Goal: Task Accomplishment & Management: Manage account settings

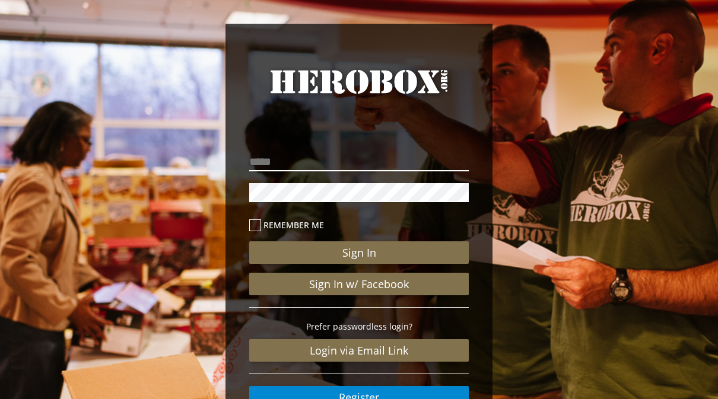
click at [297, 158] on input "email" at bounding box center [359, 161] width 220 height 19
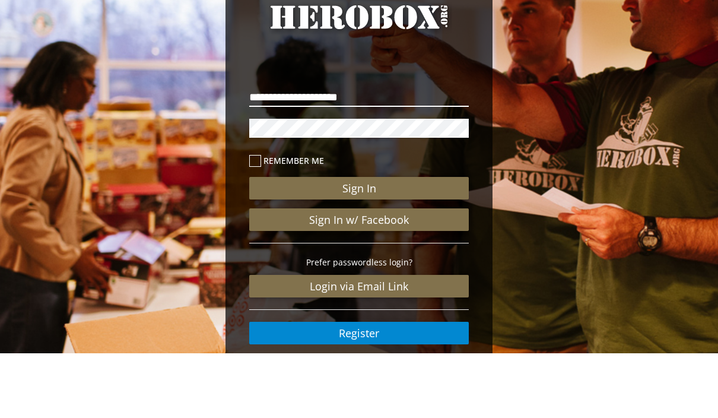
type input "**********"
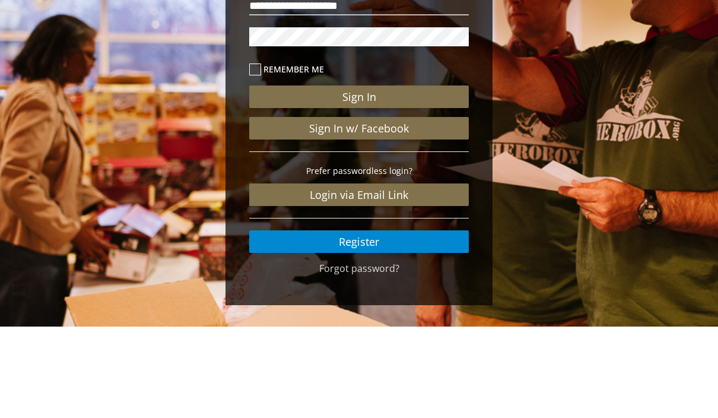
click at [403, 177] on button "Sign In" at bounding box center [359, 188] width 220 height 23
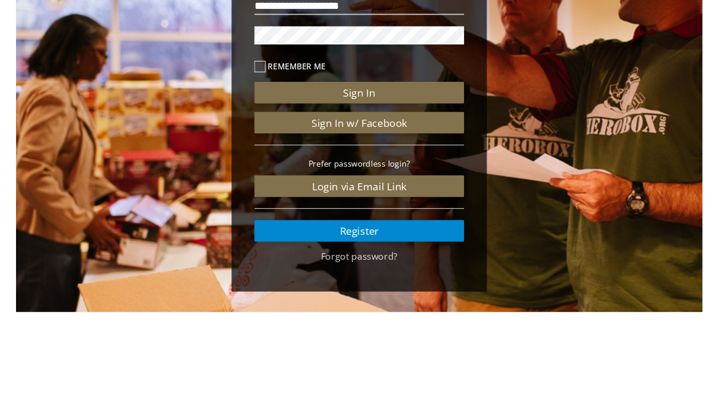
scroll to position [93, 0]
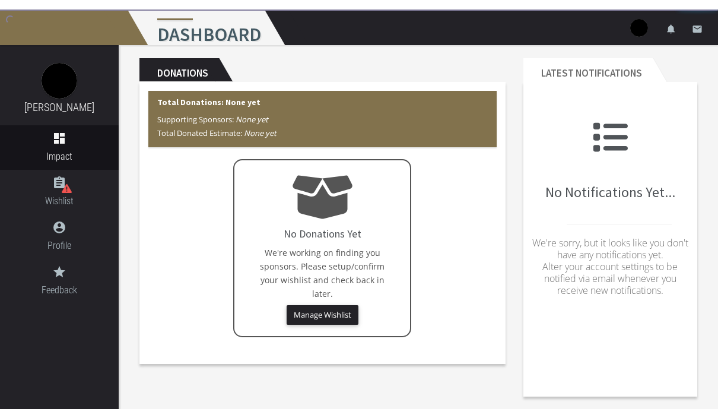
scroll to position [14, 0]
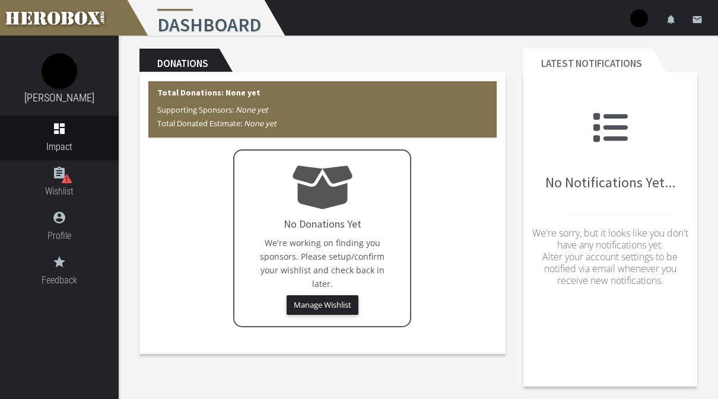
click at [312, 307] on button "Manage Wishlist" at bounding box center [323, 305] width 72 height 20
click at [53, 182] on link "assignment Wishlist" at bounding box center [59, 182] width 119 height 44
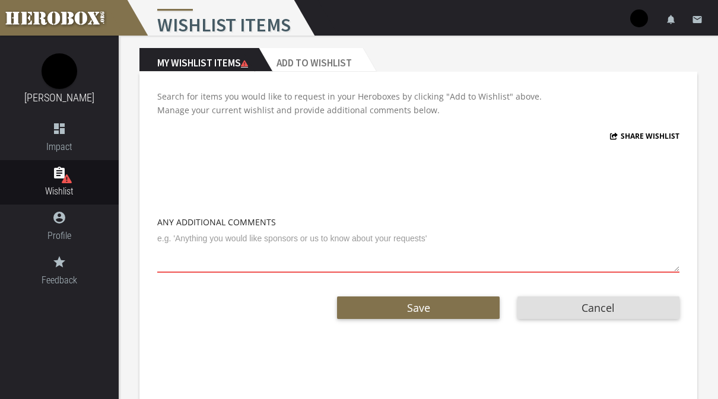
click at [217, 269] on textarea at bounding box center [418, 251] width 522 height 44
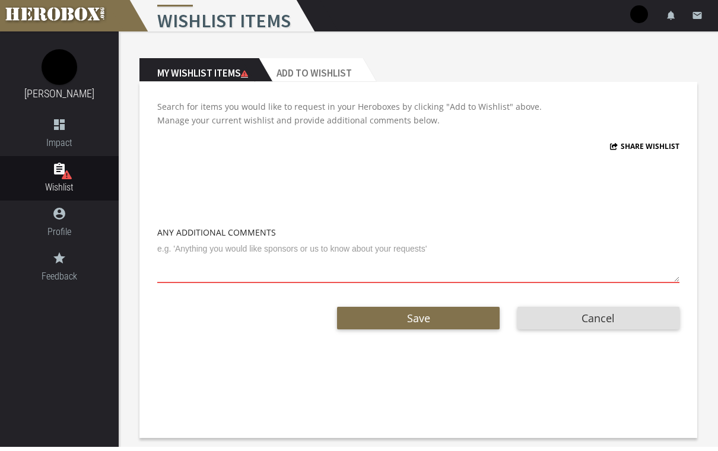
click at [342, 75] on h2 "Add to Wishlist" at bounding box center [311, 74] width 104 height 24
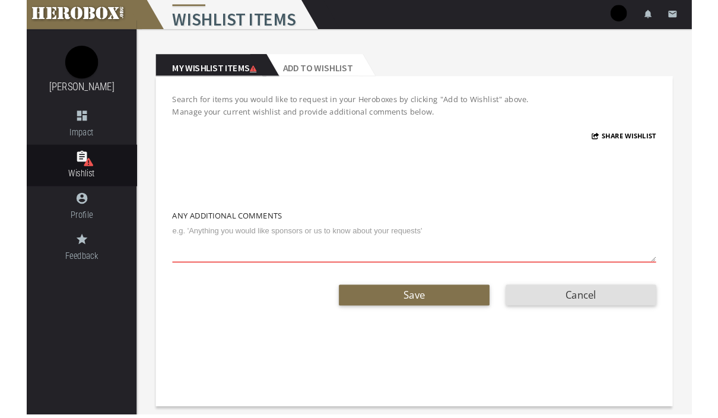
scroll to position [56, 0]
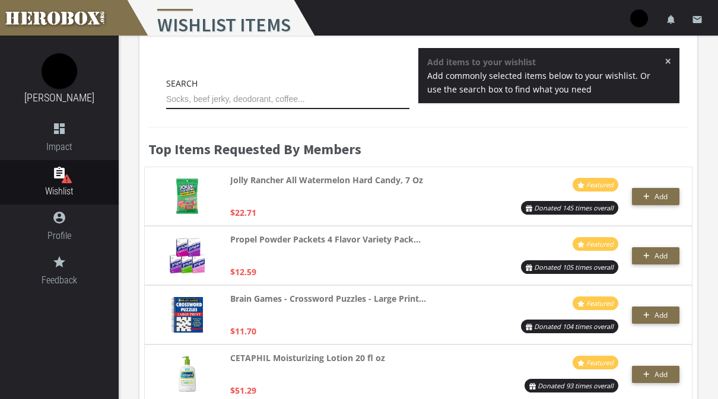
click at [325, 103] on input "text" at bounding box center [287, 99] width 243 height 19
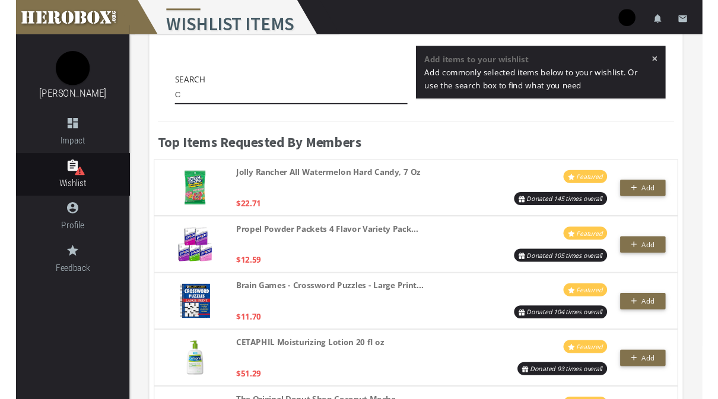
scroll to position [37, 0]
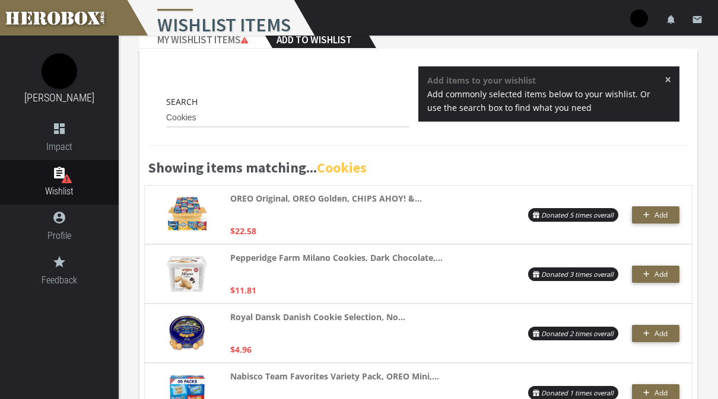
click at [657, 219] on span "Add" at bounding box center [660, 215] width 13 height 10
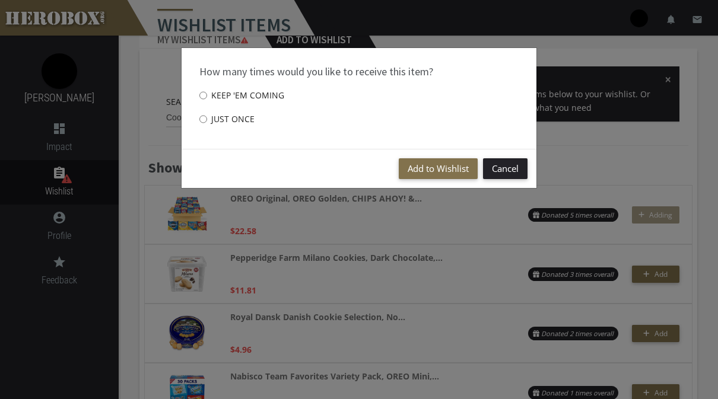
click at [452, 176] on button "Add to Wishlist" at bounding box center [438, 168] width 79 height 21
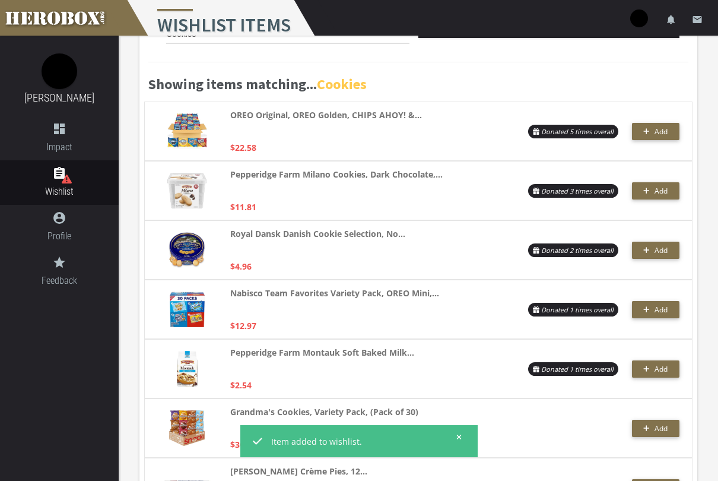
scroll to position [137, 0]
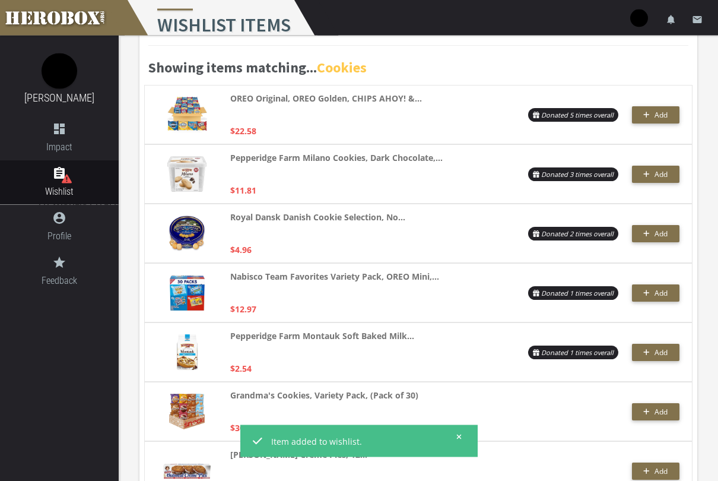
click at [656, 182] on button "Add" at bounding box center [655, 174] width 47 height 17
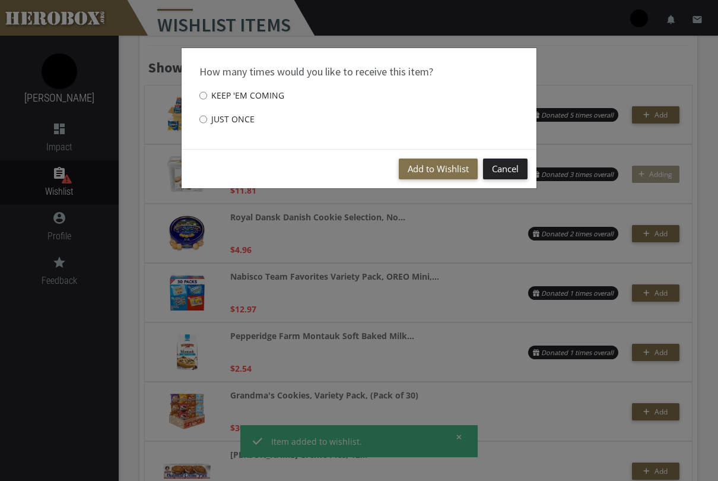
click at [450, 173] on button "Add to Wishlist" at bounding box center [438, 168] width 79 height 21
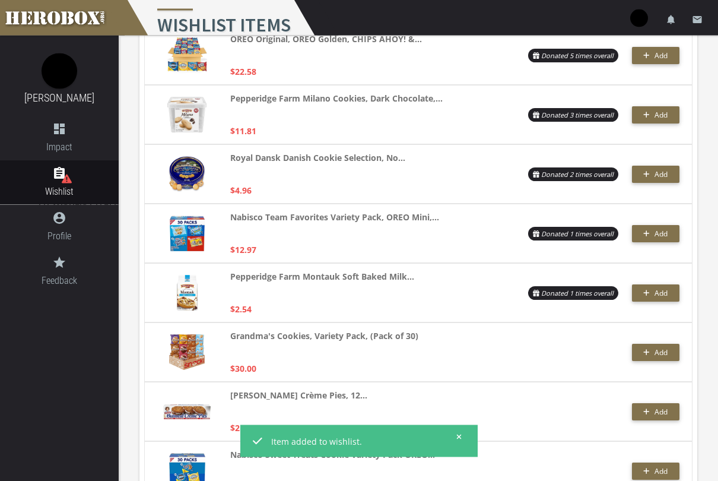
click at [653, 240] on button "Add" at bounding box center [655, 233] width 47 height 17
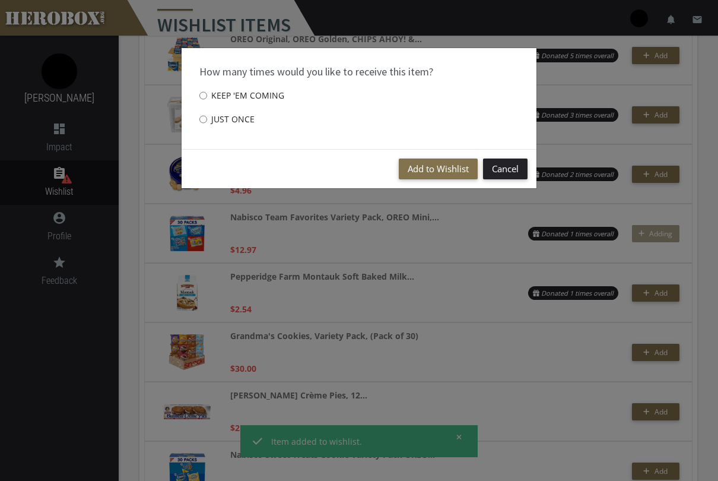
click at [456, 176] on button "Add to Wishlist" at bounding box center [438, 168] width 79 height 21
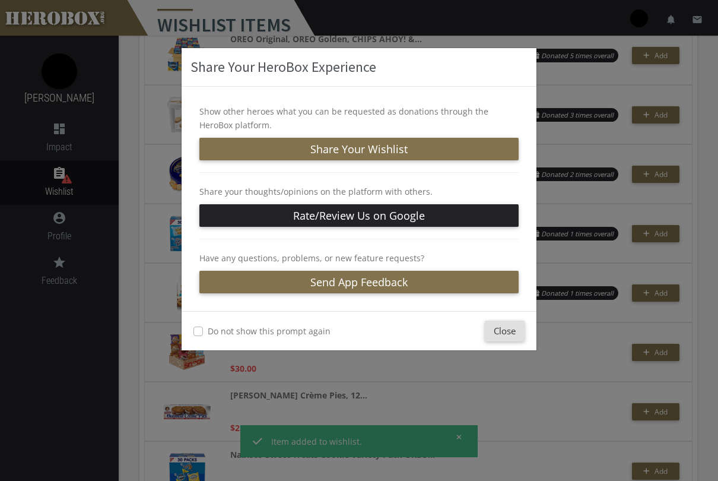
click at [505, 331] on button "Close" at bounding box center [505, 330] width 40 height 21
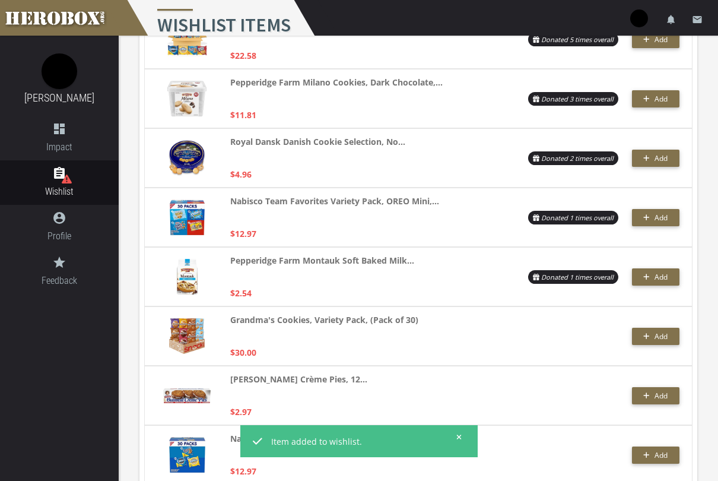
scroll to position [237, 0]
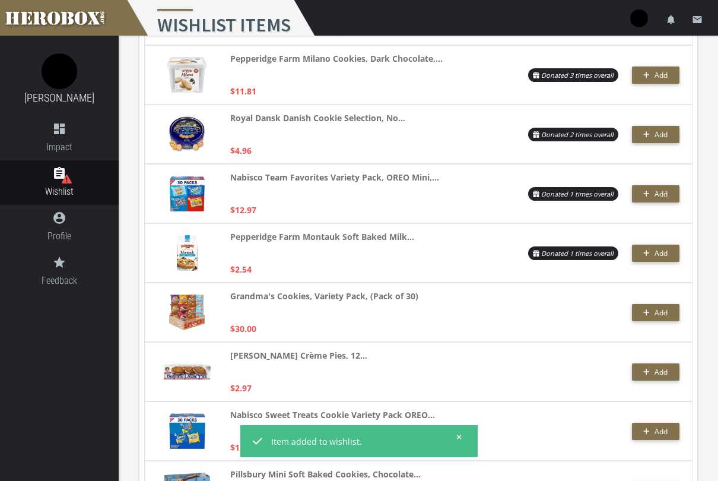
click at [668, 259] on button "Add" at bounding box center [655, 252] width 47 height 17
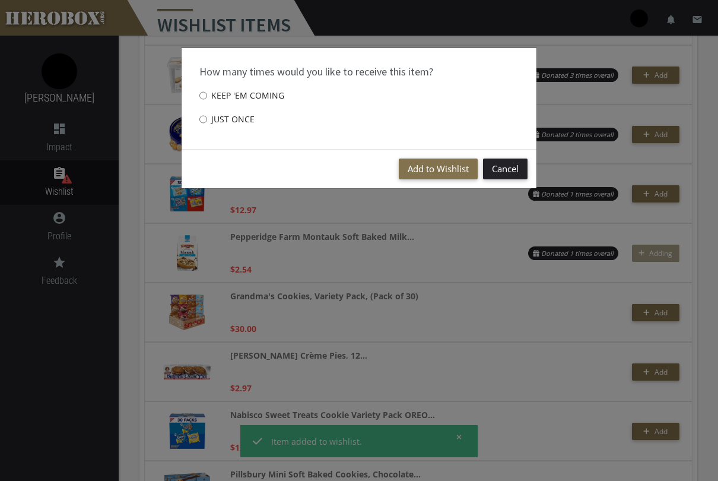
click at [456, 168] on button "Add to Wishlist" at bounding box center [438, 168] width 79 height 21
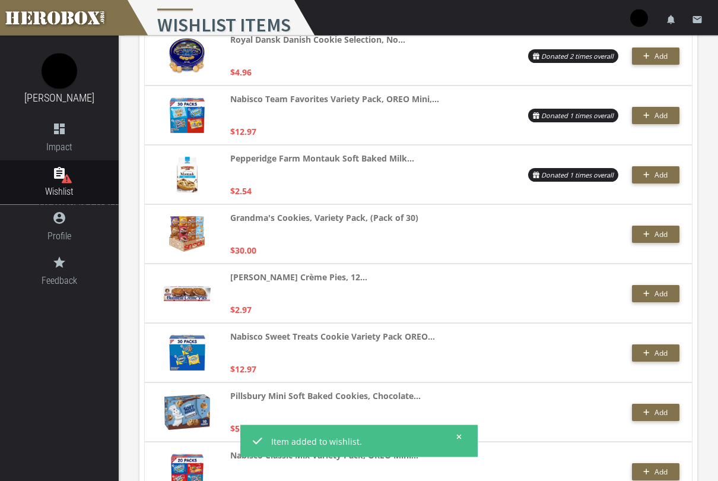
scroll to position [316, 0]
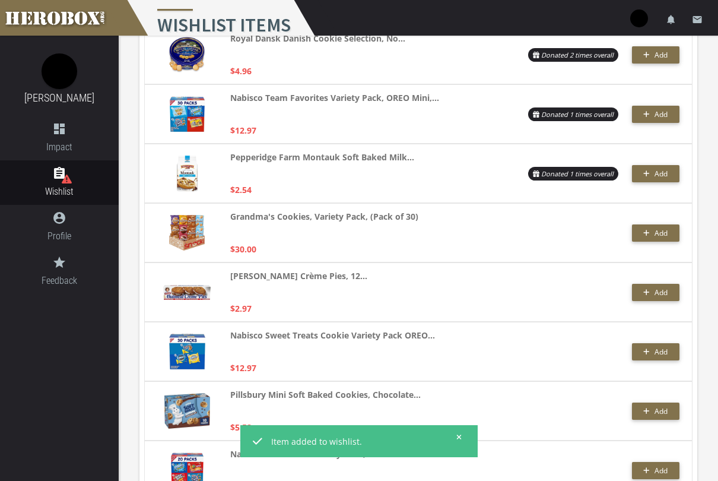
click at [653, 290] on span "Add" at bounding box center [655, 292] width 24 height 10
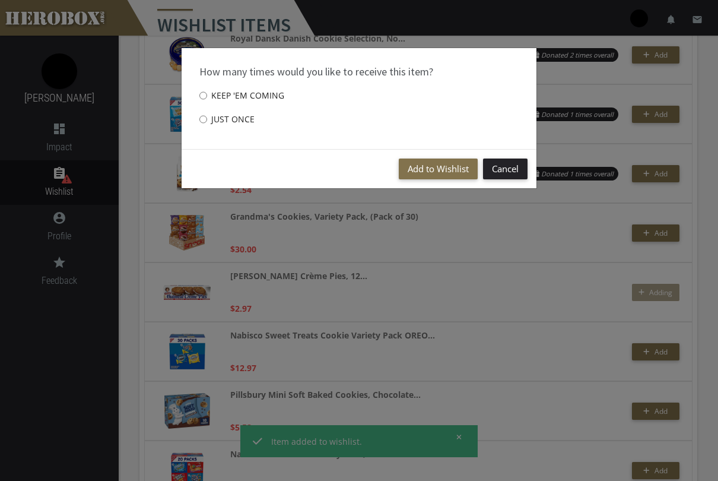
click at [449, 170] on button "Add to Wishlist" at bounding box center [438, 168] width 79 height 21
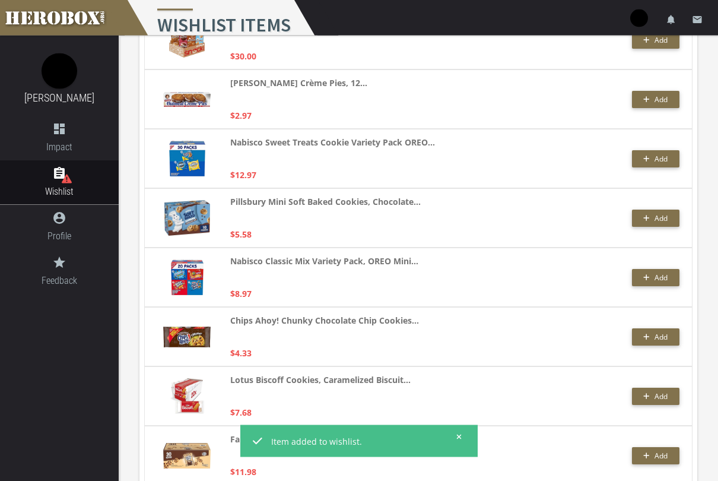
scroll to position [509, 0]
click at [667, 217] on span "Add" at bounding box center [660, 218] width 13 height 10
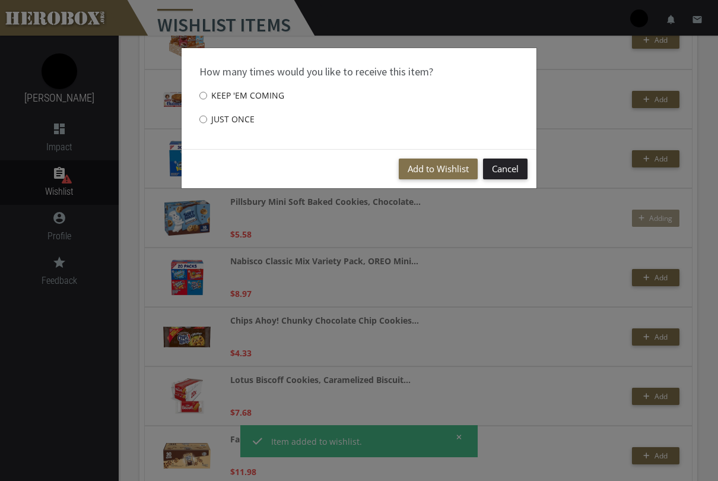
click at [468, 169] on button "Add to Wishlist" at bounding box center [438, 168] width 79 height 21
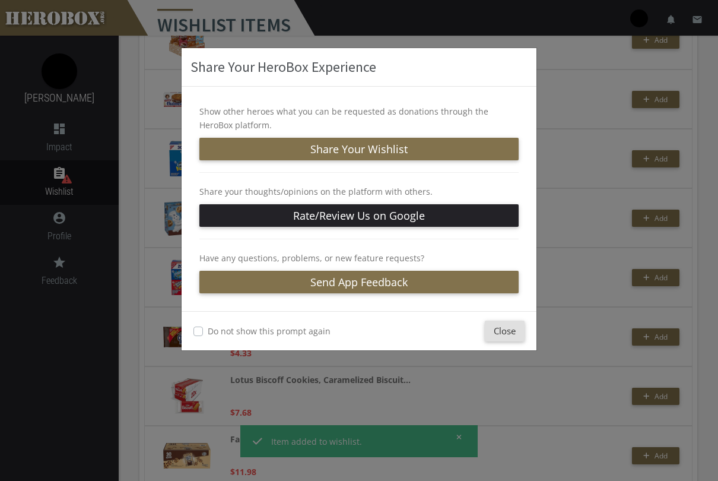
click at [511, 331] on button "Close" at bounding box center [505, 330] width 40 height 21
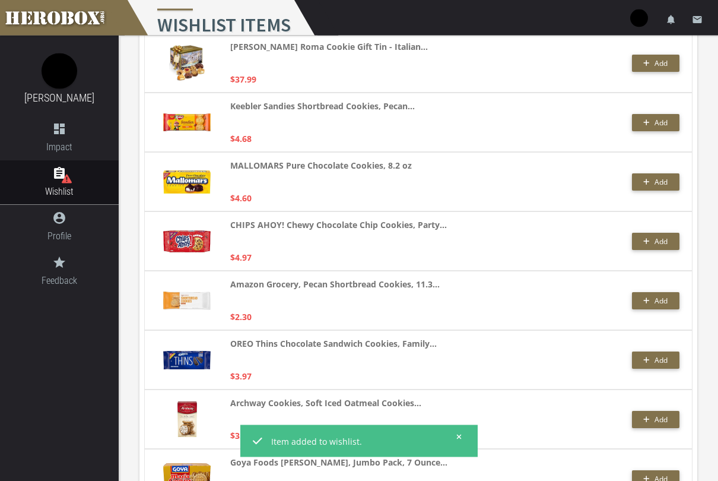
scroll to position [1317, 0]
click at [671, 246] on button "Add" at bounding box center [655, 241] width 47 height 17
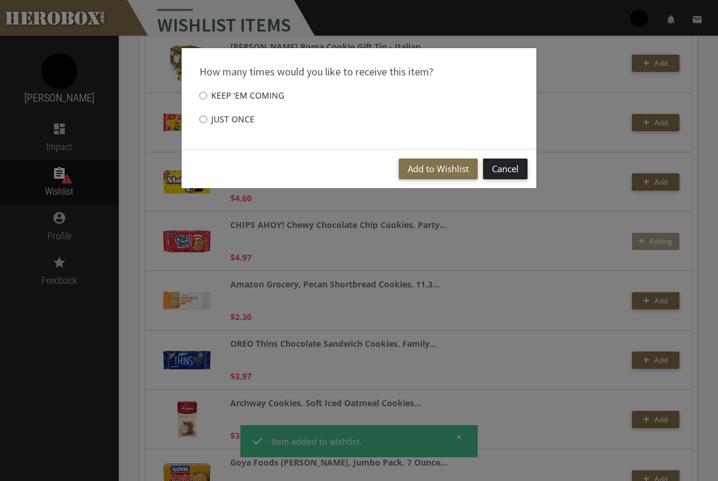
click at [441, 166] on button "Add to Wishlist" at bounding box center [438, 168] width 79 height 21
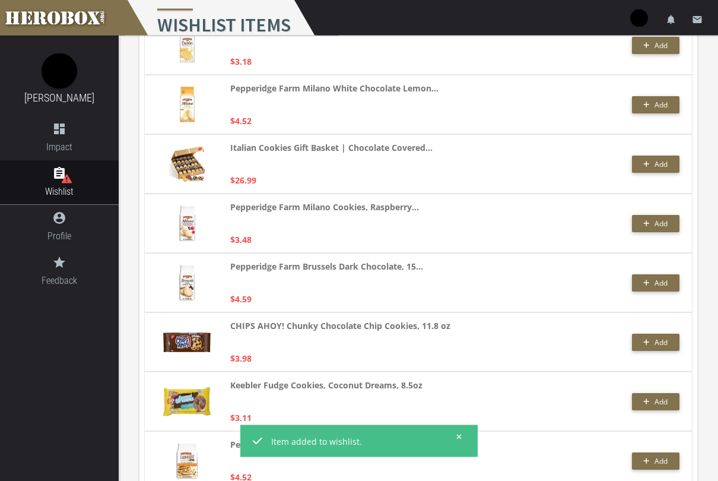
scroll to position [1809, 0]
click at [662, 225] on span "Add" at bounding box center [660, 223] width 13 height 10
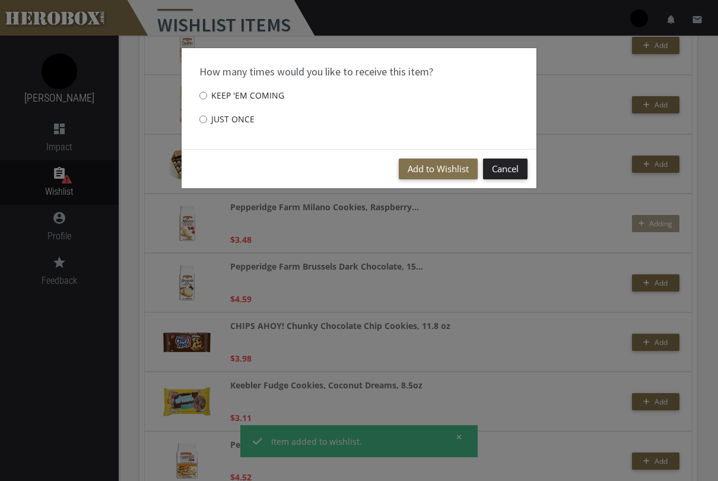
click at [452, 170] on button "Add to Wishlist" at bounding box center [438, 168] width 79 height 21
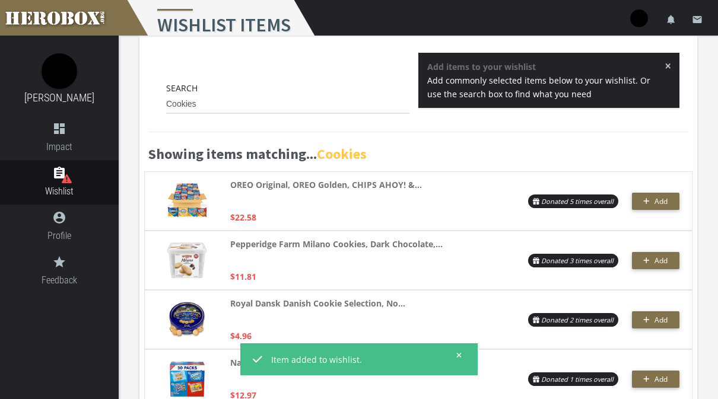
scroll to position [0, 0]
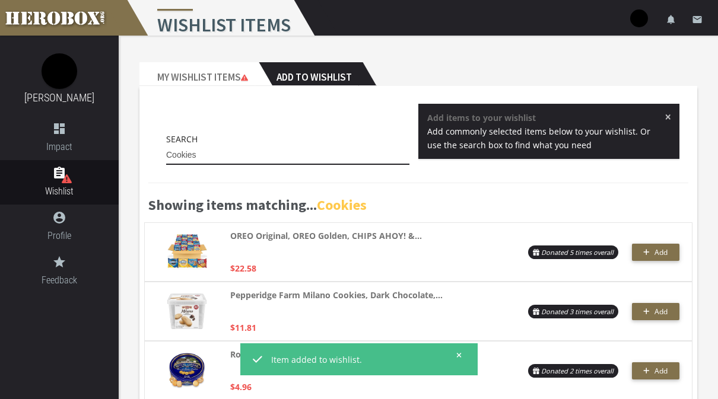
click at [357, 161] on input "Cookies" at bounding box center [287, 155] width 243 height 19
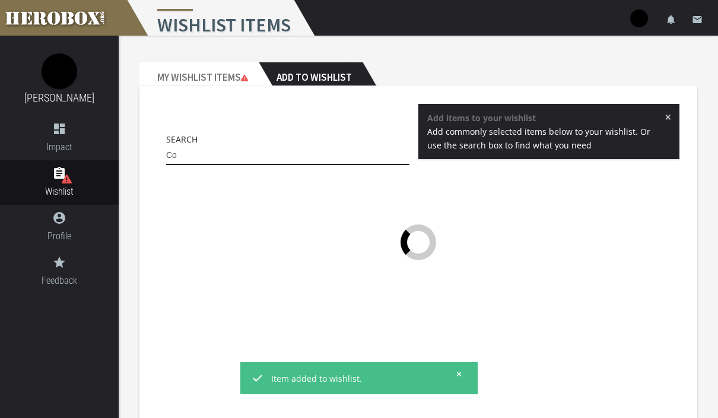
type input "C"
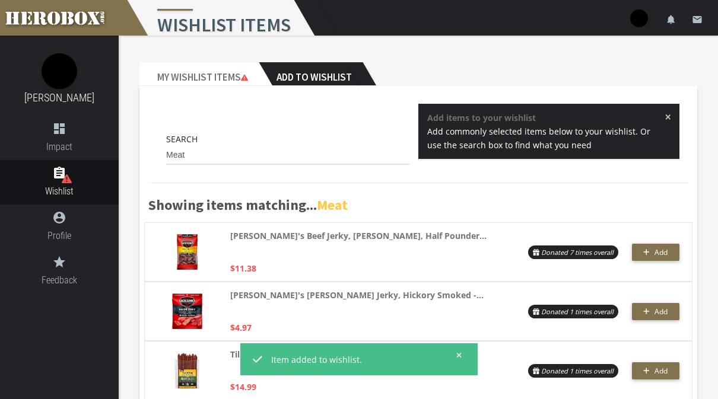
click at [657, 254] on span "Add" at bounding box center [660, 252] width 13 height 10
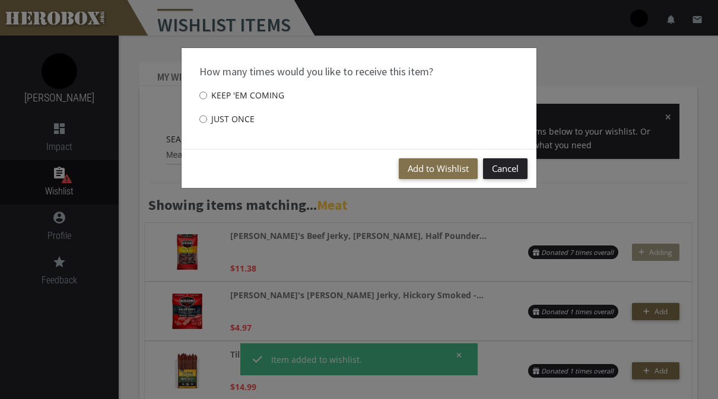
click at [437, 178] on button "Add to Wishlist" at bounding box center [438, 168] width 79 height 21
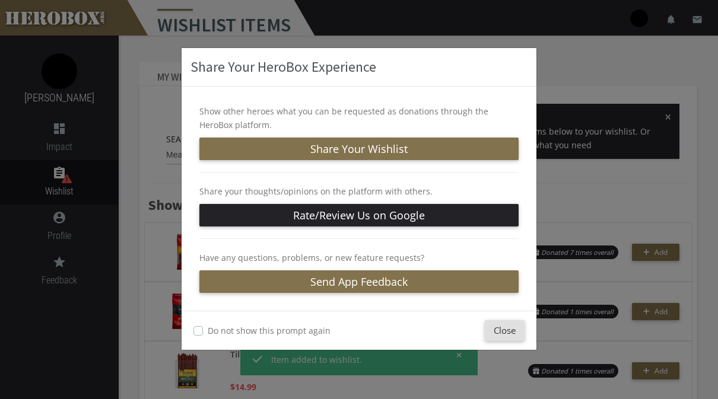
click at [495, 333] on button "Close" at bounding box center [505, 330] width 40 height 21
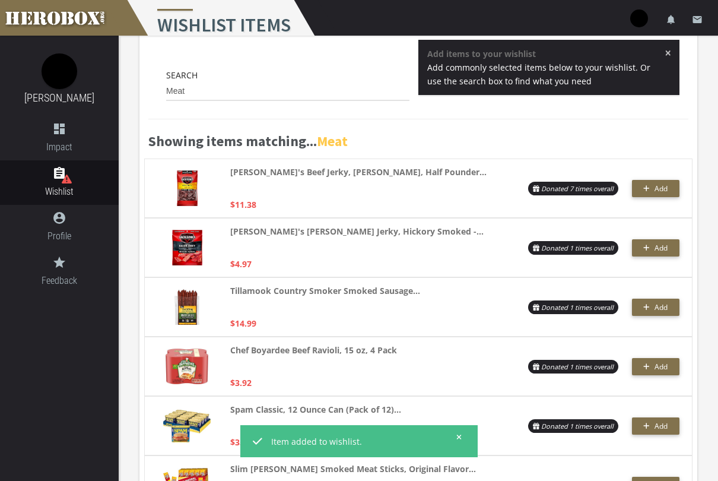
scroll to position [72, 0]
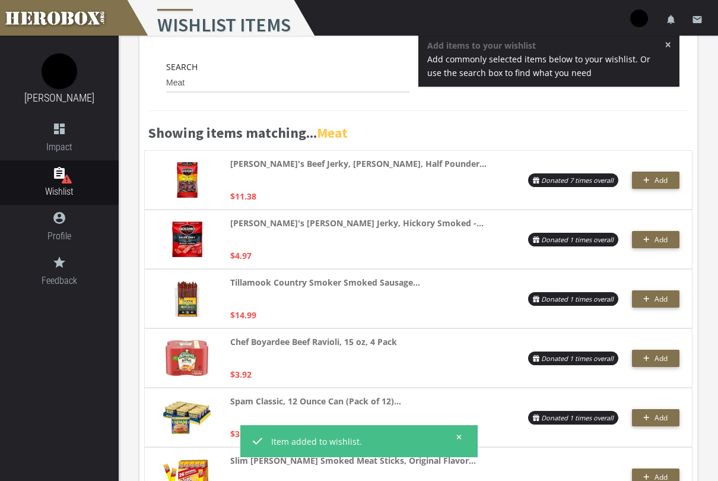
click at [664, 299] on span "Add" at bounding box center [660, 299] width 13 height 10
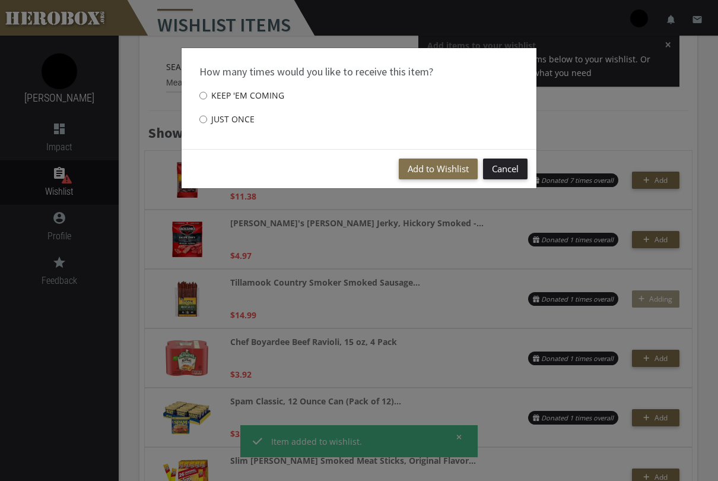
click at [459, 164] on button "Add to Wishlist" at bounding box center [438, 168] width 79 height 21
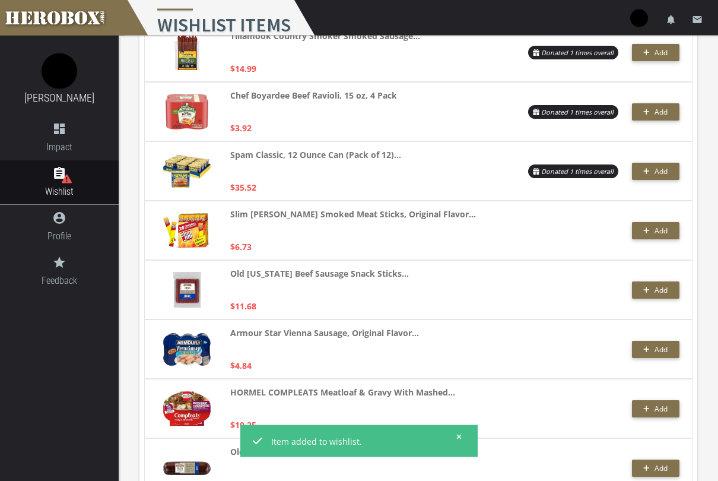
scroll to position [310, 0]
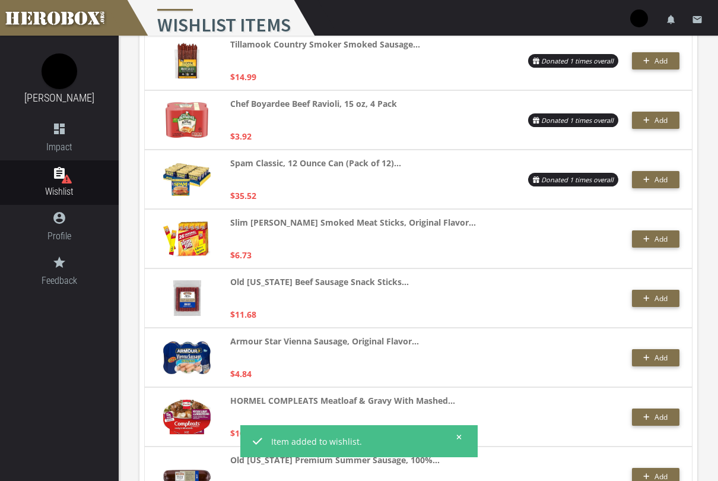
click at [667, 246] on button "Add" at bounding box center [655, 238] width 47 height 17
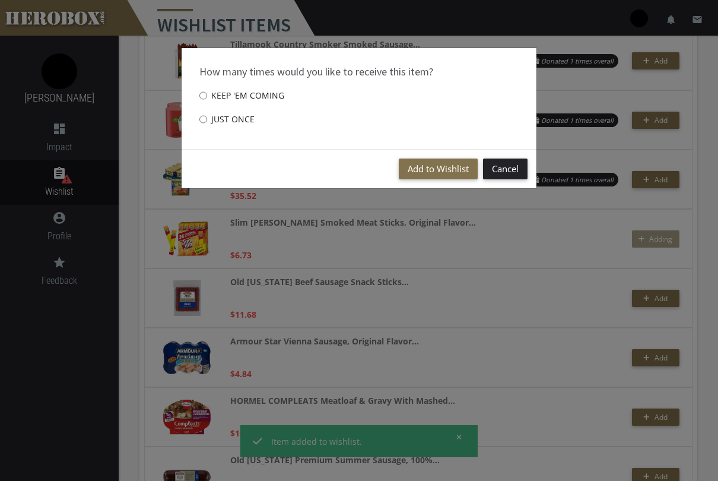
click at [445, 173] on button "Add to Wishlist" at bounding box center [438, 168] width 79 height 21
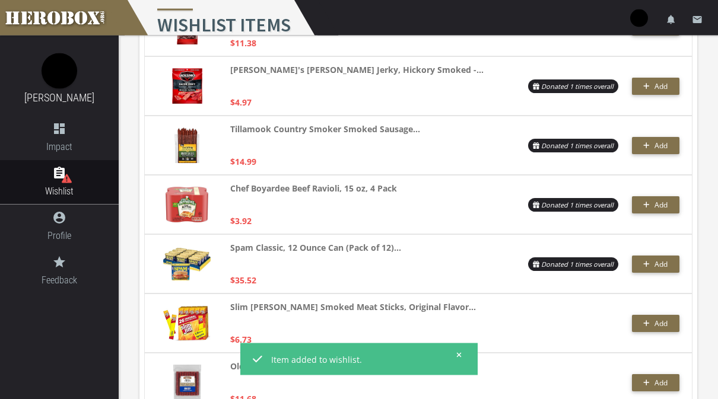
scroll to position [0, 0]
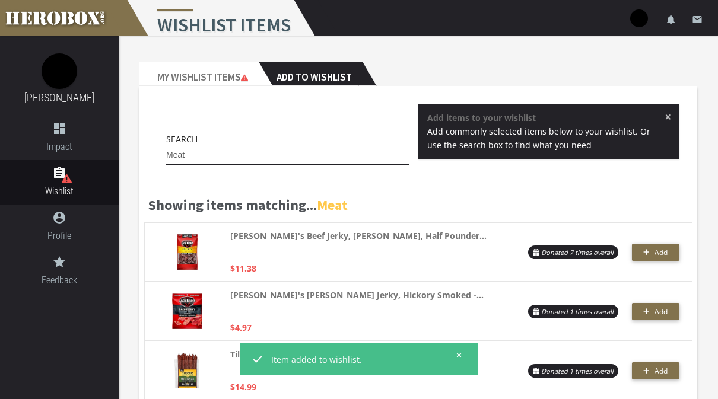
click at [370, 147] on input "Meat" at bounding box center [287, 155] width 243 height 19
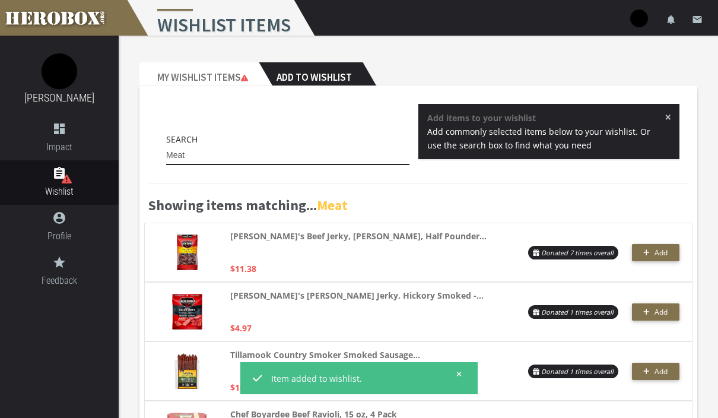
click at [347, 157] on input "Meat" at bounding box center [287, 155] width 243 height 19
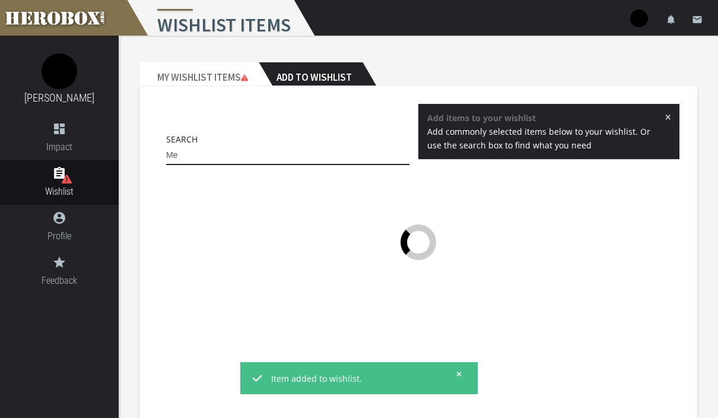
type input "M"
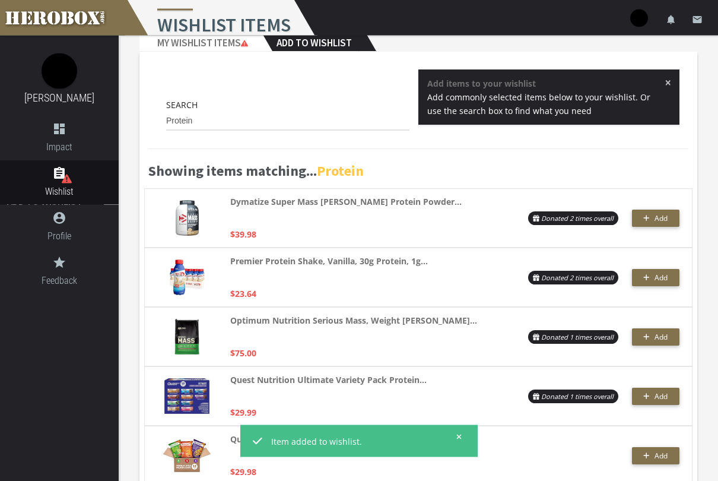
scroll to position [38, 0]
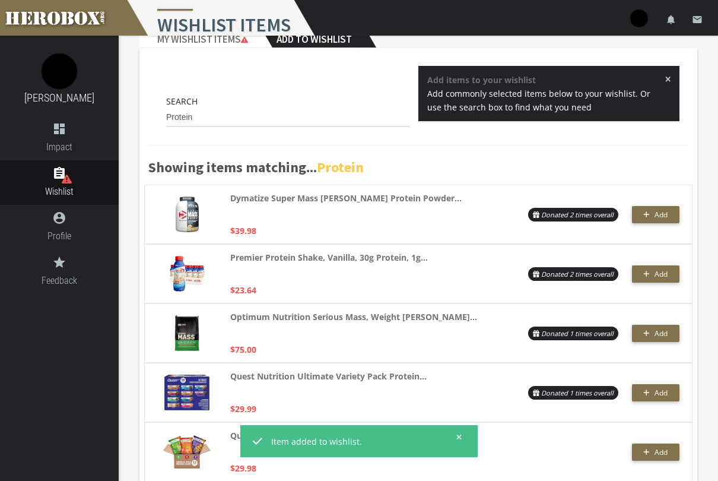
click at [662, 212] on span "Add" at bounding box center [660, 214] width 13 height 10
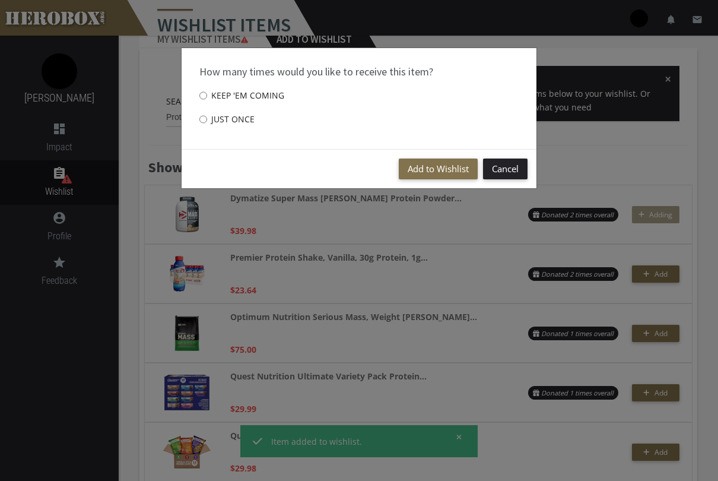
click at [448, 171] on button "Add to Wishlist" at bounding box center [438, 168] width 79 height 21
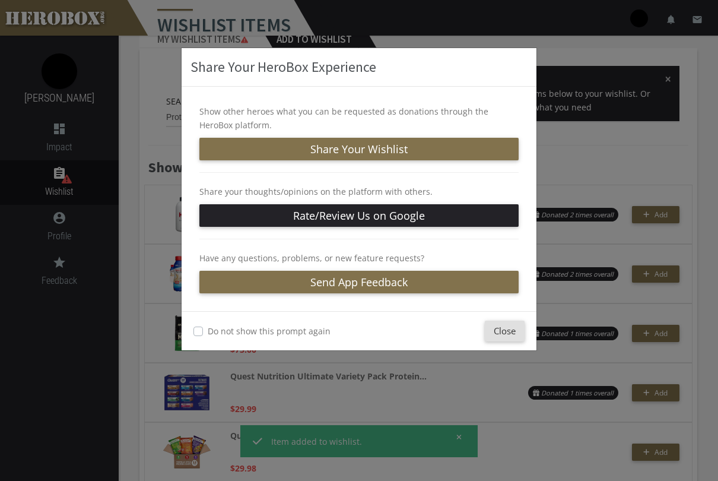
click at [514, 332] on button "Close" at bounding box center [505, 330] width 40 height 21
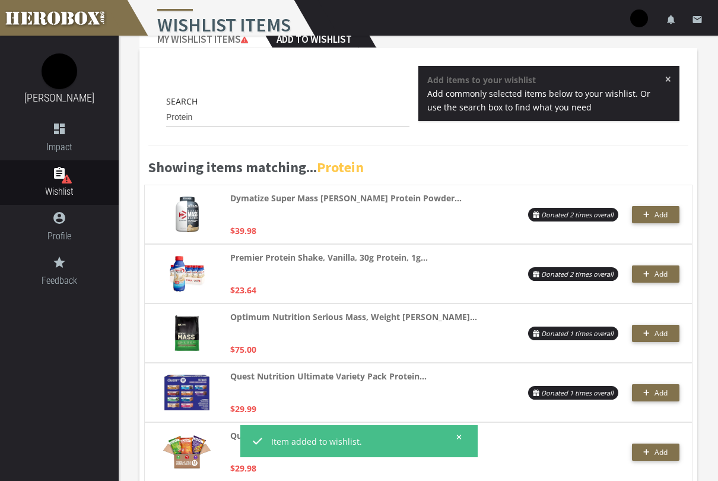
click at [664, 275] on span "Add" at bounding box center [660, 274] width 13 height 10
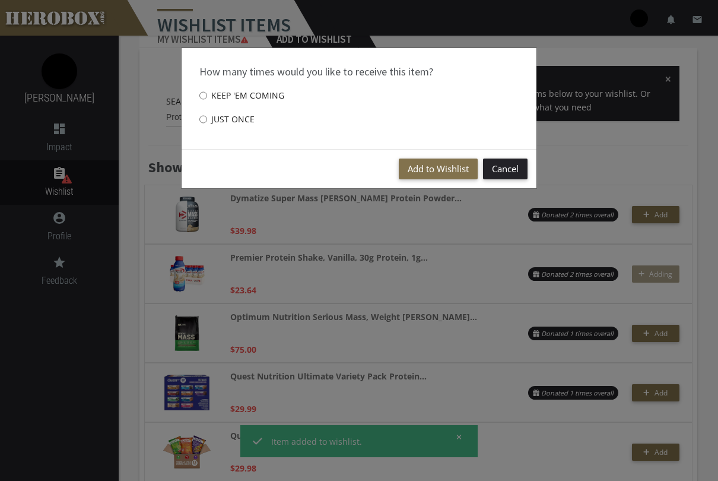
click at [453, 171] on button "Add to Wishlist" at bounding box center [438, 168] width 79 height 21
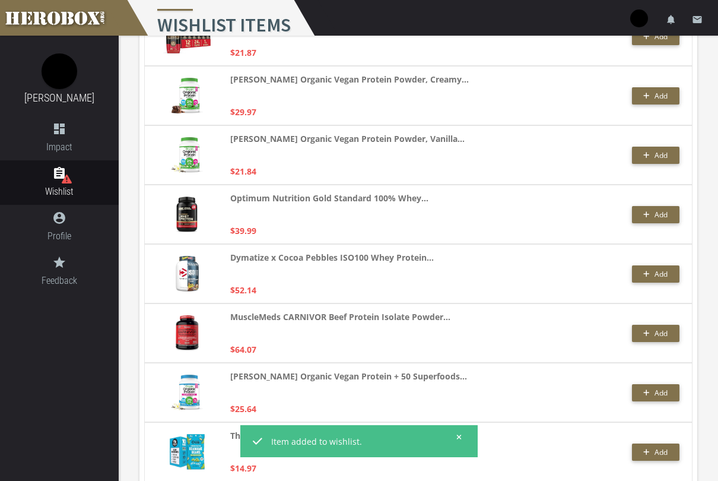
scroll to position [576, 0]
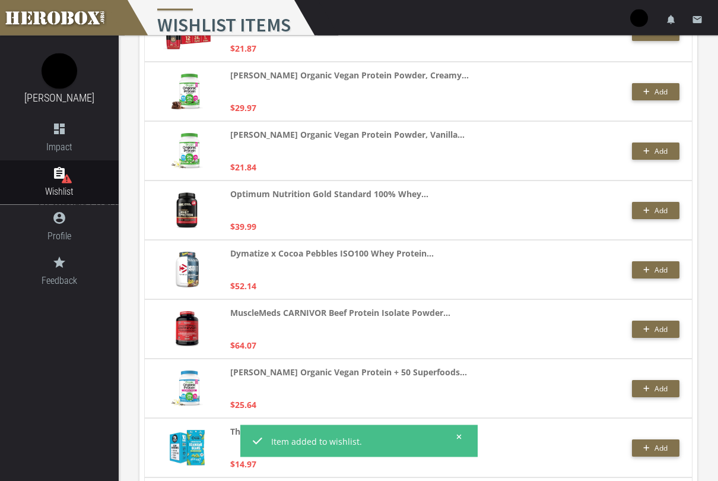
click at [658, 273] on span "Add" at bounding box center [660, 270] width 13 height 10
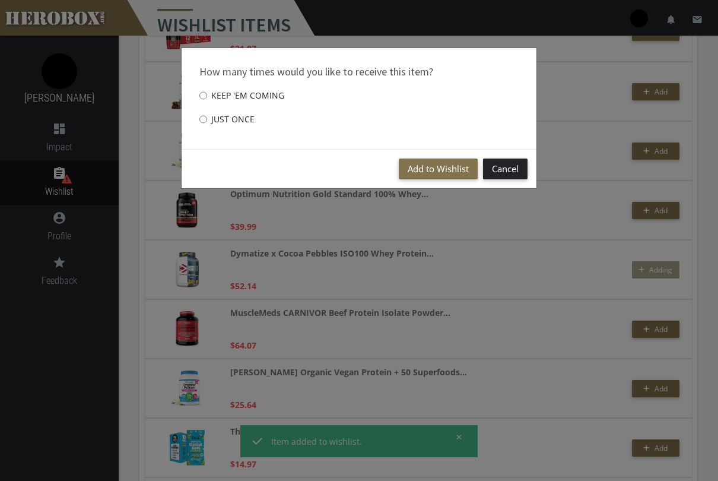
click at [444, 168] on button "Add to Wishlist" at bounding box center [438, 168] width 79 height 21
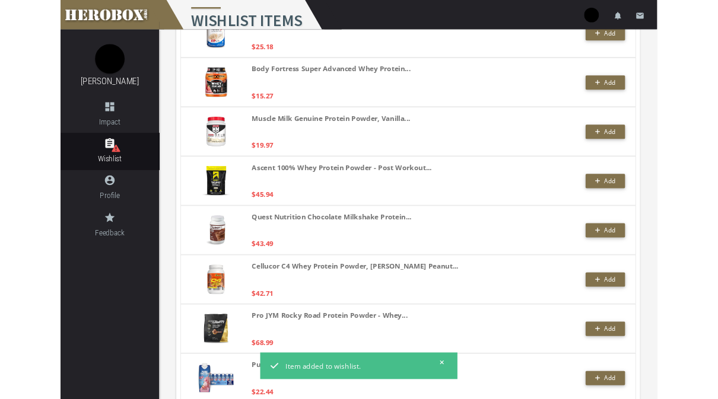
scroll to position [1280, 0]
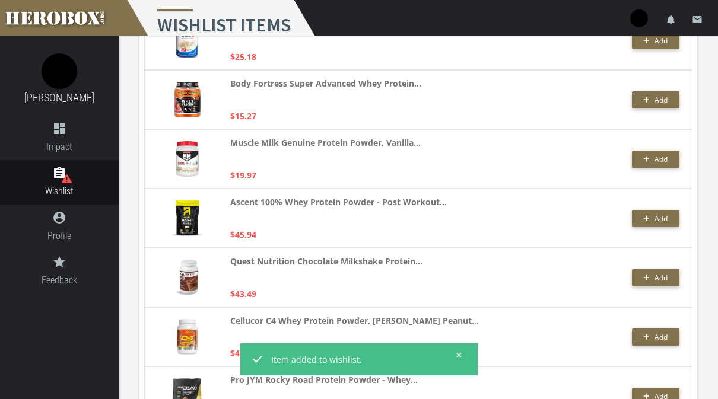
click at [662, 163] on span "Add" at bounding box center [660, 159] width 13 height 10
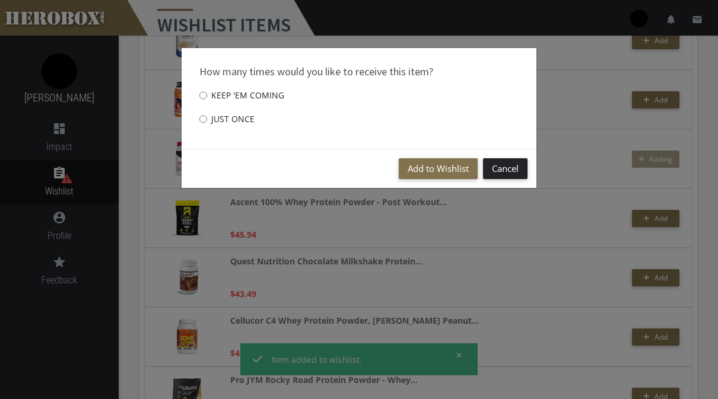
click at [438, 155] on div "Add to Wishlist Cancel" at bounding box center [359, 168] width 355 height 39
click at [446, 168] on button "Add to Wishlist" at bounding box center [438, 168] width 79 height 21
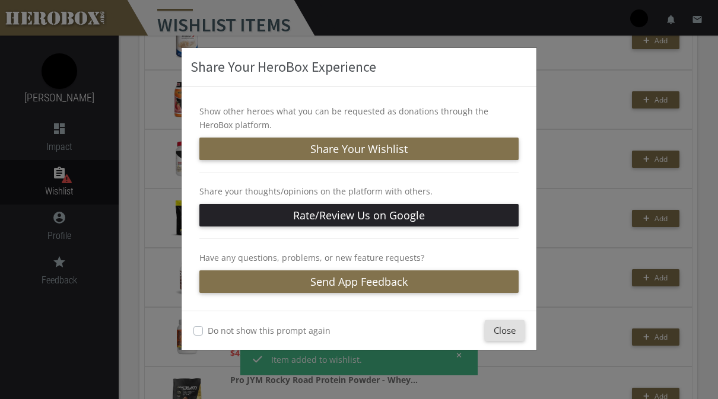
click at [510, 330] on button "Close" at bounding box center [505, 330] width 40 height 21
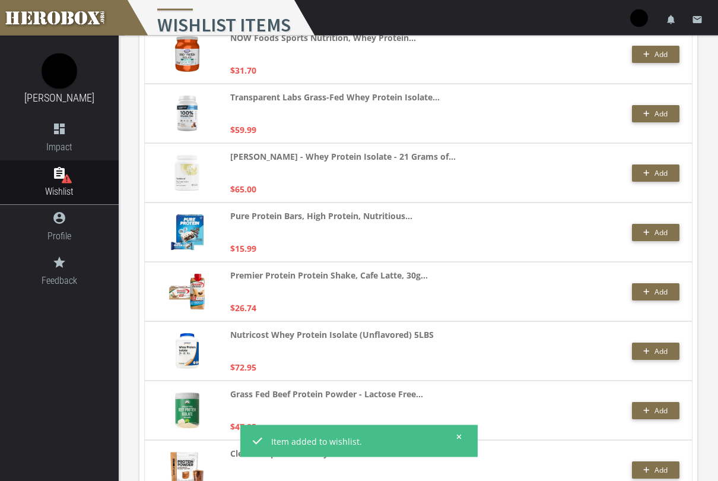
scroll to position [1919, 0]
click at [661, 297] on button "Add" at bounding box center [655, 291] width 47 height 17
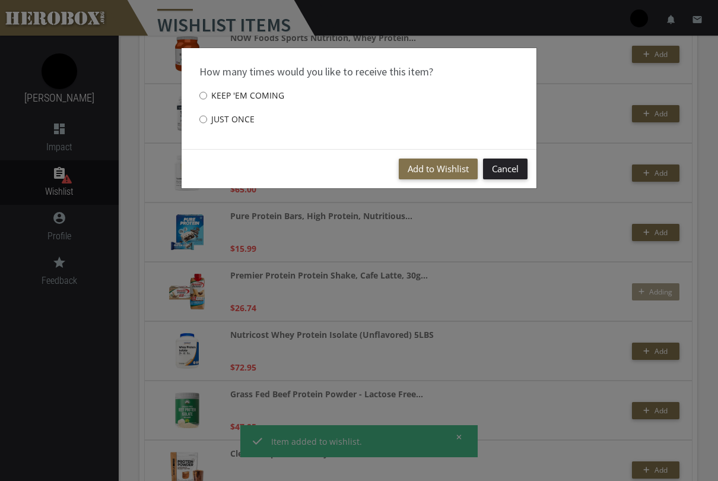
click at [446, 167] on button "Add to Wishlist" at bounding box center [438, 168] width 79 height 21
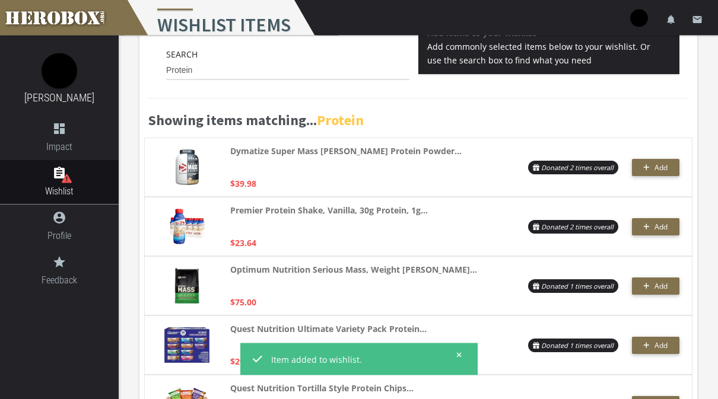
scroll to position [0, 0]
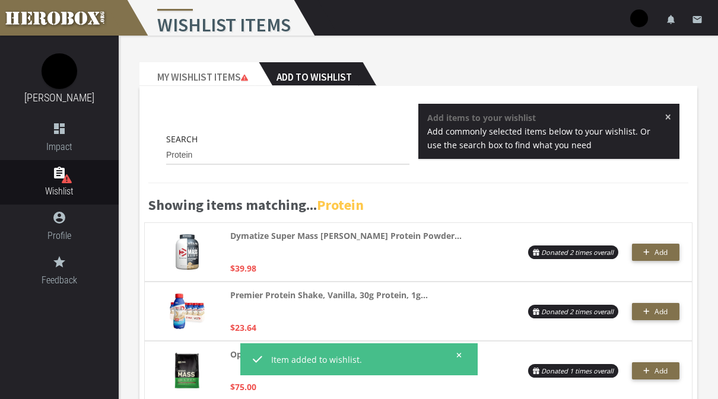
click at [663, 313] on span "Add" at bounding box center [660, 312] width 13 height 10
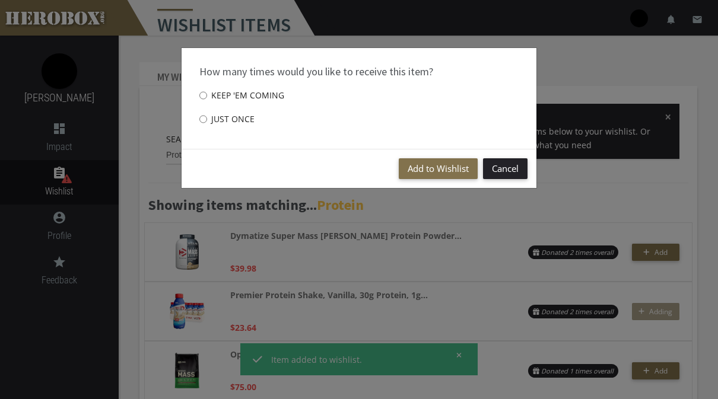
click at [450, 167] on button "Add to Wishlist" at bounding box center [438, 168] width 79 height 21
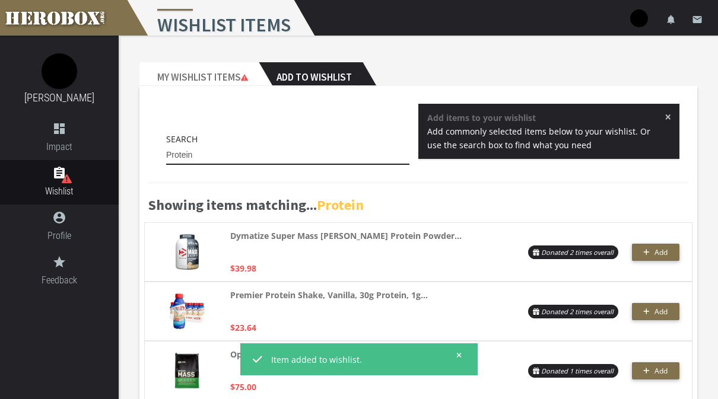
click at [348, 152] on input "Protein" at bounding box center [287, 155] width 243 height 19
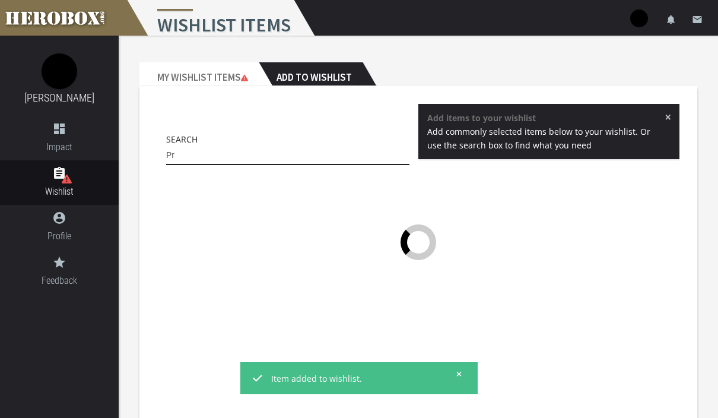
type input "P"
type input "C"
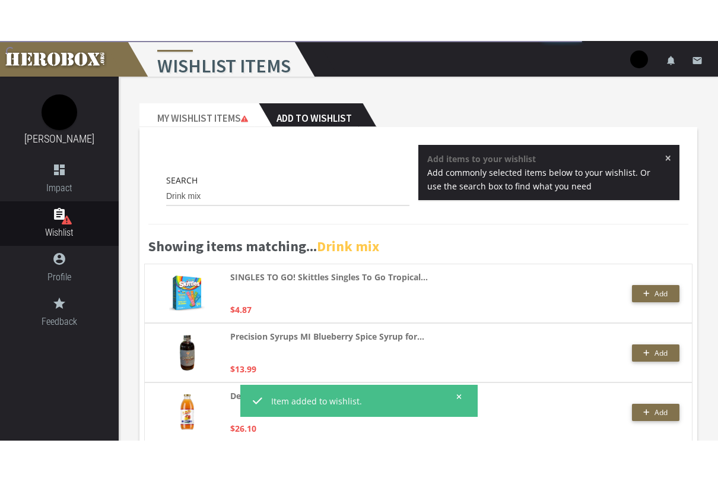
scroll to position [33, 0]
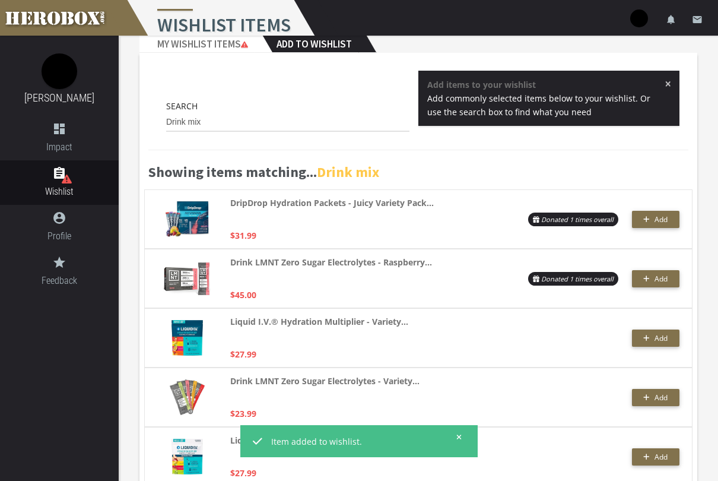
click at [660, 218] on span "Add" at bounding box center [660, 219] width 13 height 10
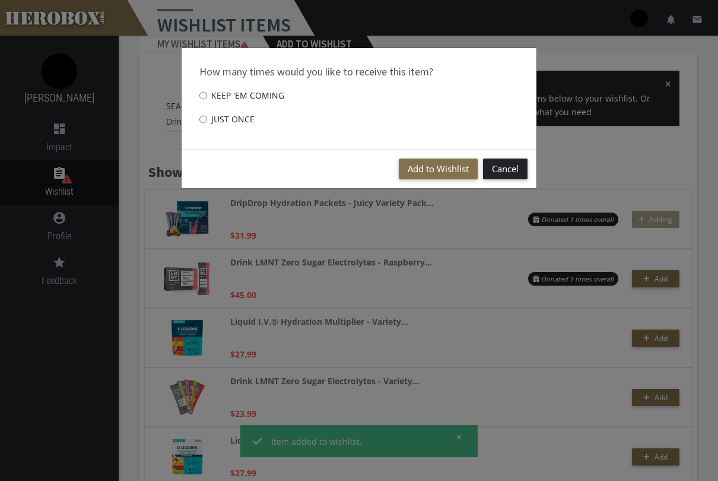
click at [440, 172] on button "Add to Wishlist" at bounding box center [438, 168] width 79 height 21
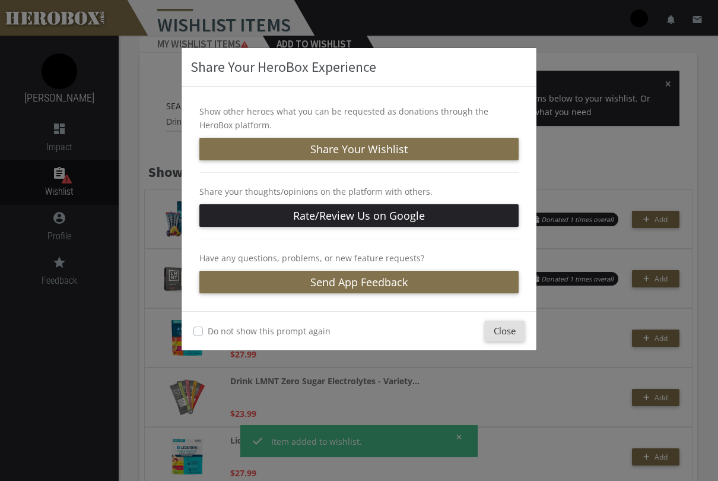
click at [517, 334] on button "Close" at bounding box center [505, 330] width 40 height 21
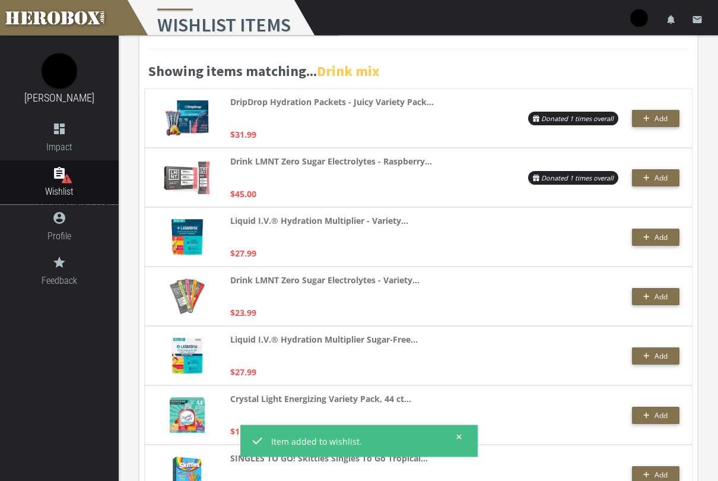
scroll to position [138, 0]
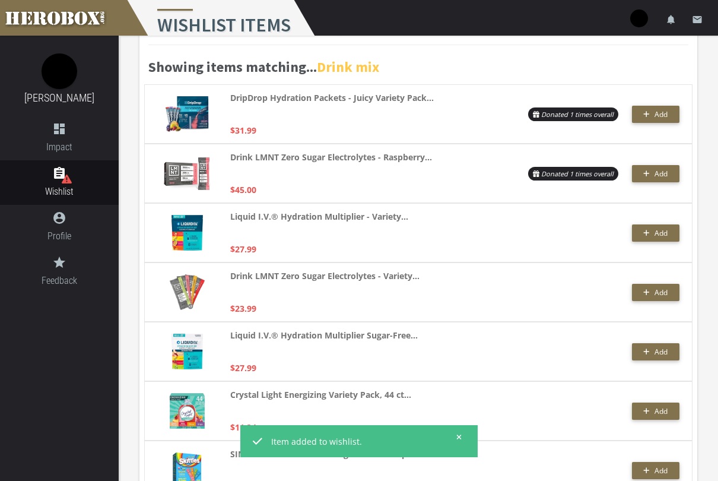
click at [660, 238] on button "Add" at bounding box center [655, 232] width 47 height 17
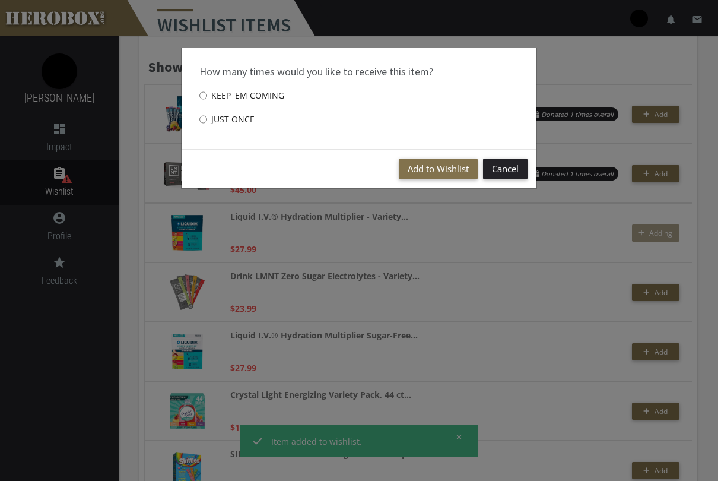
click at [445, 169] on button "Add to Wishlist" at bounding box center [438, 168] width 79 height 21
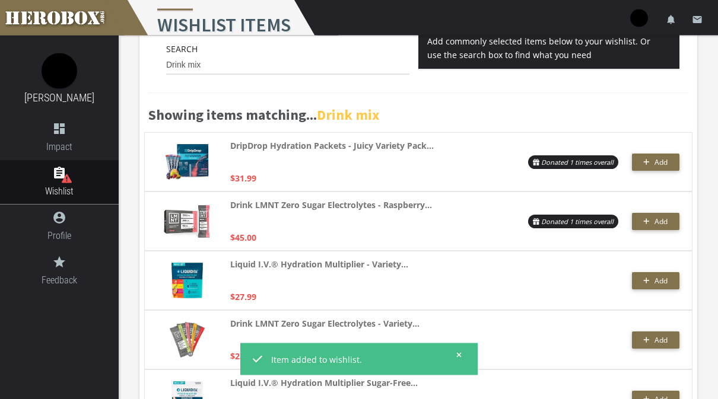
scroll to position [0, 0]
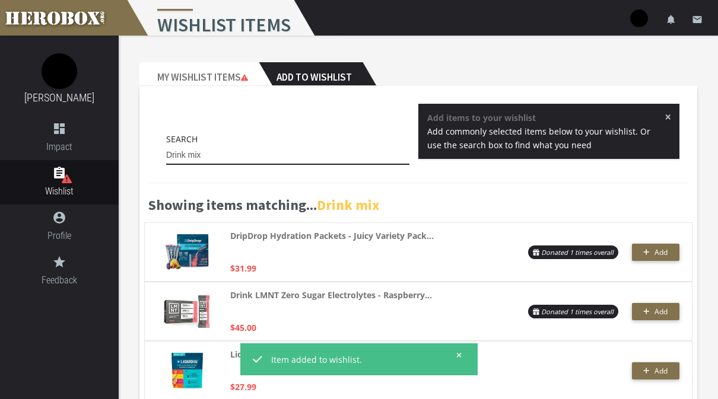
click at [350, 160] on input "Drink mix" at bounding box center [287, 155] width 243 height 19
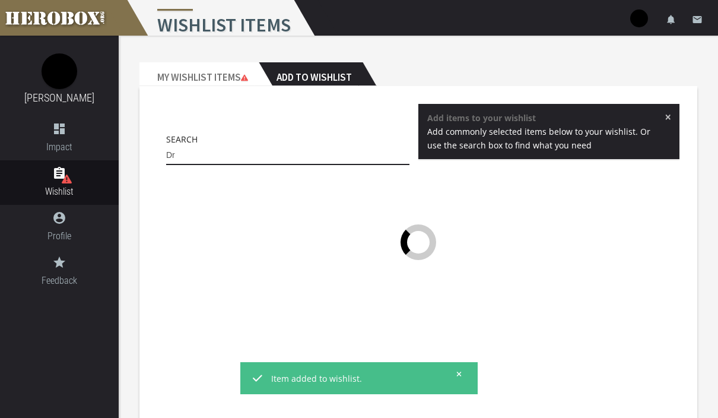
type input "D"
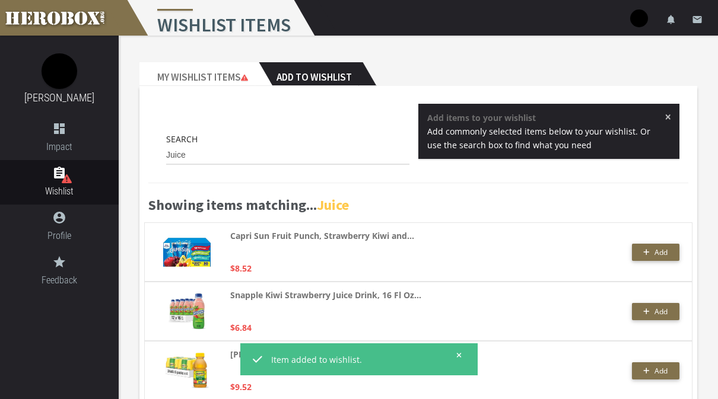
click at [655, 255] on span "Add" at bounding box center [660, 252] width 13 height 10
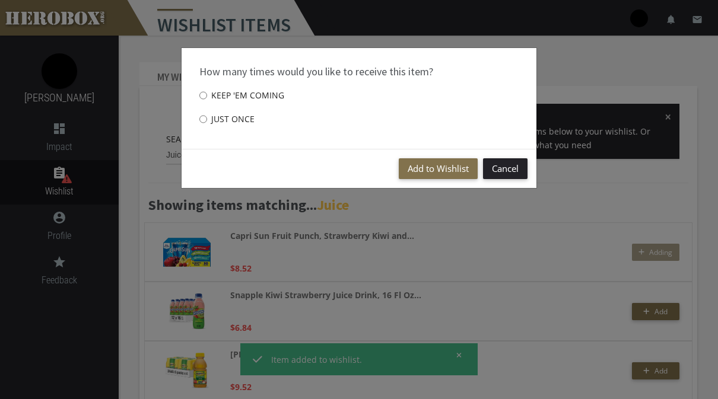
click at [453, 164] on button "Add to Wishlist" at bounding box center [438, 168] width 79 height 21
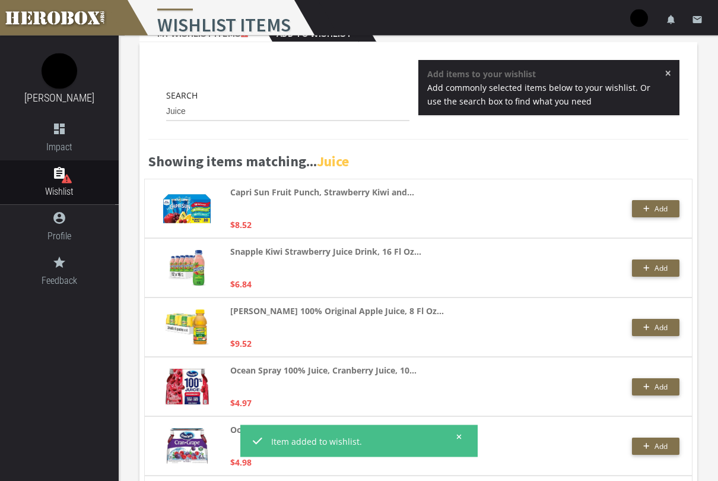
scroll to position [44, 0]
click at [663, 271] on span "Add" at bounding box center [660, 268] width 13 height 10
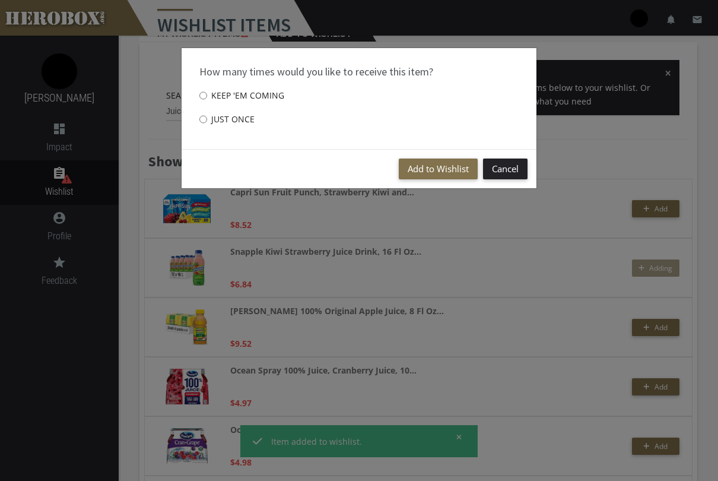
click at [451, 172] on button "Add to Wishlist" at bounding box center [438, 168] width 79 height 21
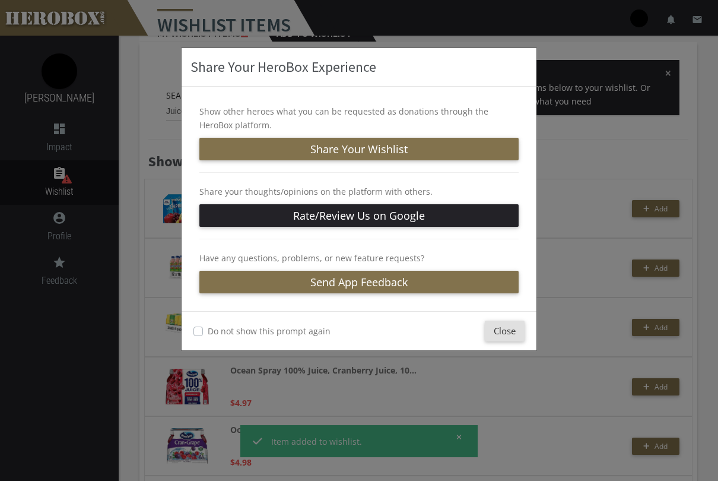
click at [510, 333] on button "Close" at bounding box center [505, 330] width 40 height 21
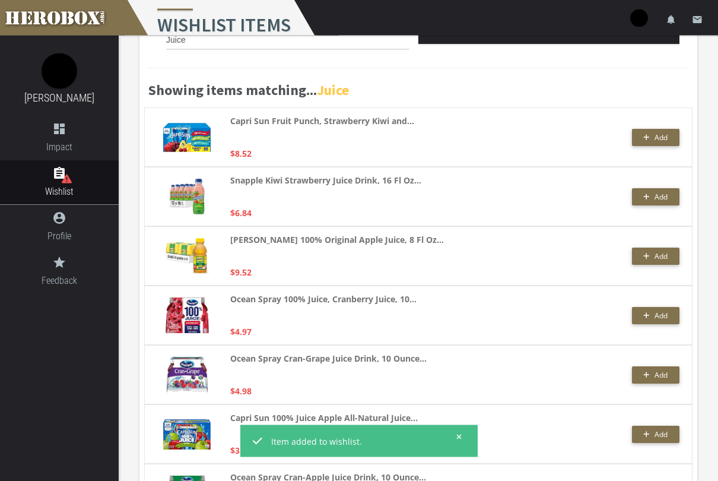
scroll to position [115, 0]
click at [659, 260] on span "Add" at bounding box center [660, 256] width 13 height 10
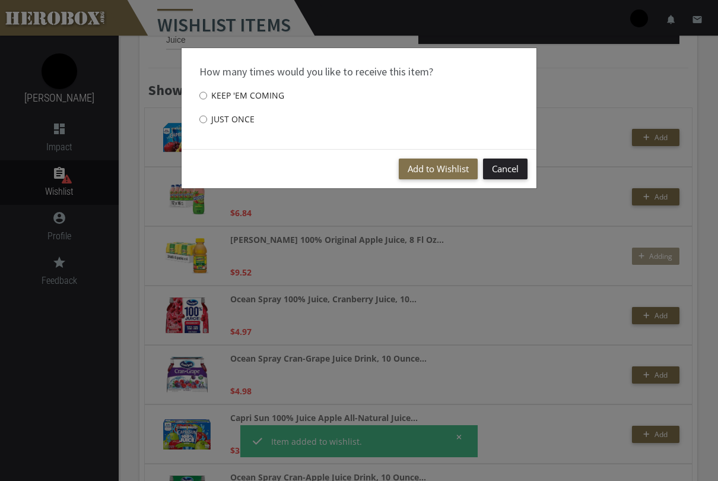
click at [440, 170] on button "Add to Wishlist" at bounding box center [438, 168] width 79 height 21
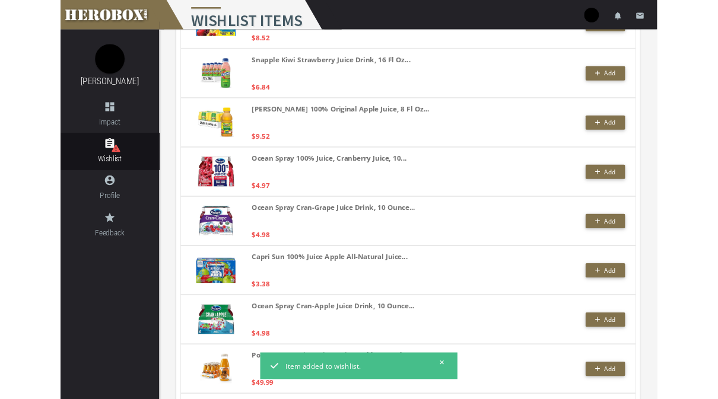
scroll to position [225, 0]
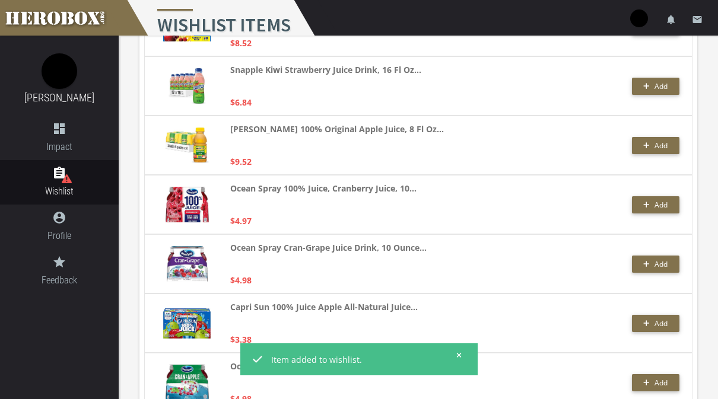
click at [657, 322] on span "Add" at bounding box center [660, 324] width 13 height 10
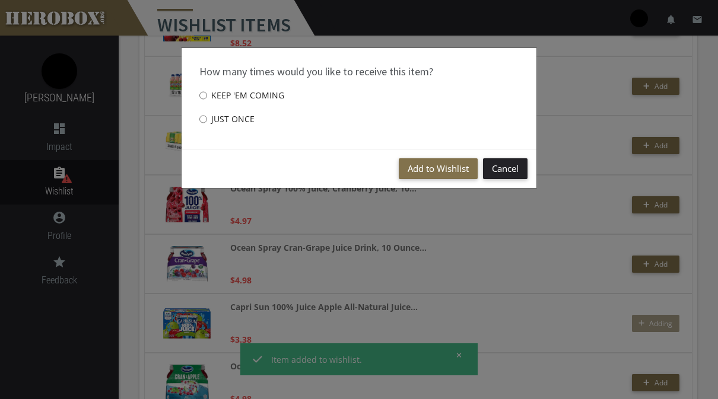
click at [459, 166] on button "Add to Wishlist" at bounding box center [438, 168] width 79 height 21
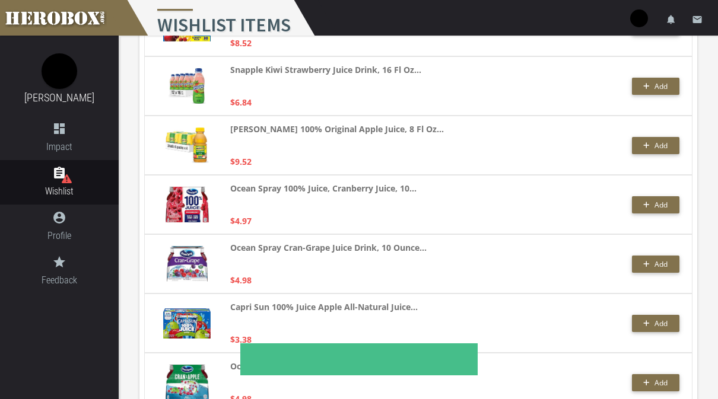
click at [660, 270] on button "Add" at bounding box center [655, 264] width 47 height 17
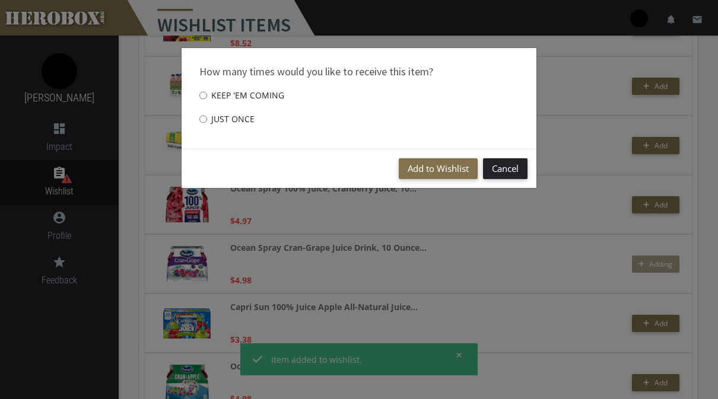
click at [443, 164] on button "Add to Wishlist" at bounding box center [438, 168] width 79 height 21
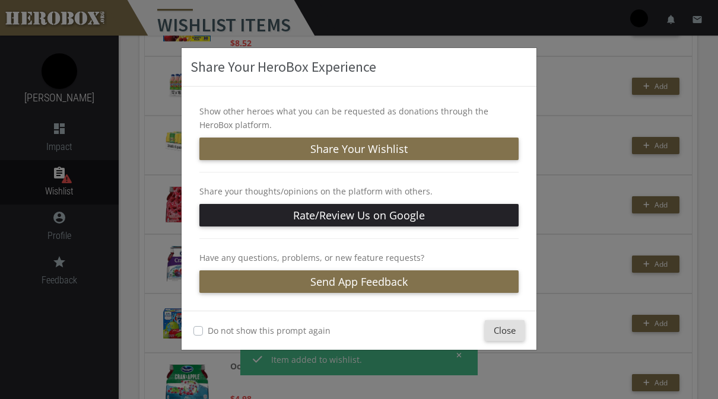
click at [506, 330] on button "Close" at bounding box center [505, 330] width 40 height 21
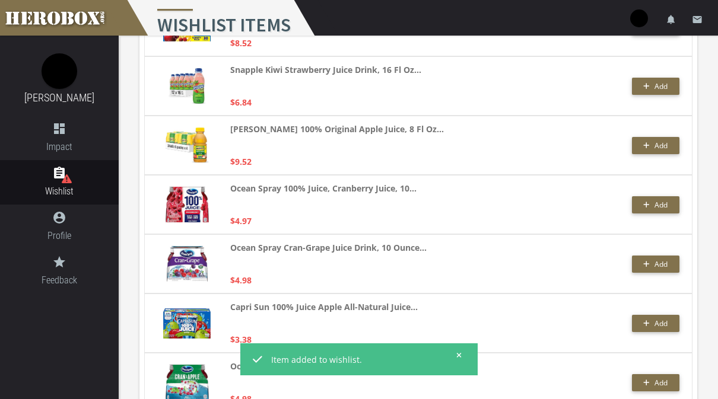
click at [658, 261] on span "Add" at bounding box center [660, 264] width 13 height 10
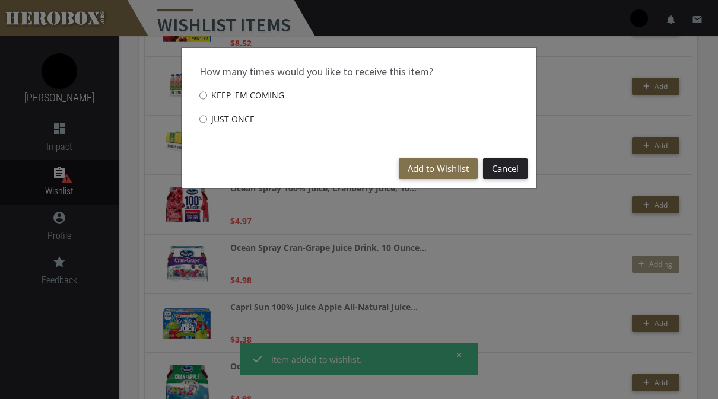
click at [440, 171] on button "Add to Wishlist" at bounding box center [438, 168] width 79 height 21
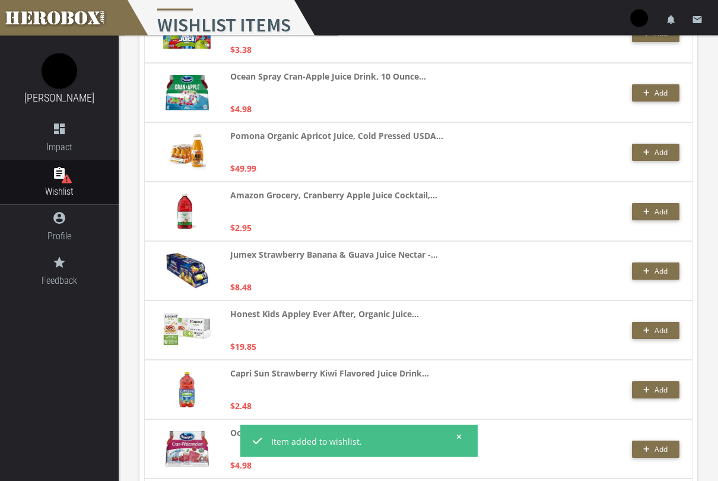
scroll to position [520, 0]
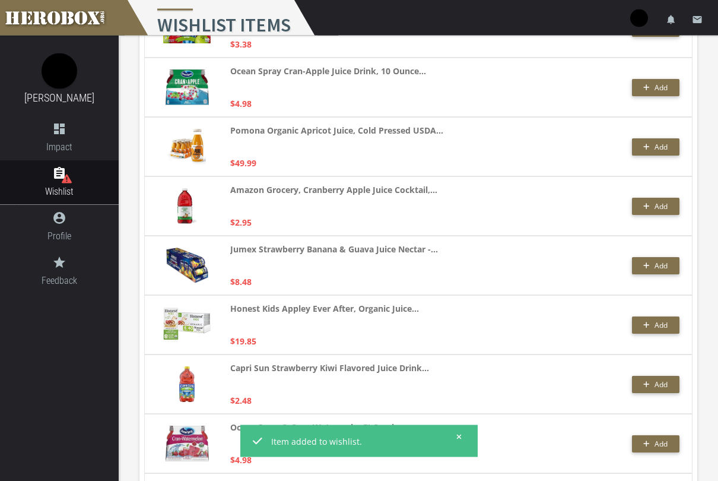
click at [663, 267] on span "Add" at bounding box center [660, 266] width 13 height 10
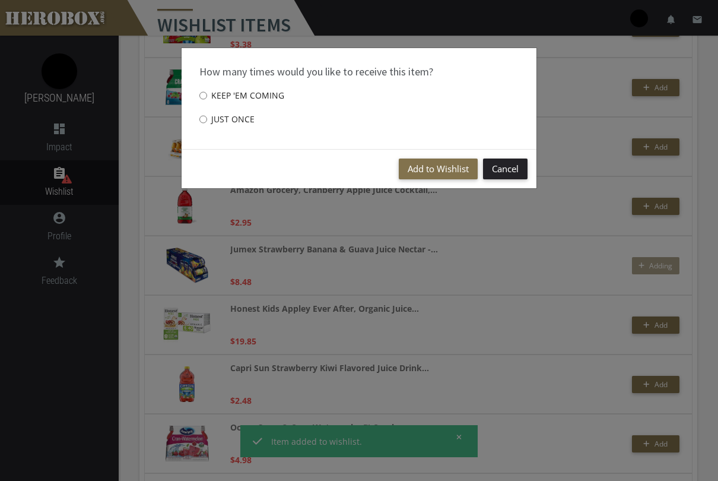
click at [449, 164] on button "Add to Wishlist" at bounding box center [438, 168] width 79 height 21
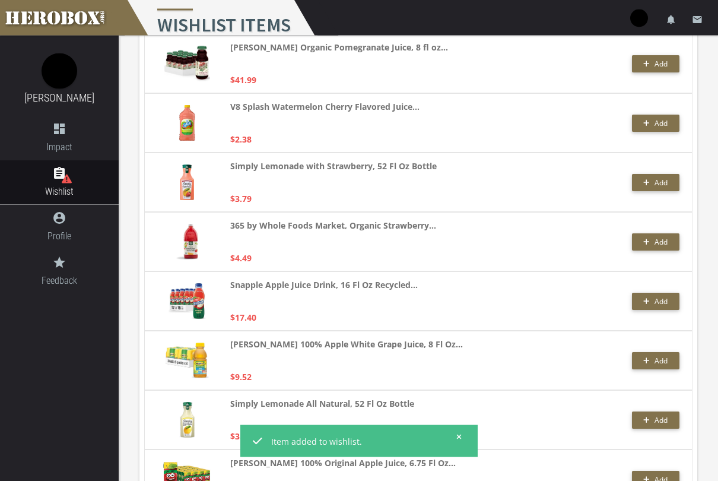
scroll to position [1338, 0]
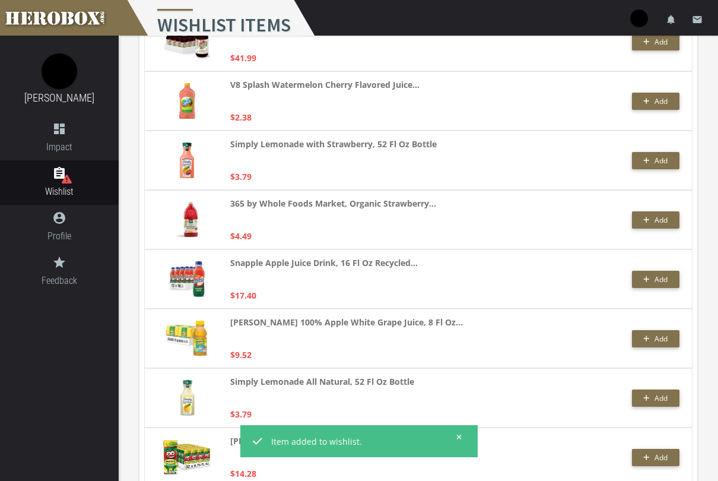
click at [651, 276] on span "Add" at bounding box center [655, 279] width 24 height 10
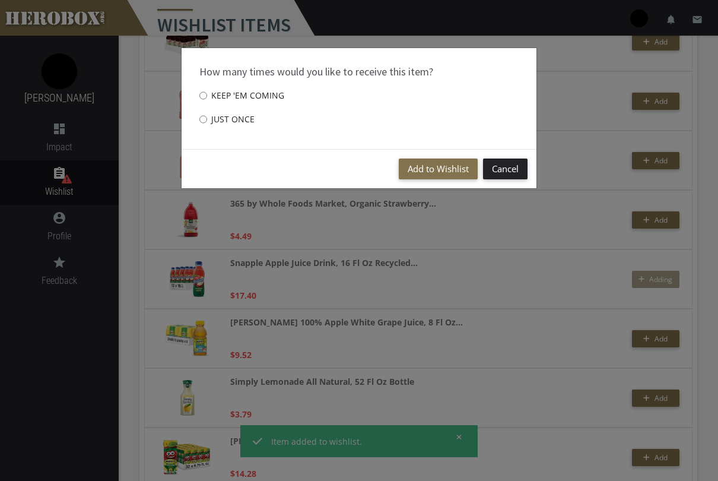
click at [459, 169] on button "Add to Wishlist" at bounding box center [438, 168] width 79 height 21
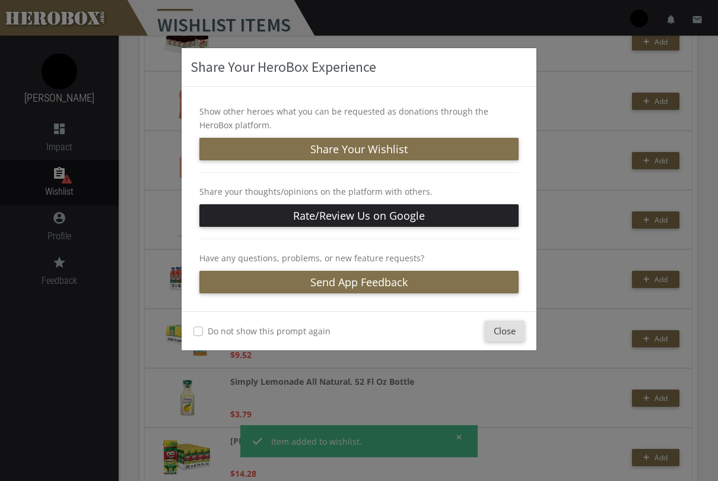
click at [506, 332] on button "Close" at bounding box center [505, 330] width 40 height 21
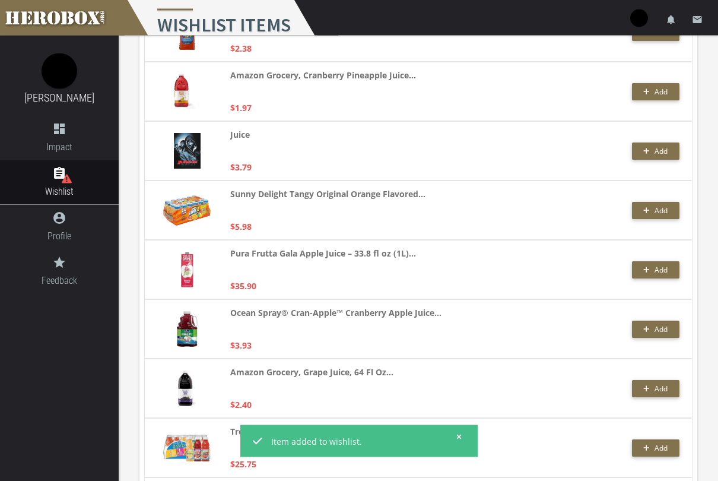
scroll to position [2059, 0]
click at [650, 212] on span "Add" at bounding box center [655, 210] width 24 height 10
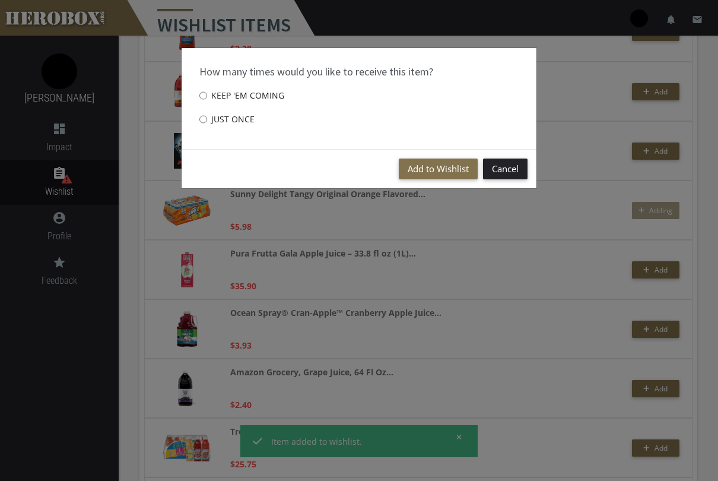
click at [450, 169] on button "Add to Wishlist" at bounding box center [438, 168] width 79 height 21
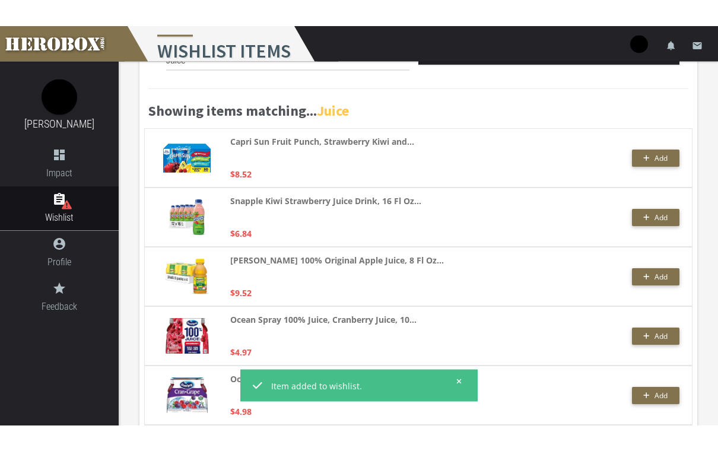
scroll to position [0, 0]
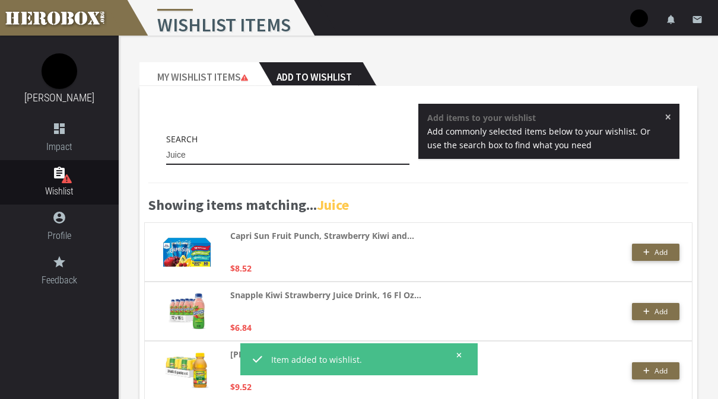
click at [373, 157] on input "Juice" at bounding box center [287, 155] width 243 height 19
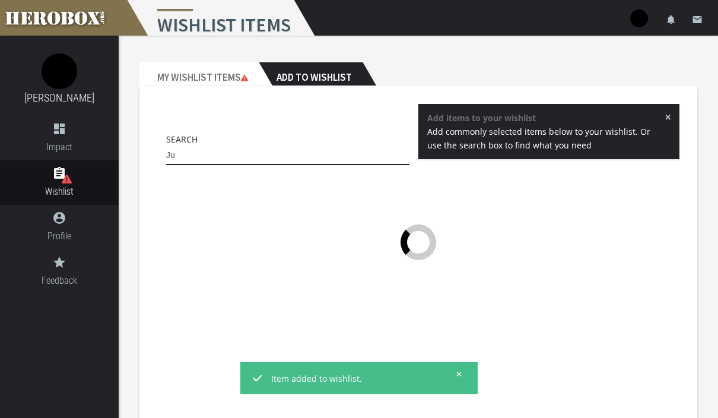
type input "J"
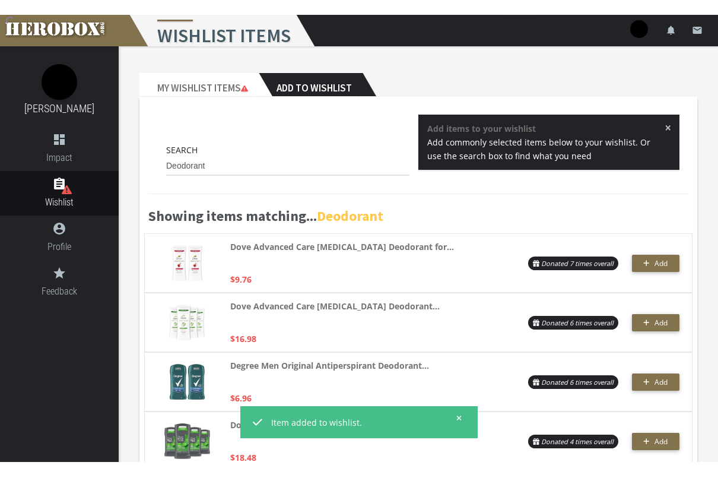
scroll to position [4, 0]
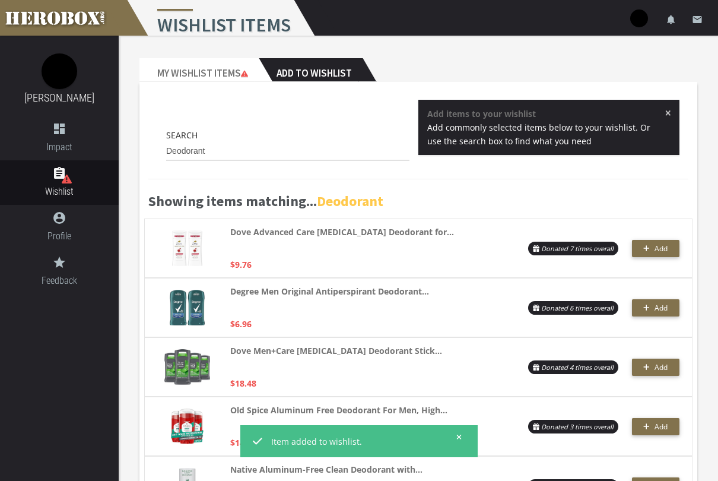
click at [656, 248] on span "Add" at bounding box center [660, 248] width 13 height 10
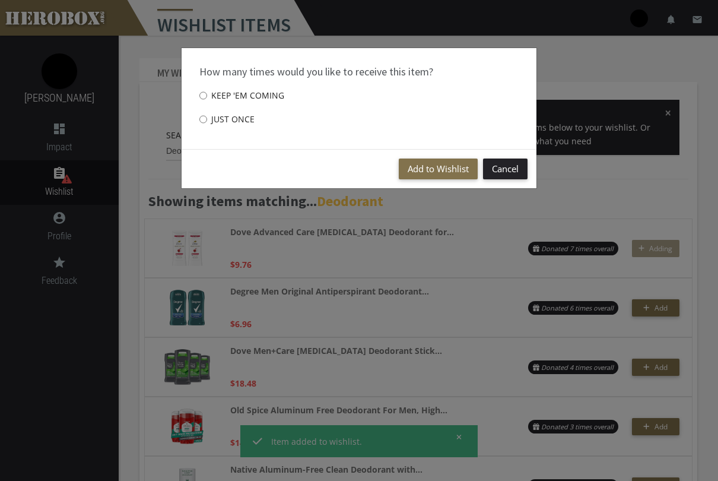
click at [444, 165] on button "Add to Wishlist" at bounding box center [438, 168] width 79 height 21
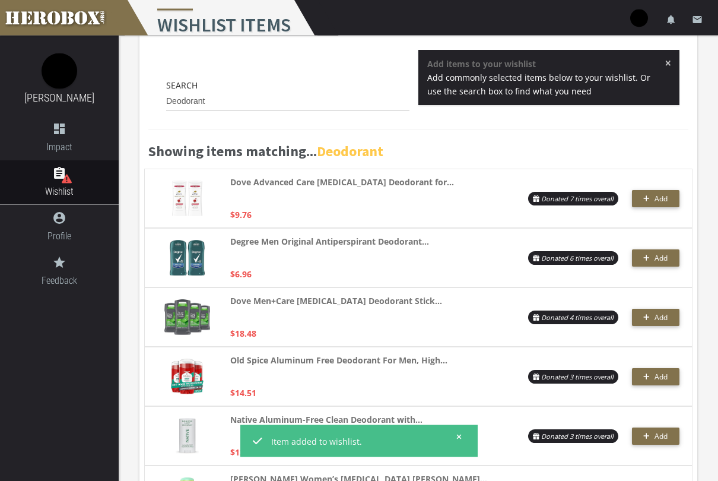
scroll to position [55, 0]
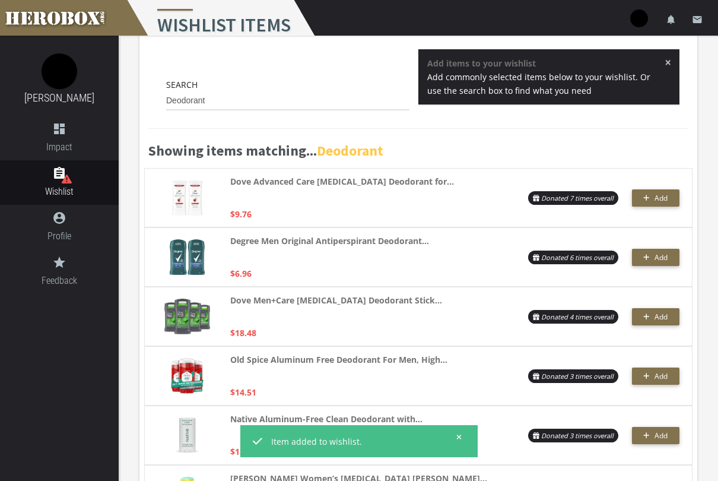
click at [654, 376] on span "Add" at bounding box center [660, 376] width 13 height 10
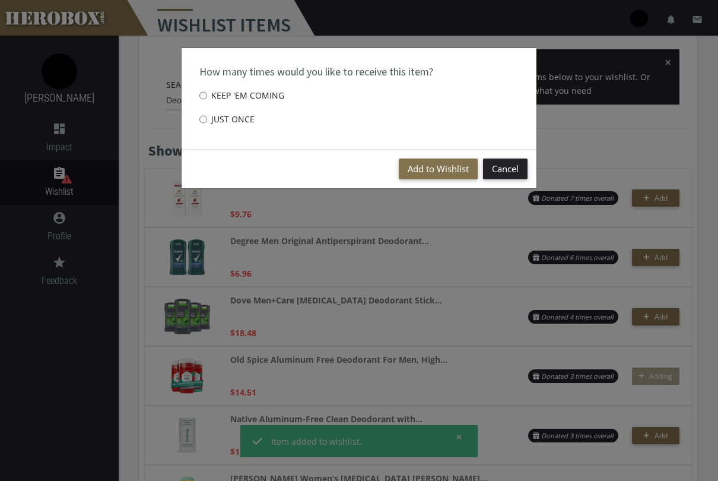
click at [438, 172] on button "Add to Wishlist" at bounding box center [438, 168] width 79 height 21
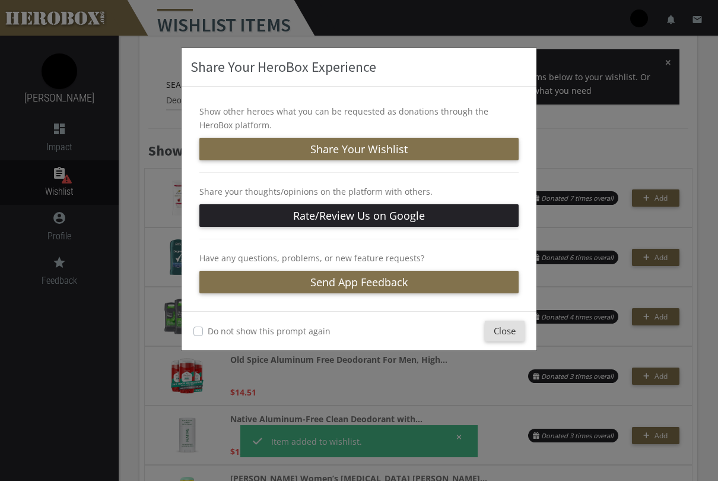
click at [507, 336] on button "Close" at bounding box center [505, 330] width 40 height 21
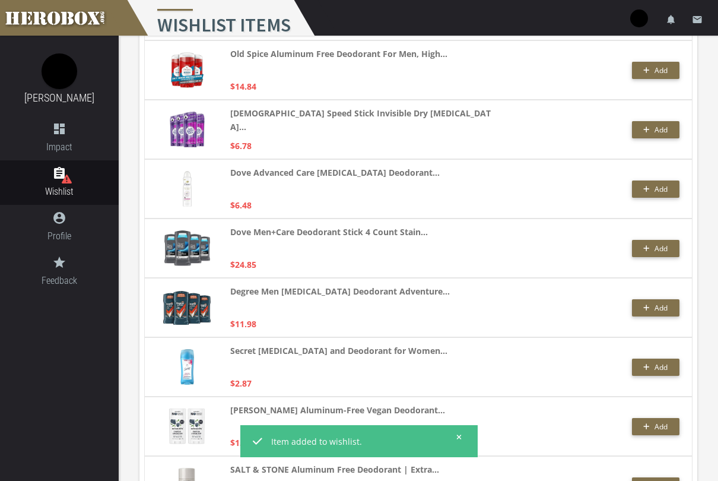
scroll to position [541, 0]
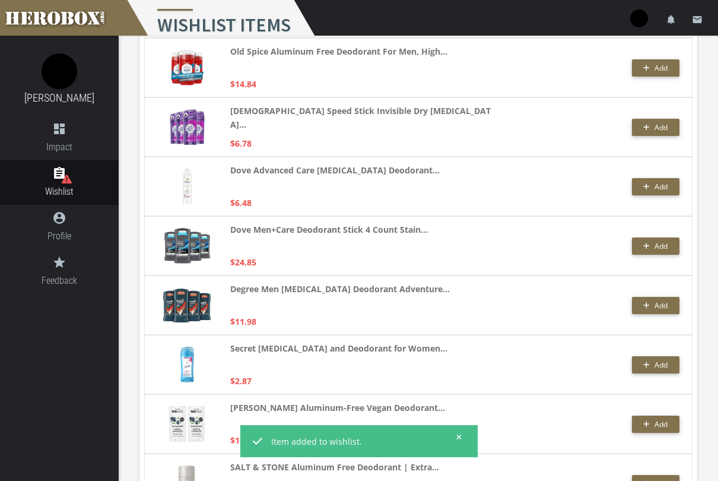
click at [653, 245] on span "Add" at bounding box center [655, 246] width 24 height 10
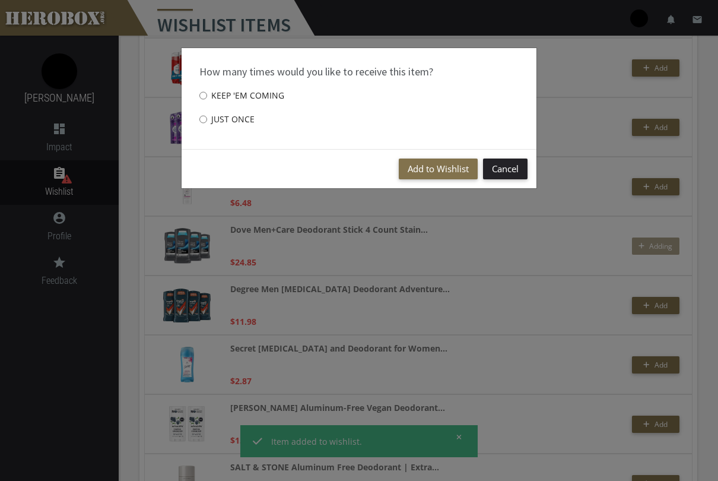
click at [446, 166] on button "Add to Wishlist" at bounding box center [438, 168] width 79 height 21
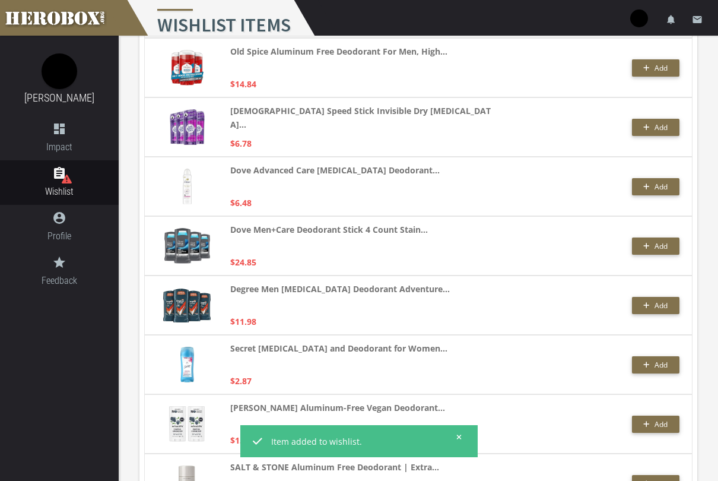
click at [650, 310] on span "Add" at bounding box center [655, 305] width 24 height 10
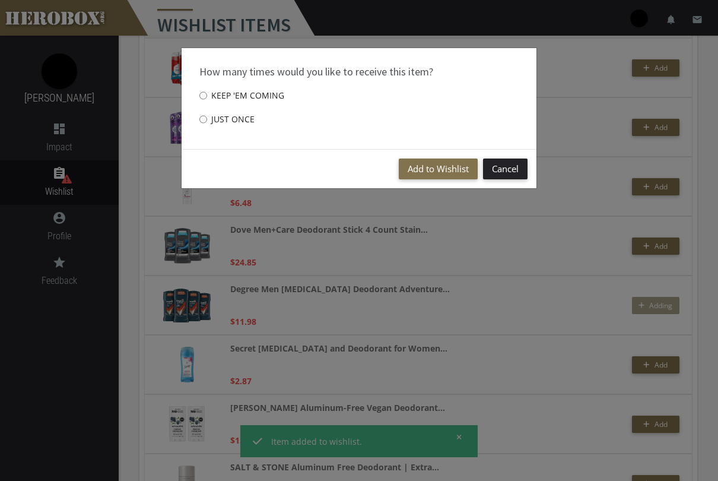
click at [447, 177] on button "Add to Wishlist" at bounding box center [438, 168] width 79 height 21
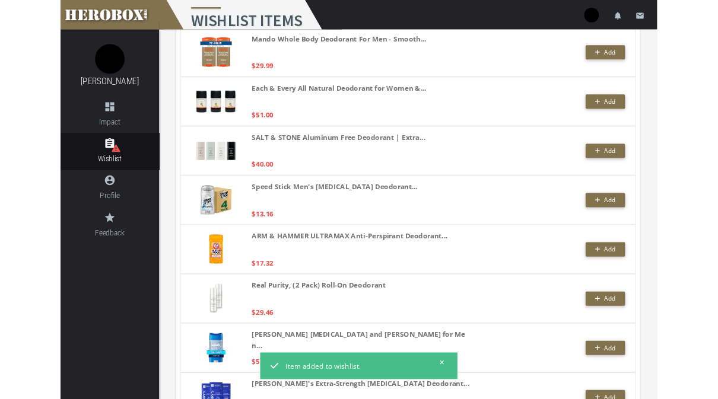
scroll to position [1376, 0]
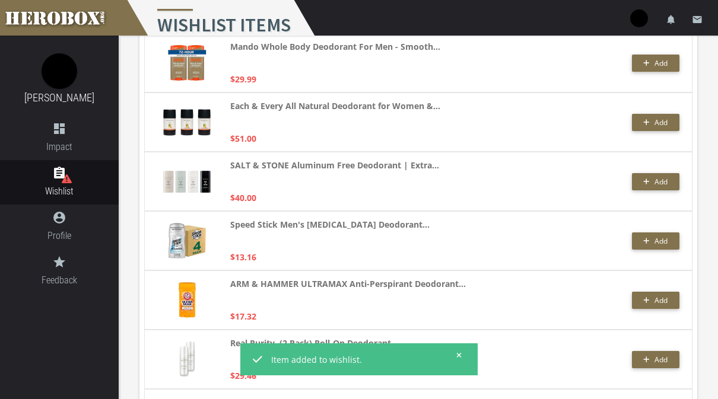
click at [661, 246] on button "Add" at bounding box center [655, 241] width 47 height 17
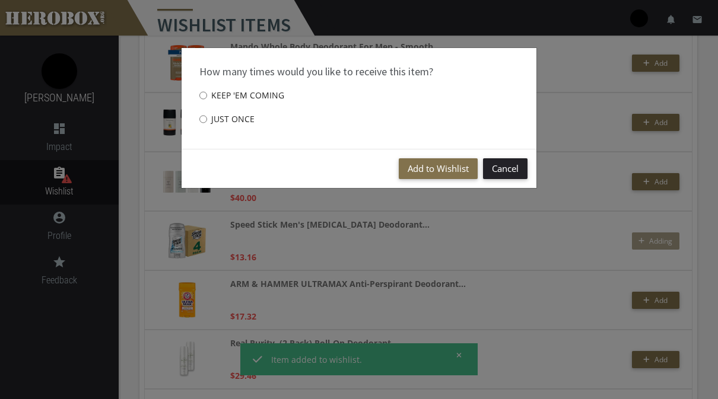
click at [450, 170] on button "Add to Wishlist" at bounding box center [438, 168] width 79 height 21
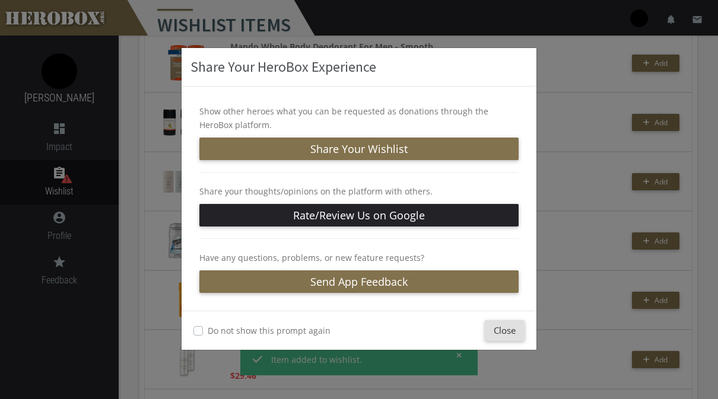
click at [511, 340] on button "Close" at bounding box center [505, 330] width 40 height 21
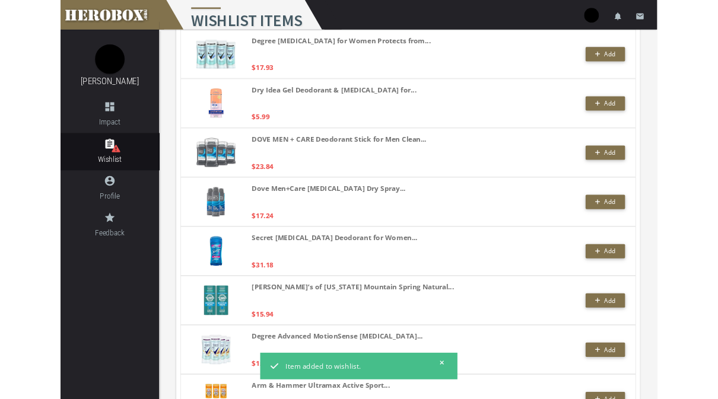
scroll to position [2144, 0]
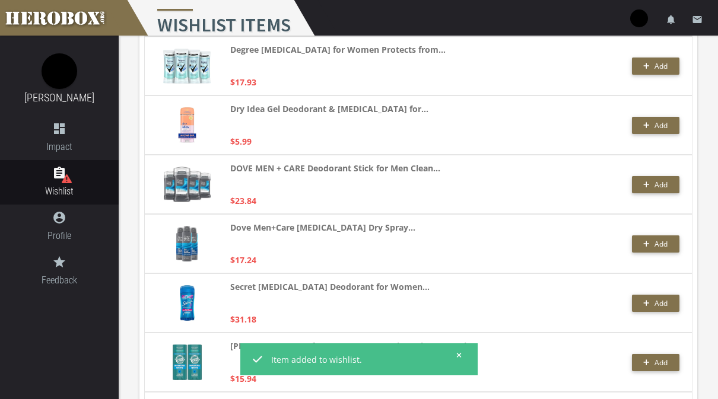
click at [663, 187] on span "Add" at bounding box center [660, 185] width 13 height 10
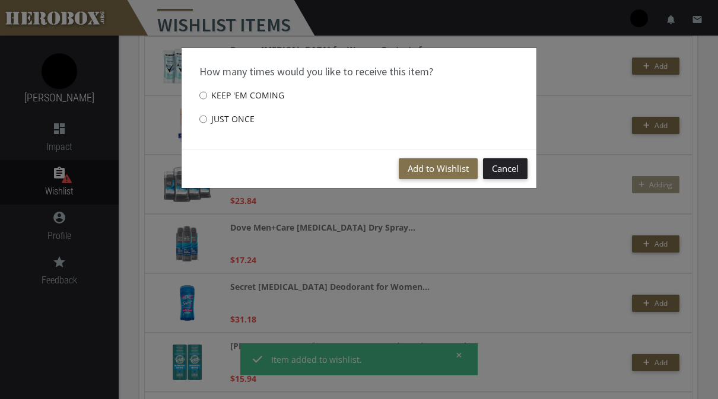
click at [457, 176] on button "Add to Wishlist" at bounding box center [438, 168] width 79 height 21
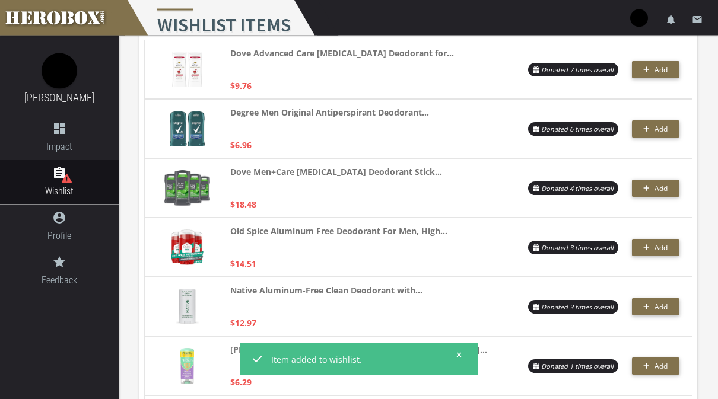
scroll to position [0, 0]
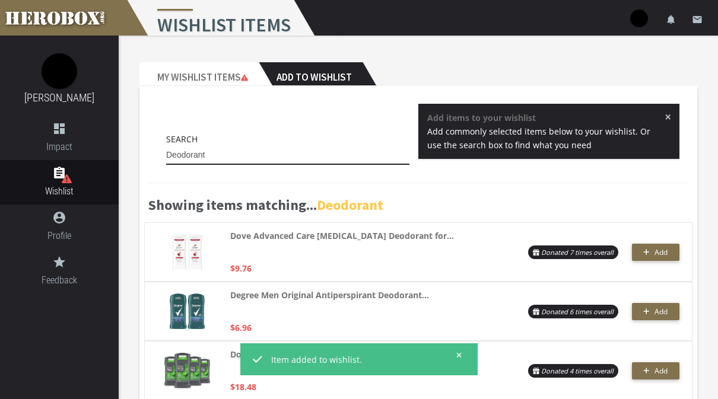
click at [343, 149] on input "Deodorant" at bounding box center [287, 155] width 243 height 19
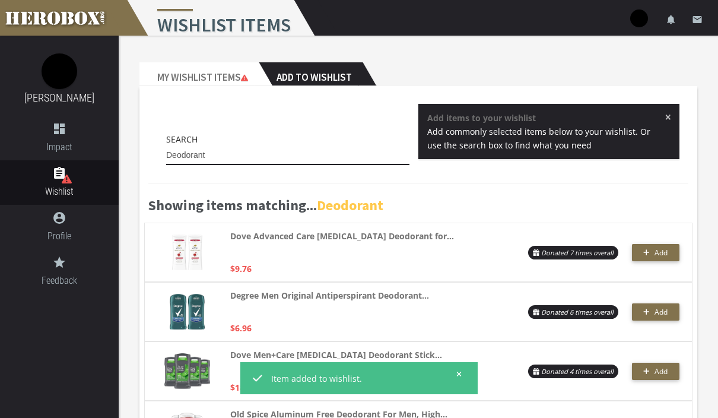
click at [348, 162] on input "Deodorant" at bounding box center [287, 155] width 243 height 19
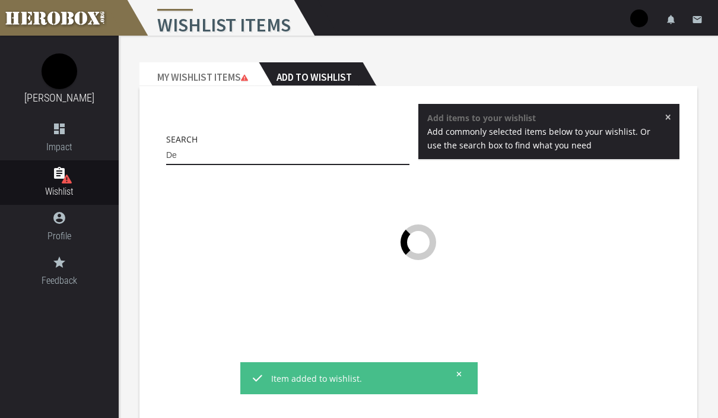
type input "D"
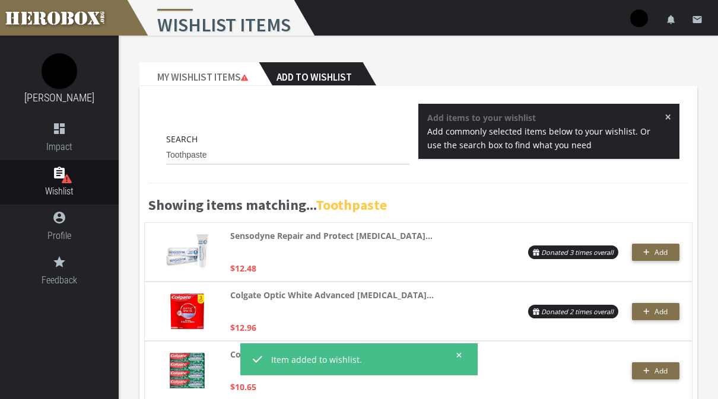
click at [665, 251] on span "Add" at bounding box center [660, 252] width 13 height 10
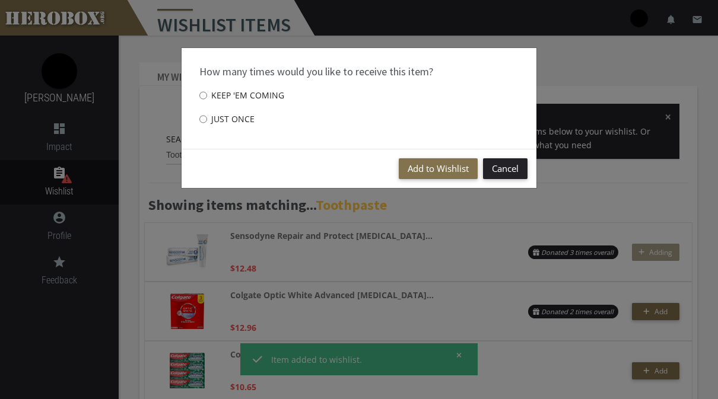
click at [434, 177] on button "Add to Wishlist" at bounding box center [438, 168] width 79 height 21
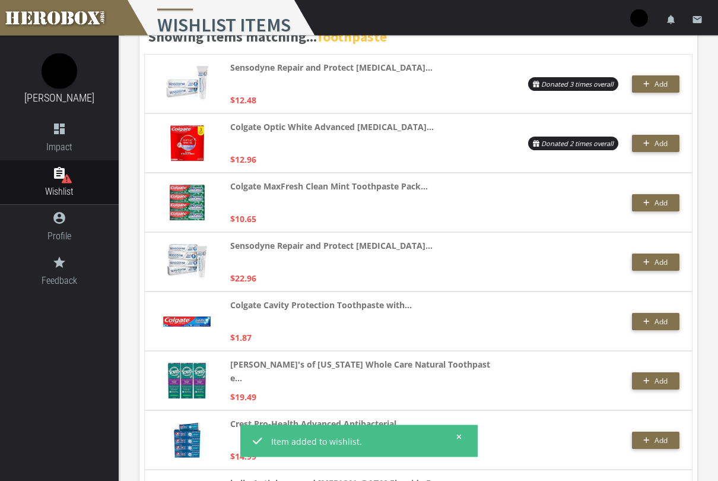
scroll to position [169, 0]
click at [666, 265] on span "Add" at bounding box center [660, 262] width 13 height 10
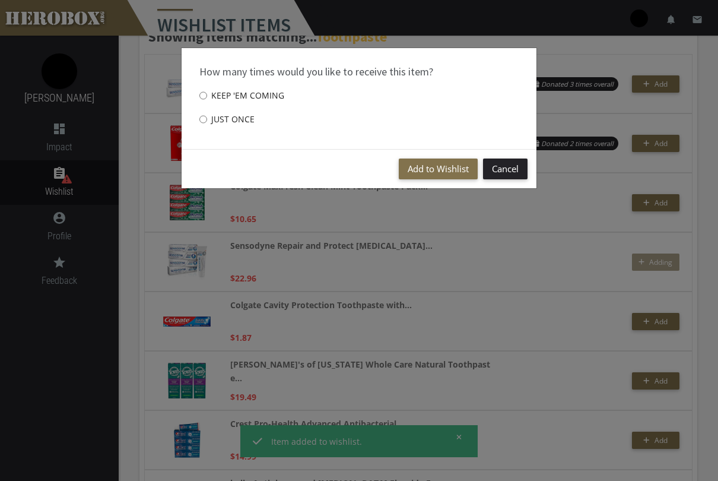
click at [437, 169] on button "Add to Wishlist" at bounding box center [438, 168] width 79 height 21
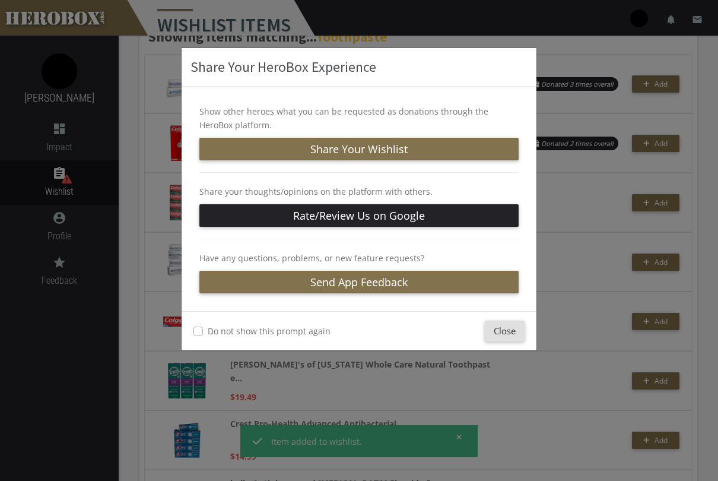
click at [517, 330] on button "Close" at bounding box center [505, 330] width 40 height 21
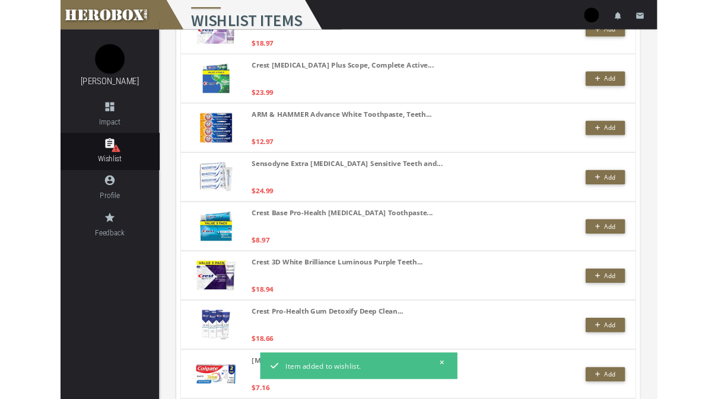
scroll to position [927, 0]
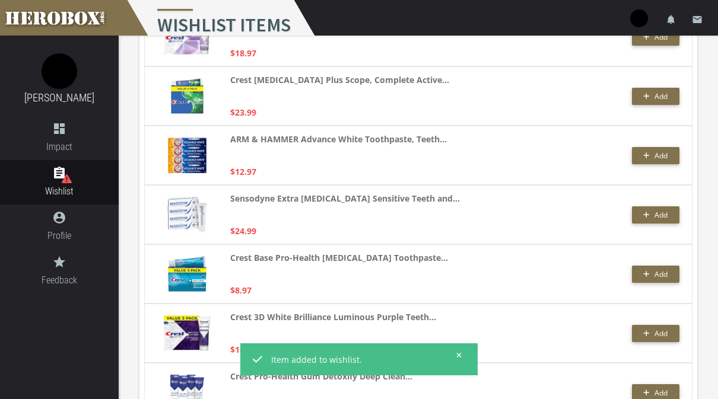
click at [663, 220] on button "Add" at bounding box center [655, 214] width 47 height 17
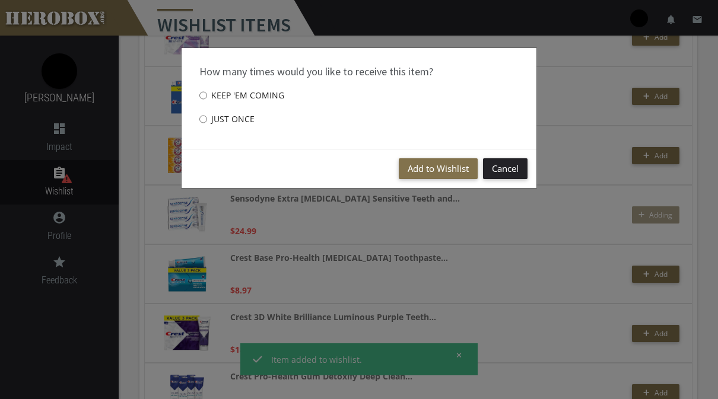
click at [446, 166] on button "Add to Wishlist" at bounding box center [438, 168] width 79 height 21
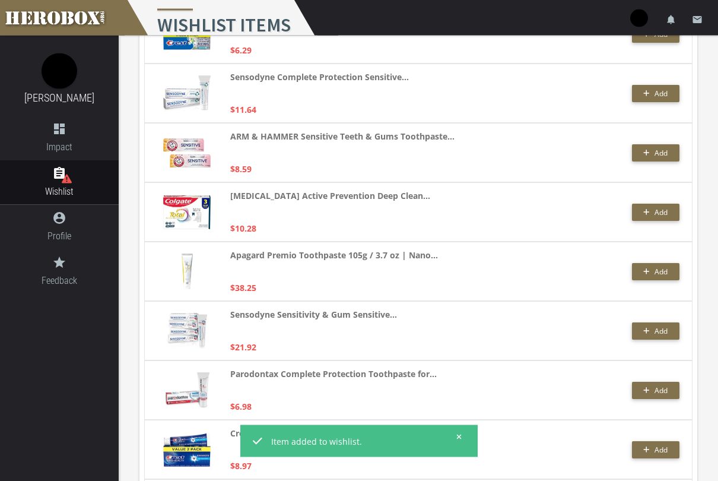
scroll to position [1761, 0]
click at [654, 331] on span "Add" at bounding box center [660, 331] width 13 height 10
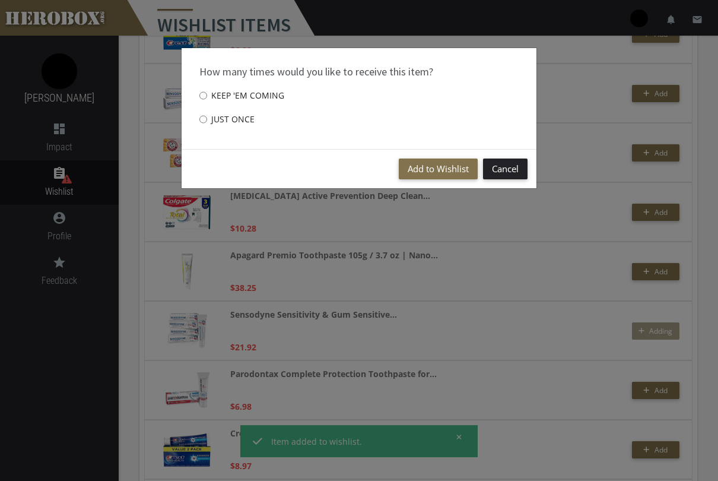
click at [434, 173] on button "Add to Wishlist" at bounding box center [438, 168] width 79 height 21
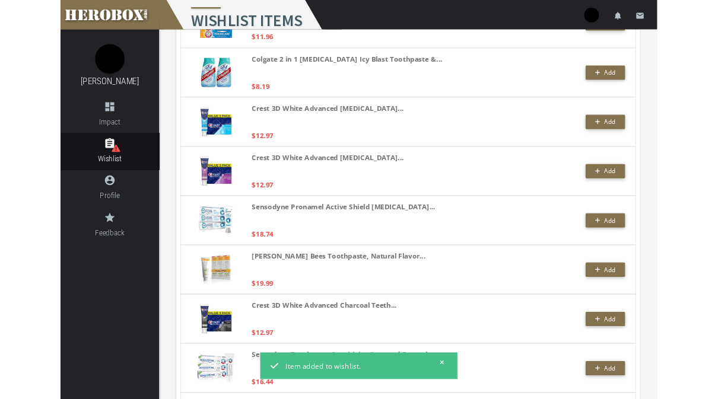
scroll to position [2241, 0]
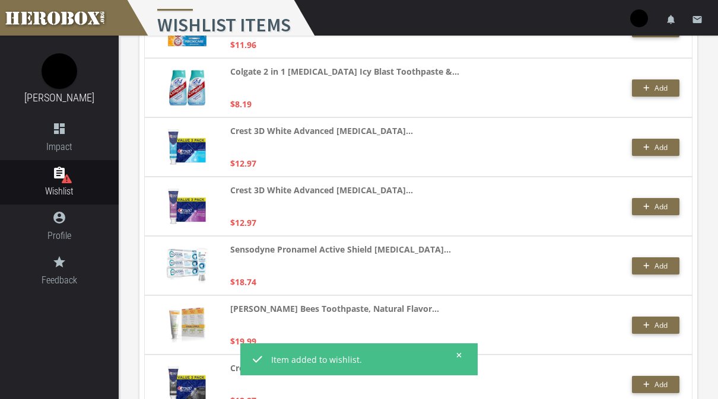
click at [648, 268] on icon "button" at bounding box center [646, 265] width 7 height 7
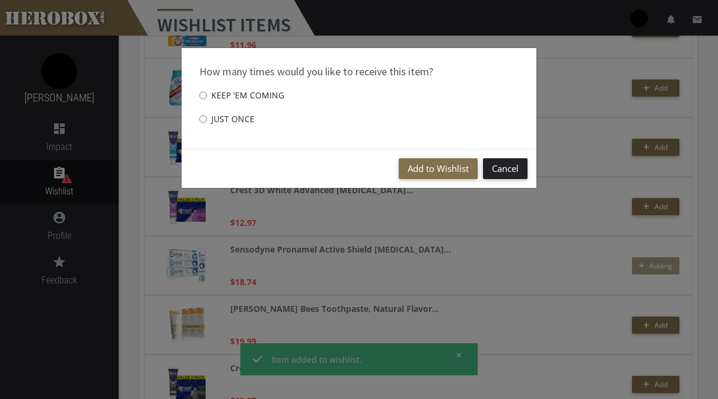
click at [442, 166] on button "Add to Wishlist" at bounding box center [438, 168] width 79 height 21
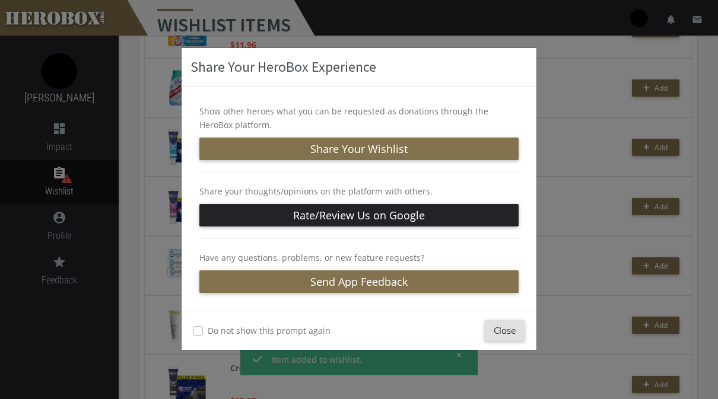
click at [511, 329] on button "Close" at bounding box center [505, 330] width 40 height 21
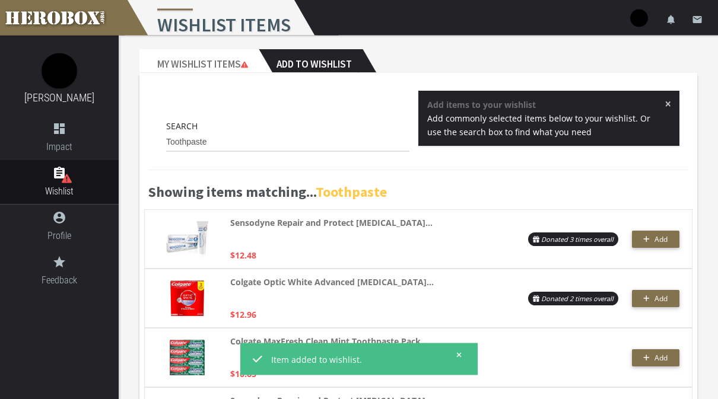
scroll to position [0, 0]
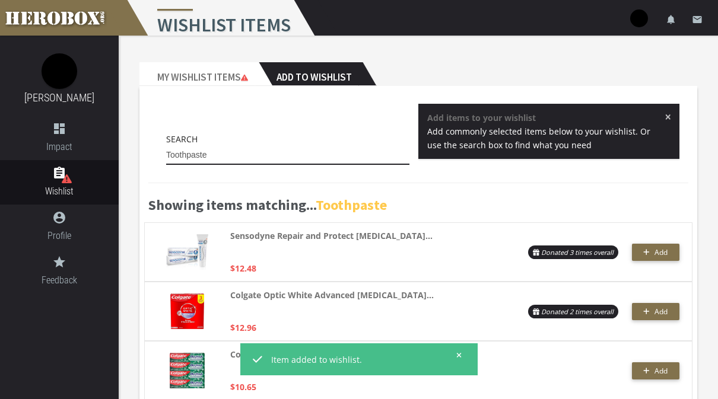
click at [352, 154] on input "Toothpaste" at bounding box center [287, 155] width 243 height 19
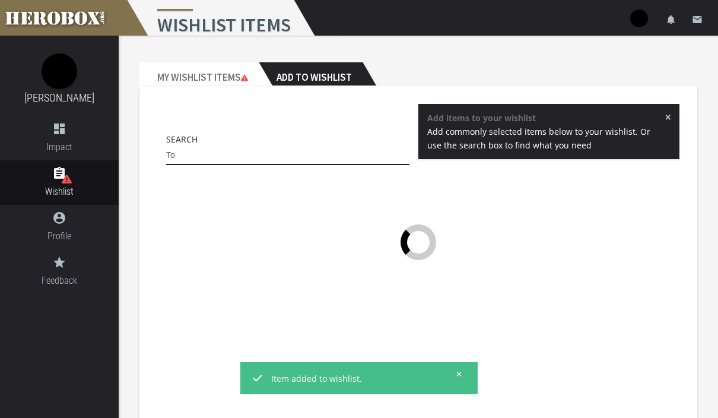
type input "T"
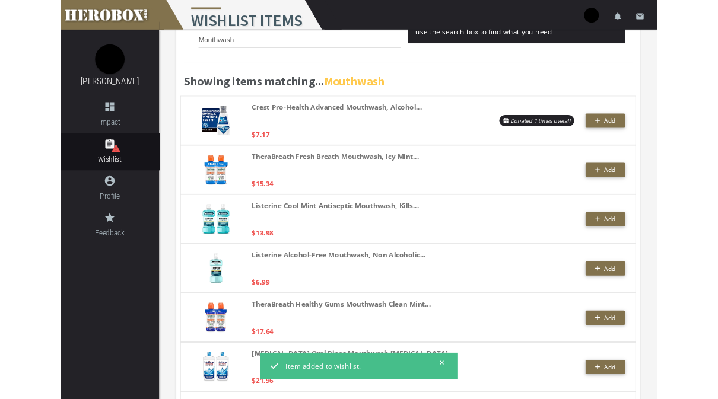
scroll to position [106, 0]
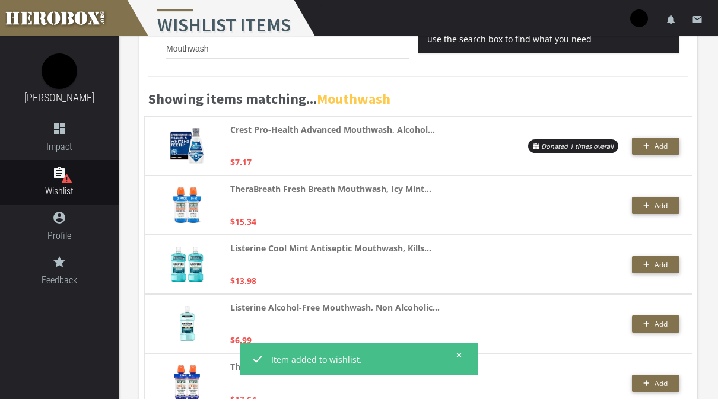
click at [663, 209] on span "Add" at bounding box center [660, 206] width 13 height 10
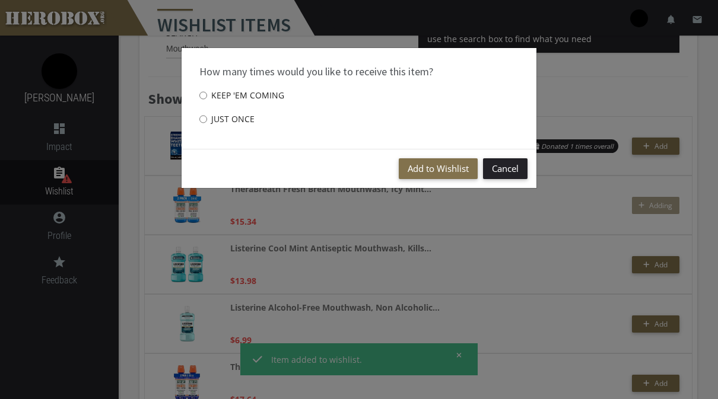
click at [431, 169] on button "Add to Wishlist" at bounding box center [438, 168] width 79 height 21
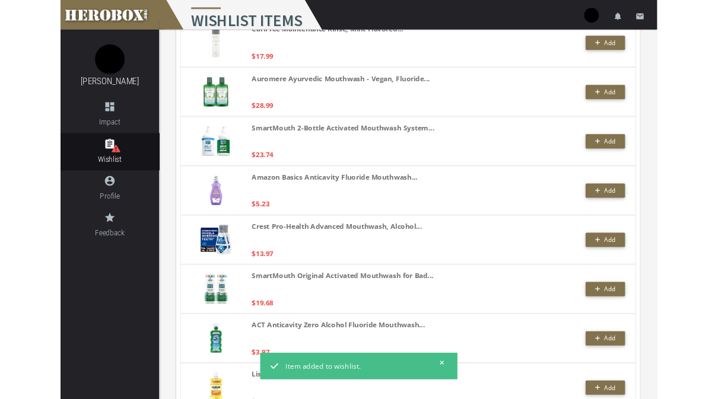
scroll to position [1313, 0]
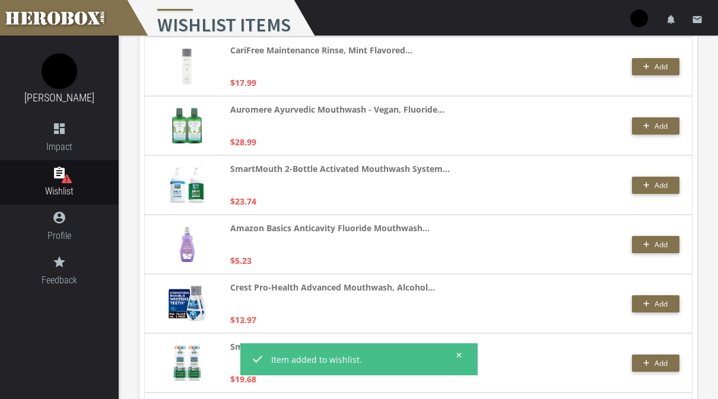
click at [661, 252] on button "Add" at bounding box center [655, 244] width 47 height 17
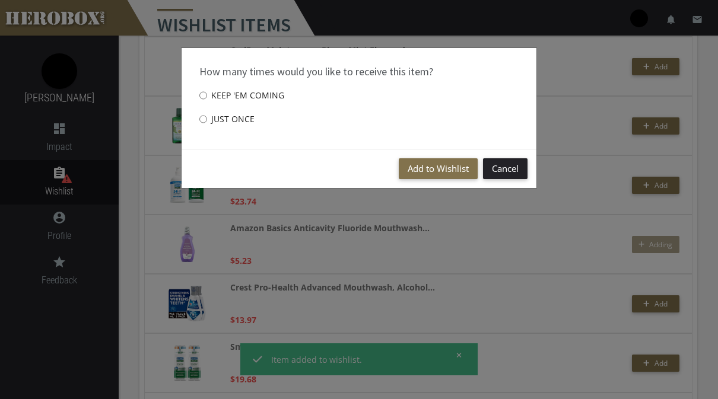
click at [439, 166] on button "Add to Wishlist" at bounding box center [438, 168] width 79 height 21
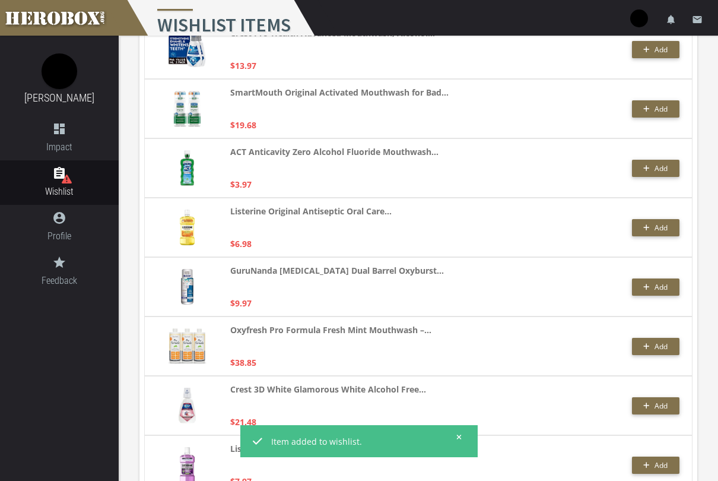
scroll to position [1568, 0]
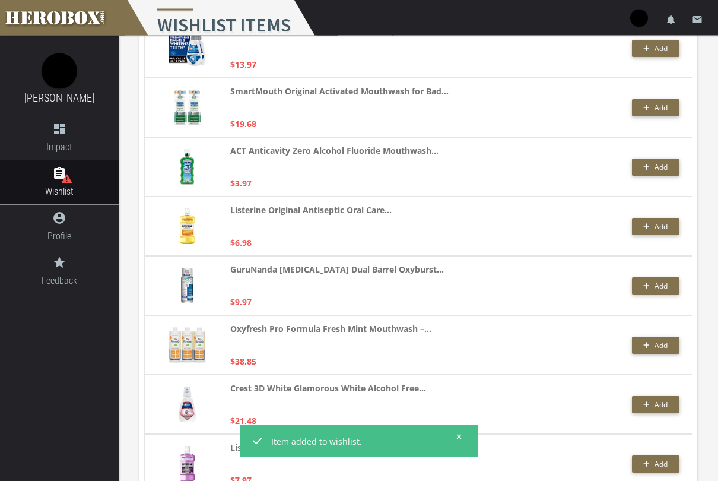
click at [658, 231] on span "Add" at bounding box center [660, 227] width 13 height 10
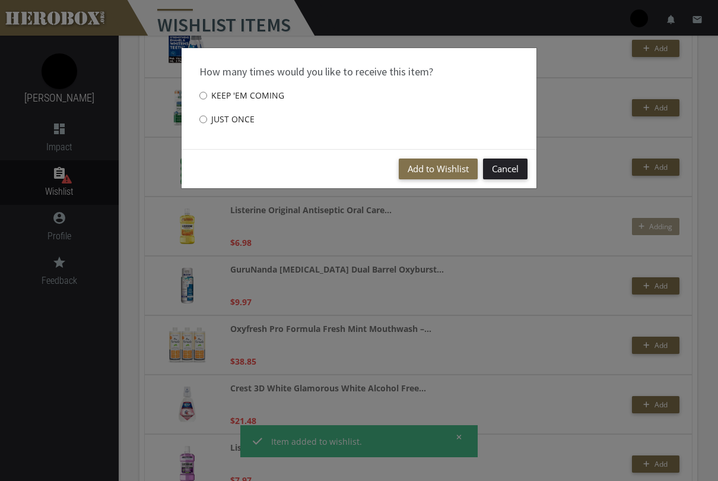
click at [448, 168] on button "Add to Wishlist" at bounding box center [438, 168] width 79 height 21
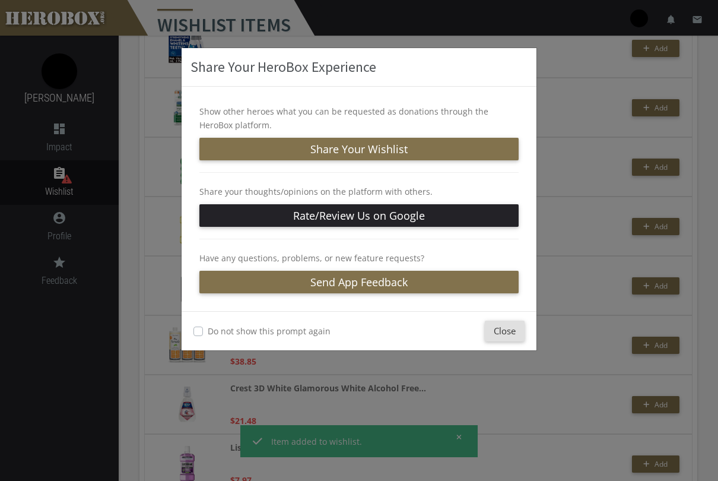
click at [516, 331] on button "Close" at bounding box center [505, 330] width 40 height 21
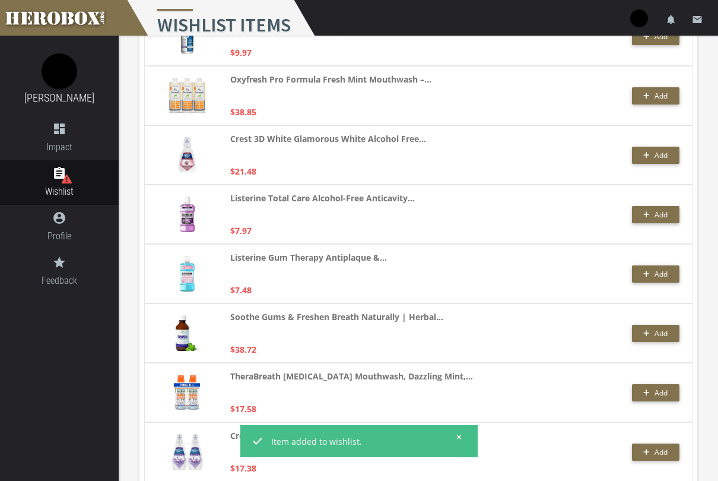
scroll to position [1823, 0]
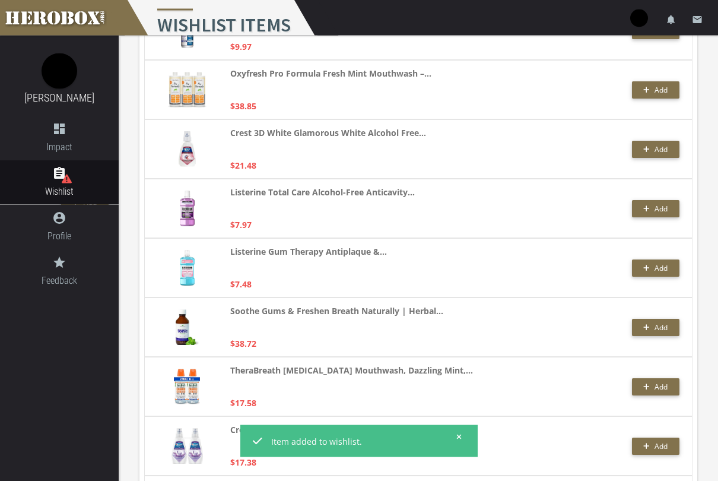
click at [657, 215] on button "Add" at bounding box center [655, 209] width 47 height 17
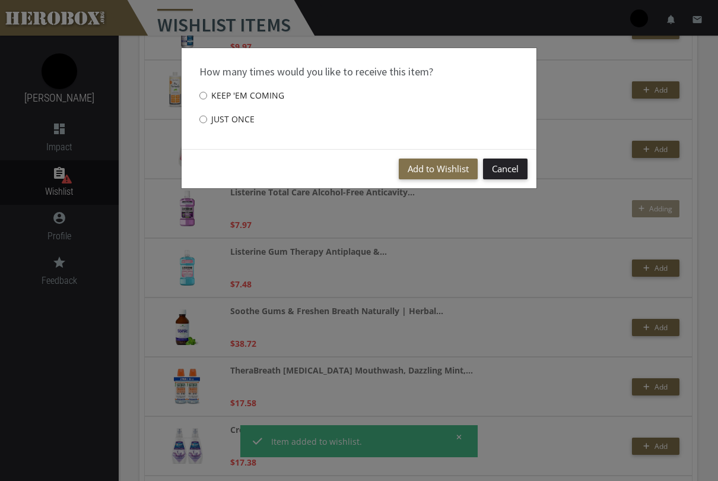
click at [456, 169] on button "Add to Wishlist" at bounding box center [438, 168] width 79 height 21
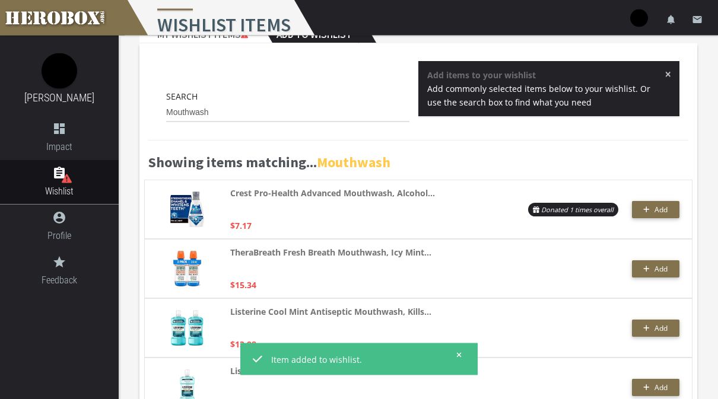
scroll to position [0, 0]
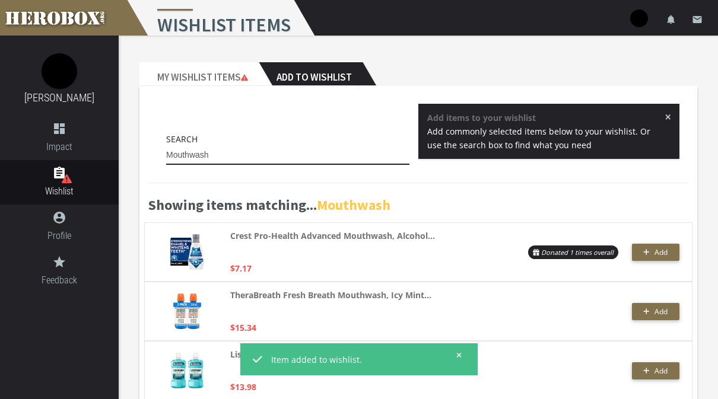
click at [362, 156] on input "Mouthwash" at bounding box center [287, 155] width 243 height 19
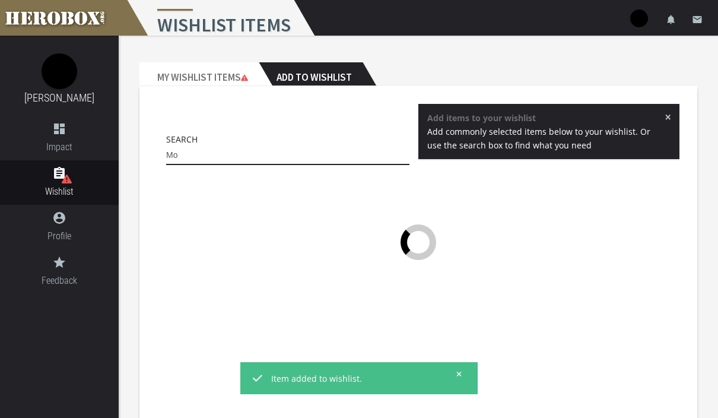
type input "M"
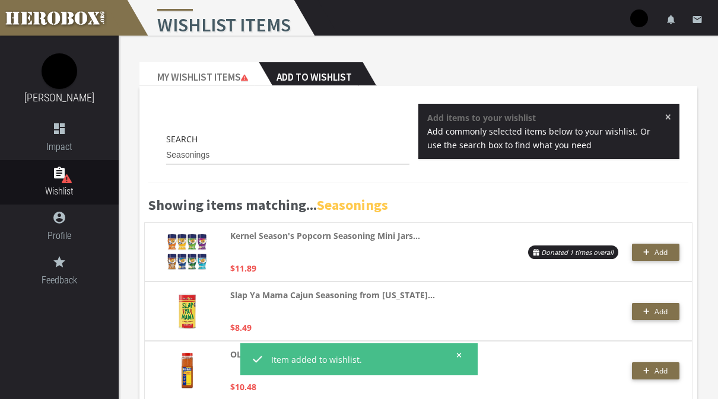
click at [659, 250] on span "Add" at bounding box center [660, 252] width 13 height 10
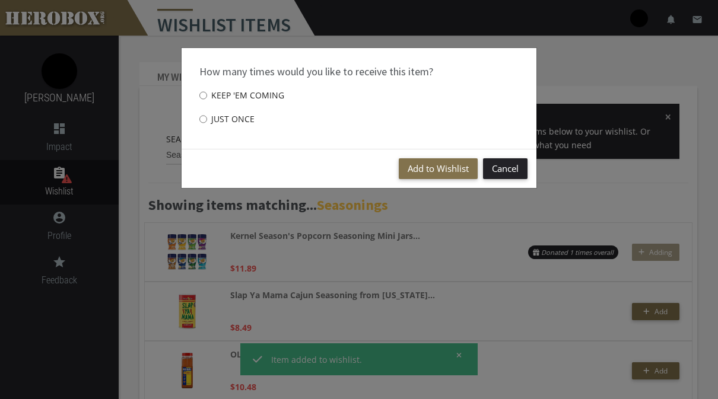
click at [418, 175] on button "Add to Wishlist" at bounding box center [438, 168] width 79 height 21
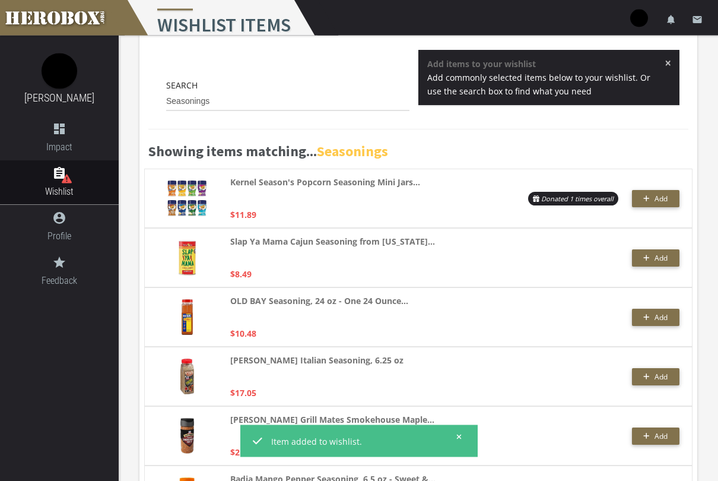
scroll to position [55, 0]
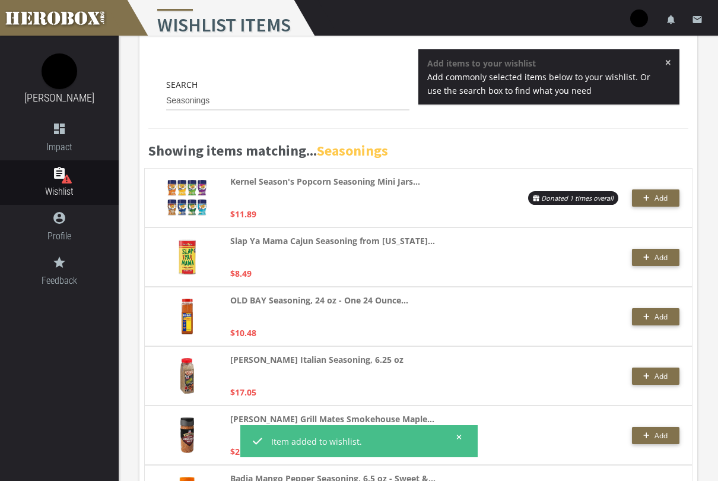
click at [673, 253] on button "Add" at bounding box center [655, 257] width 47 height 17
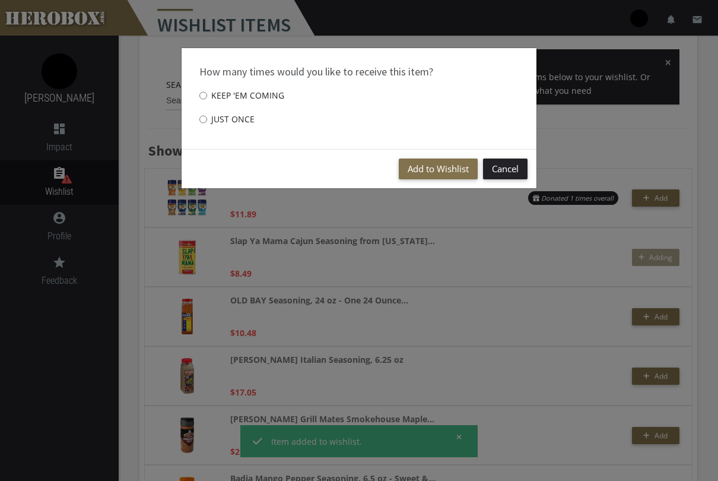
click at [430, 160] on button "Add to Wishlist" at bounding box center [438, 168] width 79 height 21
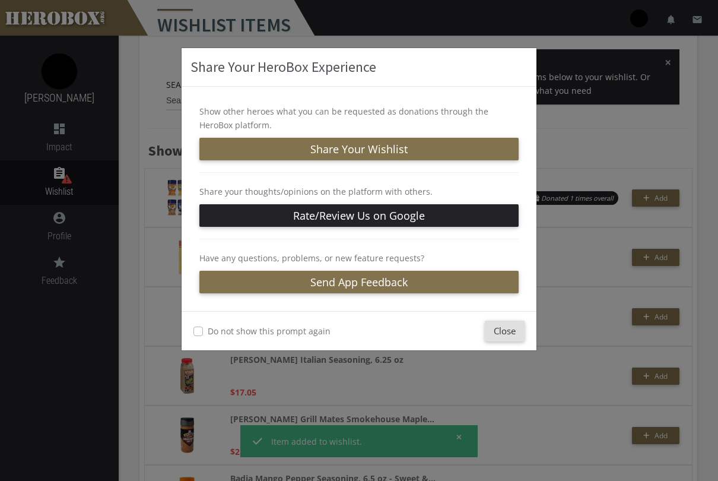
click at [509, 333] on button "Close" at bounding box center [505, 330] width 40 height 21
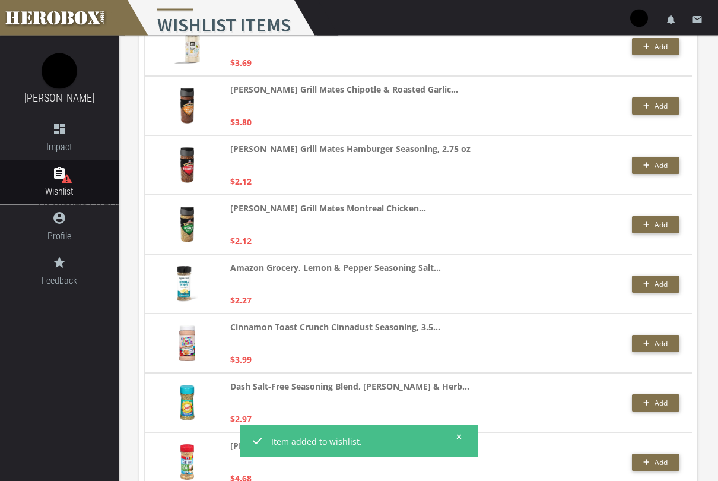
scroll to position [562, 0]
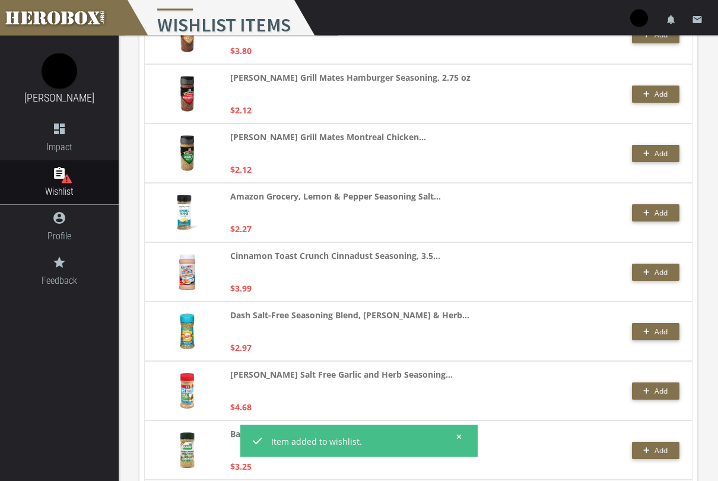
click at [658, 272] on span "Add" at bounding box center [660, 273] width 13 height 10
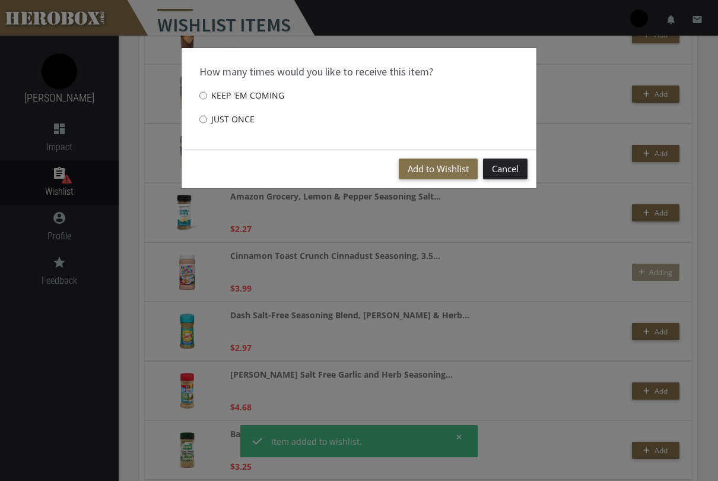
click at [445, 160] on button "Add to Wishlist" at bounding box center [438, 168] width 79 height 21
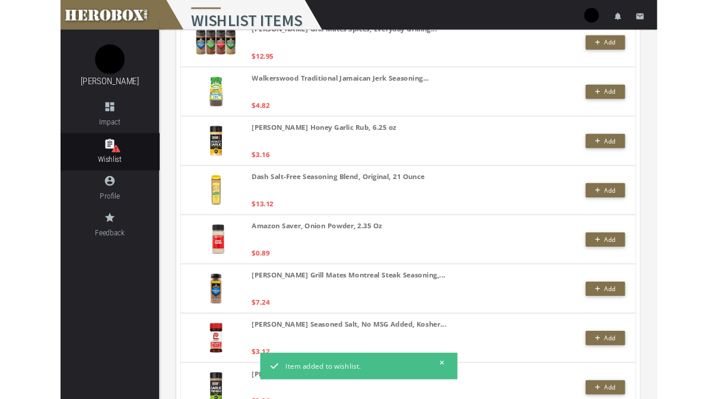
scroll to position [1592, 0]
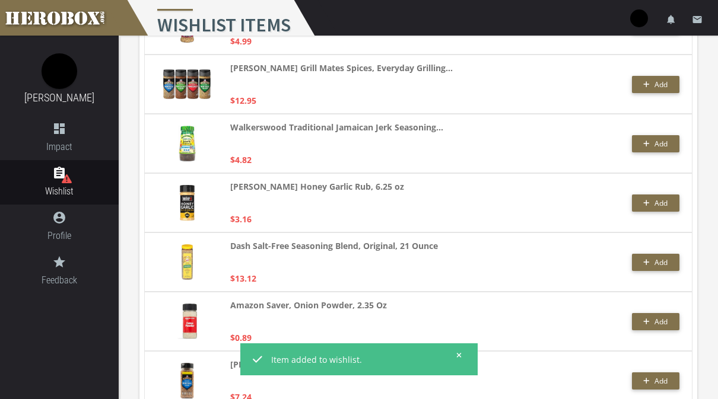
click at [651, 264] on span "Add" at bounding box center [655, 263] width 24 height 10
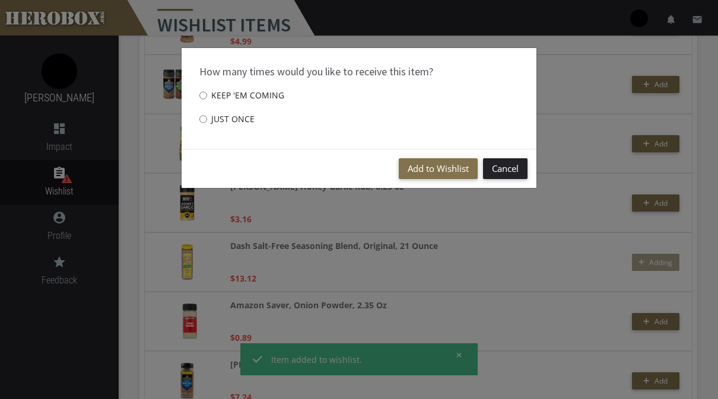
click at [446, 173] on button "Add to Wishlist" at bounding box center [438, 168] width 79 height 21
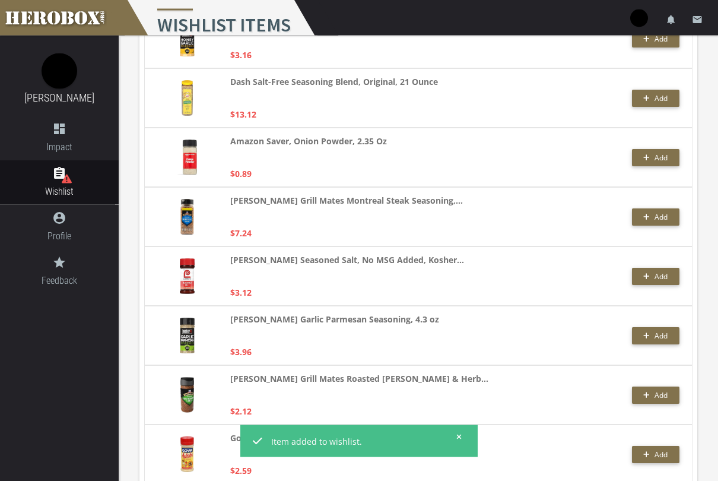
scroll to position [1756, 0]
click at [658, 336] on span "Add" at bounding box center [660, 335] width 13 height 10
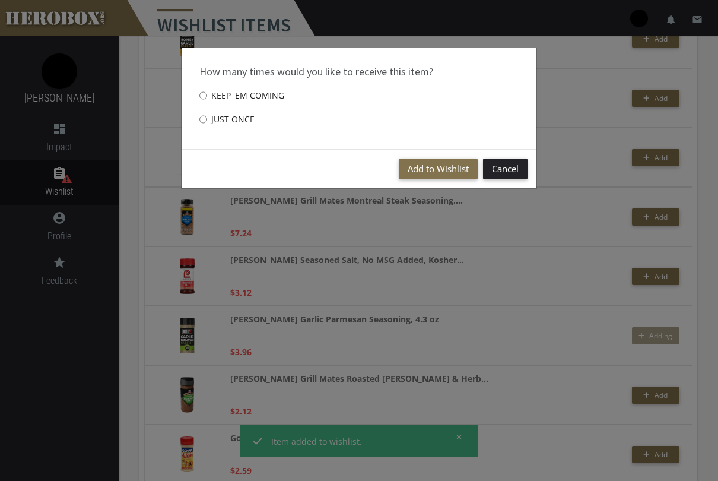
click at [432, 174] on button "Add to Wishlist" at bounding box center [438, 168] width 79 height 21
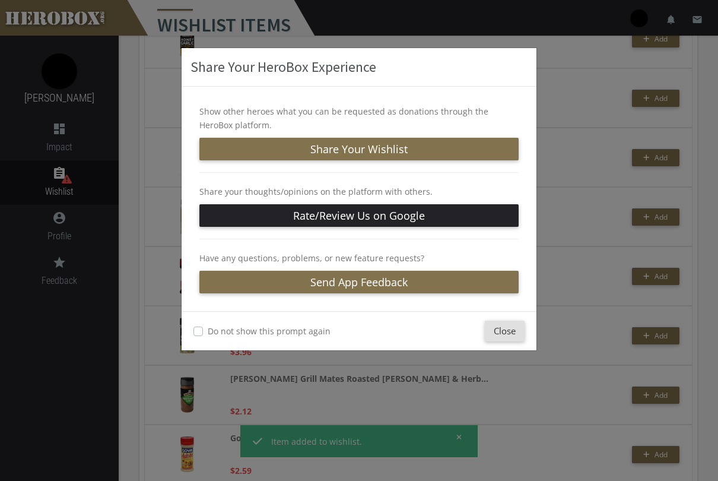
click at [515, 320] on button "Close" at bounding box center [505, 330] width 40 height 21
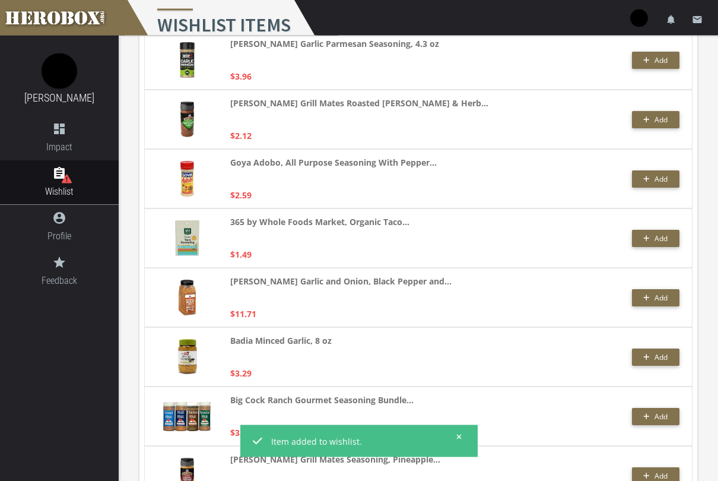
scroll to position [2033, 0]
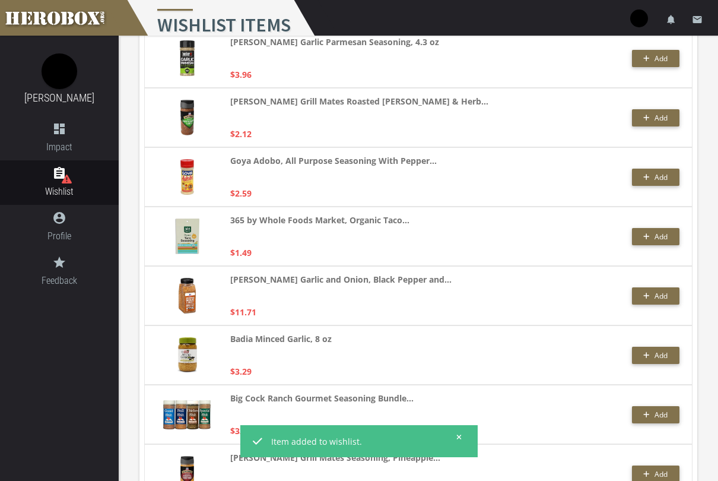
click at [656, 184] on button "Add" at bounding box center [655, 177] width 47 height 17
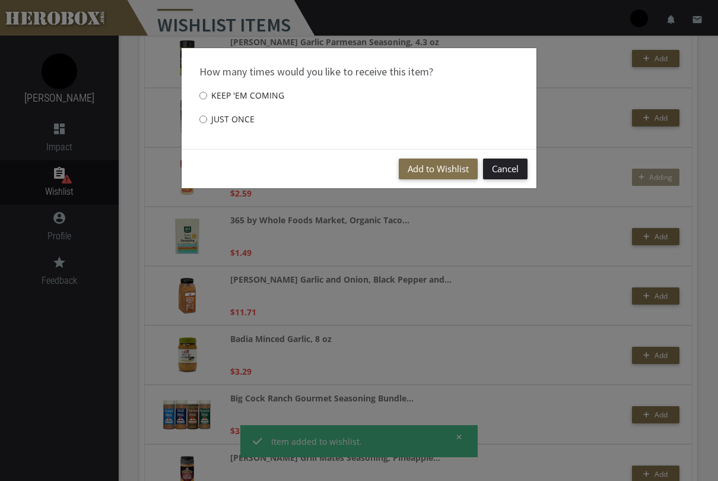
click at [455, 173] on button "Add to Wishlist" at bounding box center [438, 168] width 79 height 21
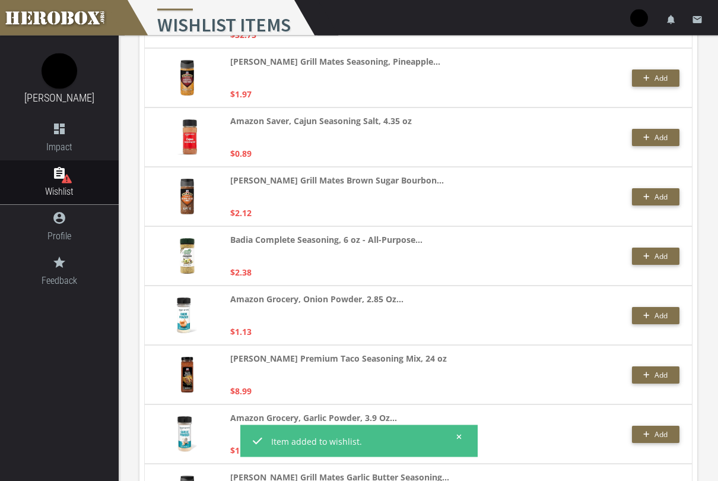
scroll to position [2430, 0]
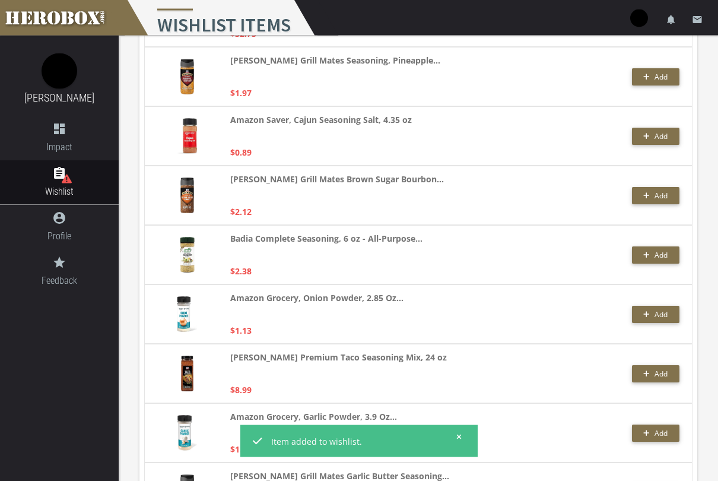
click at [669, 256] on button "Add" at bounding box center [655, 255] width 47 height 17
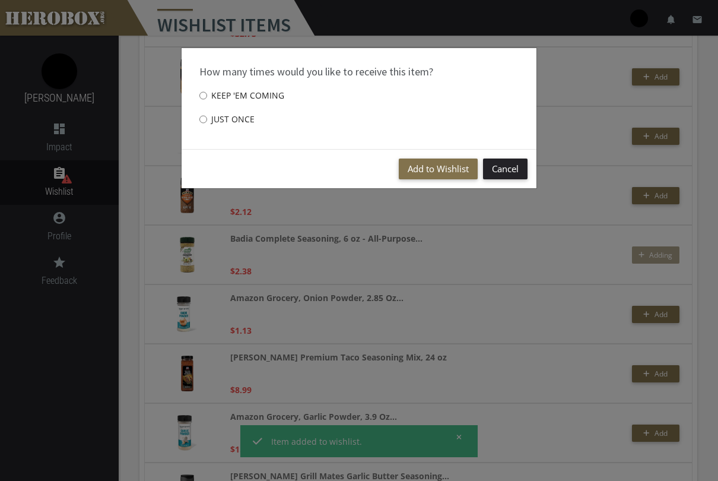
click at [442, 166] on button "Add to Wishlist" at bounding box center [438, 168] width 79 height 21
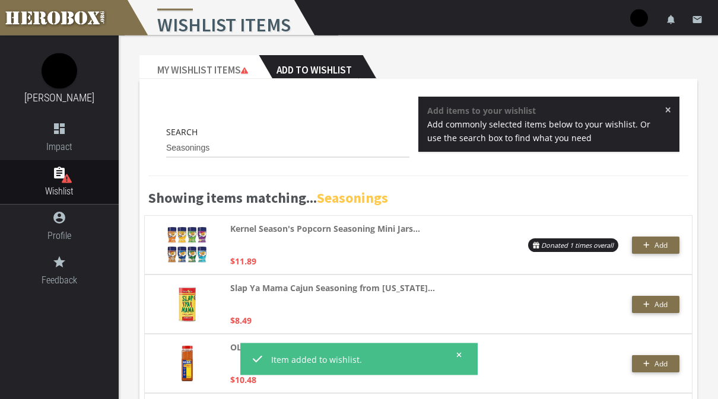
scroll to position [0, 0]
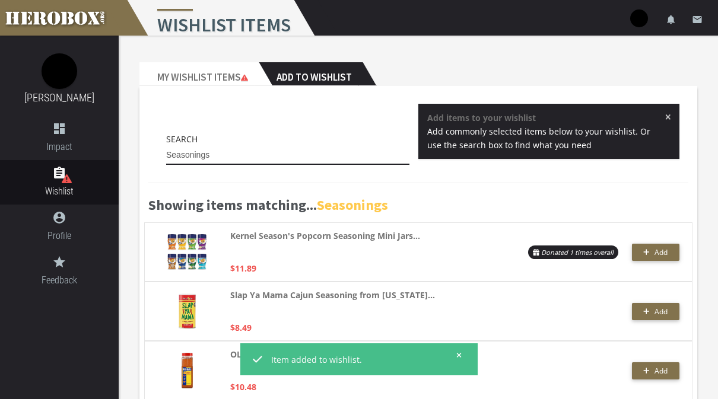
click at [334, 155] on input "Seasonings" at bounding box center [287, 155] width 243 height 19
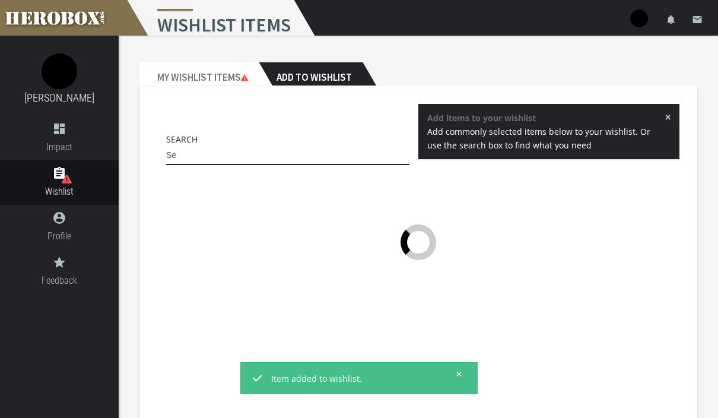
type input "S"
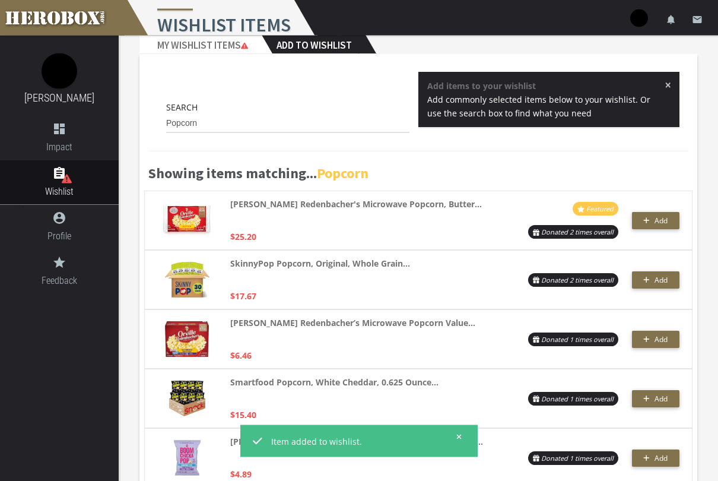
scroll to position [32, 0]
click at [657, 338] on span "Add" at bounding box center [660, 339] width 13 height 10
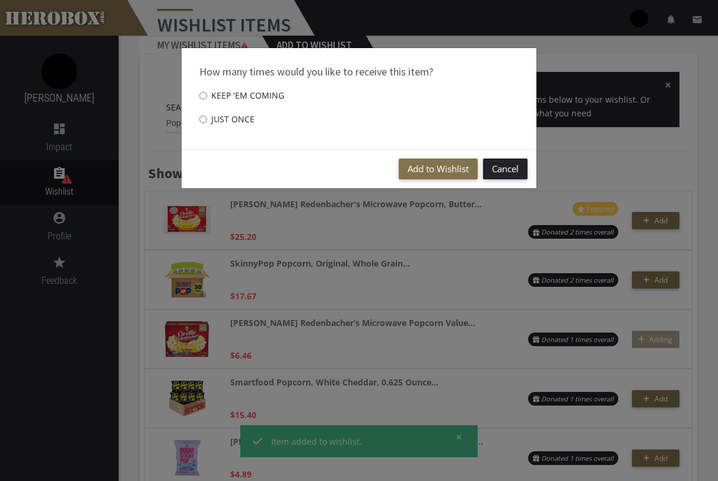
click at [448, 165] on button "Add to Wishlist" at bounding box center [438, 168] width 79 height 21
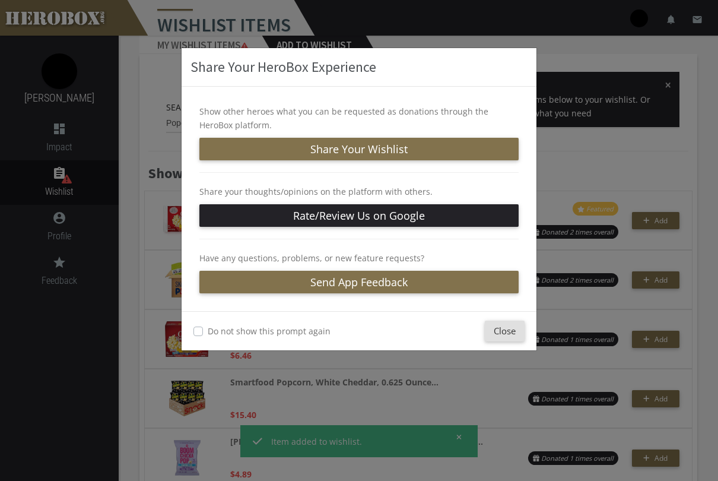
click at [510, 328] on button "Close" at bounding box center [505, 330] width 40 height 21
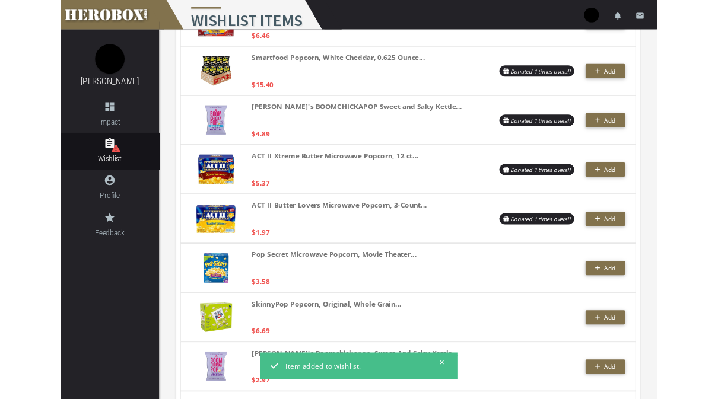
scroll to position [341, 0]
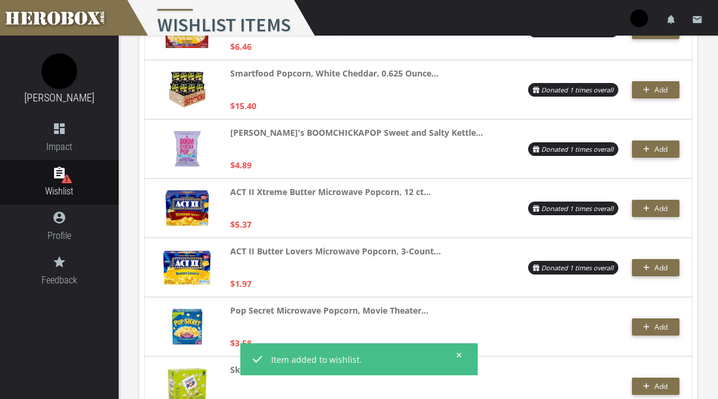
click at [655, 210] on span "Add" at bounding box center [660, 209] width 13 height 10
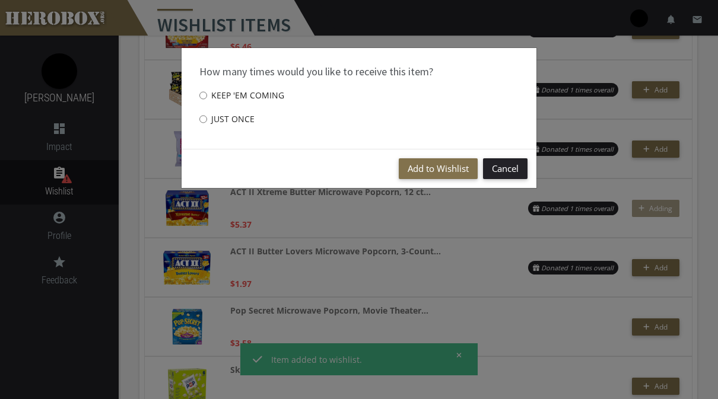
click at [452, 164] on button "Add to Wishlist" at bounding box center [438, 168] width 79 height 21
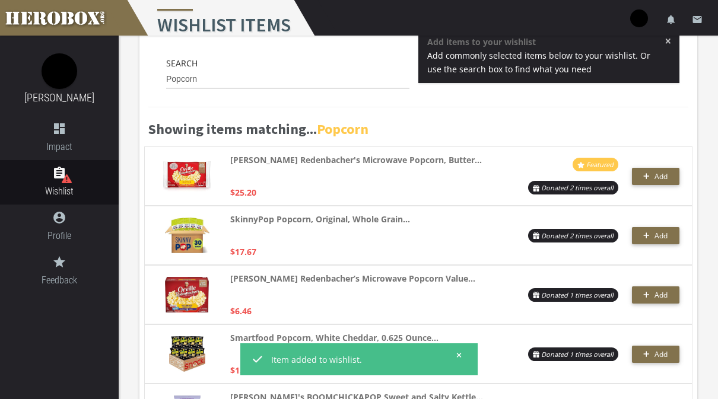
scroll to position [0, 0]
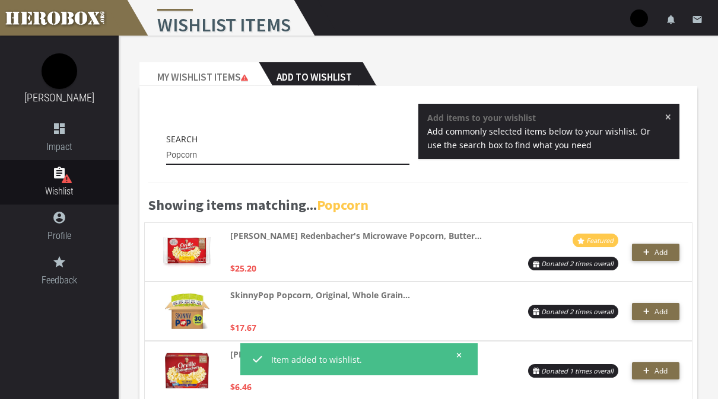
click at [336, 159] on input "Popcorn" at bounding box center [287, 155] width 243 height 19
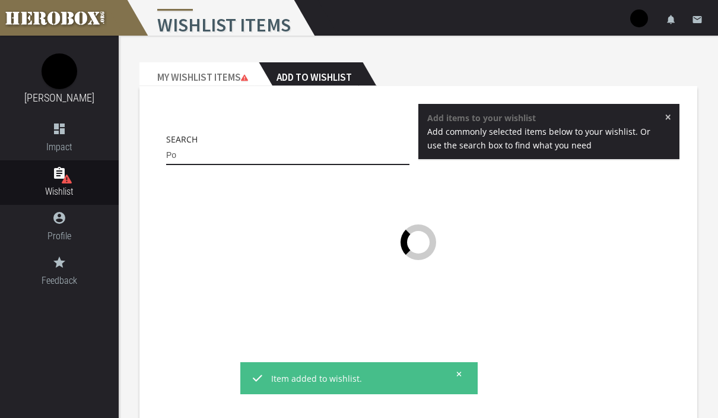
type input "P"
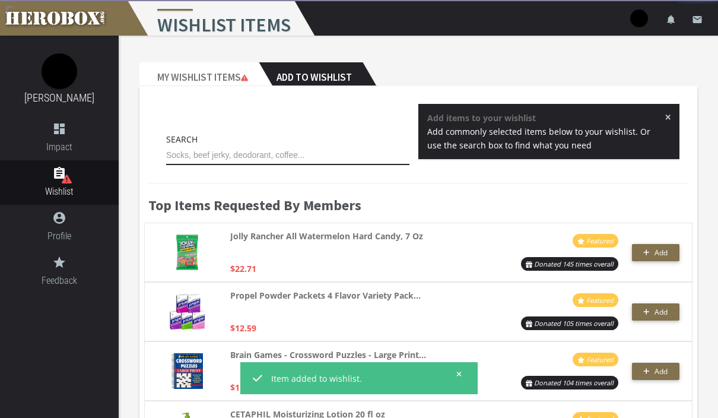
type input "S"
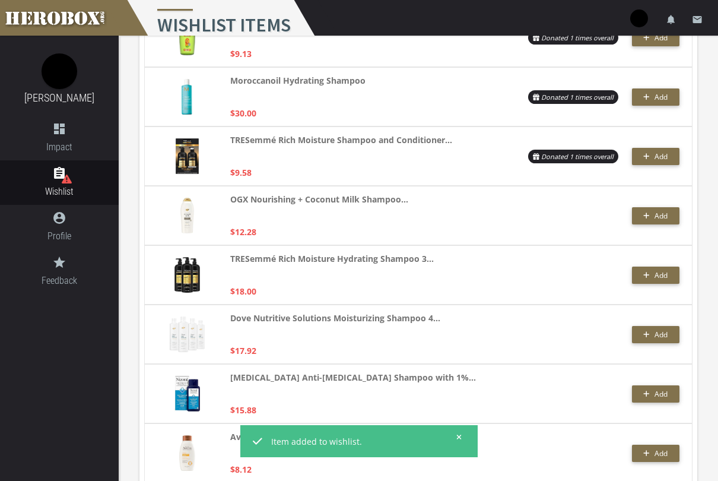
scroll to position [277, 0]
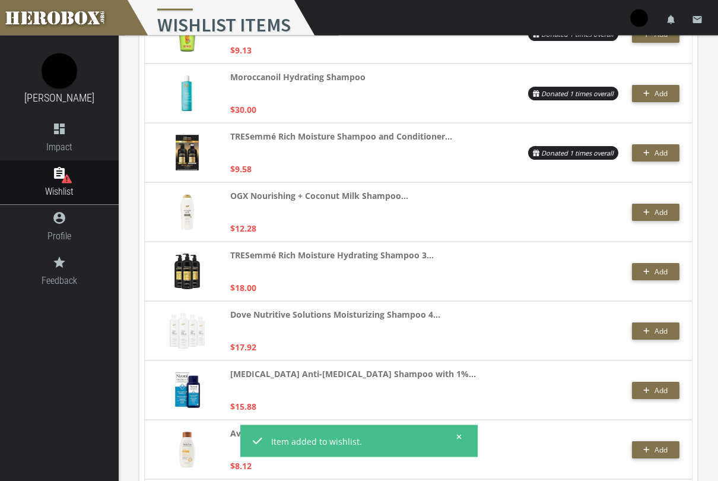
click at [406, 324] on p "Dove Nutritive Solutions Moisturizing Shampoo 4..." at bounding box center [335, 322] width 210 height 29
click at [186, 335] on img at bounding box center [187, 331] width 35 height 36
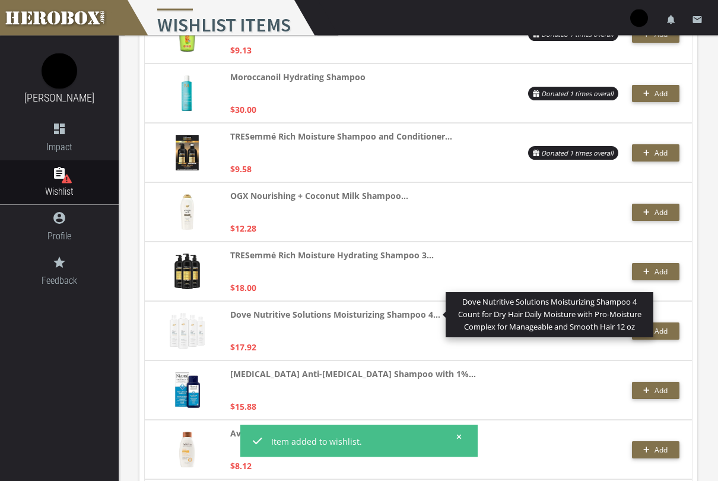
scroll to position [278, 0]
click at [328, 314] on strong "Dove Nutritive Solutions Moisturizing Shampoo 4..." at bounding box center [335, 314] width 210 height 14
click at [563, 353] on div at bounding box center [564, 330] width 107 height 46
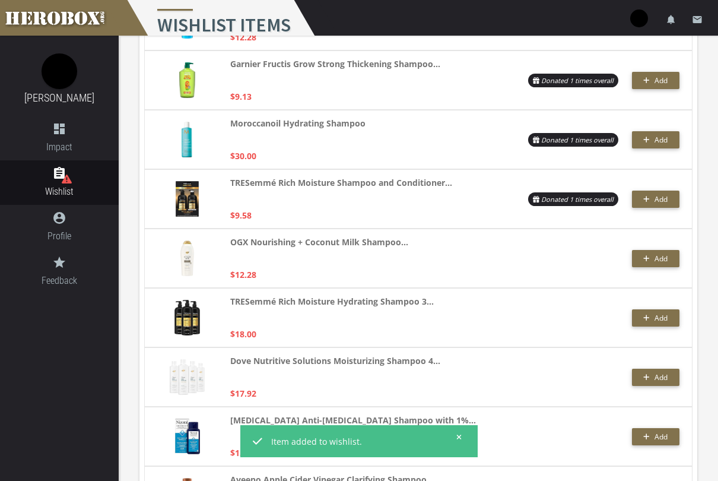
scroll to position [231, 0]
click at [201, 322] on div at bounding box center [186, 318] width 59 height 46
click at [183, 319] on img at bounding box center [187, 318] width 26 height 36
click at [247, 294] on div "TRESemmé Rich Moisture Hydrating Shampoo 3... $18.00 Add" at bounding box center [418, 317] width 548 height 59
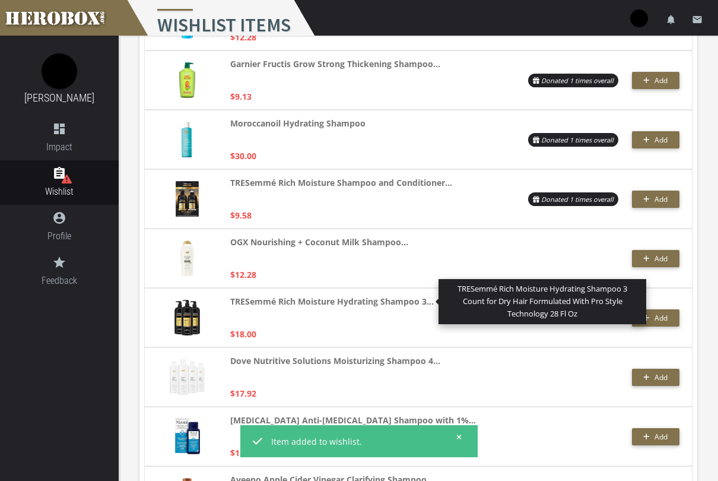
click at [277, 297] on strong "TRESemmé Rich Moisture Hydrating Shampoo 3..." at bounding box center [332, 301] width 204 height 14
click at [312, 300] on strong "TRESemmé Rich Moisture Hydrating Shampoo 3..." at bounding box center [332, 301] width 204 height 14
click at [302, 236] on strong "OGX Nourishing + Coconut Milk Shampoo..." at bounding box center [319, 242] width 178 height 14
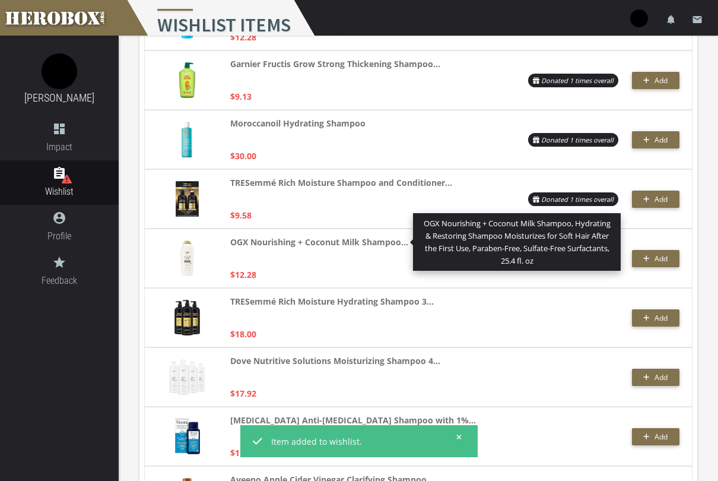
click at [293, 297] on strong "TRESemmé Rich Moisture Hydrating Shampoo 3..." at bounding box center [332, 301] width 204 height 14
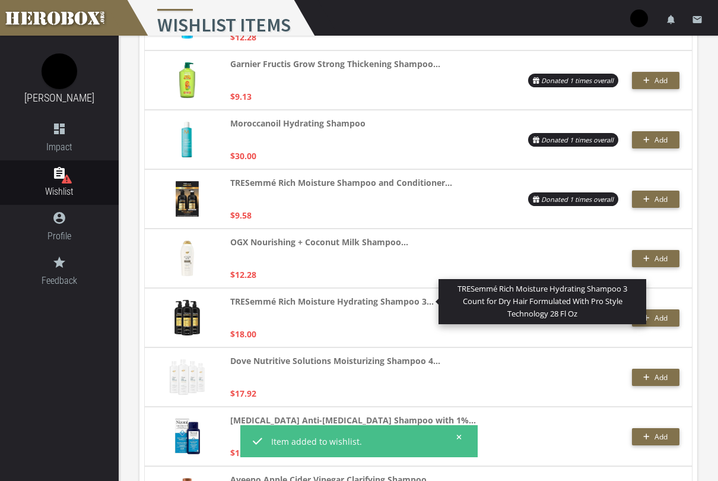
click at [543, 339] on div at bounding box center [564, 317] width 107 height 46
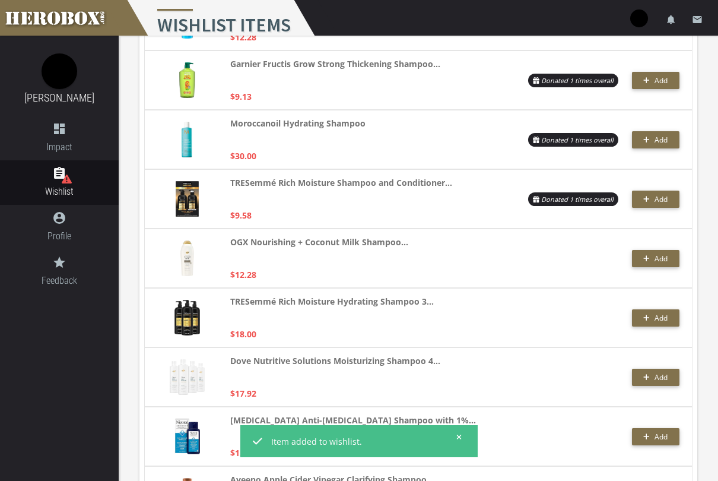
click at [659, 323] on button "Add" at bounding box center [655, 317] width 47 height 17
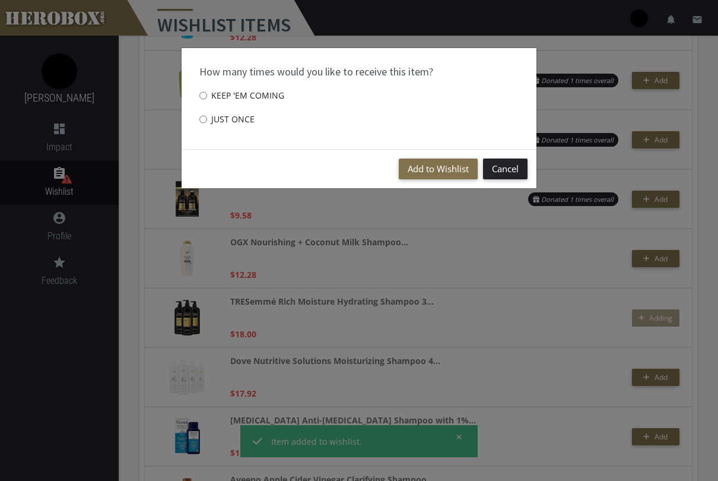
click at [434, 170] on button "Add to Wishlist" at bounding box center [438, 168] width 79 height 21
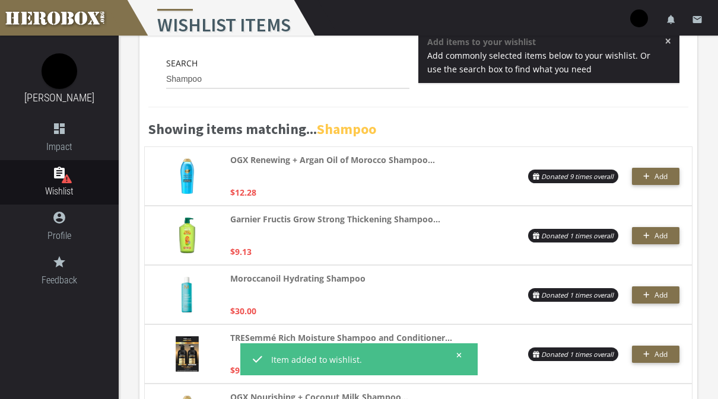
scroll to position [0, 0]
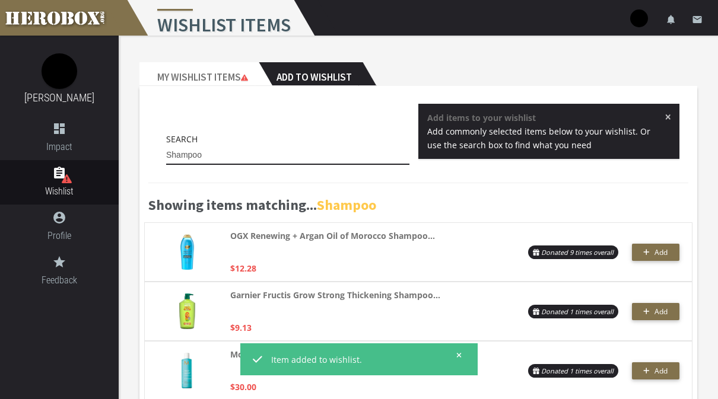
click at [339, 160] on input "Shampoo" at bounding box center [287, 155] width 243 height 19
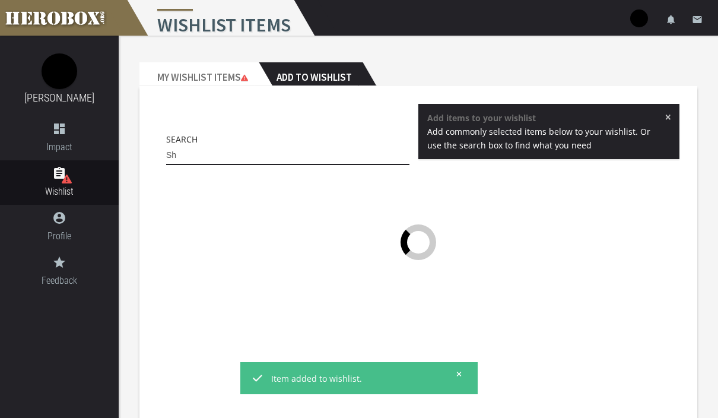
type input "S"
type input "Tooth brush"
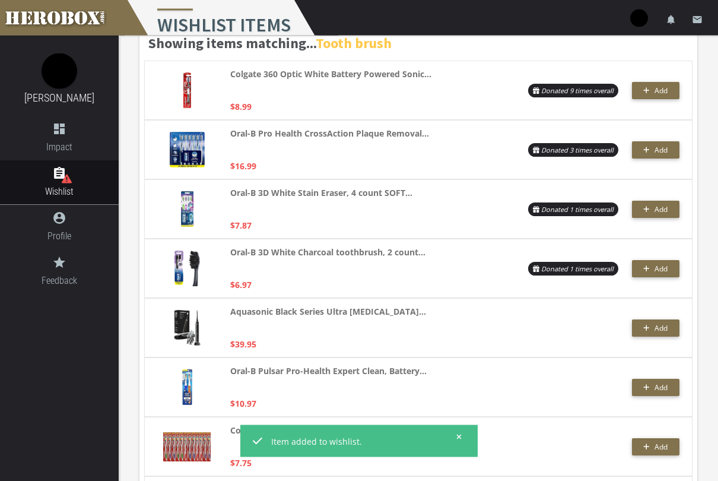
scroll to position [163, 0]
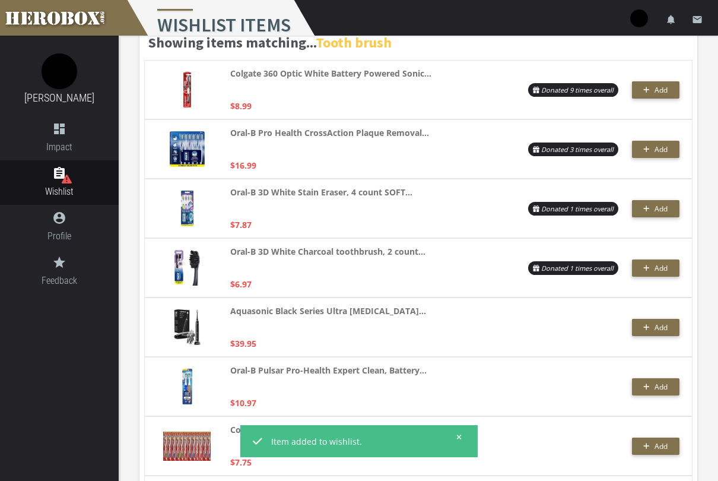
click at [658, 328] on span "Add" at bounding box center [660, 327] width 13 height 10
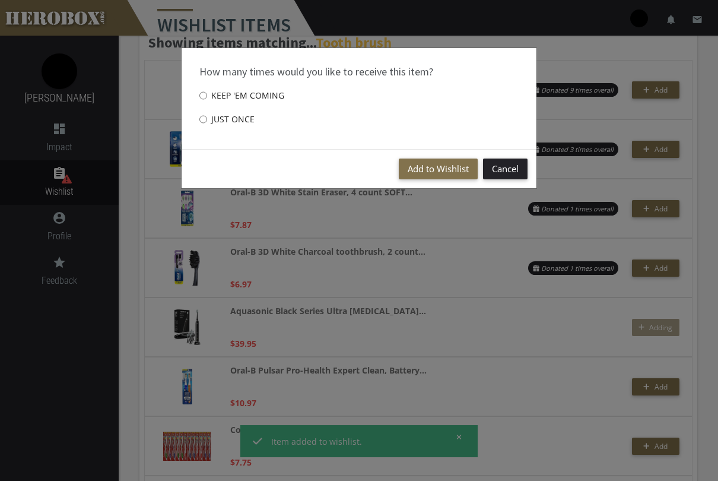
click at [241, 115] on label "Just once" at bounding box center [226, 119] width 55 height 24
click at [207, 115] on input "Just once" at bounding box center [203, 119] width 8 height 19
radio input "****"
click at [435, 171] on button "Add to Wishlist" at bounding box center [438, 168] width 79 height 21
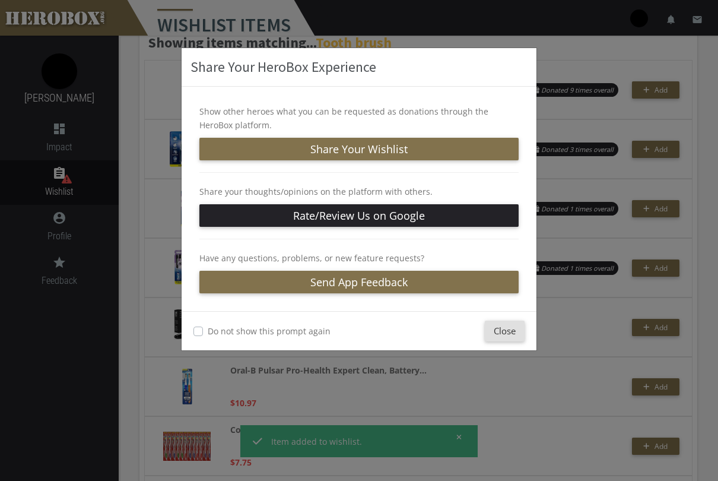
click at [507, 331] on button "Close" at bounding box center [505, 330] width 40 height 21
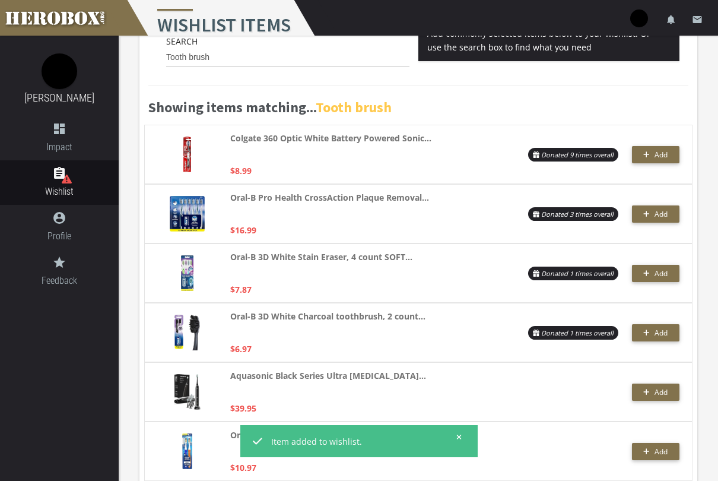
scroll to position [94, 0]
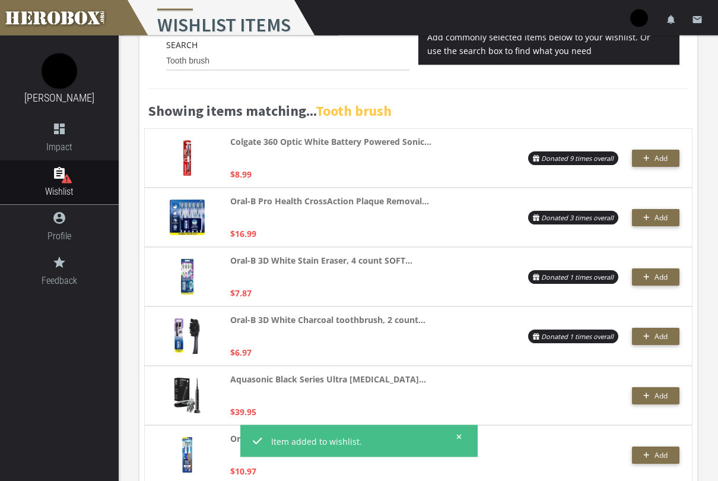
click at [655, 224] on button "Add" at bounding box center [655, 217] width 47 height 17
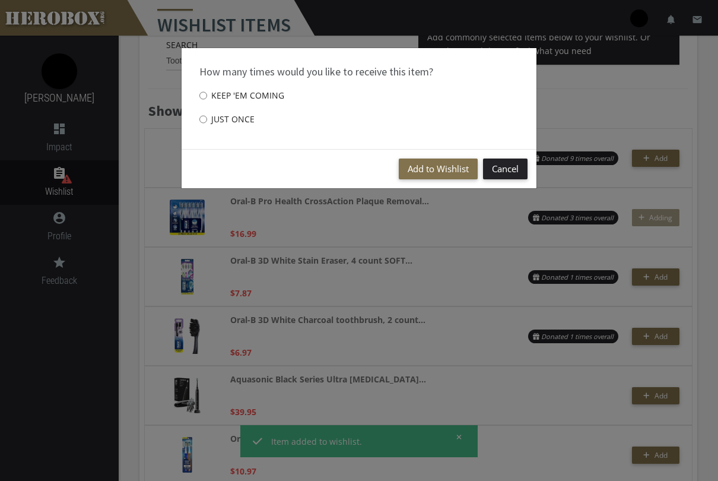
click at [446, 171] on button "Add to Wishlist" at bounding box center [438, 168] width 79 height 21
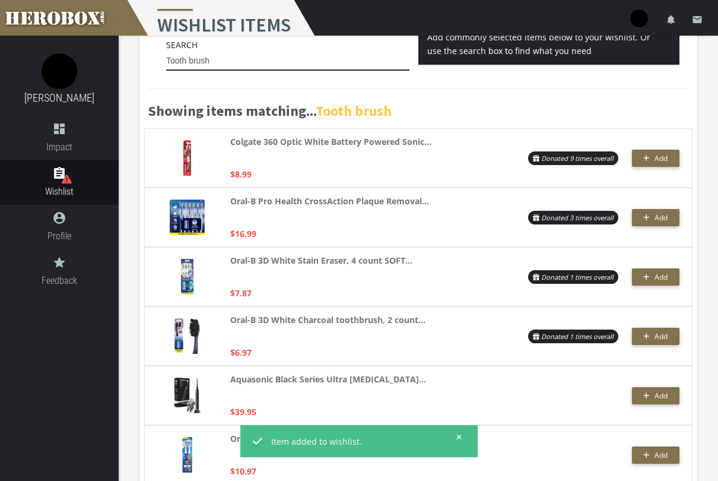
click at [330, 61] on input "Tooth brush" at bounding box center [287, 61] width 243 height 19
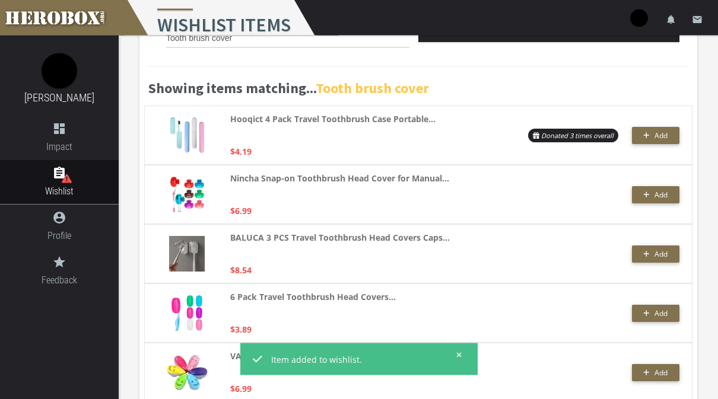
scroll to position [117, 0]
click at [660, 194] on span "Add" at bounding box center [660, 195] width 13 height 10
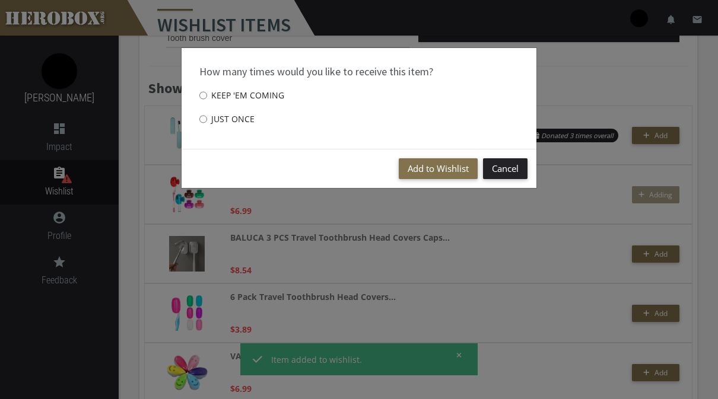
click at [447, 177] on button "Add to Wishlist" at bounding box center [438, 168] width 79 height 21
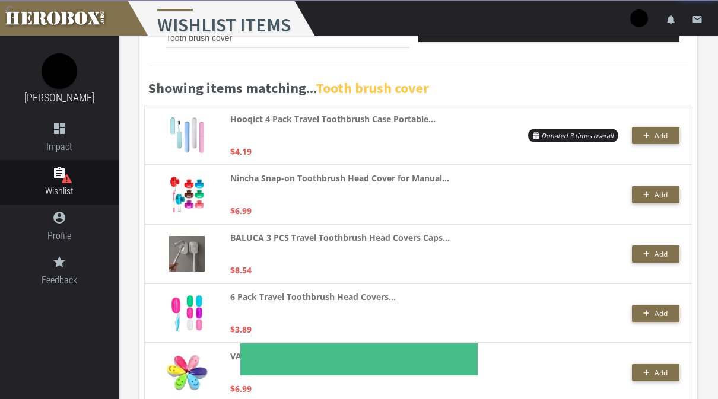
click at [655, 132] on span "Add" at bounding box center [660, 136] width 13 height 10
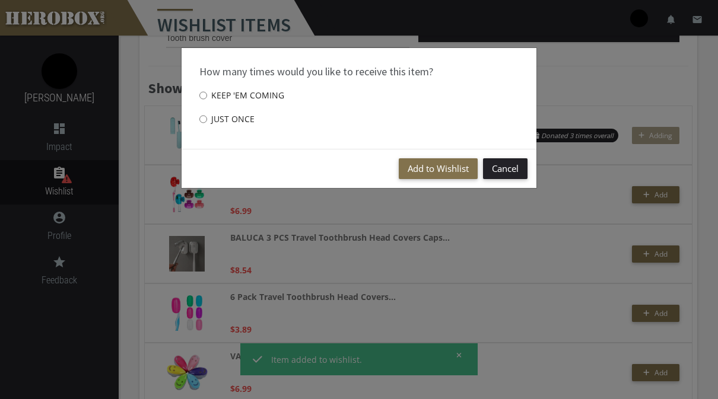
click at [436, 173] on button "Add to Wishlist" at bounding box center [438, 168] width 79 height 21
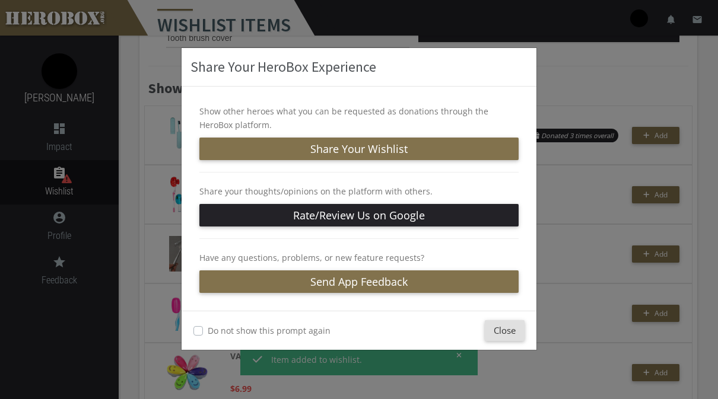
click at [496, 335] on button "Close" at bounding box center [505, 330] width 40 height 21
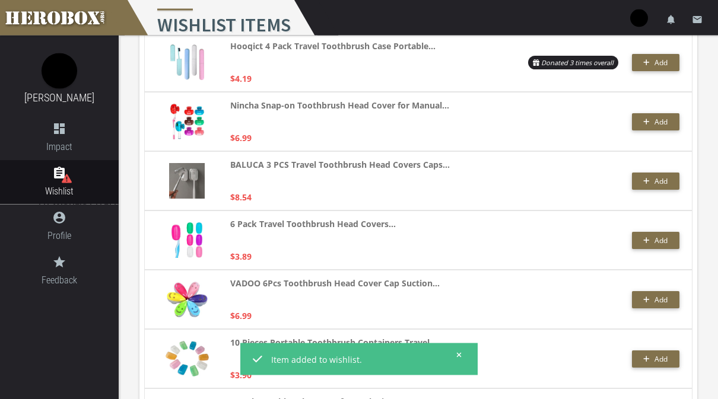
scroll to position [0, 0]
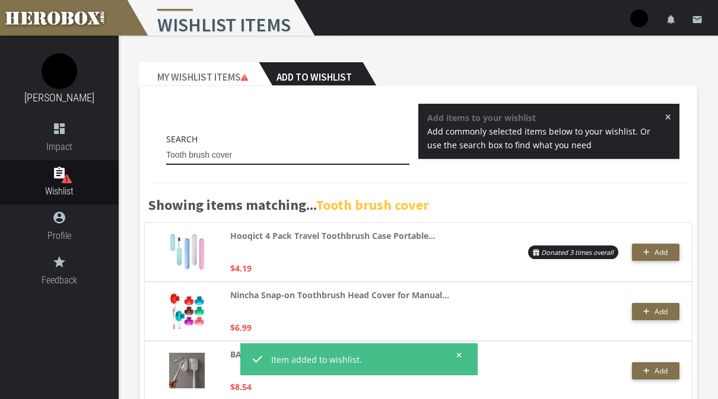
click at [353, 155] on input "Tooth brush cover" at bounding box center [287, 155] width 243 height 19
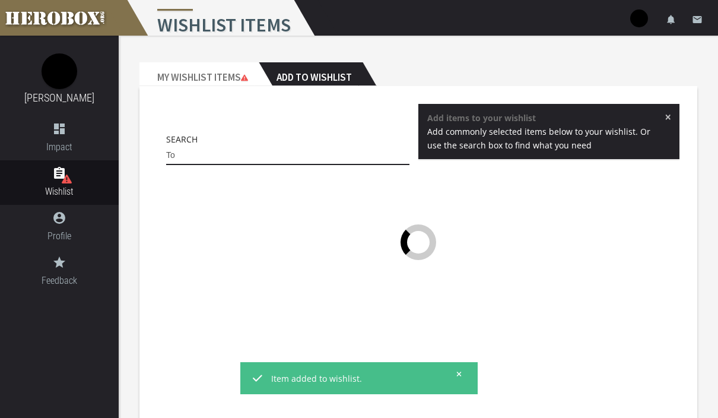
type input "T"
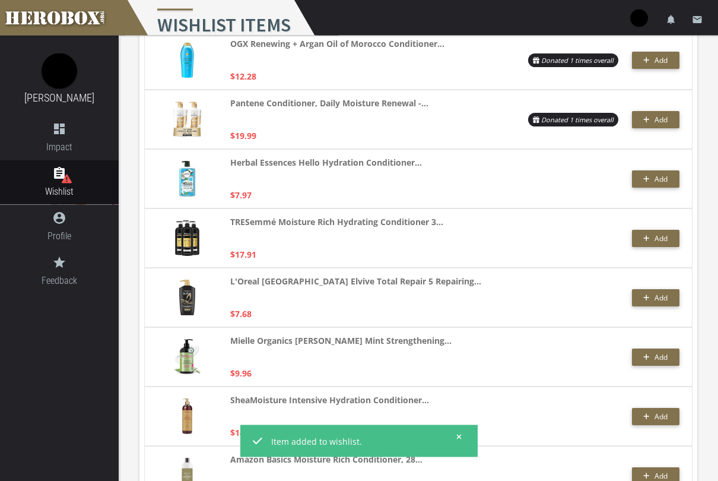
scroll to position [252, 0]
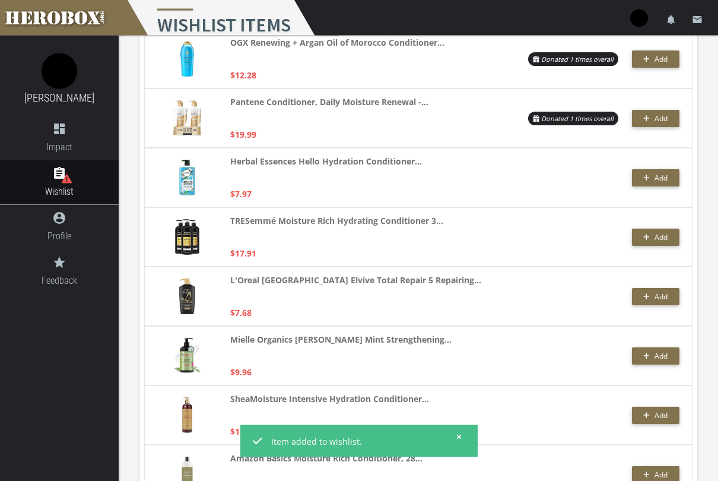
click at [662, 239] on span "Add" at bounding box center [660, 238] width 13 height 10
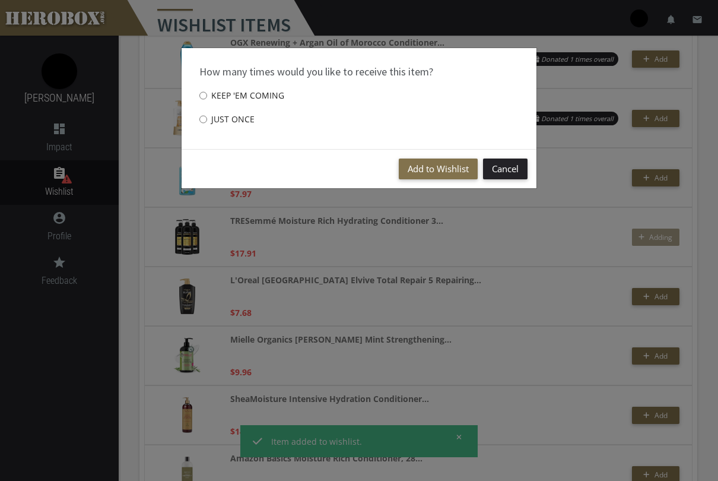
click at [439, 169] on button "Add to Wishlist" at bounding box center [438, 168] width 79 height 21
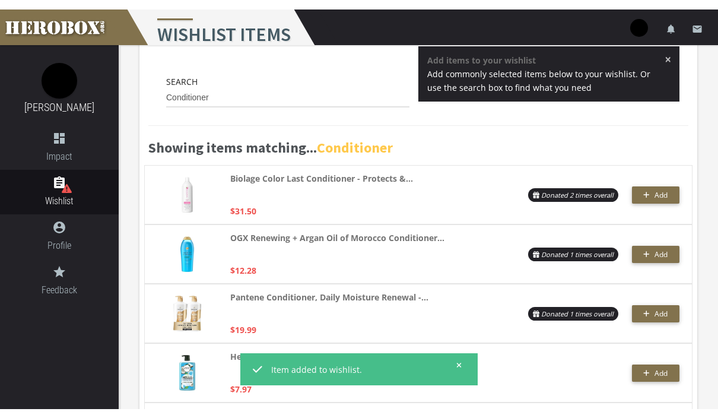
scroll to position [66, 0]
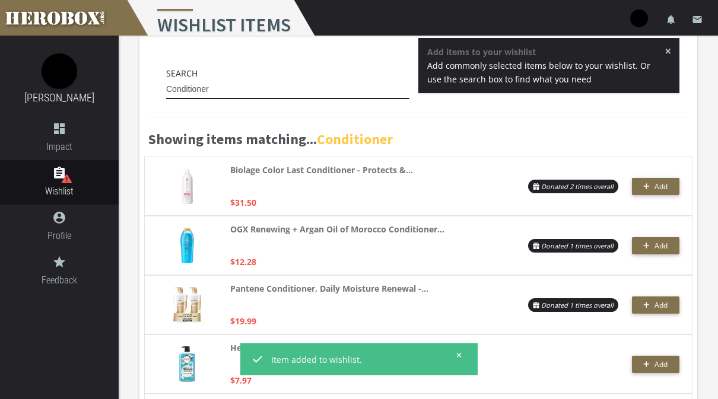
click at [380, 96] on input "Conditioner" at bounding box center [287, 89] width 243 height 19
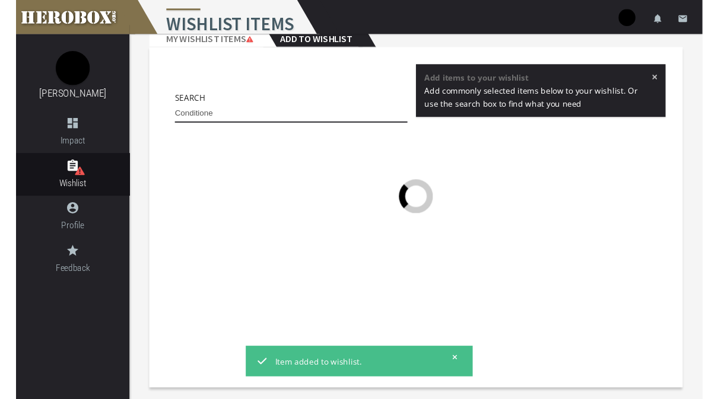
scroll to position [37, 0]
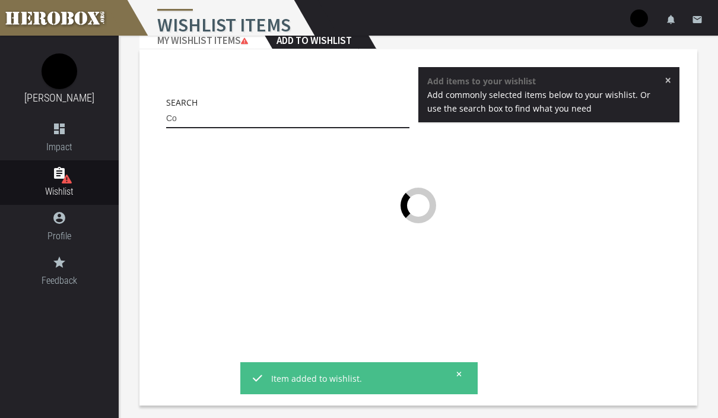
type input "C"
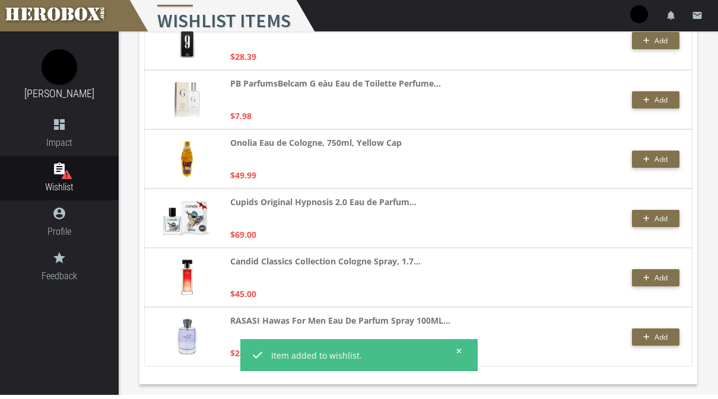
scroll to position [1634, 0]
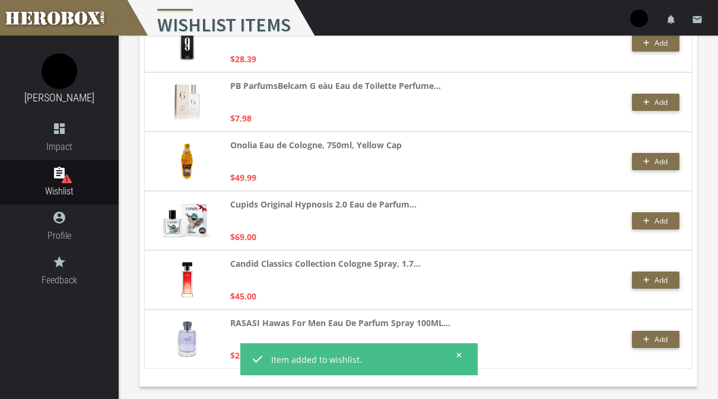
click at [670, 215] on button "Add" at bounding box center [655, 220] width 47 height 17
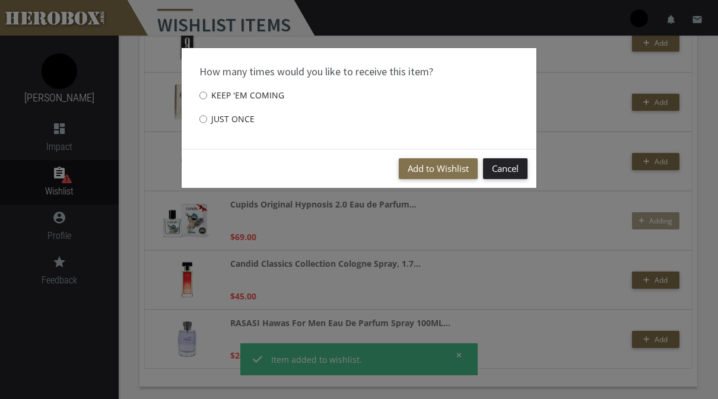
click at [430, 161] on button "Add to Wishlist" at bounding box center [438, 168] width 79 height 21
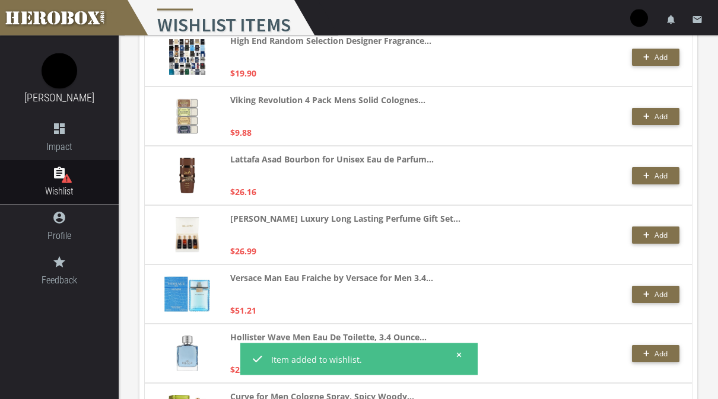
scroll to position [905, 0]
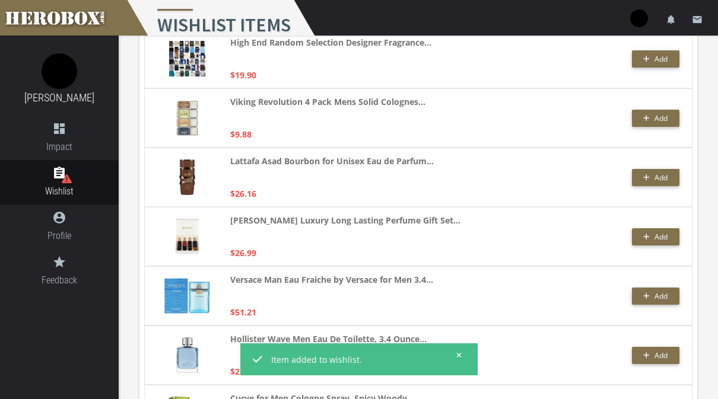
click at [658, 232] on span "Add" at bounding box center [660, 237] width 13 height 10
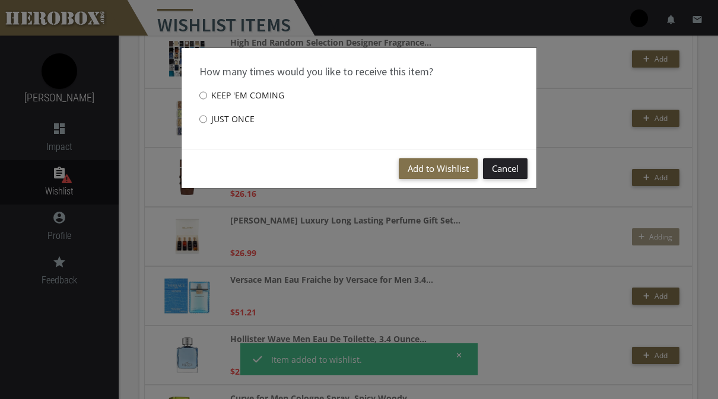
click at [459, 166] on button "Add to Wishlist" at bounding box center [438, 168] width 79 height 21
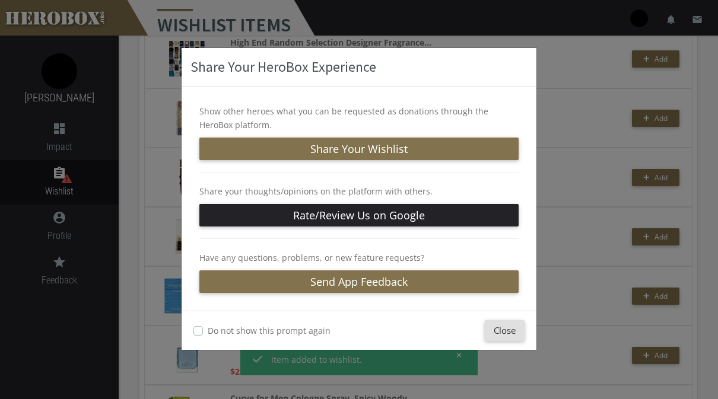
click at [504, 332] on button "Close" at bounding box center [505, 330] width 40 height 21
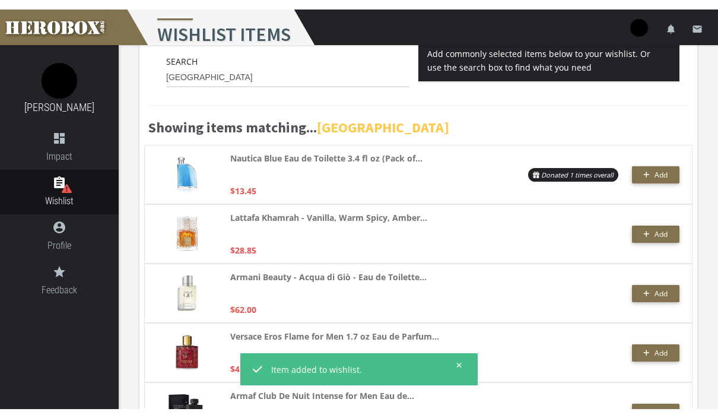
scroll to position [82, 0]
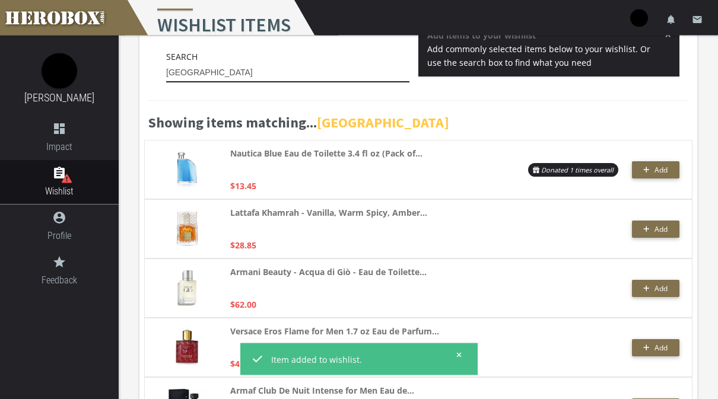
click at [326, 68] on input "[GEOGRAPHIC_DATA]" at bounding box center [287, 73] width 243 height 19
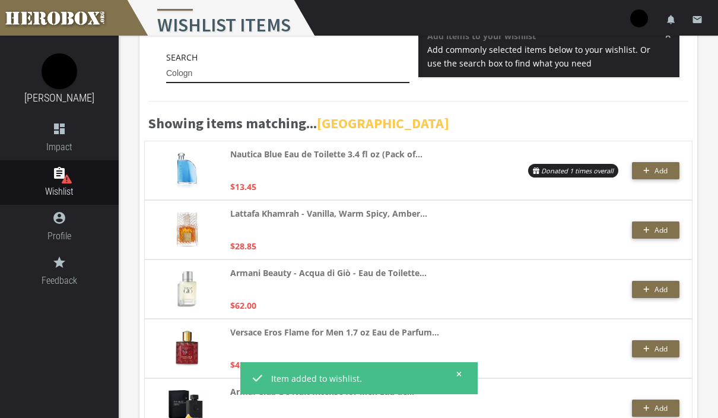
scroll to position [37, 0]
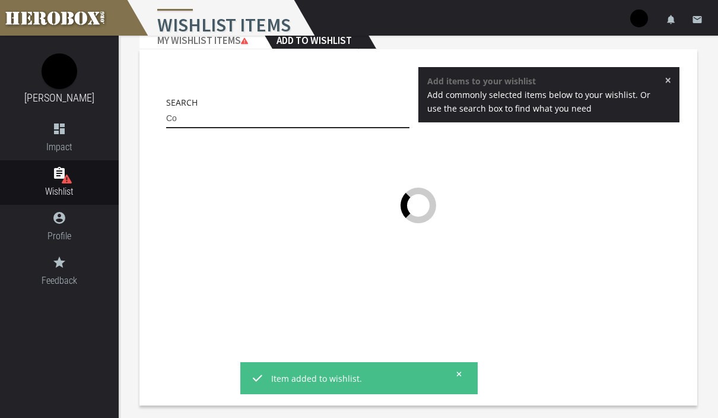
type input "C"
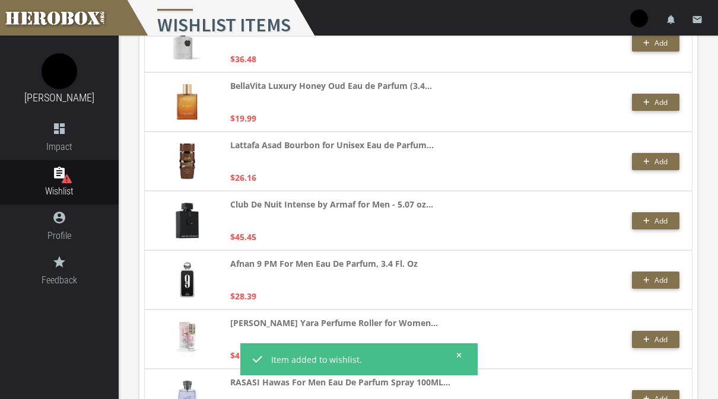
scroll to position [1634, 0]
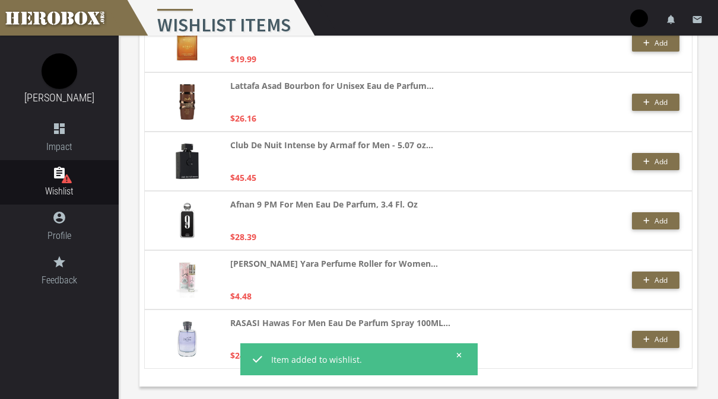
click at [657, 336] on span "Add" at bounding box center [660, 340] width 13 height 10
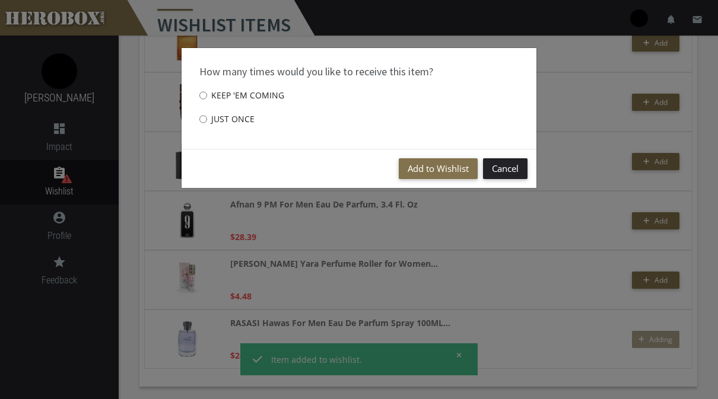
click at [438, 178] on button "Add to Wishlist" at bounding box center [438, 168] width 79 height 21
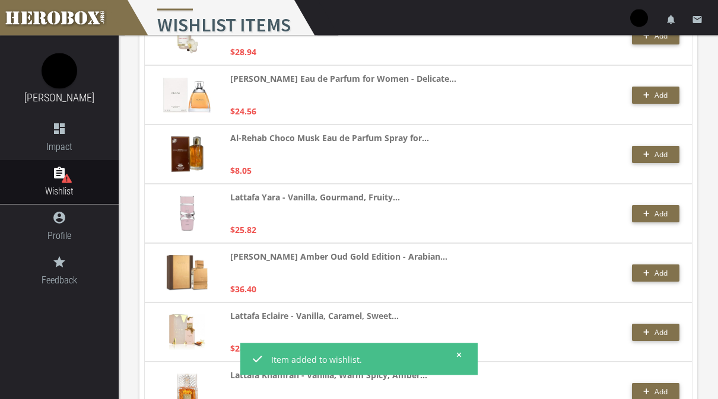
scroll to position [0, 0]
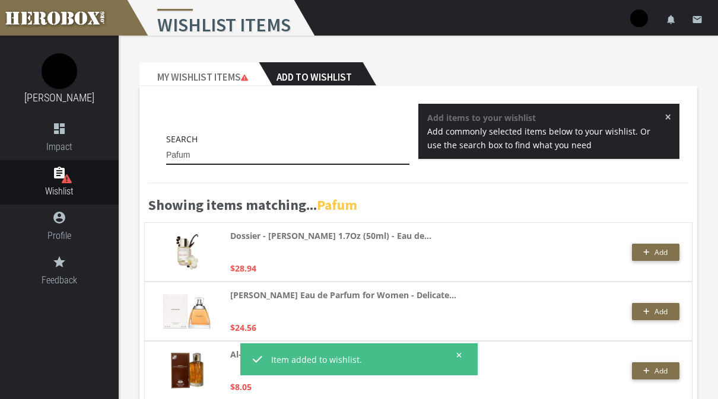
click at [351, 157] on input "Pafum" at bounding box center [287, 155] width 243 height 19
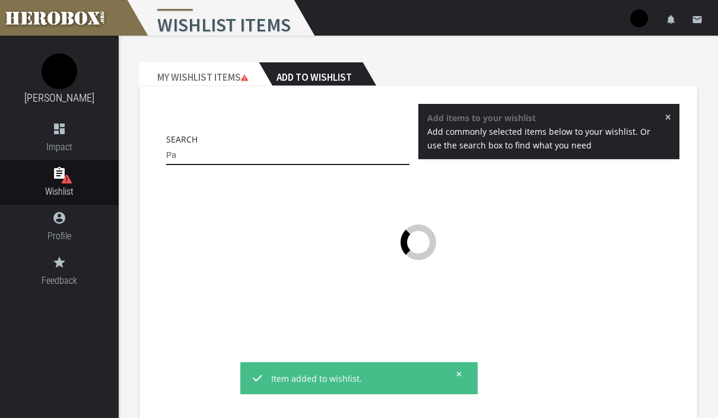
type input "P"
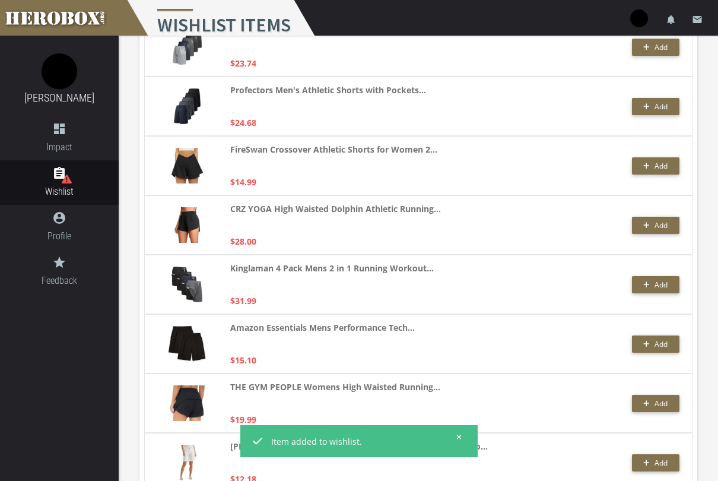
scroll to position [204, 0]
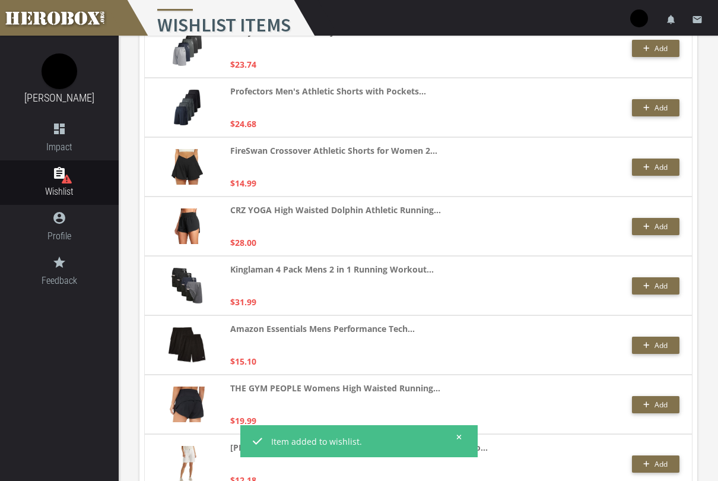
click at [654, 286] on span "Add" at bounding box center [660, 286] width 13 height 10
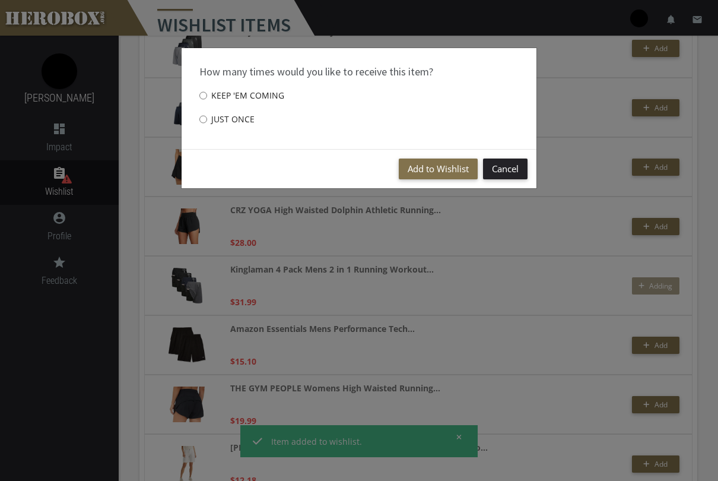
click at [442, 164] on button "Add to Wishlist" at bounding box center [438, 168] width 79 height 21
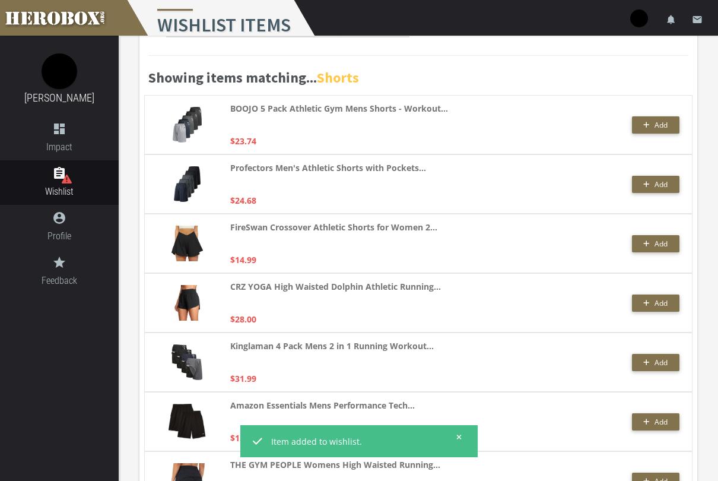
scroll to position [97, 0]
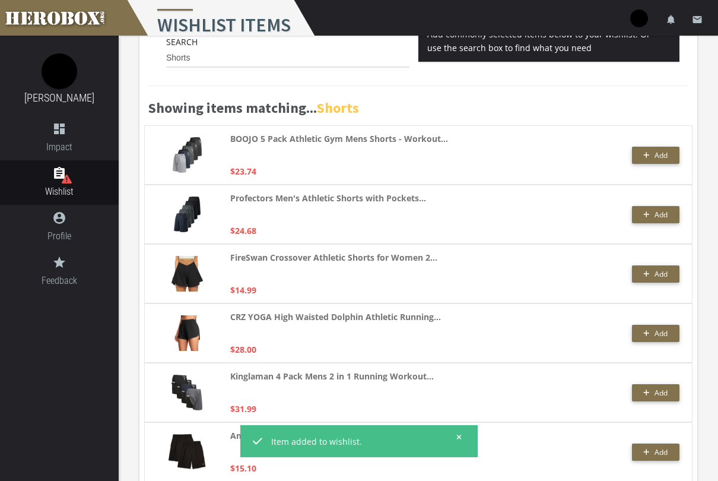
click at [665, 155] on span "Add" at bounding box center [660, 155] width 13 height 10
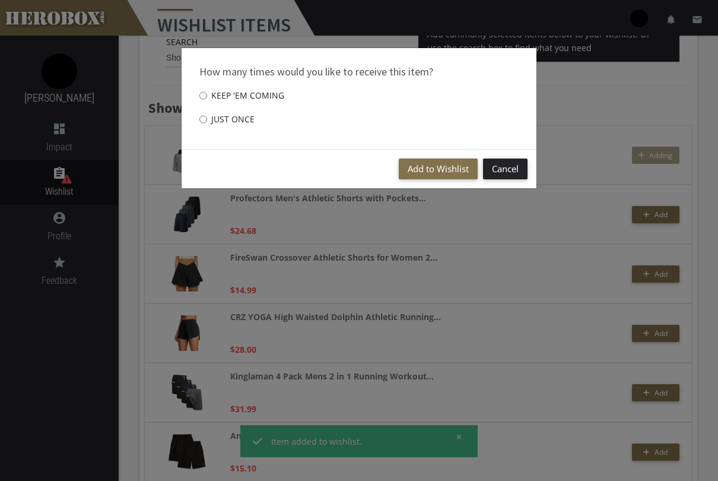
click at [446, 221] on div "How many times would you like to receive this item? Keep 'em coming Just once A…" at bounding box center [359, 240] width 718 height 481
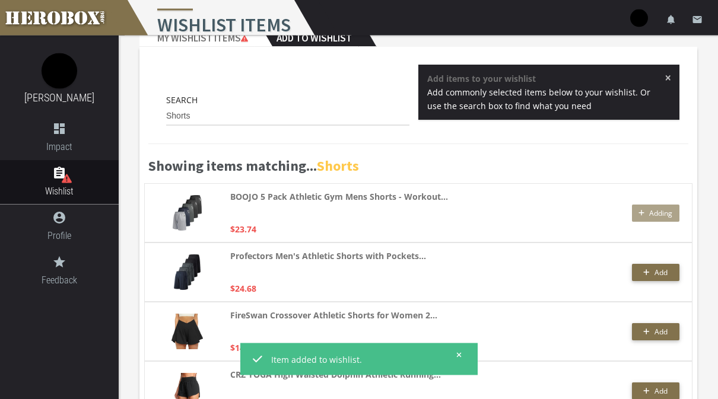
scroll to position [0, 0]
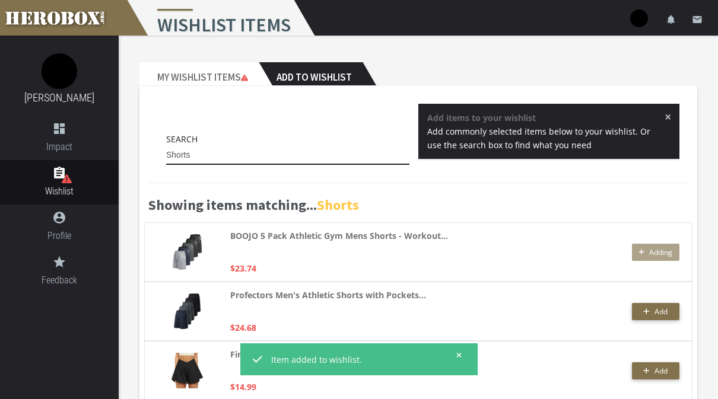
click at [351, 160] on input "Shorts" at bounding box center [287, 155] width 243 height 19
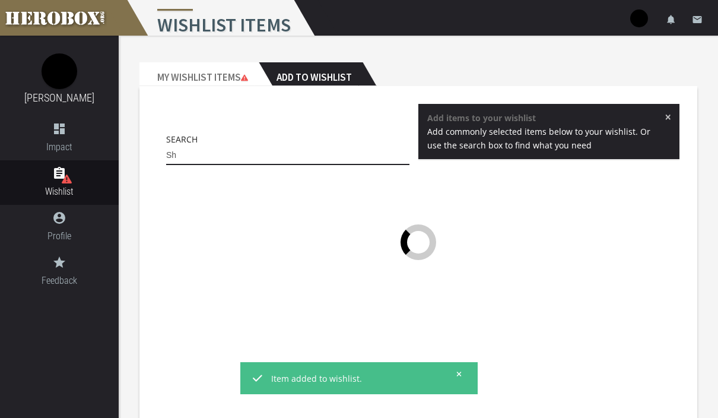
type input "S"
type input "Headphones"
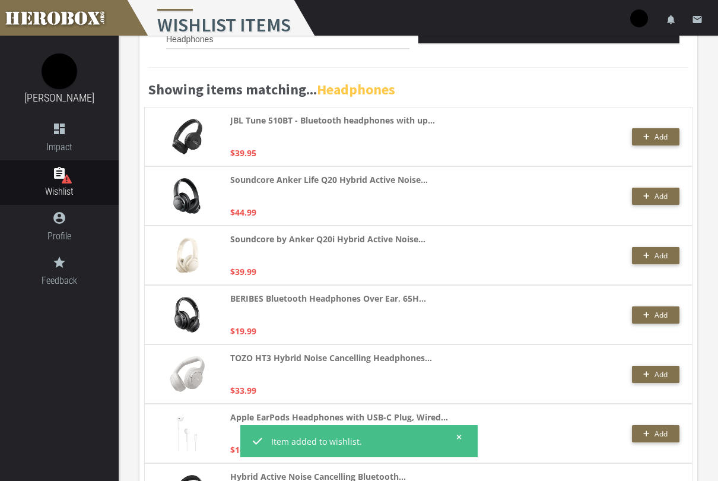
scroll to position [120, 0]
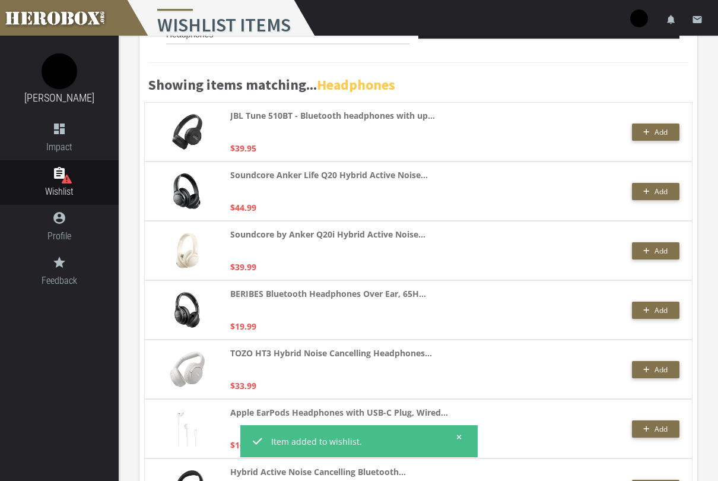
click at [662, 310] on span "Add" at bounding box center [660, 310] width 13 height 10
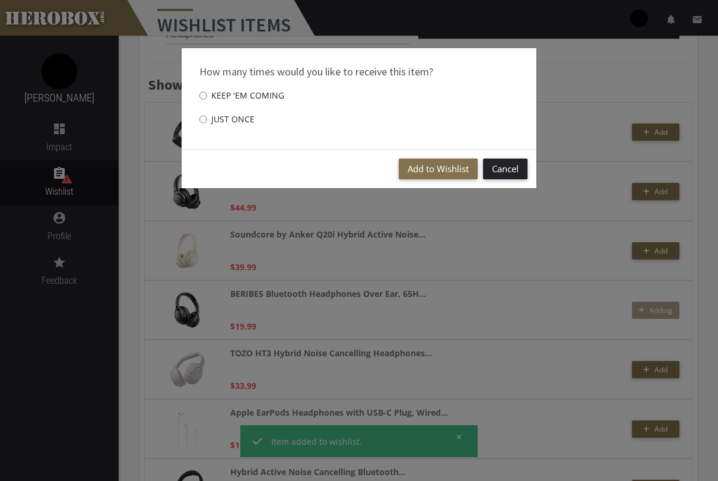
click at [196, 113] on div "How many times would you like to receive this item? Keep 'em coming Just once" at bounding box center [359, 98] width 355 height 101
click at [205, 122] on input "Just once" at bounding box center [203, 119] width 8 height 19
radio input "****"
click at [425, 164] on button "Add to Wishlist" at bounding box center [438, 168] width 79 height 21
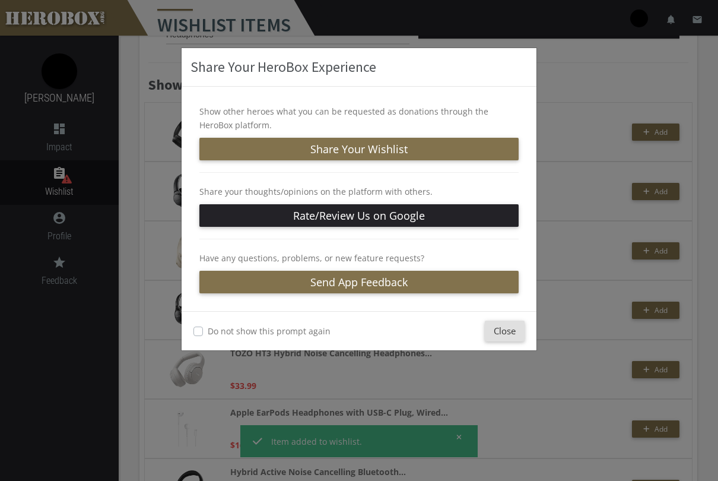
click at [508, 328] on button "Close" at bounding box center [505, 330] width 40 height 21
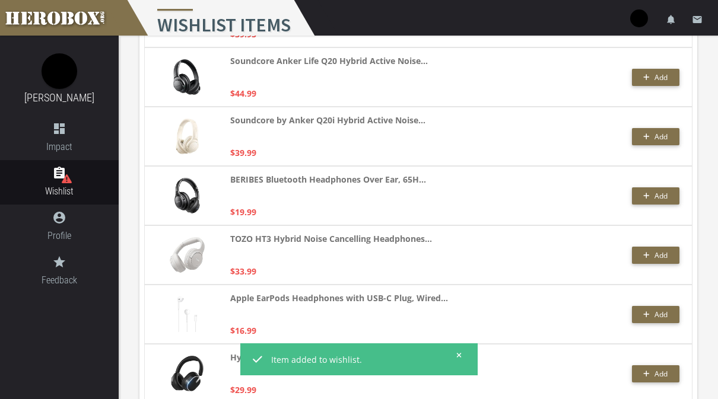
scroll to position [231, 0]
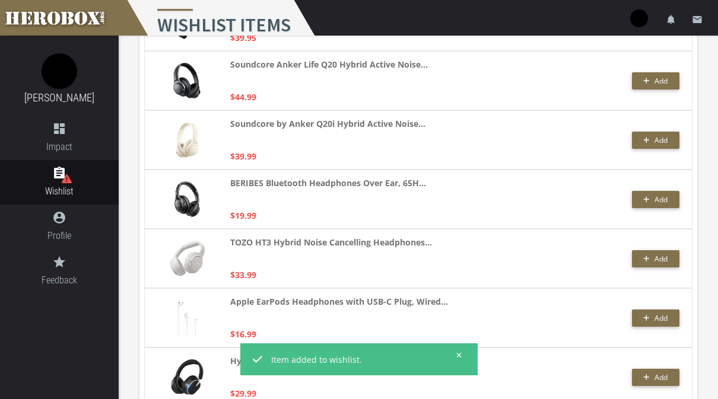
click at [666, 264] on button "Add" at bounding box center [655, 258] width 47 height 17
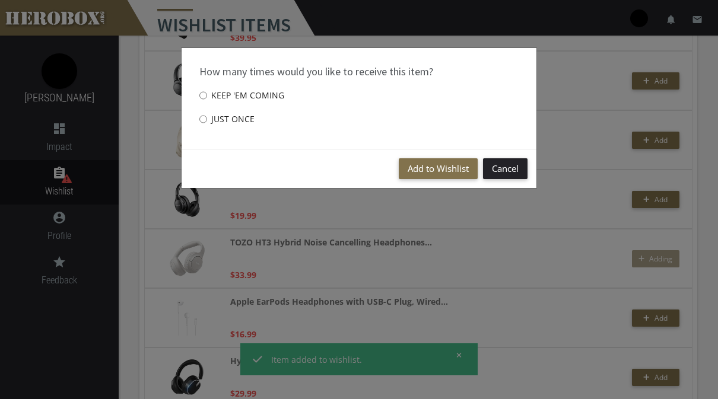
click at [234, 115] on label "Just once" at bounding box center [226, 119] width 55 height 24
click at [207, 115] on input "Just once" at bounding box center [203, 119] width 8 height 19
radio input "****"
click at [436, 172] on button "Add to Wishlist" at bounding box center [438, 168] width 79 height 21
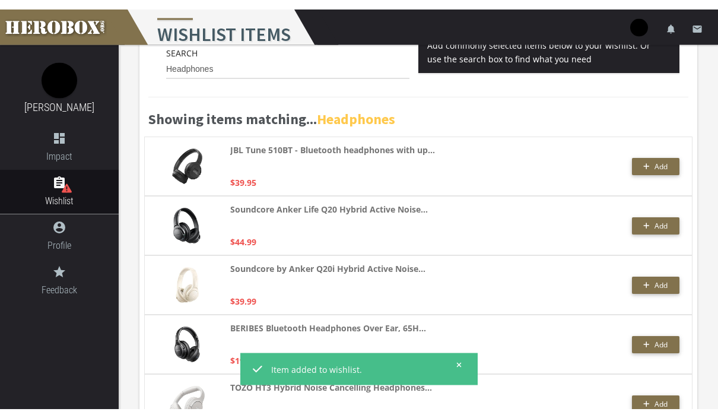
scroll to position [94, 0]
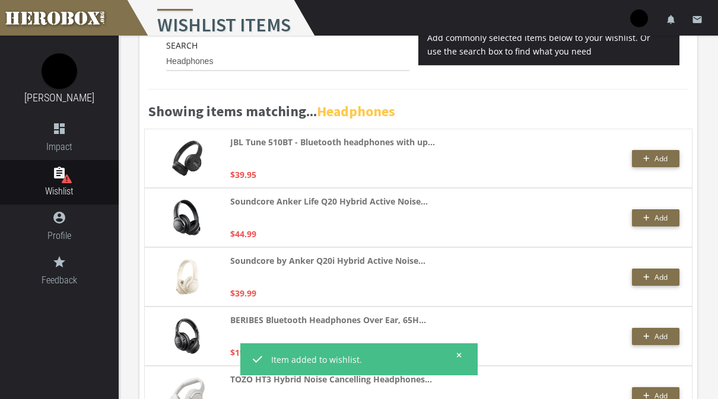
click at [662, 220] on span "Add" at bounding box center [660, 218] width 13 height 10
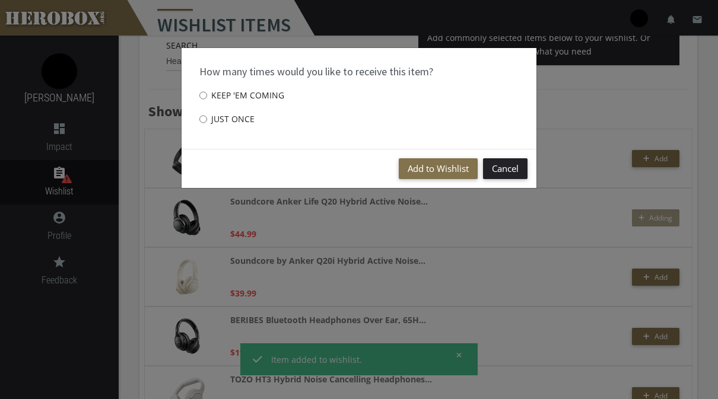
click at [223, 113] on label "Just once" at bounding box center [226, 119] width 55 height 24
click at [207, 113] on input "Just once" at bounding box center [203, 119] width 8 height 19
radio input "****"
click at [437, 170] on button "Add to Wishlist" at bounding box center [438, 168] width 79 height 21
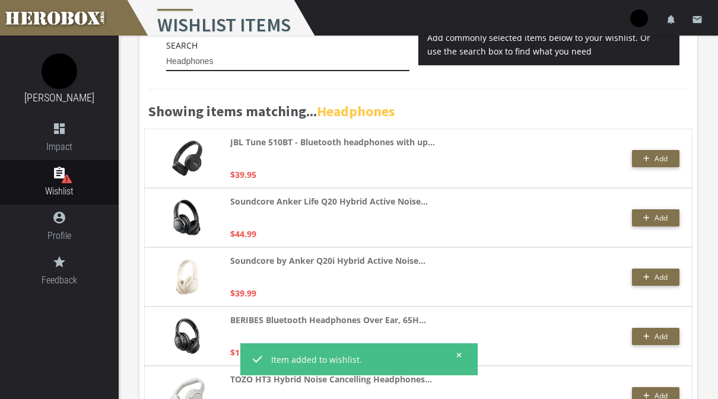
click at [308, 68] on input "Headphones" at bounding box center [287, 61] width 243 height 19
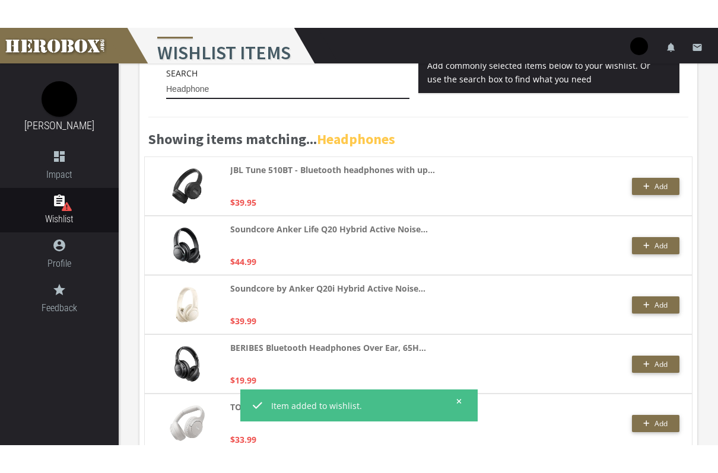
scroll to position [37, 0]
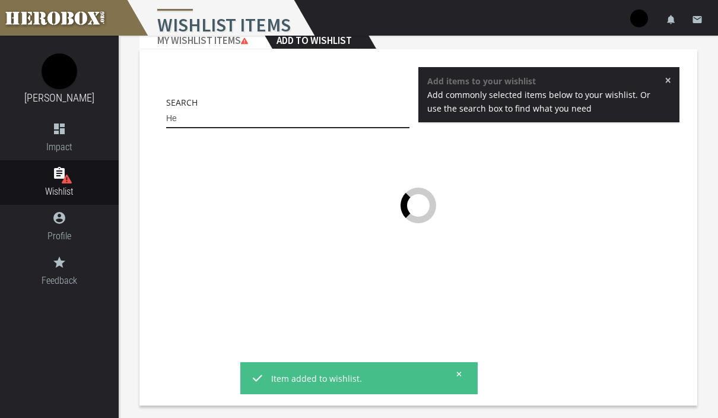
type input "H"
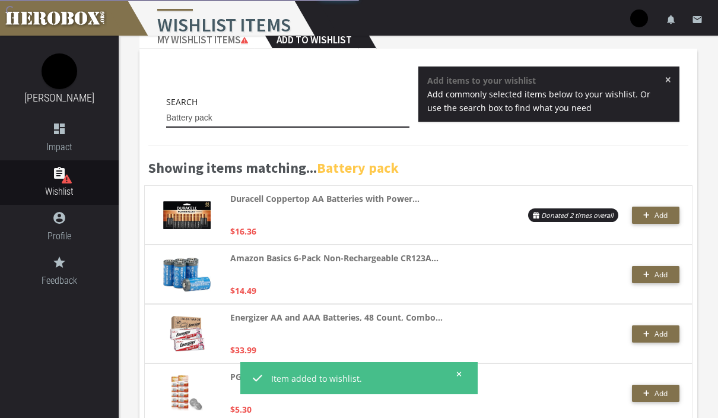
type input "Battery pack"
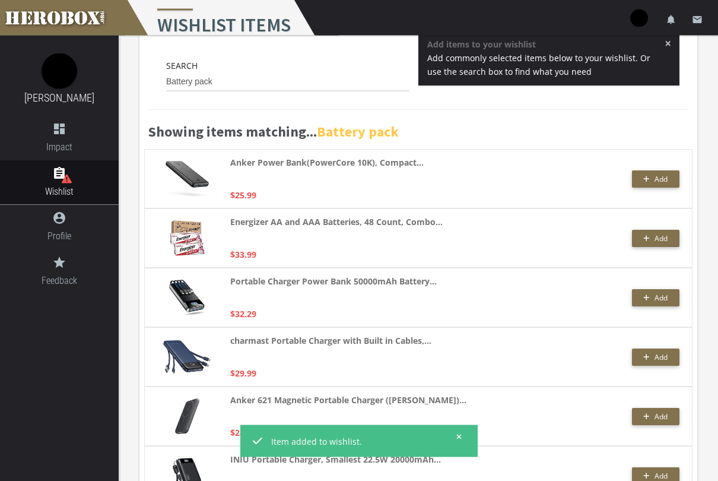
scroll to position [76, 0]
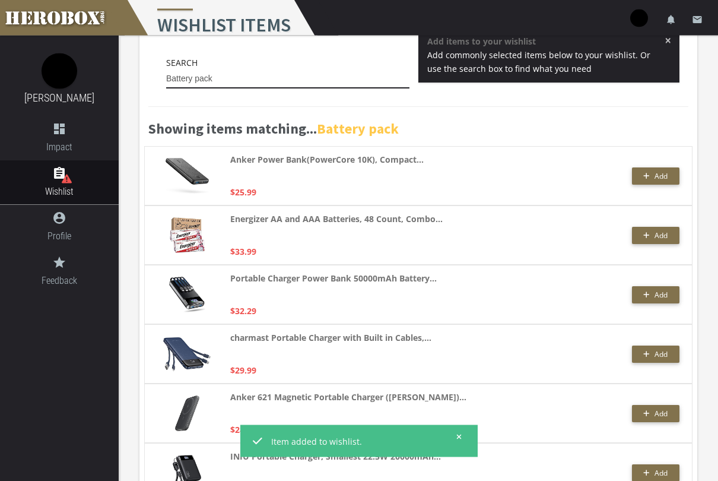
click at [665, 180] on span "Add" at bounding box center [660, 176] width 13 height 10
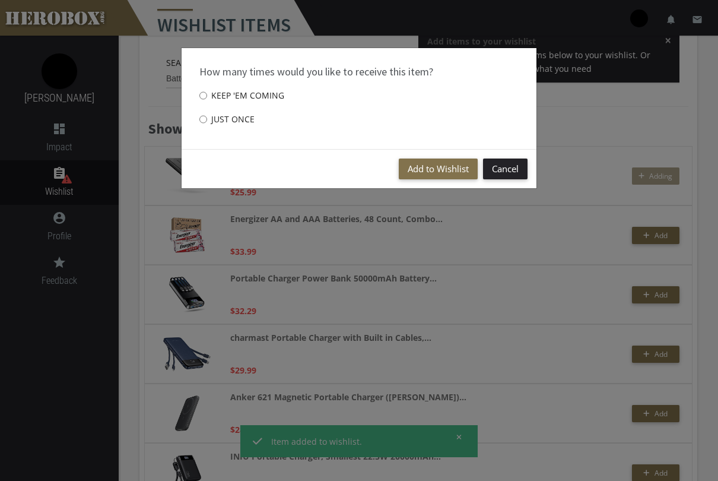
click at [233, 116] on label "Just once" at bounding box center [226, 119] width 55 height 24
click at [207, 116] on input "Just once" at bounding box center [203, 119] width 8 height 19
radio input "****"
click at [436, 166] on button "Add to Wishlist" at bounding box center [438, 168] width 79 height 21
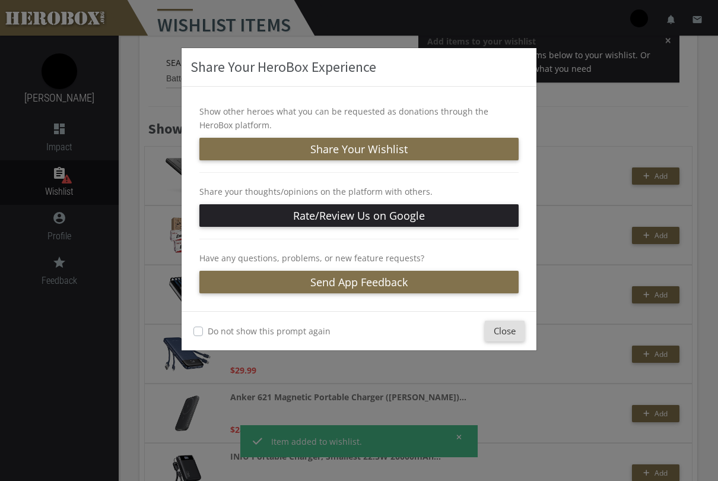
click at [511, 332] on button "Close" at bounding box center [505, 330] width 40 height 21
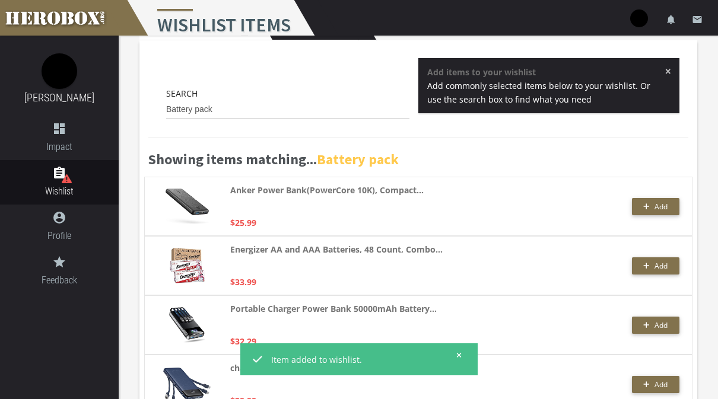
scroll to position [0, 0]
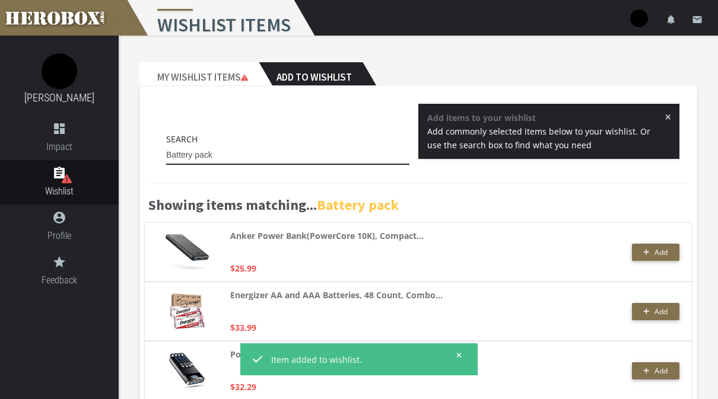
click at [334, 163] on input "Battery pack" at bounding box center [287, 155] width 243 height 19
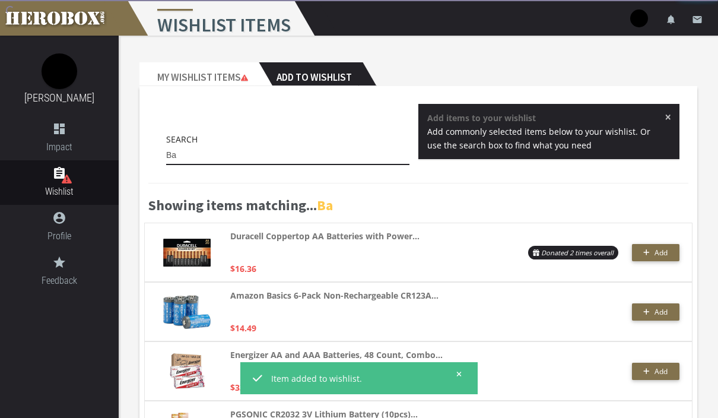
type input "B"
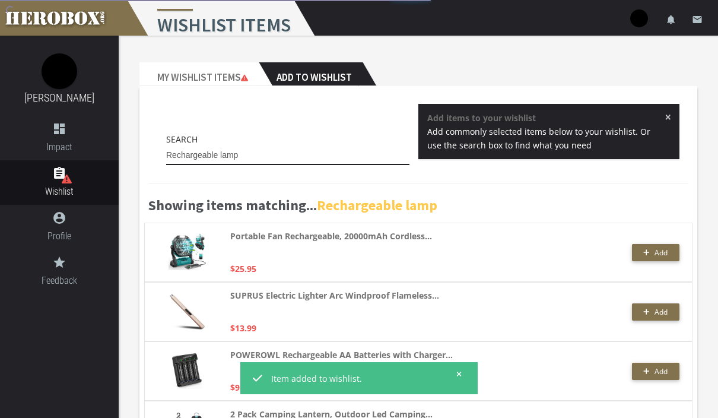
type input "Rechargeable lamp"
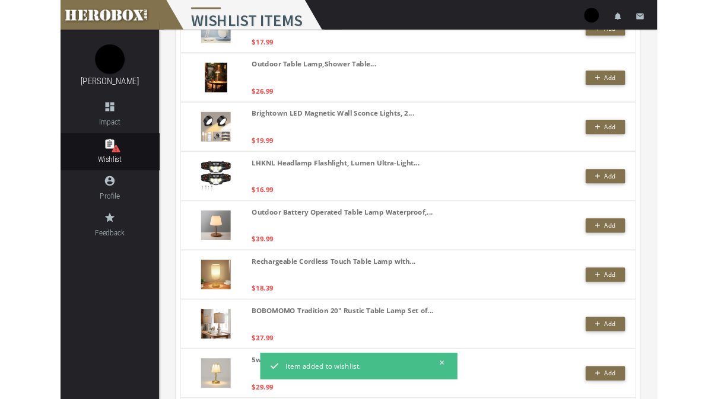
scroll to position [2587, 0]
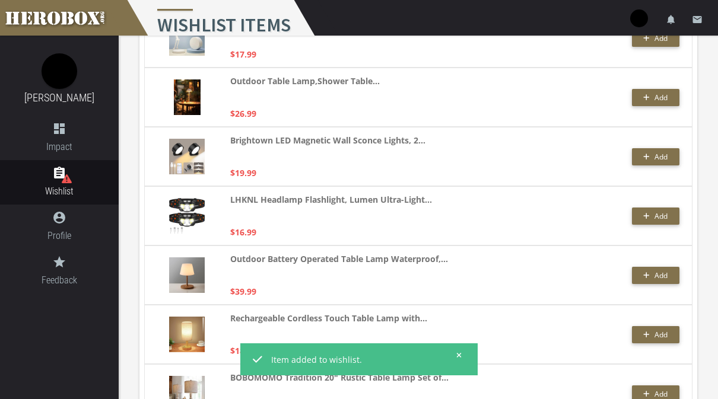
click at [654, 214] on span "Add" at bounding box center [660, 216] width 13 height 10
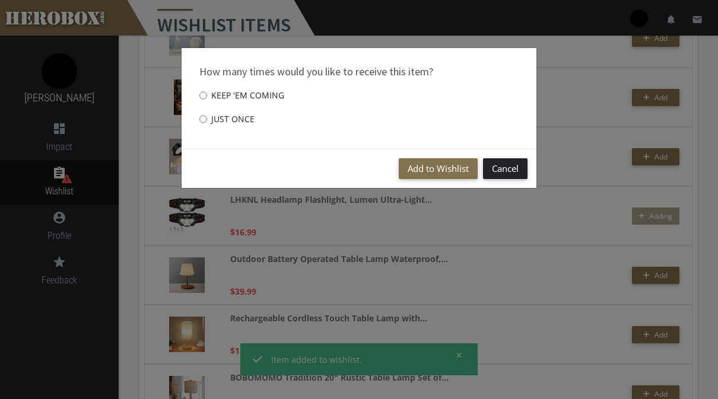
click at [201, 110] on input "Just once" at bounding box center [203, 119] width 8 height 19
radio input "****"
click at [440, 164] on button "Add to Wishlist" at bounding box center [438, 168] width 79 height 21
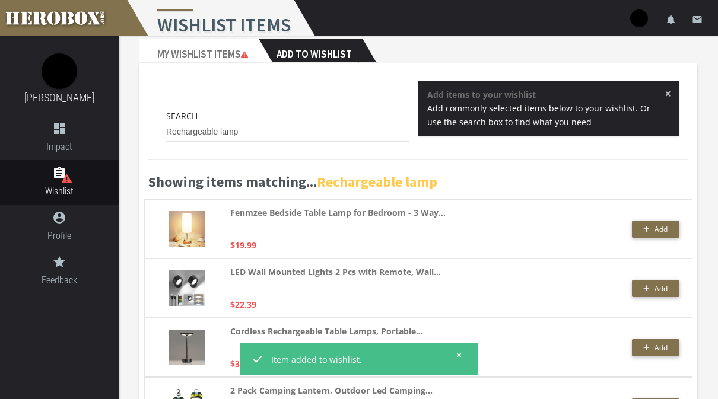
scroll to position [0, 0]
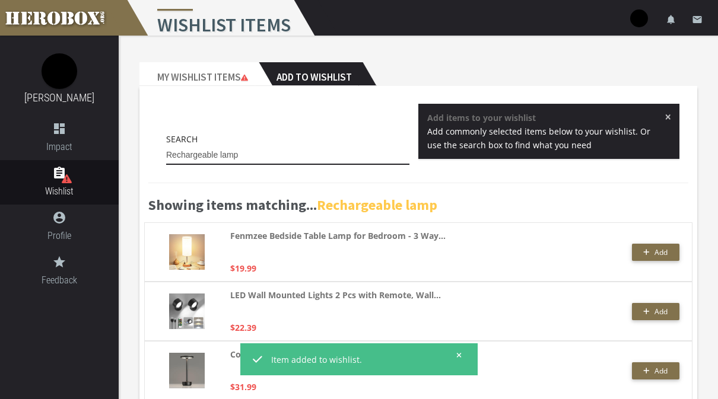
click at [323, 163] on input "Rechargeable lamp" at bounding box center [287, 155] width 243 height 19
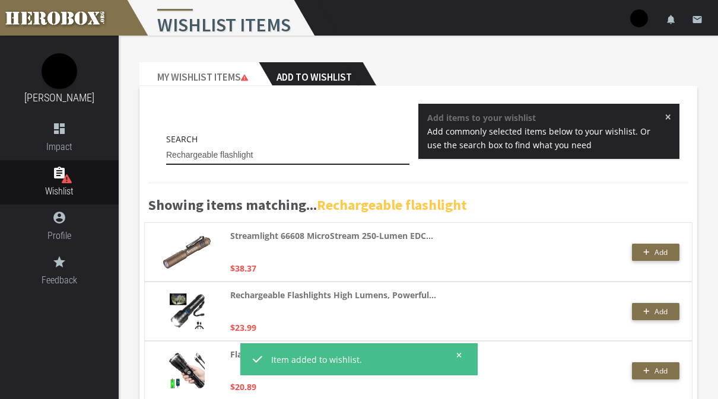
click at [355, 160] on input "Rechargeable flashlight" at bounding box center [287, 155] width 243 height 19
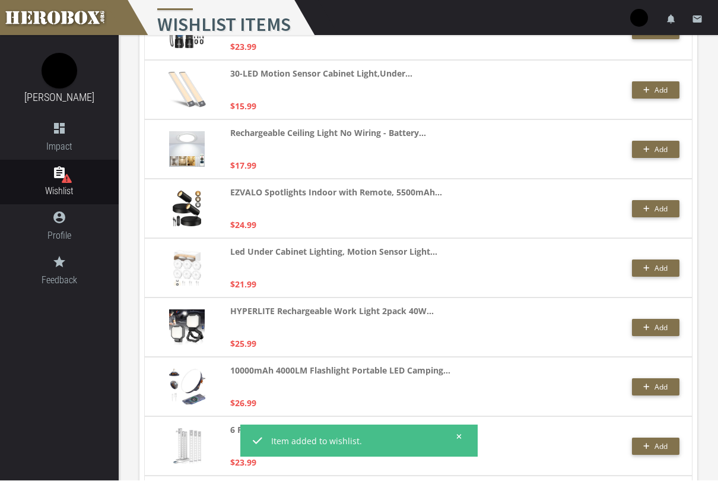
scroll to position [459, 0]
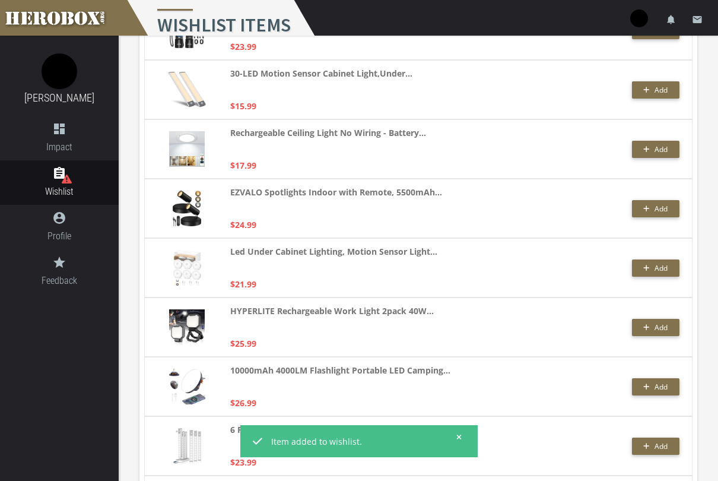
type input "Rechargeable light"
click at [662, 266] on span "Add" at bounding box center [660, 268] width 13 height 10
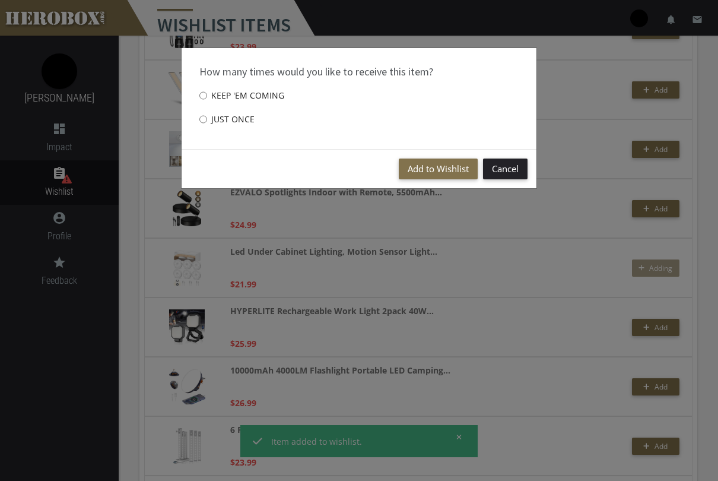
click at [207, 113] on input "Just once" at bounding box center [203, 119] width 8 height 19
radio input "****"
click at [436, 171] on button "Add to Wishlist" at bounding box center [438, 168] width 79 height 21
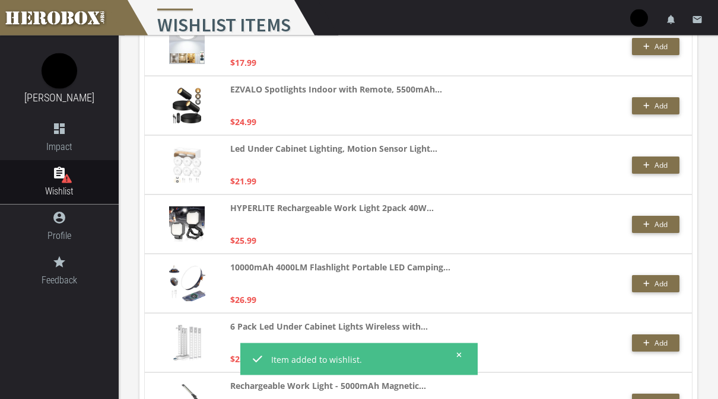
scroll to position [0, 0]
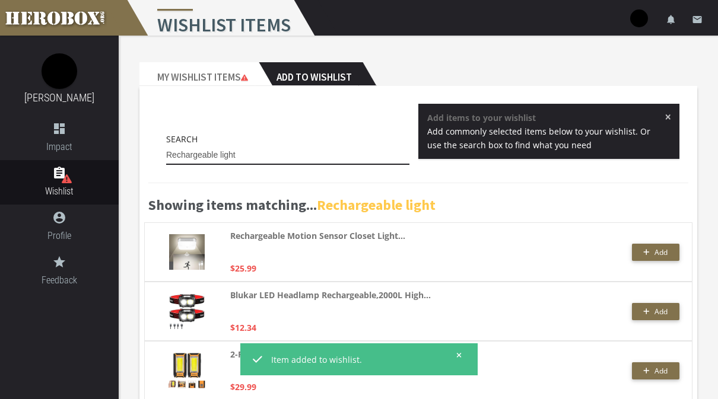
click at [379, 161] on input "Rechargeable light" at bounding box center [287, 155] width 243 height 19
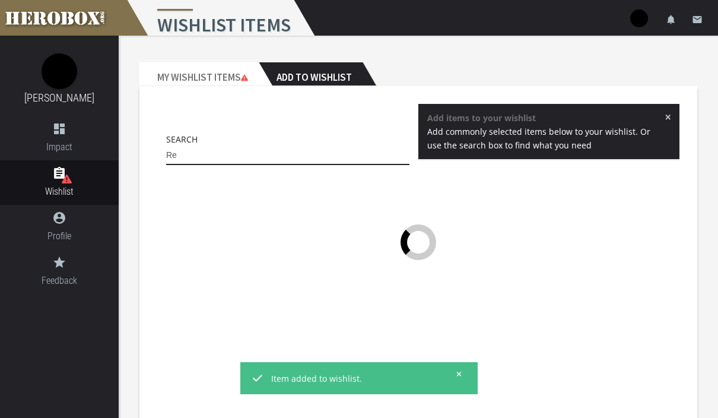
type input "R"
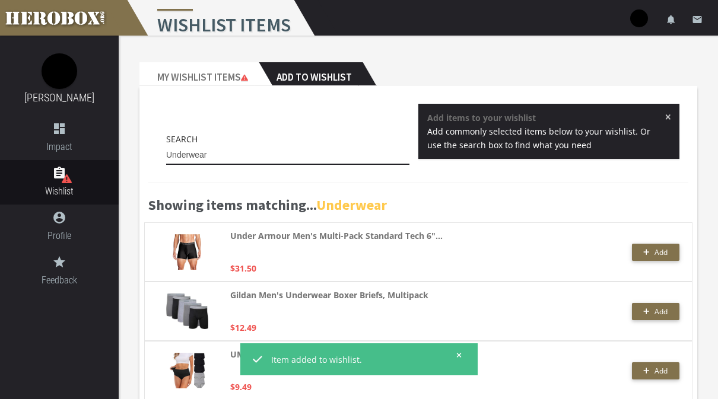
click at [318, 158] on input "Underwear" at bounding box center [287, 155] width 243 height 19
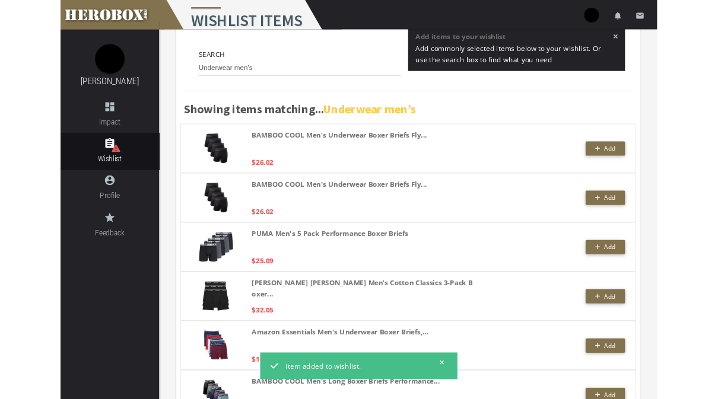
scroll to position [71, 0]
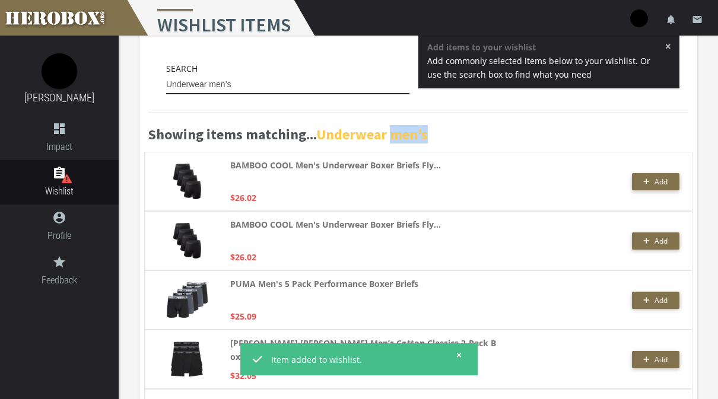
click at [390, 145] on div "Showing items matching... Underwear men’s" at bounding box center [418, 126] width 558 height 52
click at [372, 171] on strong "BAMBOO COOL Men's Underwear Boxer Briefs Fly..." at bounding box center [335, 165] width 211 height 14
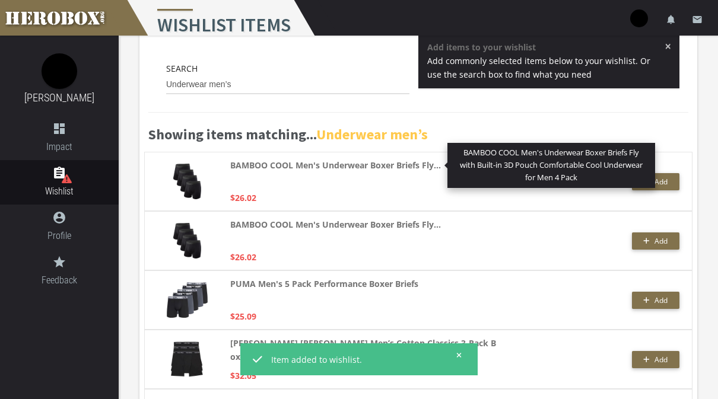
click at [409, 203] on div "BAMBOO COOL Men's Underwear Boxer Briefs Fly... BAMBOO COOL Men's Underwear Box…" at bounding box center [364, 181] width 268 height 46
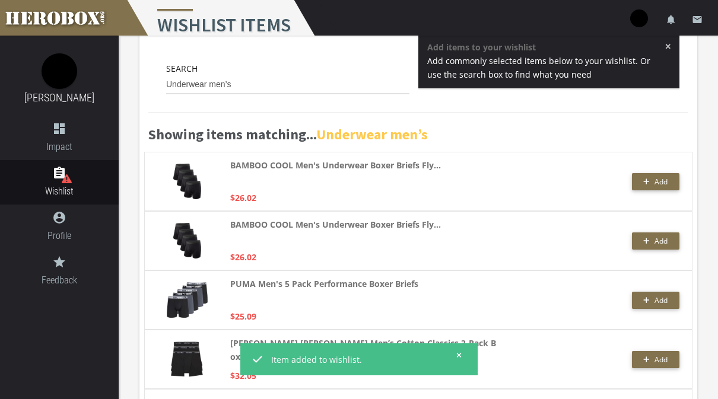
click at [658, 183] on span "Add" at bounding box center [660, 182] width 13 height 10
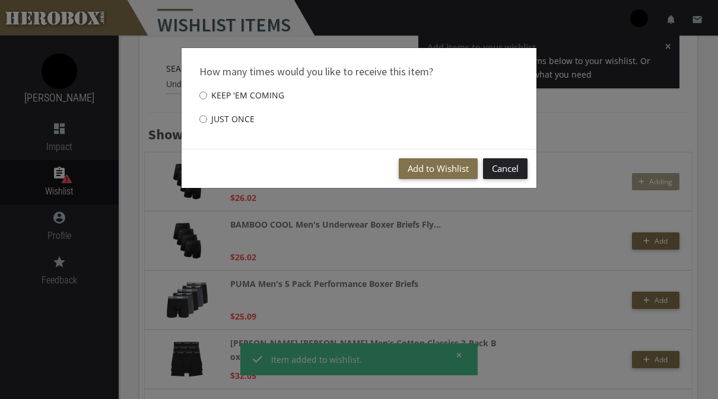
click at [449, 172] on button "Add to Wishlist" at bounding box center [438, 168] width 79 height 21
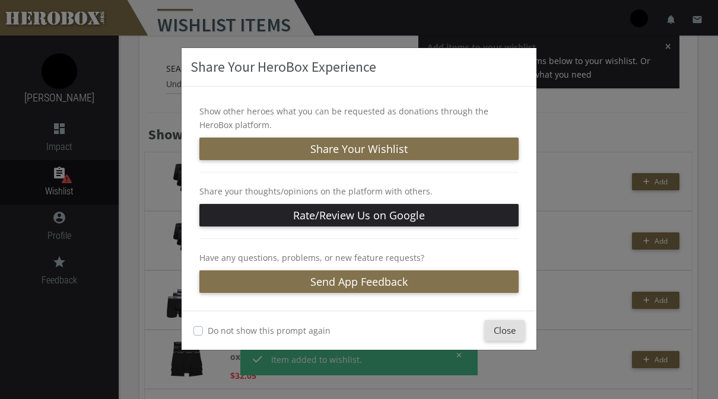
click at [522, 339] on button "Close" at bounding box center [505, 330] width 40 height 21
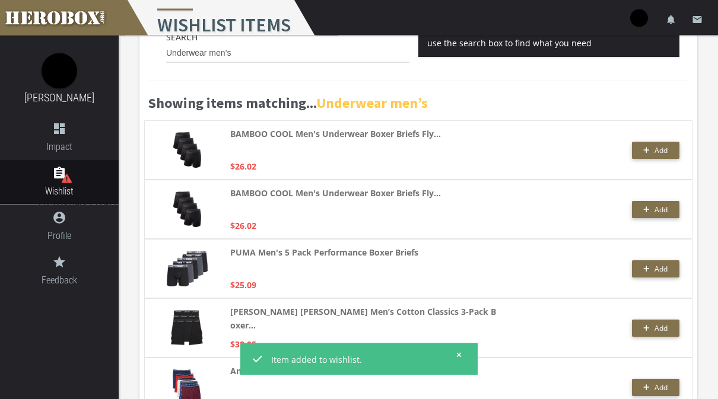
scroll to position [0, 0]
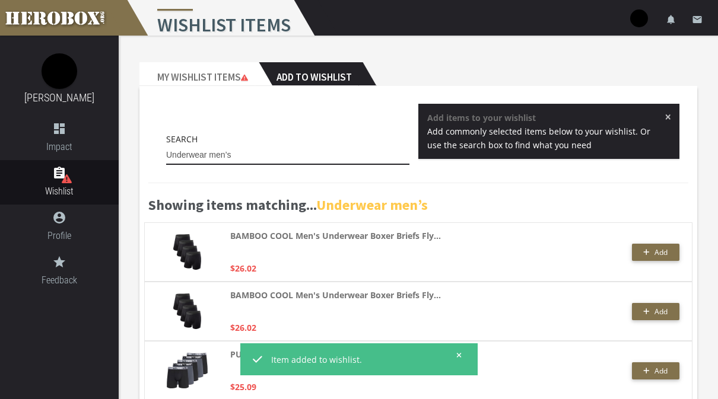
click at [352, 161] on input "Underwear men’s" at bounding box center [287, 155] width 243 height 19
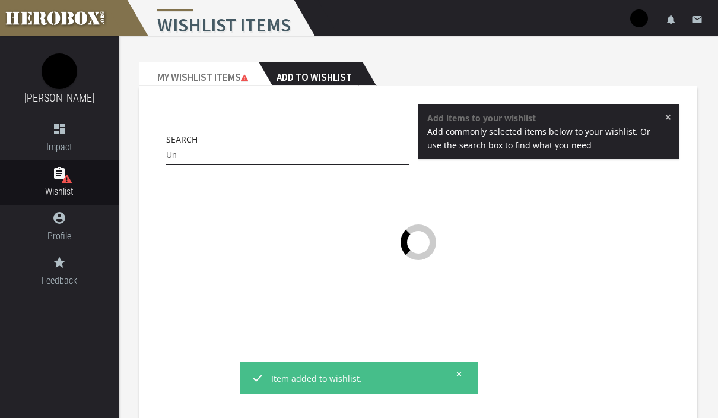
type input "U"
type input "Games"
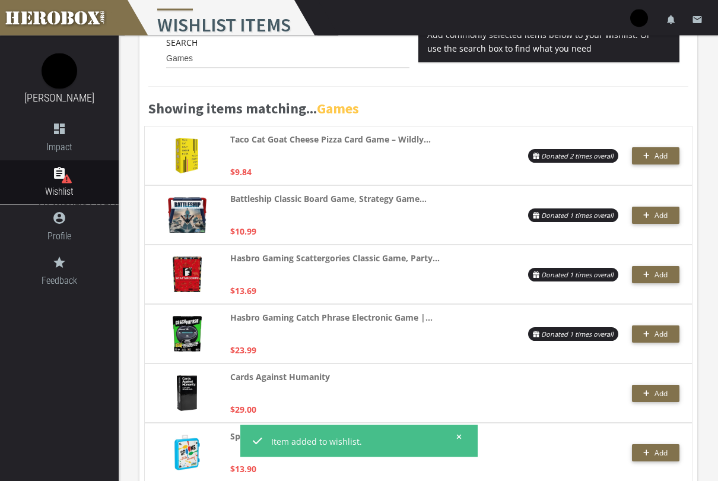
scroll to position [97, 0]
click at [657, 213] on span "Add" at bounding box center [660, 215] width 13 height 10
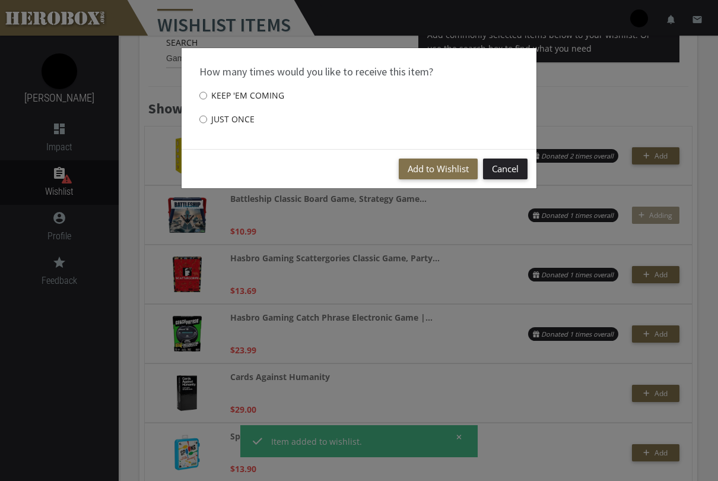
click at [444, 177] on button "Add to Wishlist" at bounding box center [438, 168] width 79 height 21
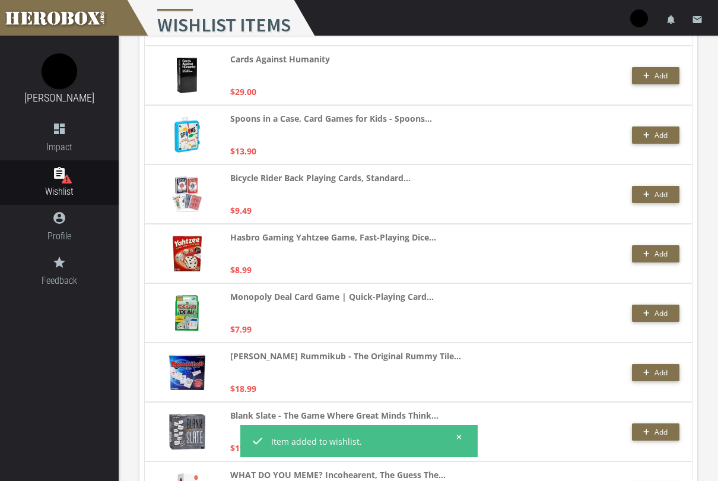
scroll to position [419, 0]
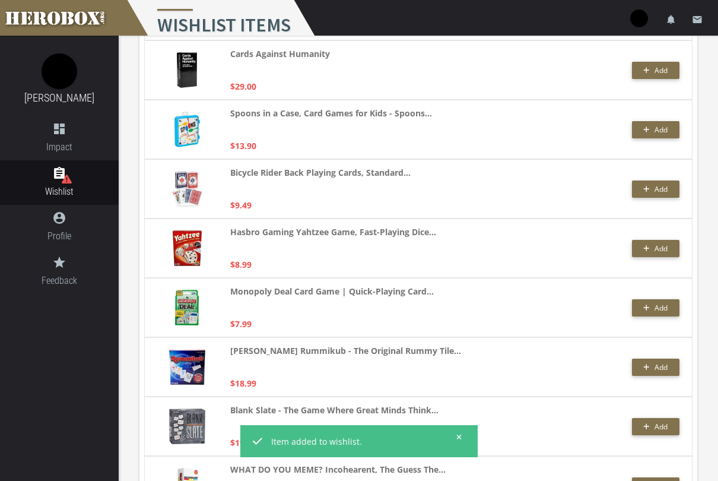
click at [654, 189] on span "Add" at bounding box center [660, 189] width 13 height 10
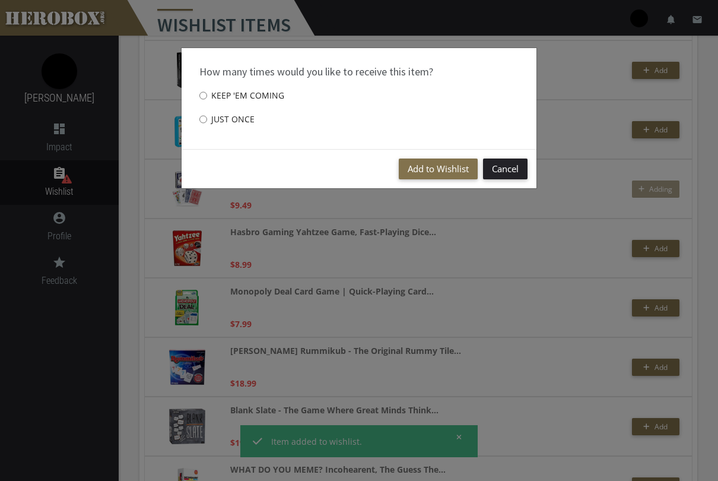
click at [231, 117] on label "Just once" at bounding box center [226, 119] width 55 height 24
click at [207, 117] on input "Just once" at bounding box center [203, 119] width 8 height 19
radio input "****"
click at [429, 170] on button "Add to Wishlist" at bounding box center [438, 168] width 79 height 21
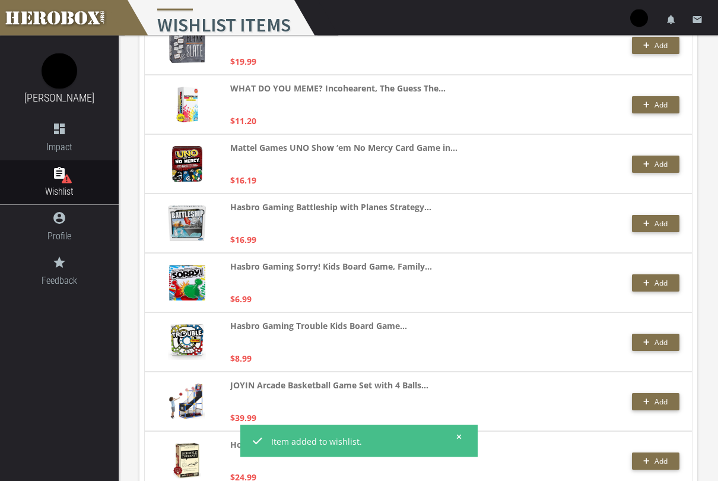
scroll to position [800, 0]
click at [655, 163] on span "Add" at bounding box center [660, 164] width 13 height 10
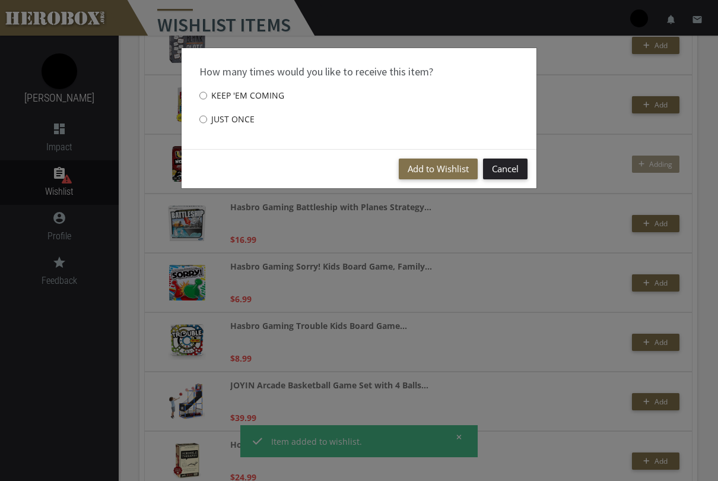
click at [235, 121] on label "Just once" at bounding box center [226, 119] width 55 height 24
click at [207, 121] on input "Just once" at bounding box center [203, 119] width 8 height 19
radio input "****"
click at [440, 169] on button "Add to Wishlist" at bounding box center [438, 168] width 79 height 21
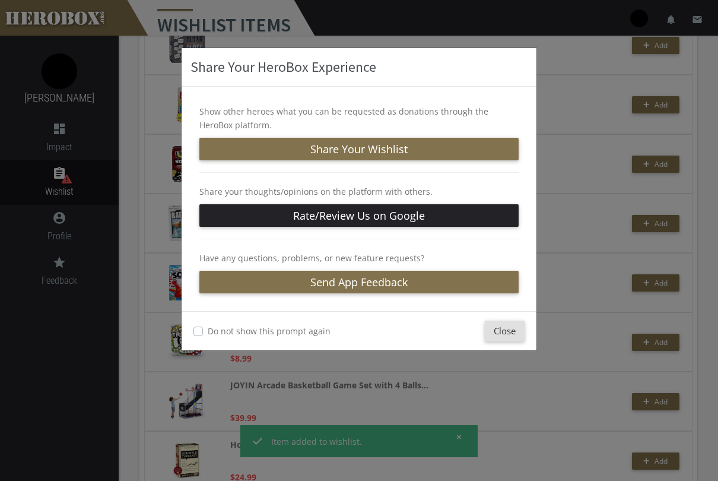
click at [516, 326] on button "Close" at bounding box center [505, 330] width 40 height 21
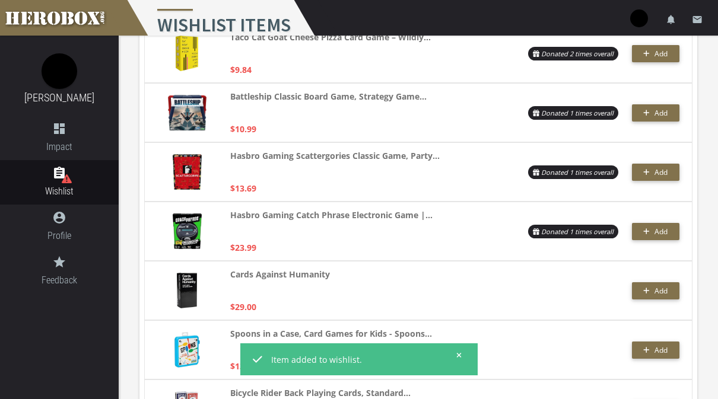
scroll to position [0, 0]
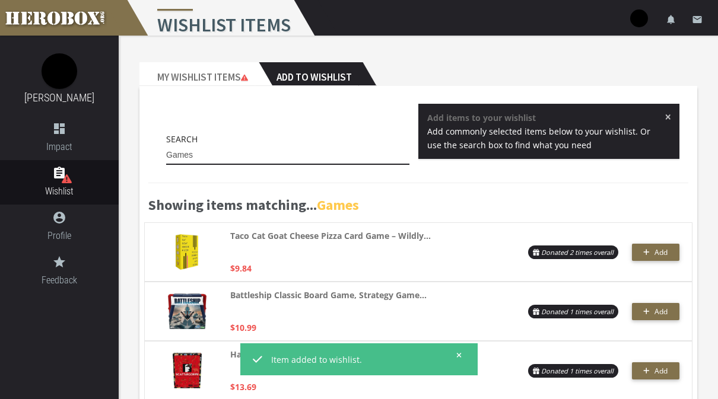
click at [372, 156] on input "Games" at bounding box center [287, 155] width 243 height 19
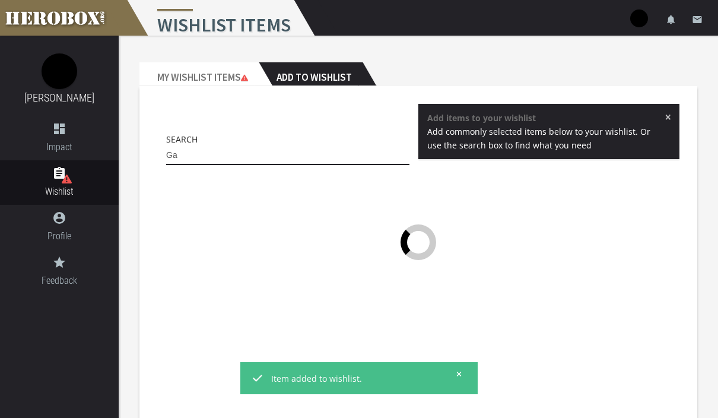
type input "G"
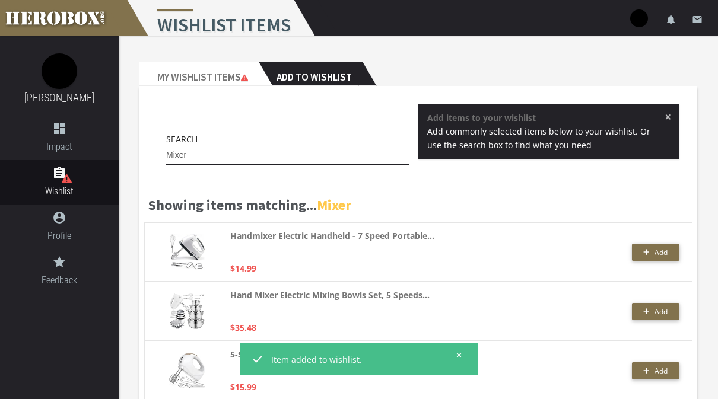
click at [351, 150] on input "Mixer" at bounding box center [287, 155] width 243 height 19
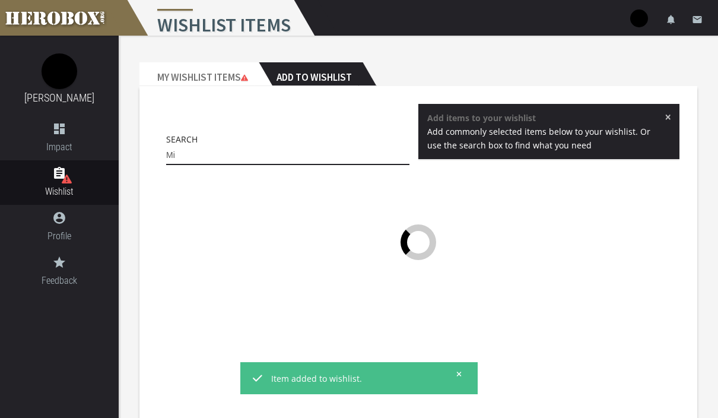
type input "M"
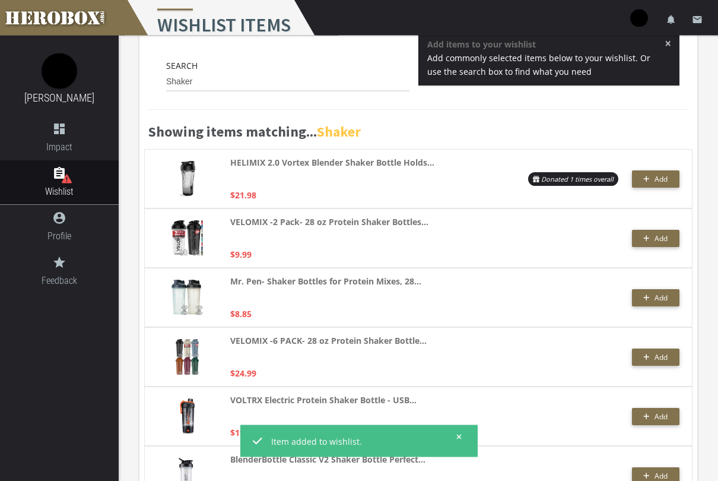
scroll to position [89, 0]
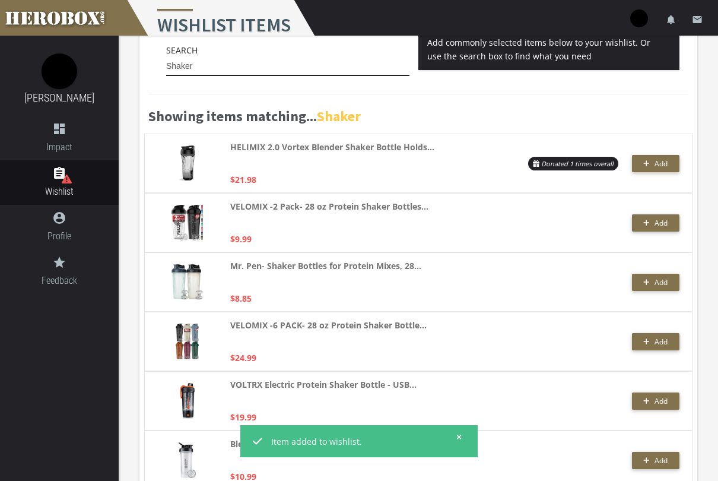
type input "Shaker"
click at [655, 224] on span "Add" at bounding box center [660, 223] width 13 height 10
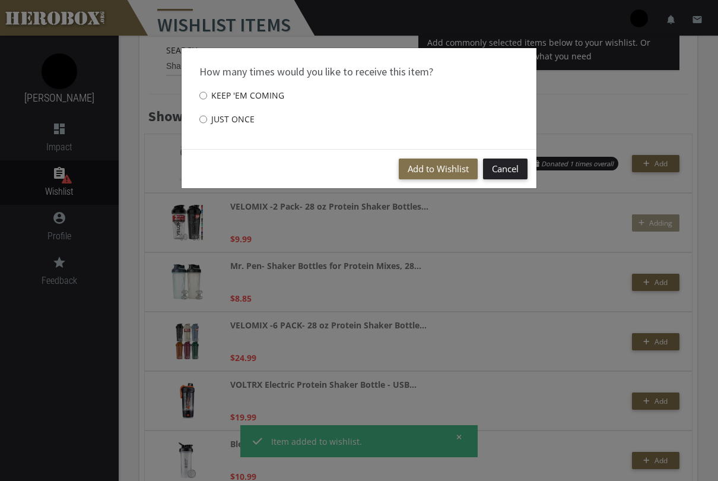
click at [200, 125] on input "Just once" at bounding box center [203, 119] width 8 height 19
radio input "****"
click at [437, 167] on button "Add to Wishlist" at bounding box center [438, 168] width 79 height 21
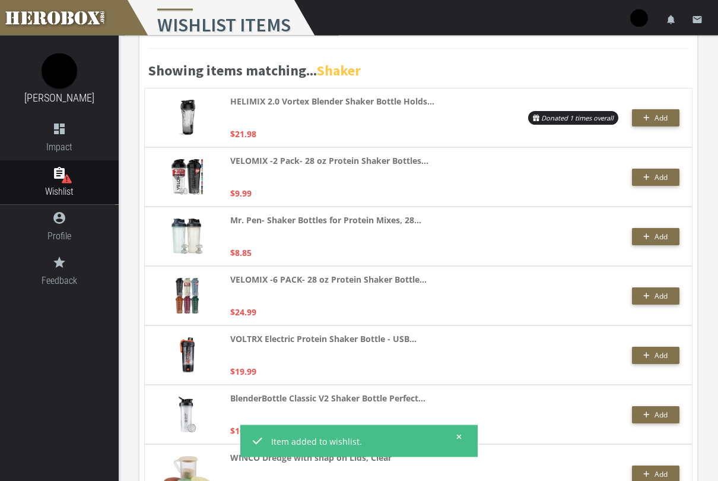
scroll to position [137, 0]
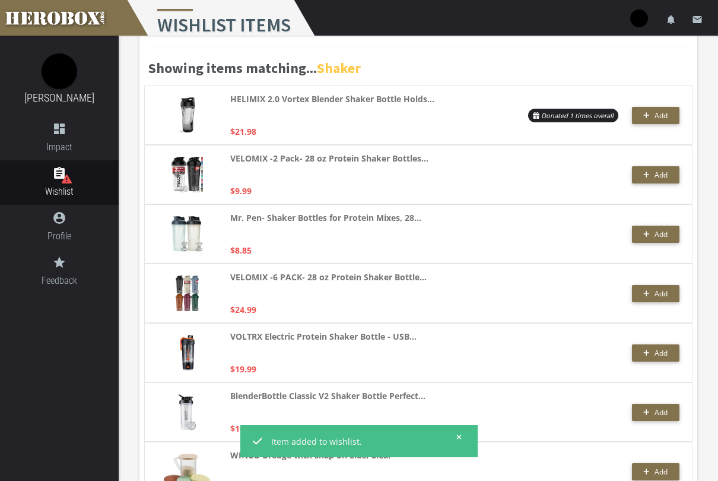
click at [656, 239] on button "Add" at bounding box center [655, 233] width 47 height 17
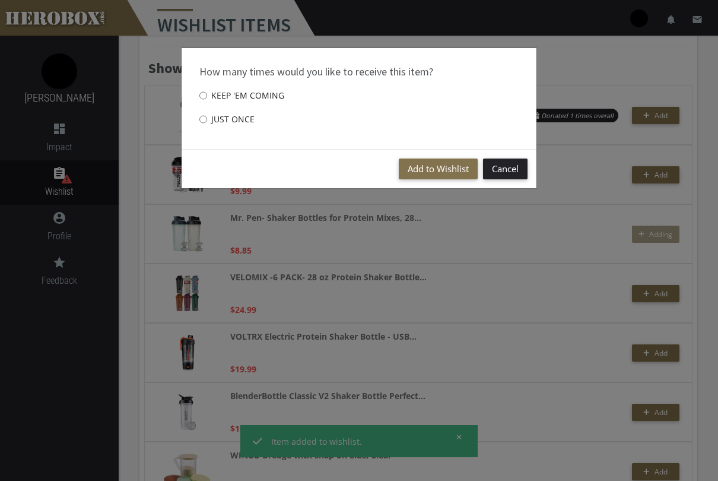
click at [241, 129] on label "Just once" at bounding box center [226, 119] width 55 height 24
click at [207, 129] on input "Just once" at bounding box center [203, 119] width 8 height 19
radio input "****"
click at [446, 173] on button "Add to Wishlist" at bounding box center [438, 168] width 79 height 21
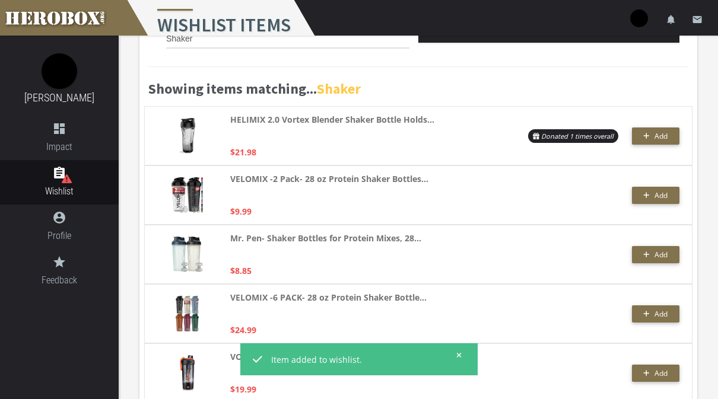
scroll to position [0, 0]
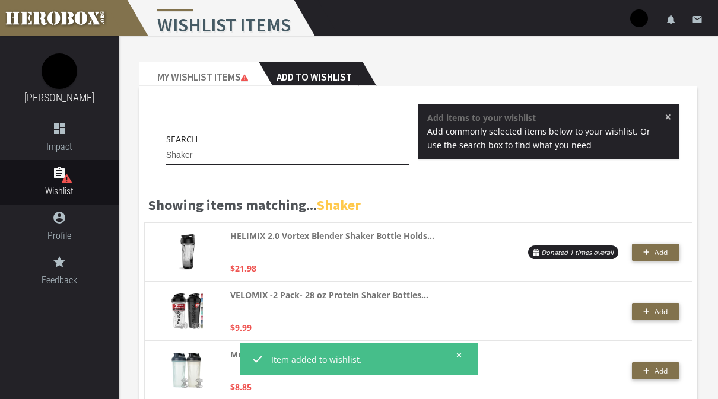
click at [344, 157] on input "Shaker" at bounding box center [287, 155] width 243 height 19
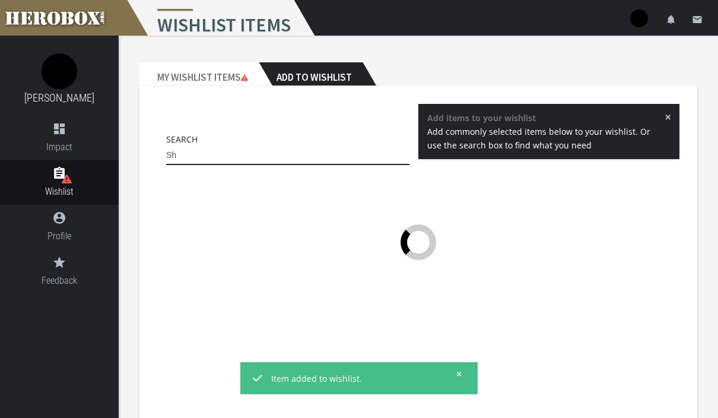
type input "S"
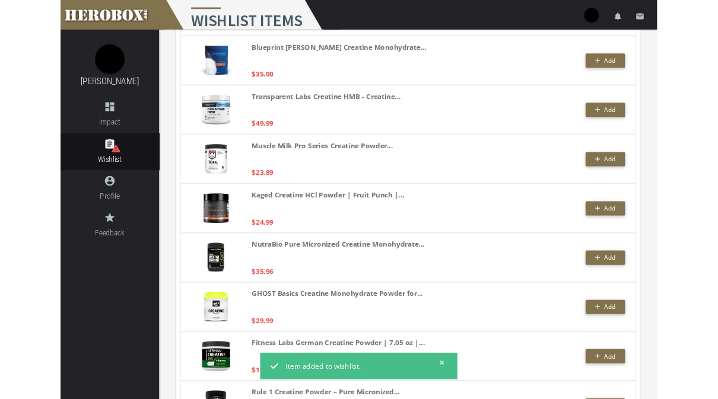
scroll to position [1365, 0]
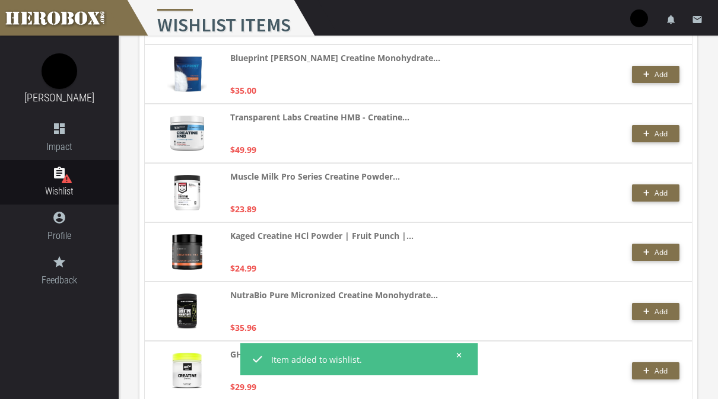
click at [659, 196] on span "Add" at bounding box center [660, 193] width 13 height 10
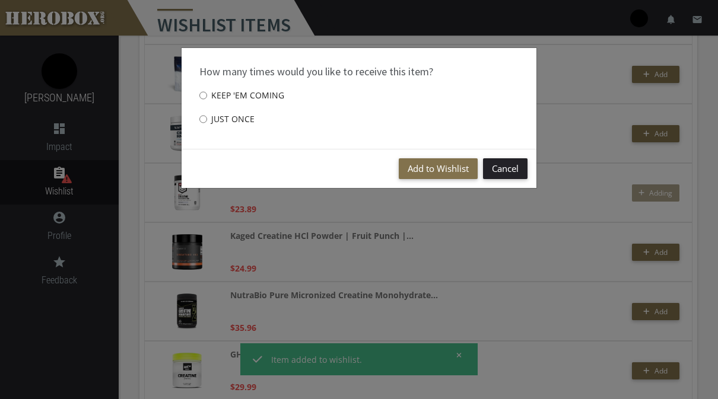
click at [436, 166] on button "Add to Wishlist" at bounding box center [438, 168] width 79 height 21
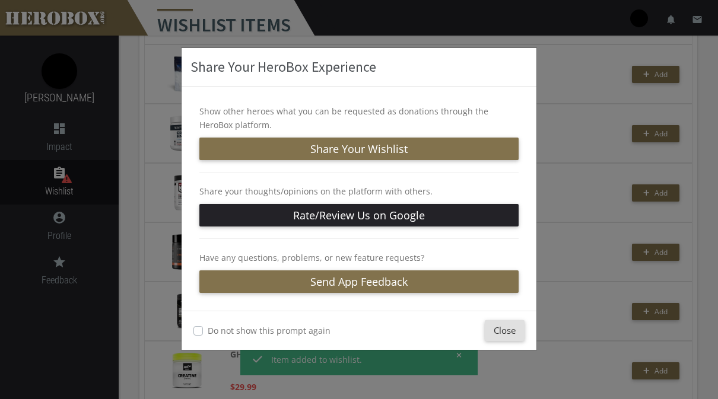
click at [510, 335] on button "Close" at bounding box center [505, 330] width 40 height 21
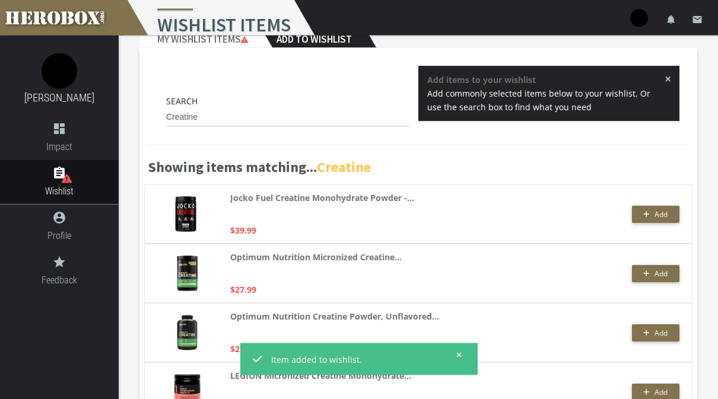
scroll to position [0, 0]
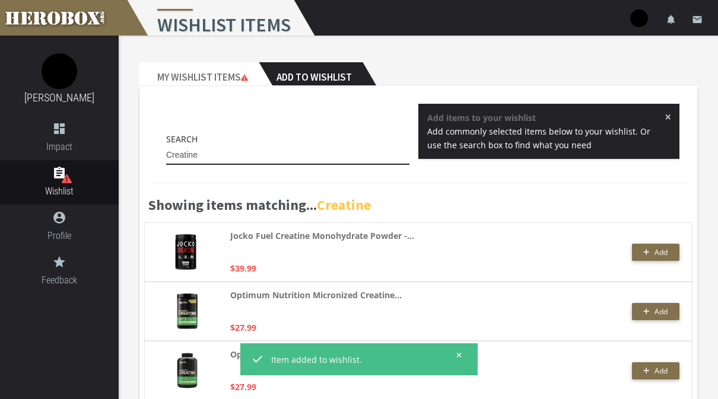
click at [365, 151] on input "Creatine" at bounding box center [287, 155] width 243 height 19
click at [361, 163] on input "Creatine" at bounding box center [287, 155] width 243 height 19
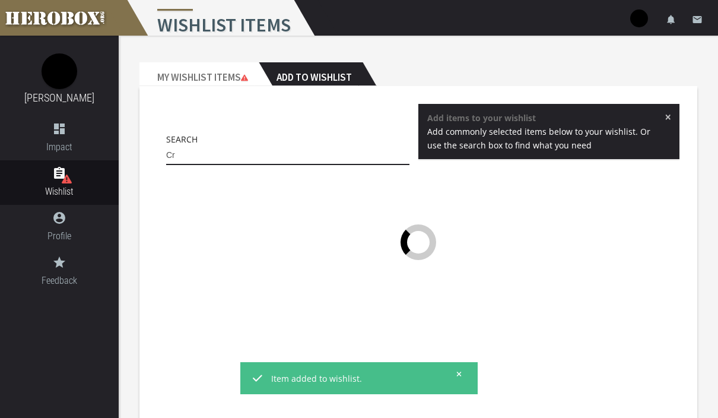
type input "C"
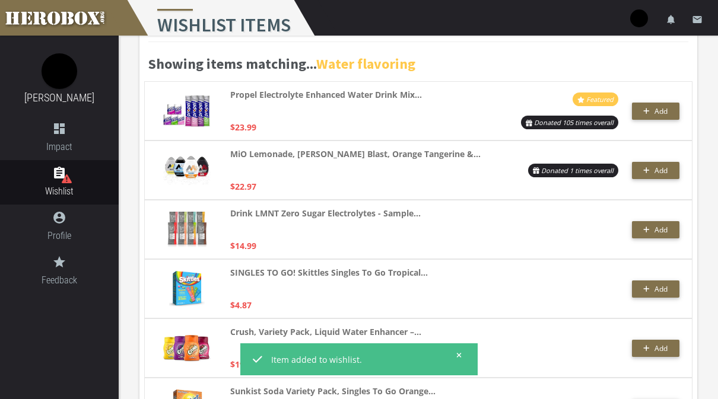
scroll to position [128, 0]
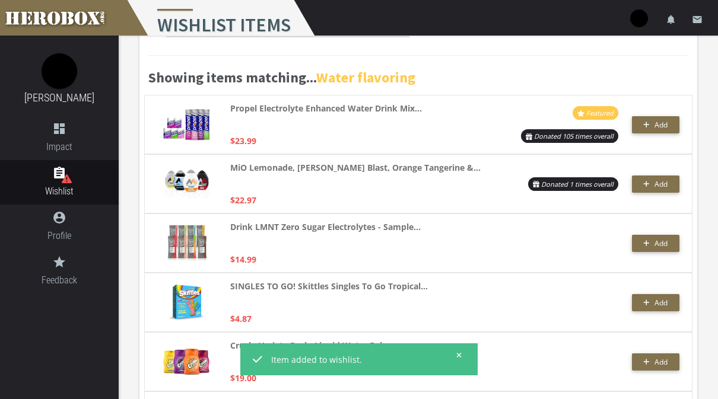
click at [659, 185] on span "Add" at bounding box center [660, 184] width 13 height 10
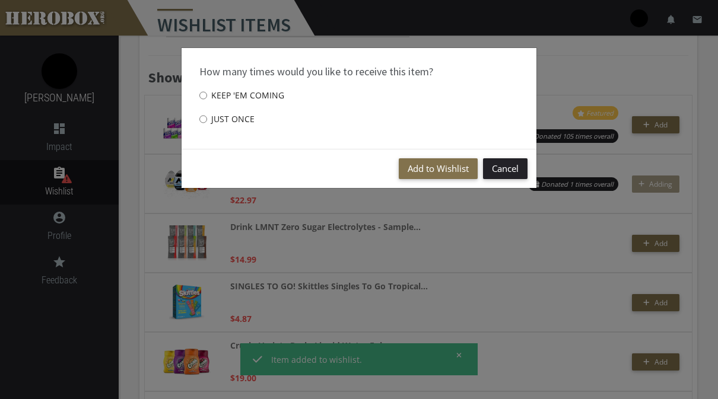
click at [440, 173] on button "Add to Wishlist" at bounding box center [438, 168] width 79 height 21
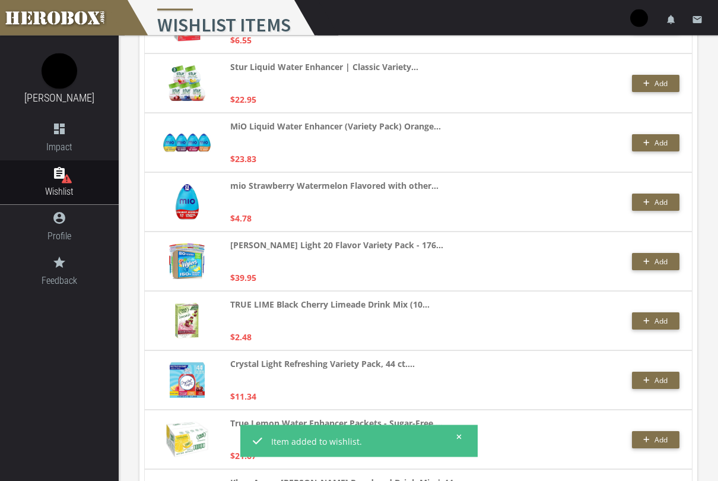
scroll to position [584, 0]
click at [659, 143] on span "Add" at bounding box center [660, 143] width 13 height 10
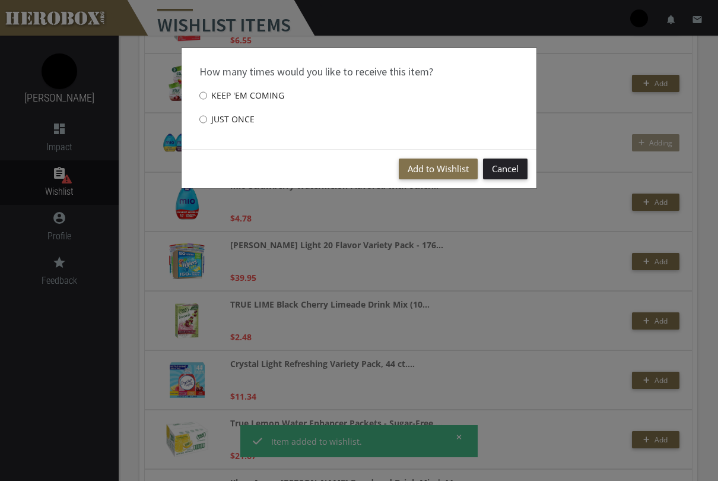
click at [453, 169] on button "Add to Wishlist" at bounding box center [438, 168] width 79 height 21
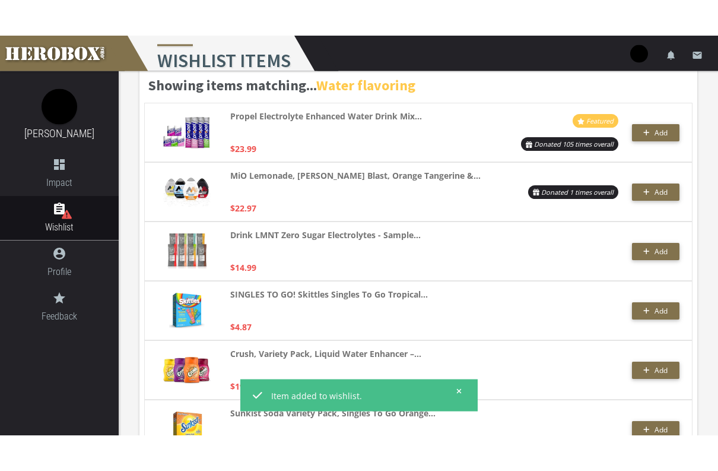
scroll to position [0, 0]
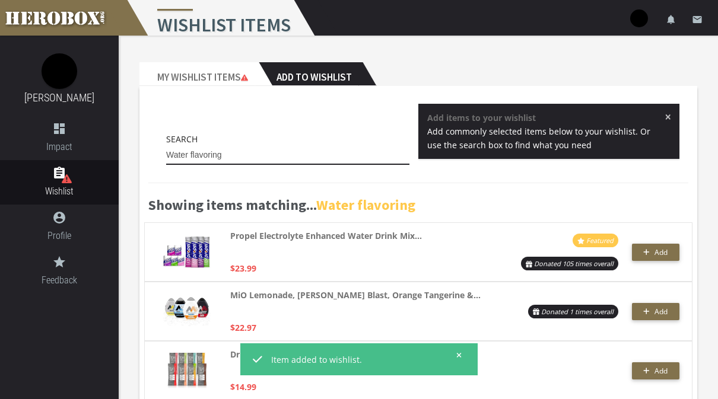
click at [377, 151] on input "Water flavoring" at bounding box center [287, 155] width 243 height 19
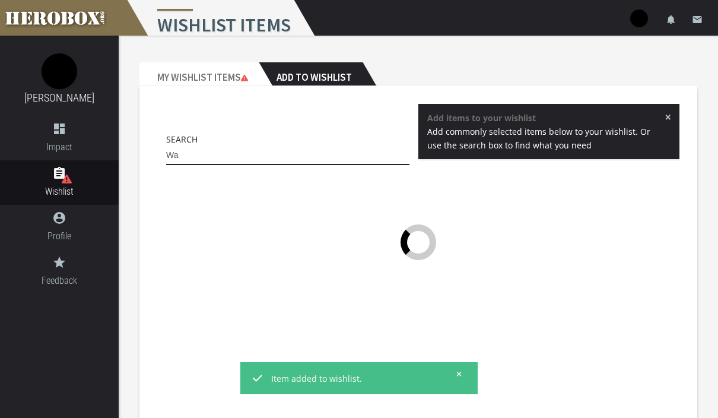
type input "W"
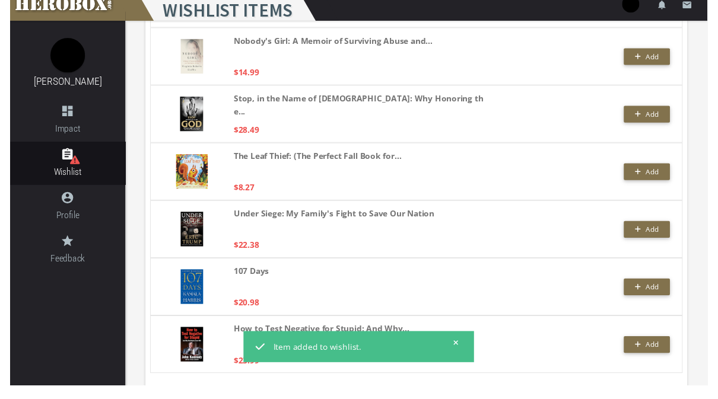
scroll to position [863, 0]
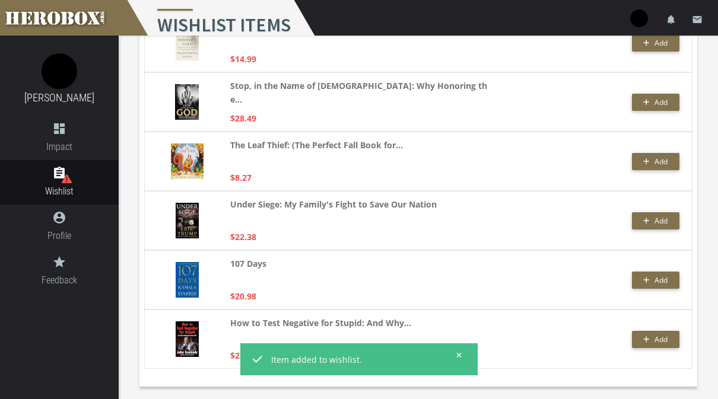
click at [461, 355] on icon at bounding box center [458, 355] width 5 height 7
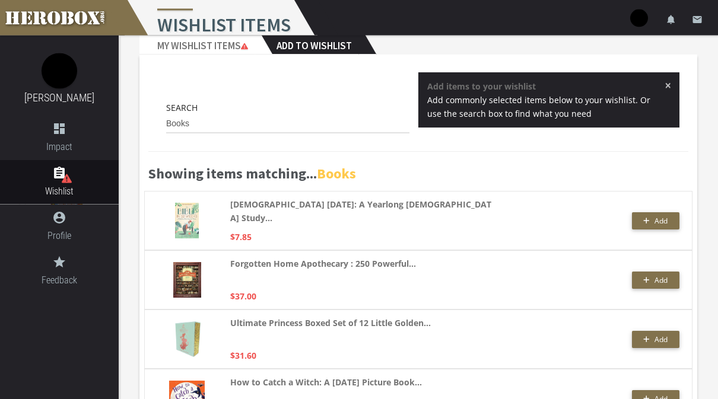
scroll to position [0, 0]
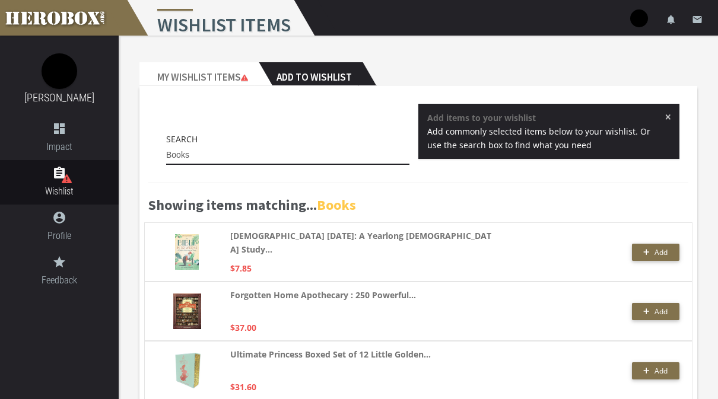
click at [357, 147] on input "Books" at bounding box center [287, 155] width 243 height 19
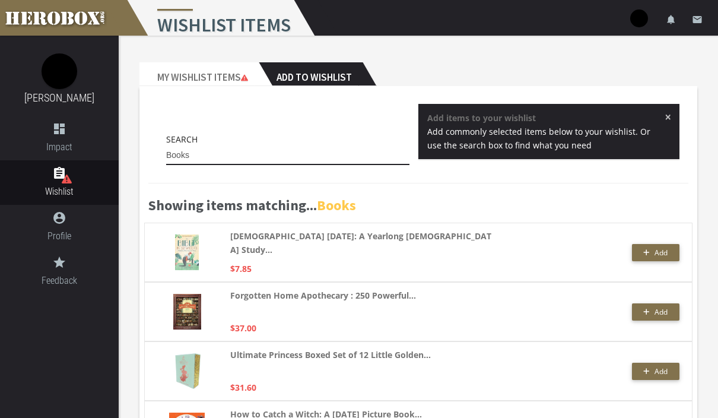
click at [342, 162] on input "Books" at bounding box center [287, 155] width 243 height 19
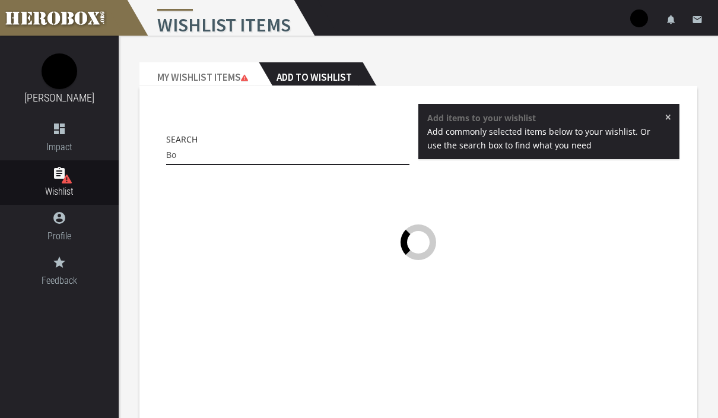
type input "B"
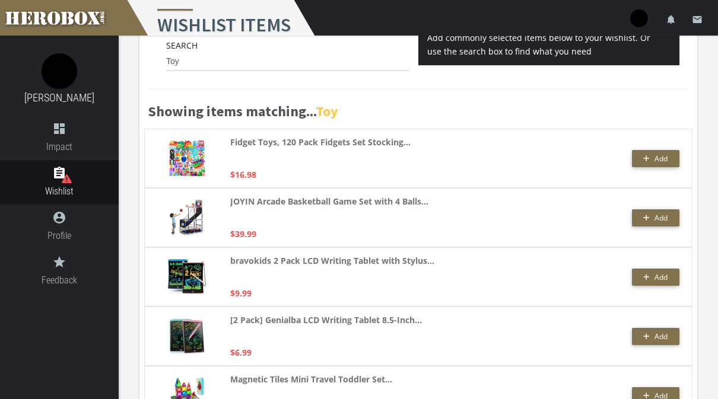
scroll to position [93, 0]
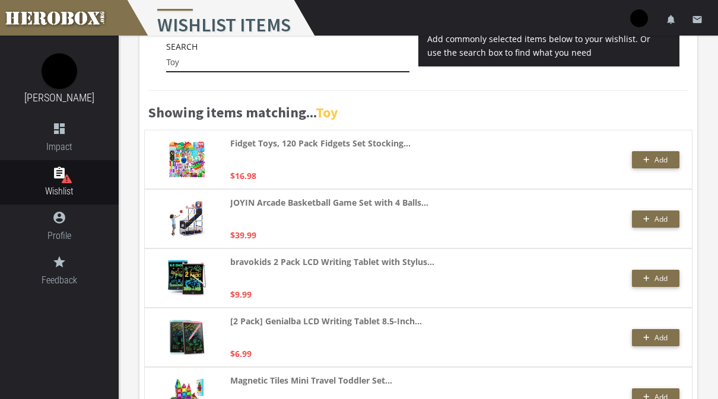
click at [652, 165] on button "Add" at bounding box center [655, 159] width 47 height 17
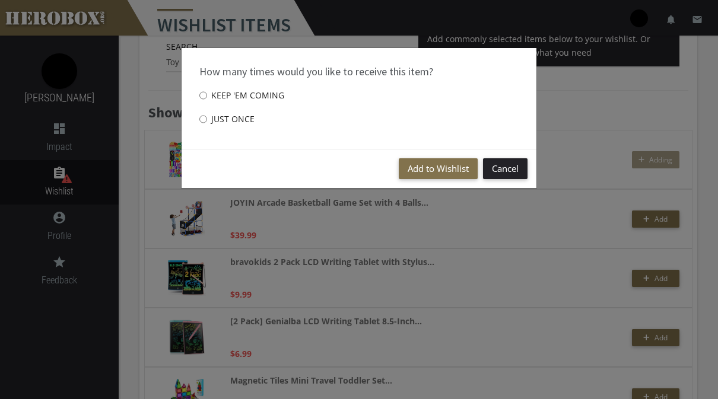
click at [434, 175] on button "Add to Wishlist" at bounding box center [438, 168] width 79 height 21
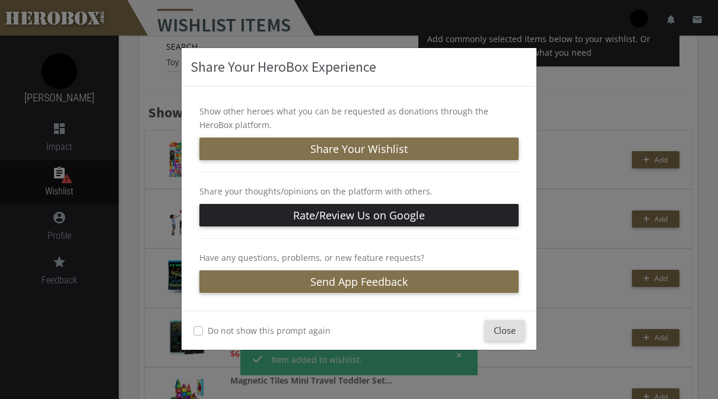
click at [508, 335] on button "Close" at bounding box center [505, 330] width 40 height 21
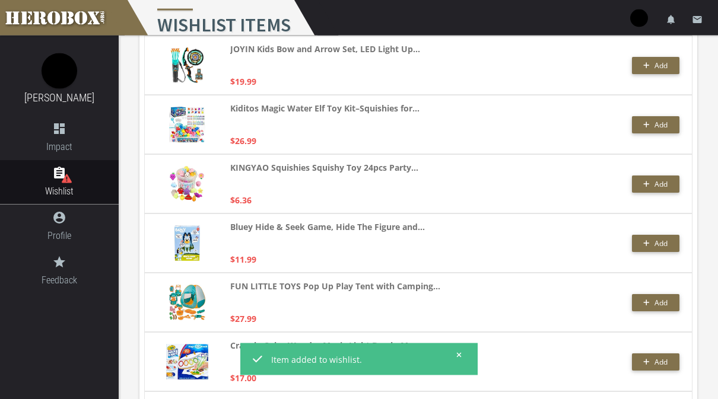
scroll to position [657, 0]
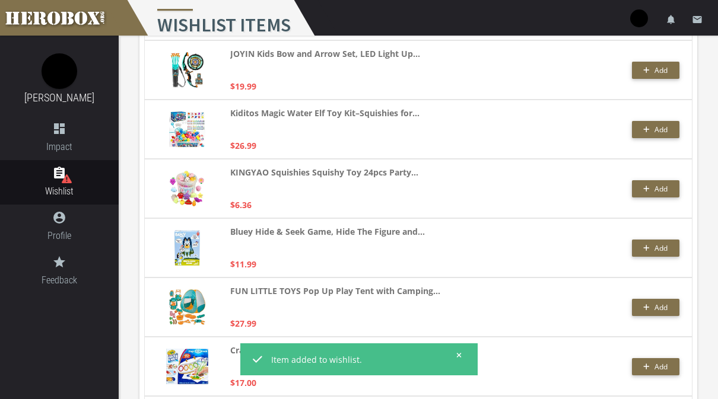
click at [667, 189] on span "Add" at bounding box center [660, 189] width 13 height 10
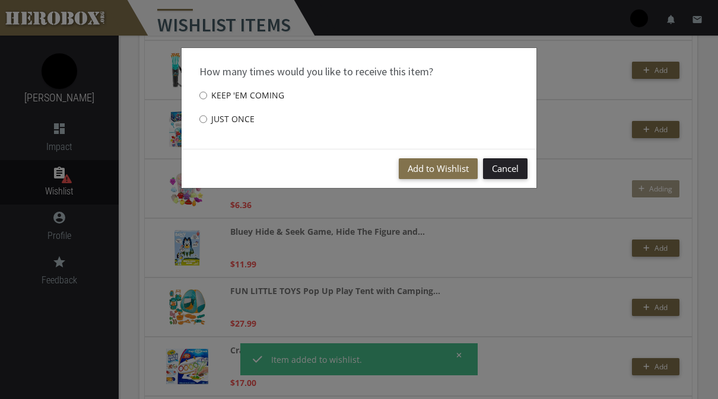
click at [450, 165] on button "Add to Wishlist" at bounding box center [438, 168] width 79 height 21
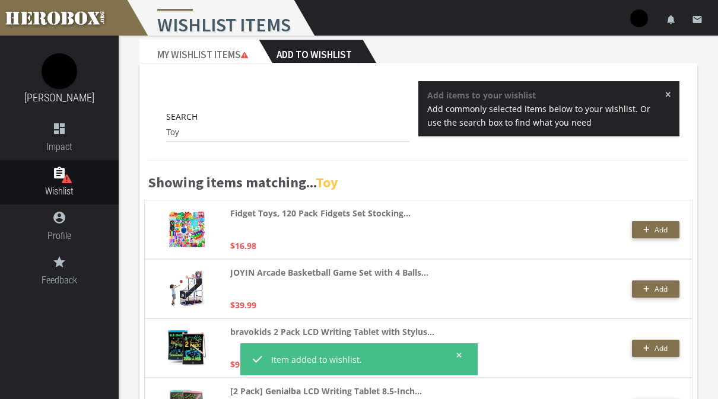
scroll to position [0, 0]
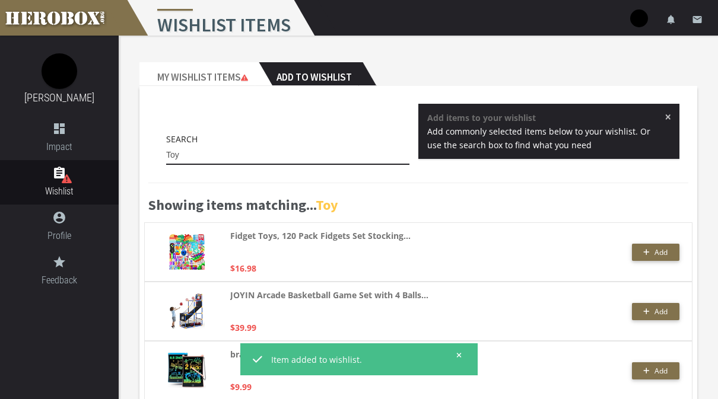
click at [315, 161] on input "Toy" at bounding box center [287, 155] width 243 height 19
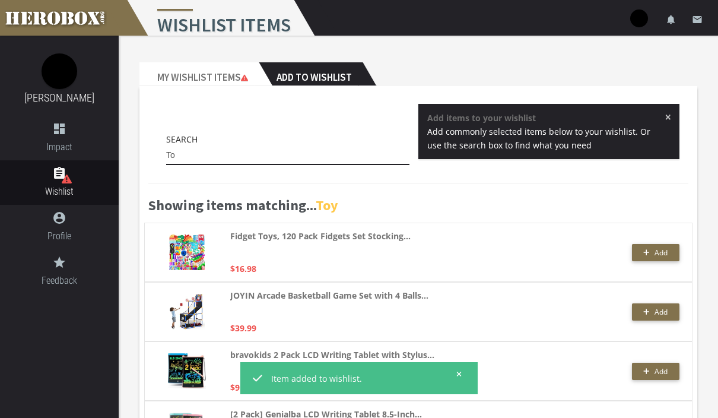
type input "T"
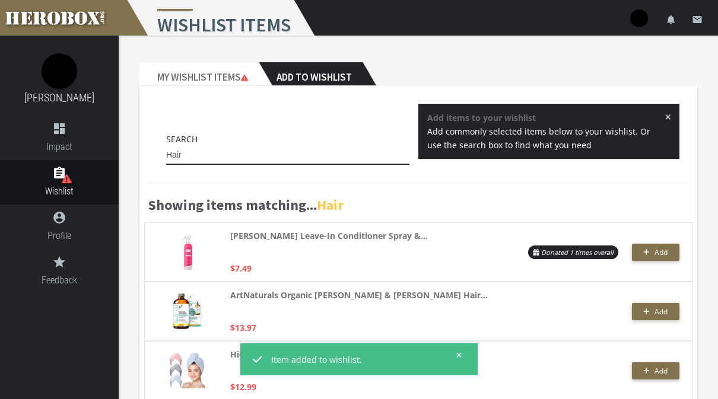
click at [361, 155] on input "Hair" at bounding box center [287, 155] width 243 height 19
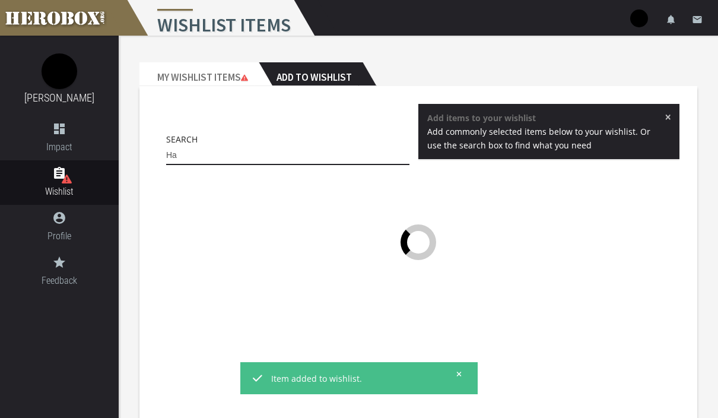
type input "H"
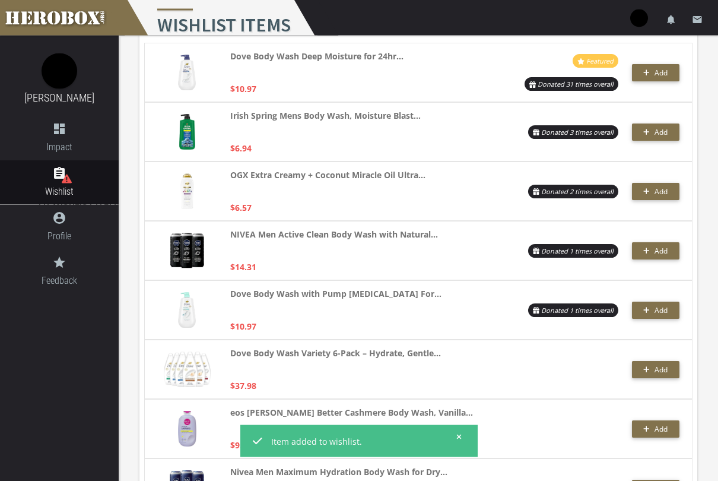
scroll to position [180, 0]
click at [664, 255] on span "Add" at bounding box center [660, 251] width 13 height 10
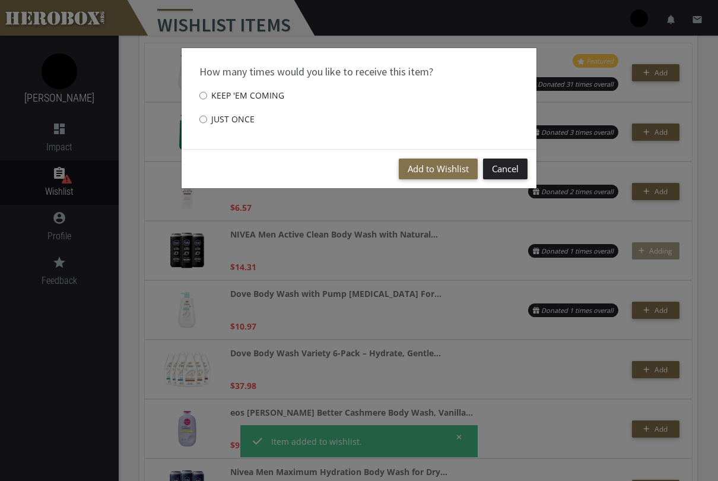
click at [444, 173] on button "Add to Wishlist" at bounding box center [438, 168] width 79 height 21
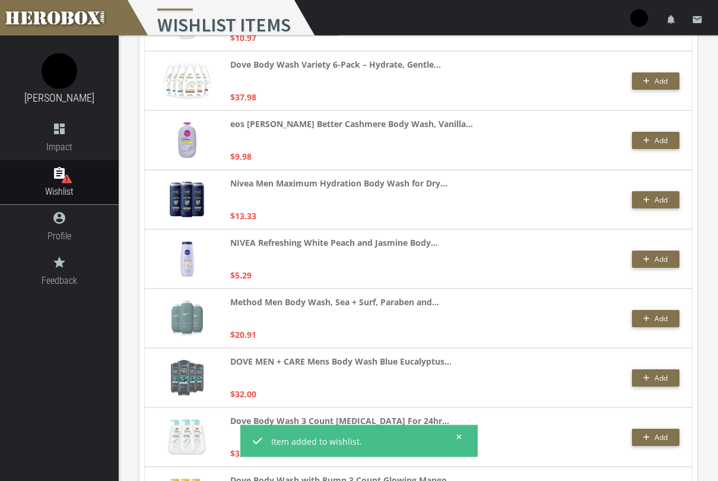
click at [653, 318] on span "Add" at bounding box center [655, 319] width 24 height 10
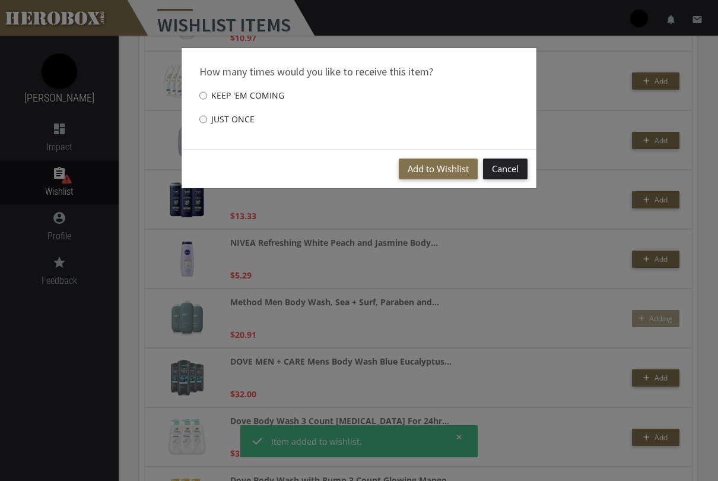
click at [451, 166] on button "Add to Wishlist" at bounding box center [438, 168] width 79 height 21
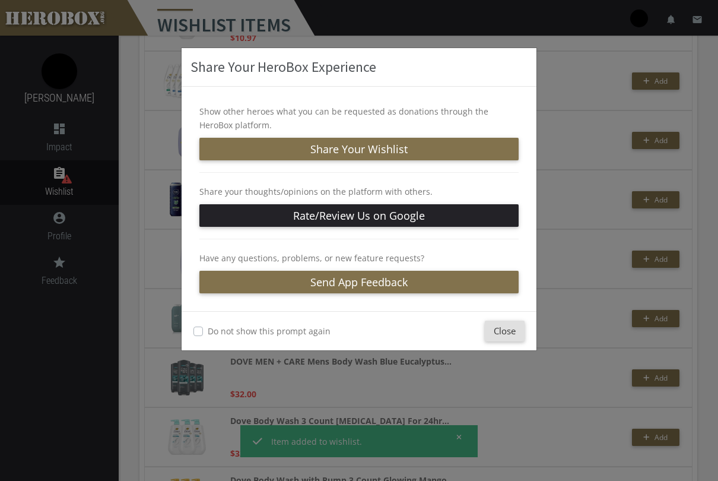
click at [510, 326] on button "Close" at bounding box center [505, 330] width 40 height 21
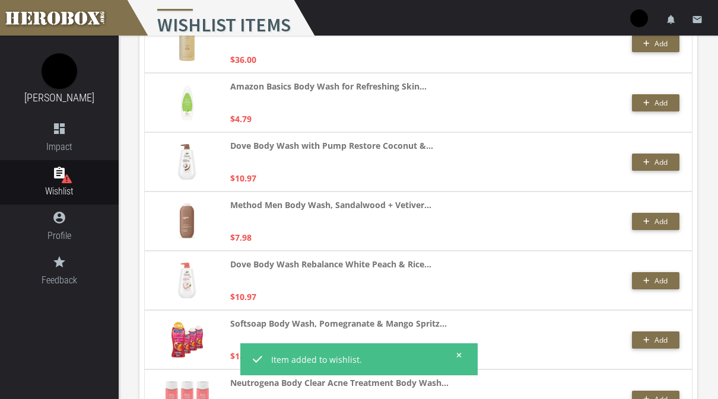
scroll to position [1925, 0]
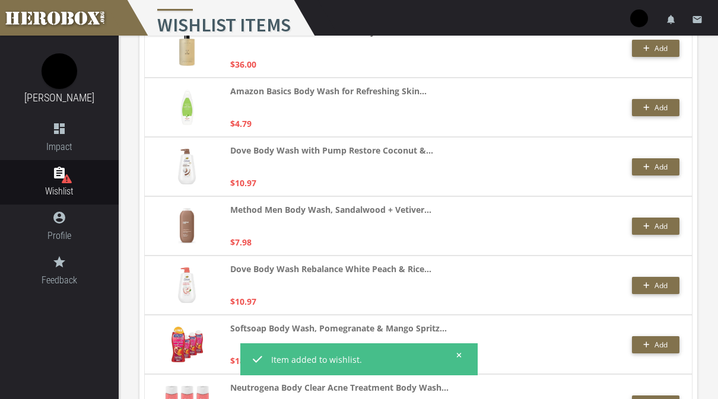
click at [656, 232] on button "Add" at bounding box center [655, 226] width 47 height 17
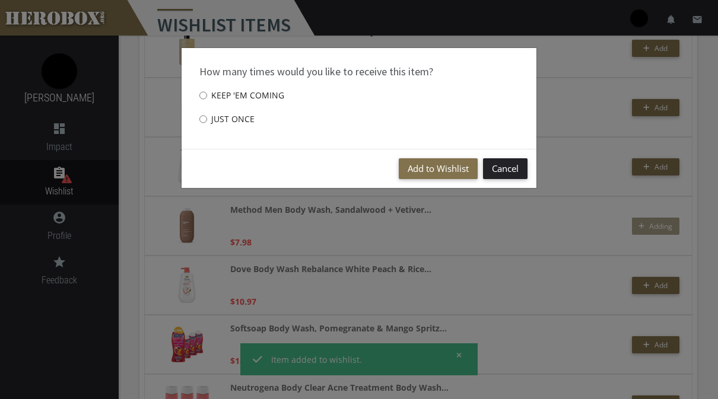
click at [457, 173] on button "Add to Wishlist" at bounding box center [438, 168] width 79 height 21
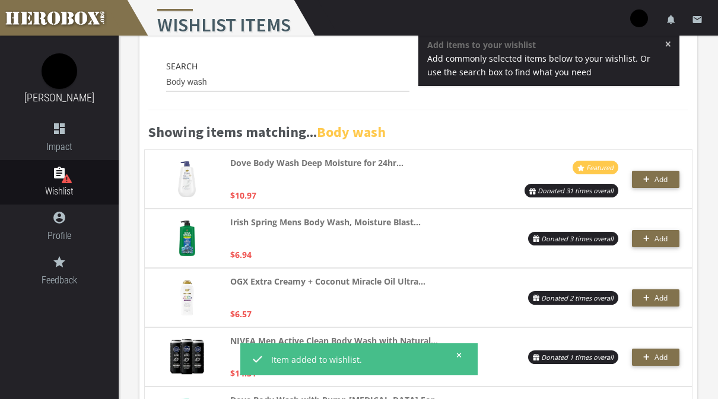
scroll to position [0, 0]
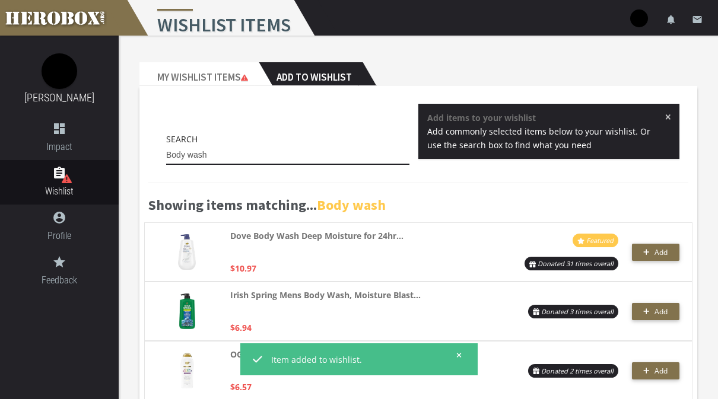
click at [363, 158] on input "Body wash" at bounding box center [287, 155] width 243 height 19
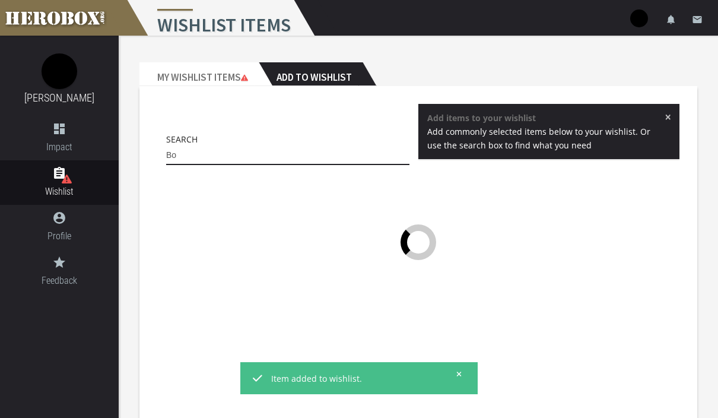
type input "B"
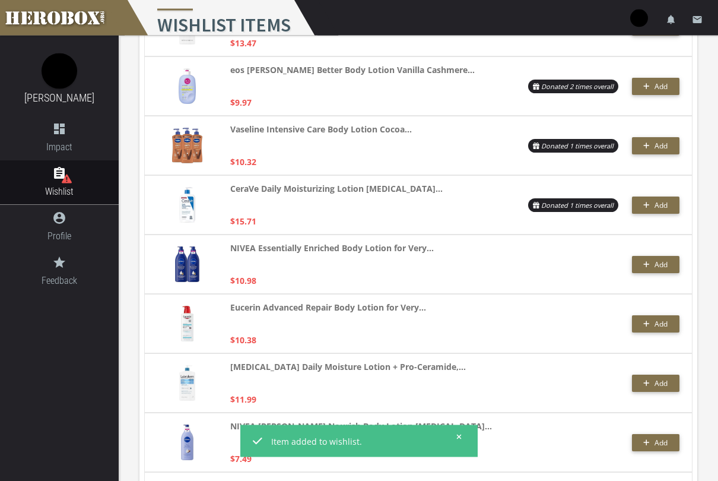
scroll to position [229, 0]
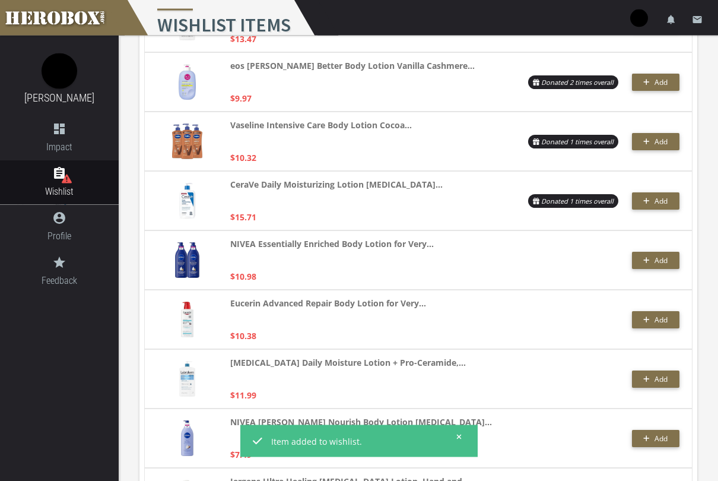
click at [660, 205] on span "Add" at bounding box center [660, 201] width 13 height 10
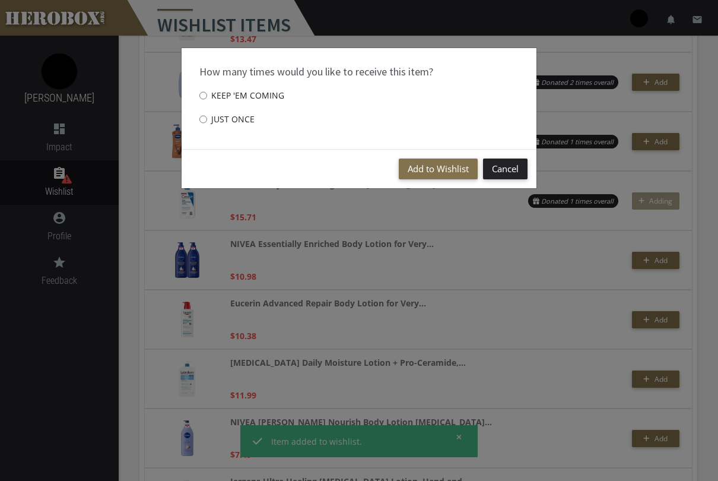
click at [438, 166] on button "Add to Wishlist" at bounding box center [438, 168] width 79 height 21
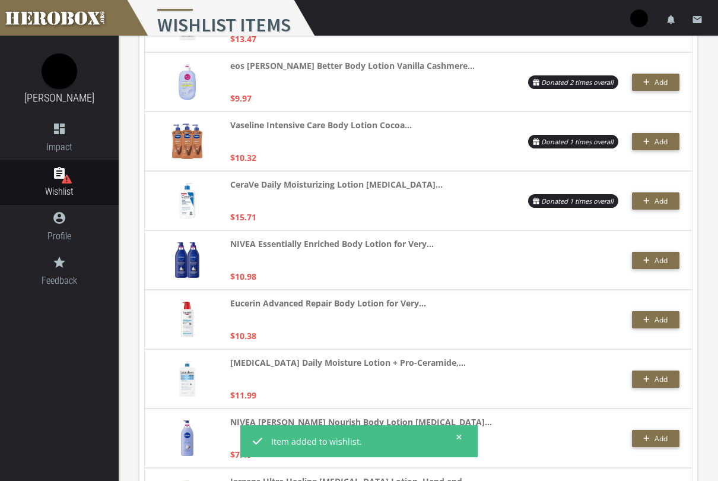
click at [660, 265] on span "Add" at bounding box center [660, 260] width 13 height 10
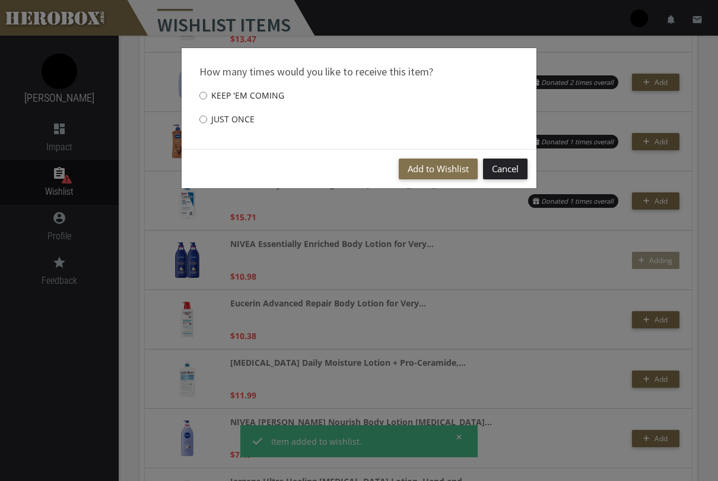
click at [450, 173] on button "Add to Wishlist" at bounding box center [438, 168] width 79 height 21
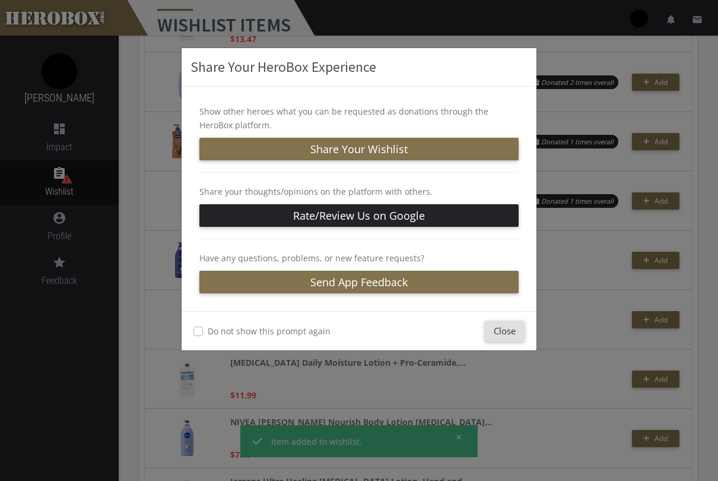
click at [511, 334] on button "Close" at bounding box center [505, 330] width 40 height 21
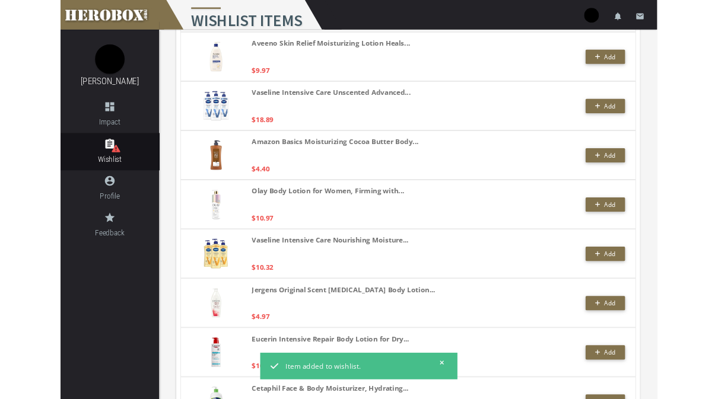
scroll to position [2437, 0]
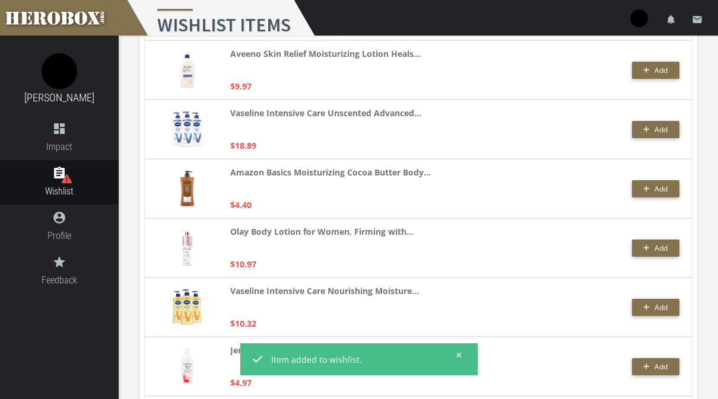
click at [652, 310] on span "Add" at bounding box center [655, 308] width 24 height 10
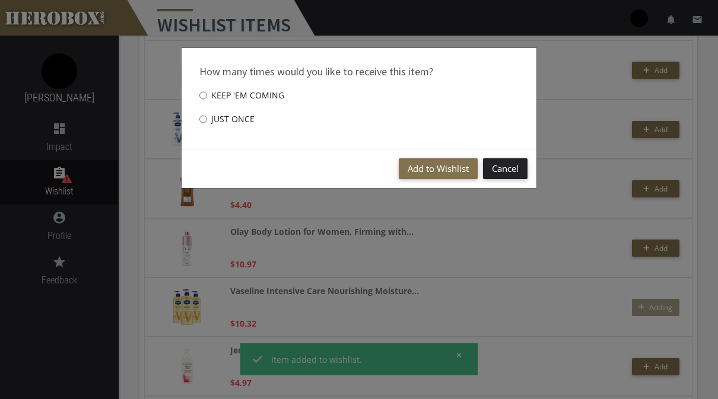
click at [448, 168] on button "Add to Wishlist" at bounding box center [438, 168] width 79 height 21
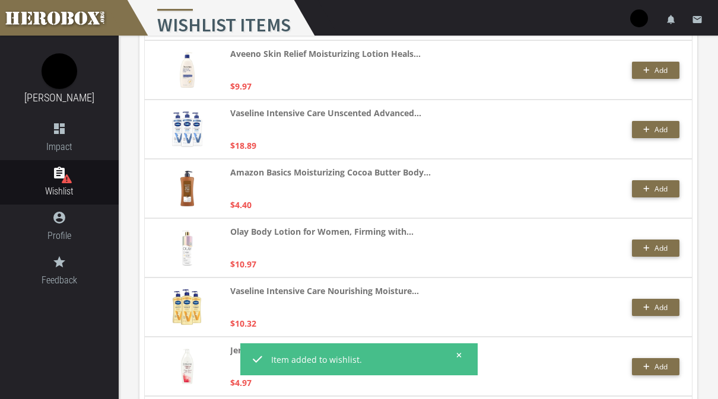
click at [663, 196] on button "Add" at bounding box center [655, 188] width 47 height 17
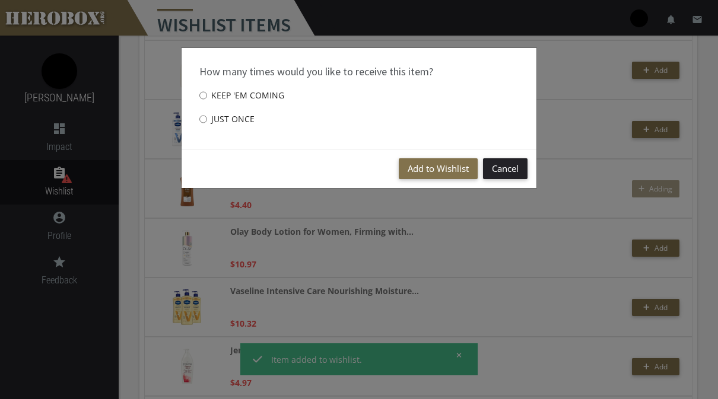
click at [438, 169] on button "Add to Wishlist" at bounding box center [438, 168] width 79 height 21
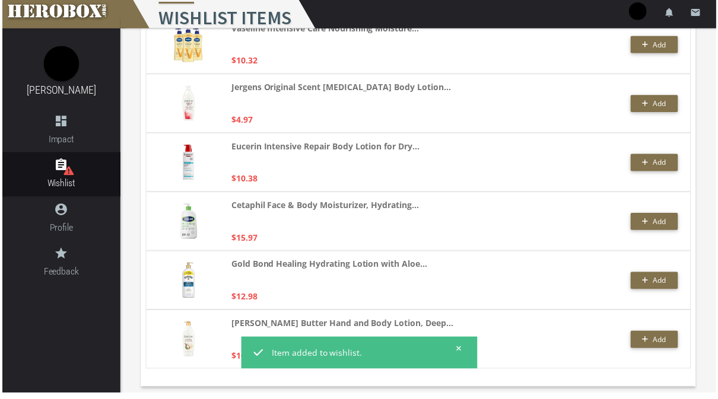
scroll to position [2702, 0]
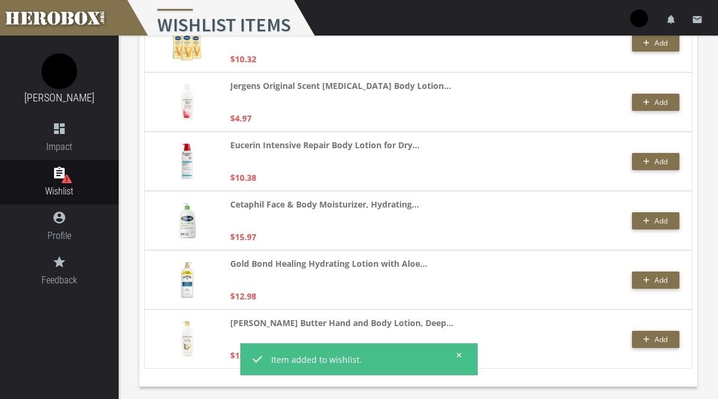
click at [656, 228] on button "Add" at bounding box center [655, 220] width 47 height 17
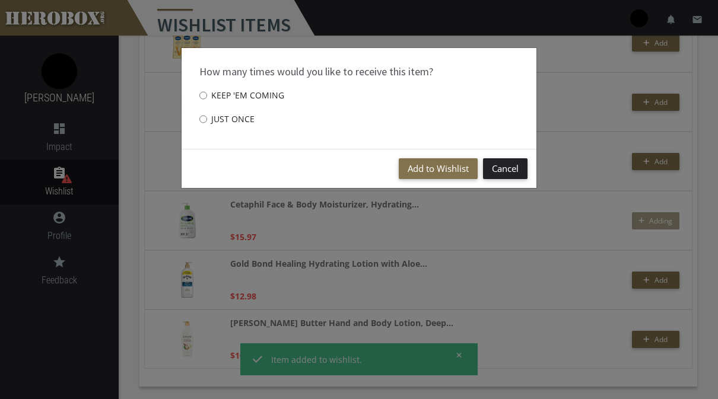
click at [454, 172] on button "Add to Wishlist" at bounding box center [438, 168] width 79 height 21
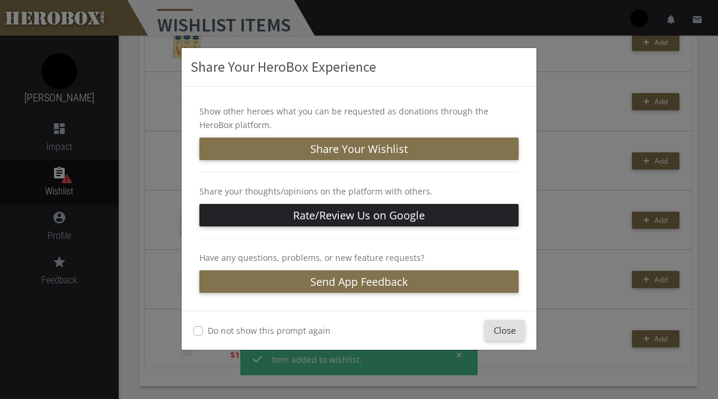
click at [518, 333] on button "Close" at bounding box center [505, 330] width 40 height 21
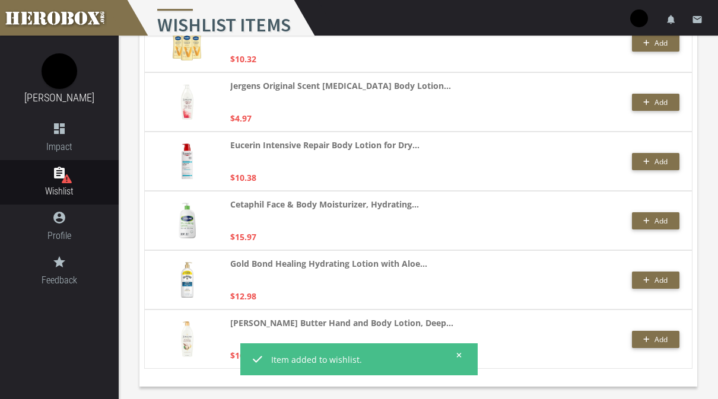
click at [647, 341] on icon "button" at bounding box center [647, 340] width 6 height 6
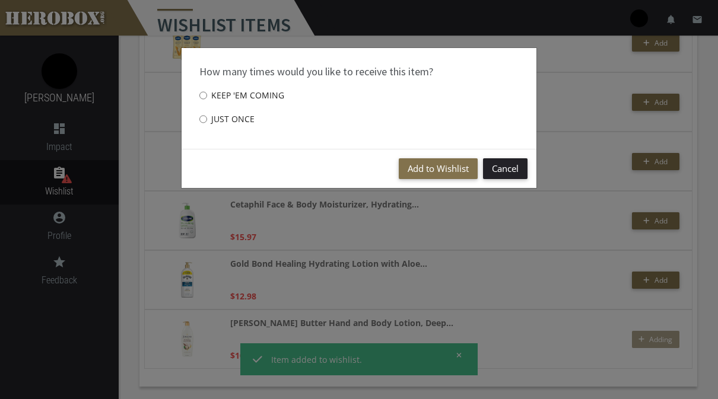
click at [443, 166] on button "Add to Wishlist" at bounding box center [438, 168] width 79 height 21
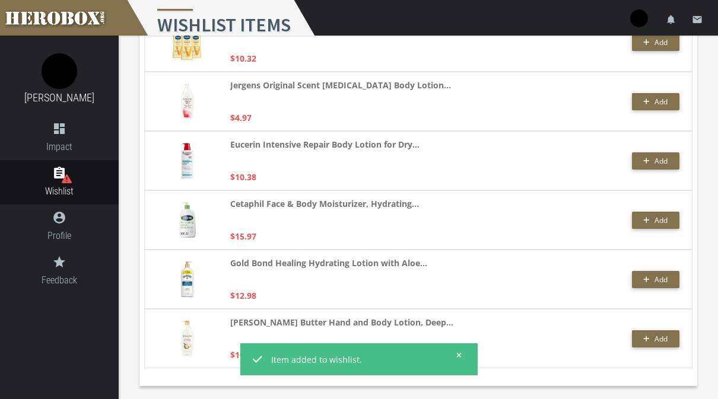
click at [653, 274] on button "Add" at bounding box center [655, 279] width 47 height 17
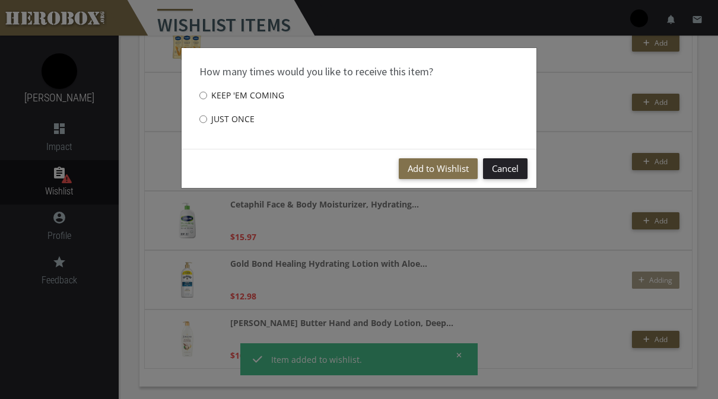
click at [456, 176] on button "Add to Wishlist" at bounding box center [438, 168] width 79 height 21
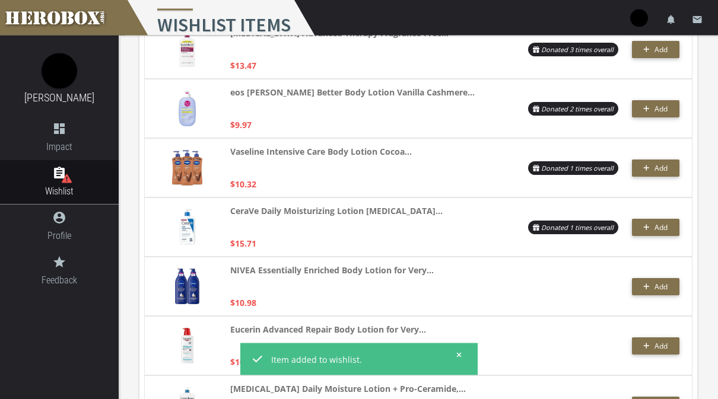
scroll to position [0, 0]
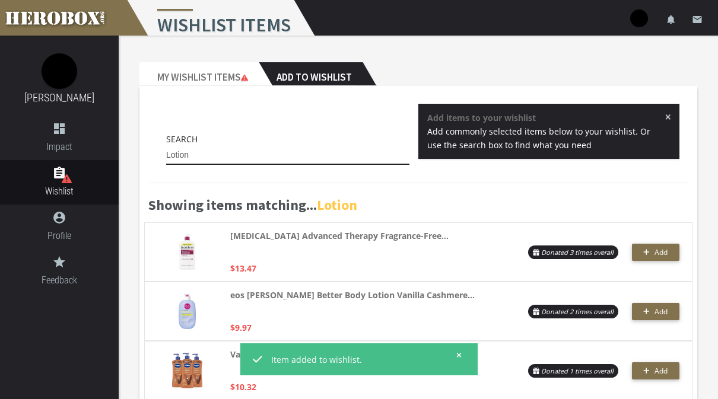
click at [369, 158] on input "Lotion" at bounding box center [287, 155] width 243 height 19
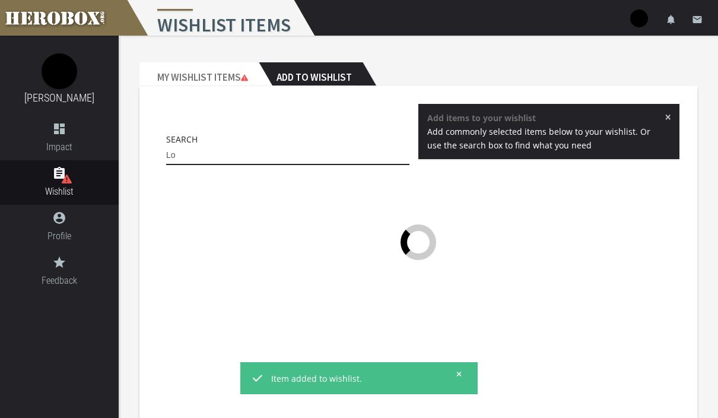
type input "L"
type input "E"
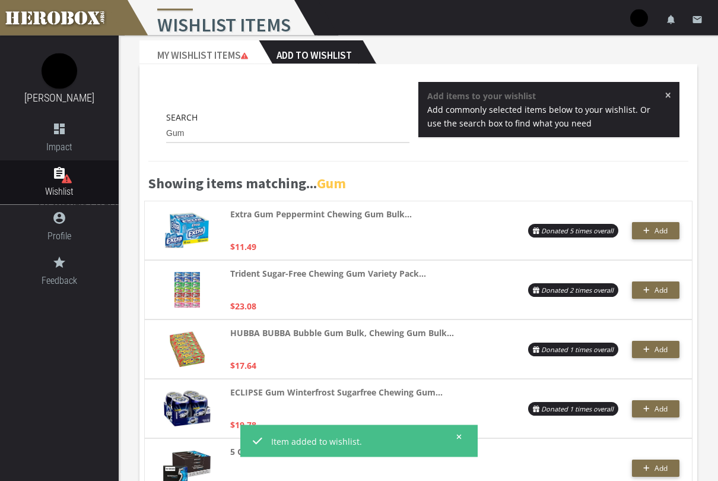
click at [663, 232] on span "Add" at bounding box center [660, 231] width 13 height 10
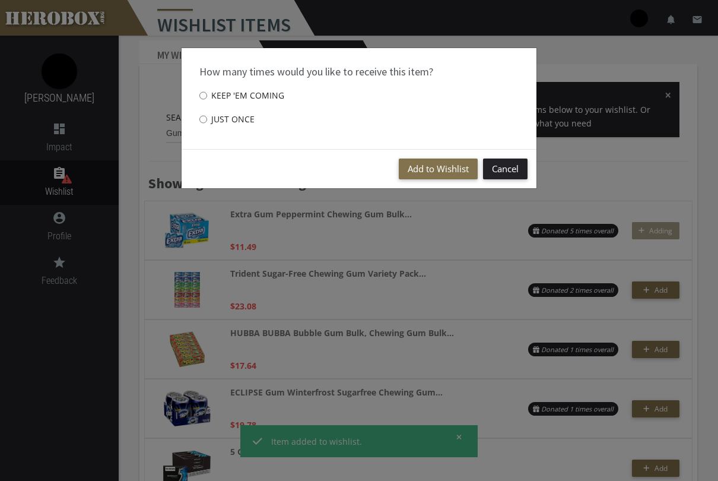
click at [433, 175] on button "Add to Wishlist" at bounding box center [438, 168] width 79 height 21
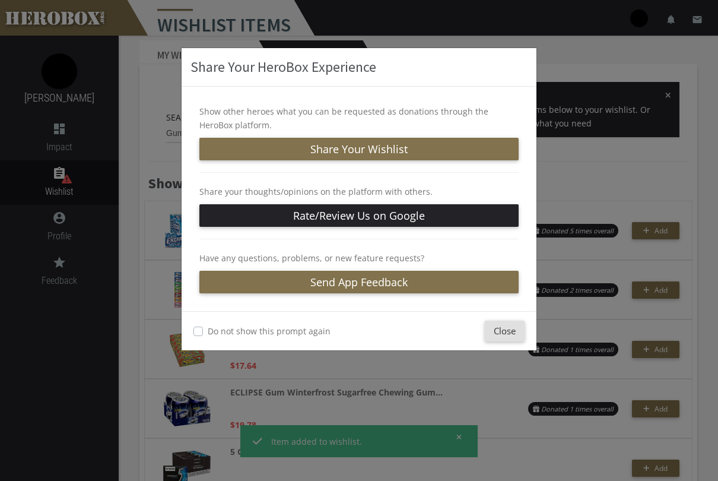
click at [517, 335] on button "Close" at bounding box center [505, 330] width 40 height 21
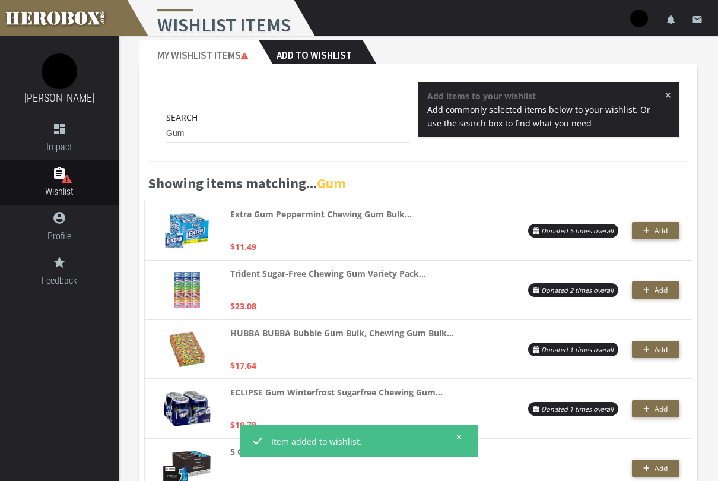
click at [663, 294] on span "Add" at bounding box center [660, 290] width 13 height 10
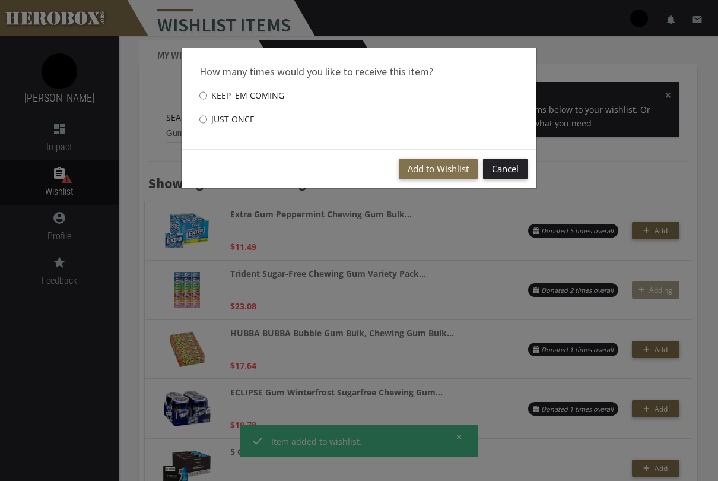
click at [441, 171] on button "Add to Wishlist" at bounding box center [438, 168] width 79 height 21
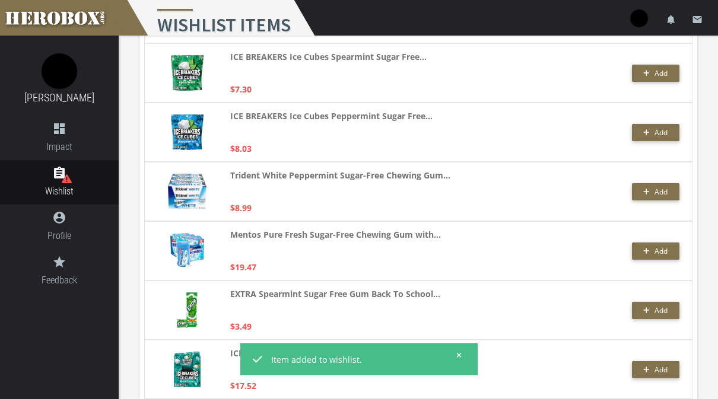
scroll to position [2524, 0]
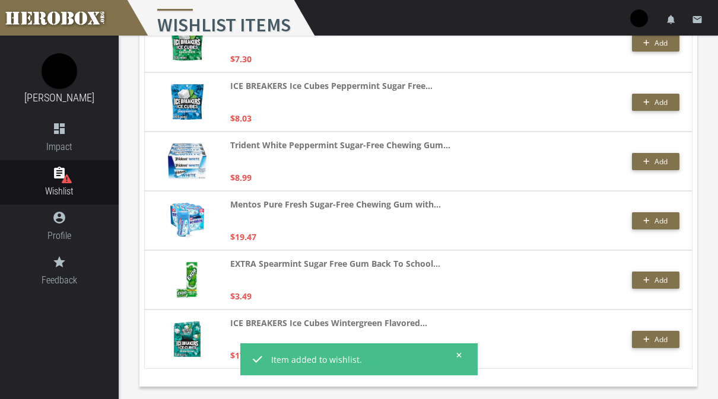
click at [660, 280] on span "Add" at bounding box center [660, 280] width 13 height 10
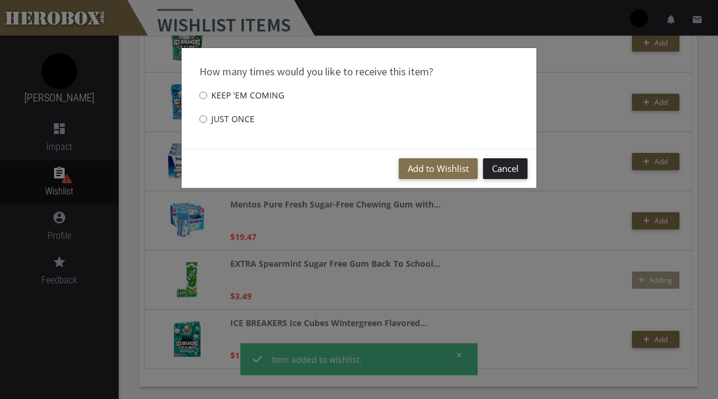
click at [414, 170] on button "Add to Wishlist" at bounding box center [438, 168] width 79 height 21
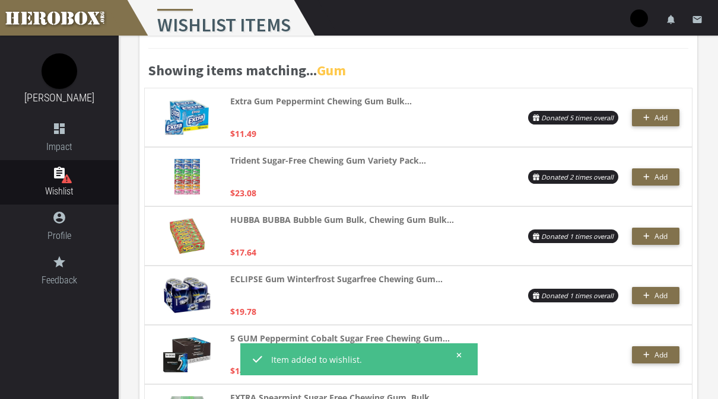
scroll to position [0, 0]
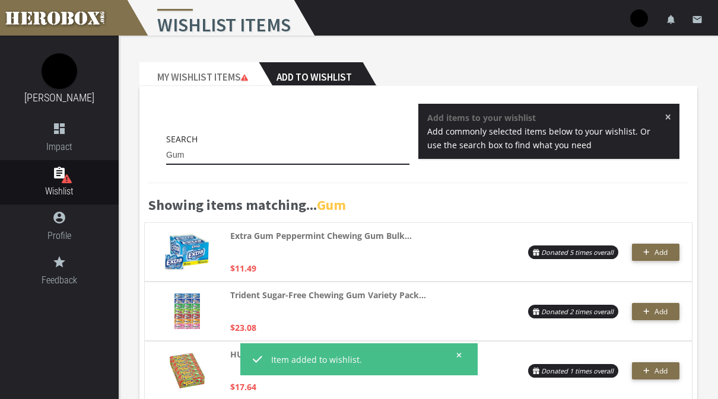
click at [373, 159] on input "Gum" at bounding box center [287, 155] width 243 height 19
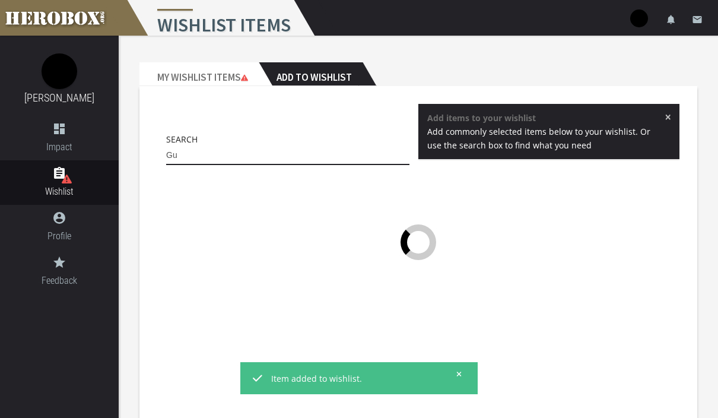
type input "G"
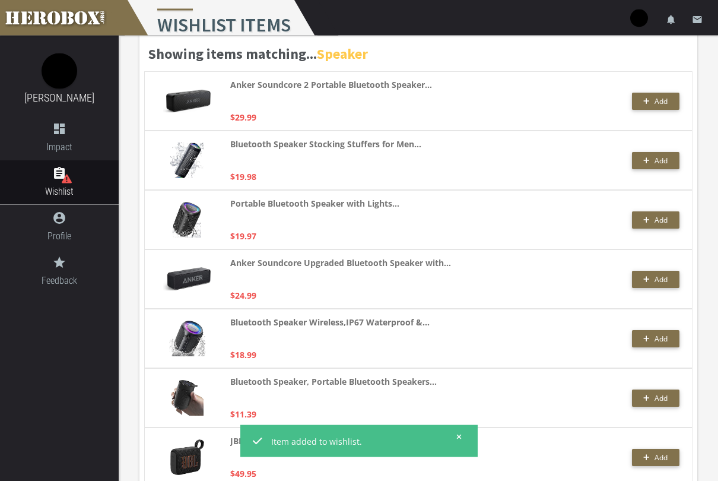
scroll to position [151, 0]
type input "Speaker"
click at [667, 97] on span "Add" at bounding box center [660, 101] width 13 height 10
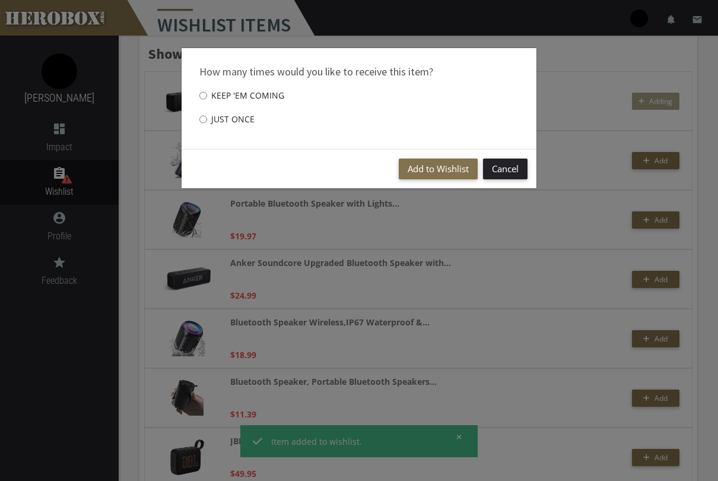
click at [239, 115] on label "Just once" at bounding box center [226, 119] width 55 height 24
click at [207, 115] on input "Just once" at bounding box center [203, 119] width 8 height 19
radio input "****"
click at [427, 171] on button "Add to Wishlist" at bounding box center [438, 168] width 79 height 21
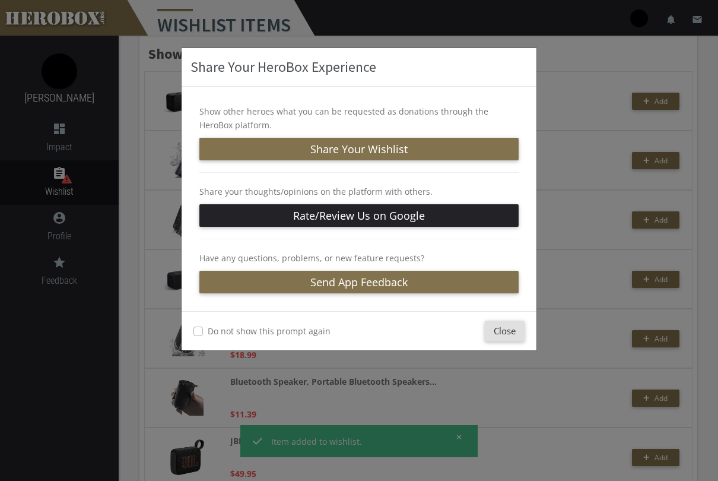
click at [511, 335] on button "Close" at bounding box center [505, 330] width 40 height 21
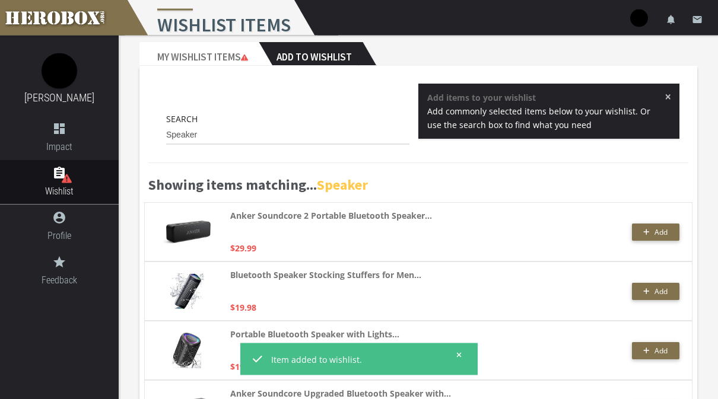
scroll to position [0, 0]
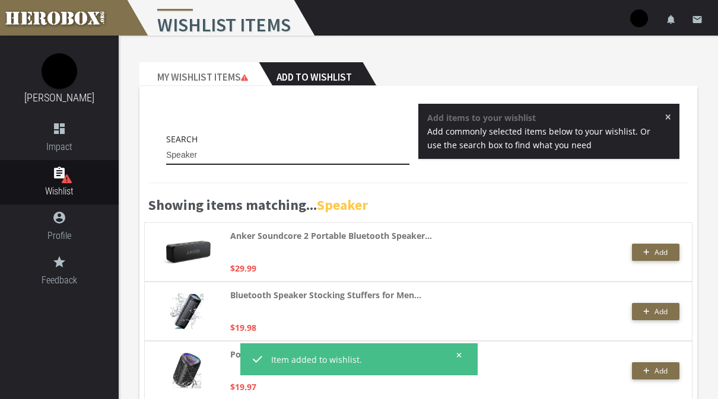
click at [354, 160] on input "Speaker" at bounding box center [287, 155] width 243 height 19
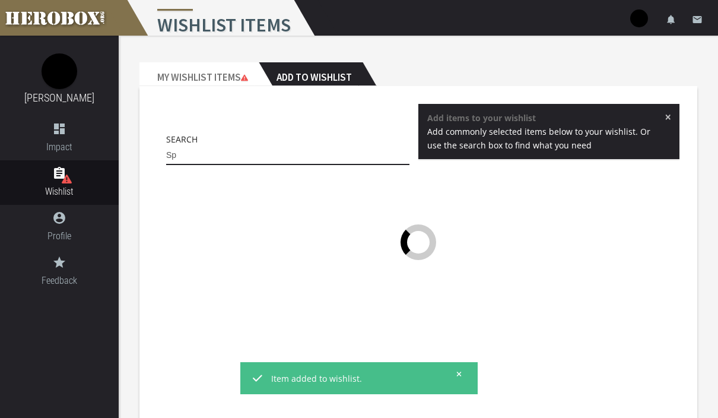
type input "S"
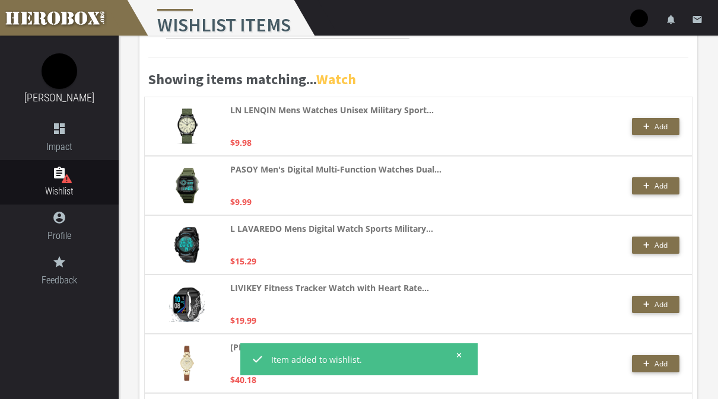
scroll to position [125, 0]
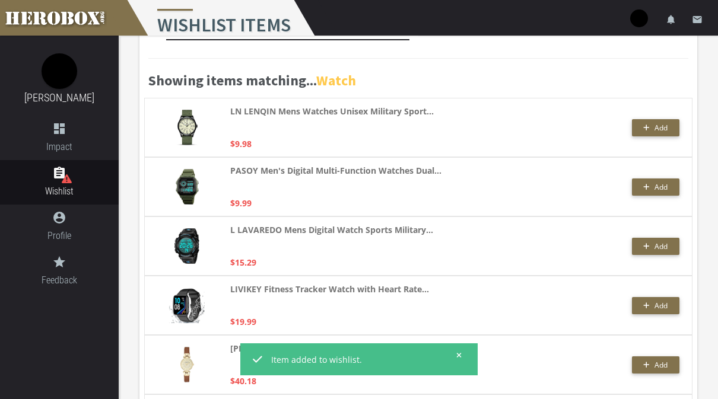
type input "Watch"
click at [665, 190] on span "Add" at bounding box center [660, 187] width 13 height 10
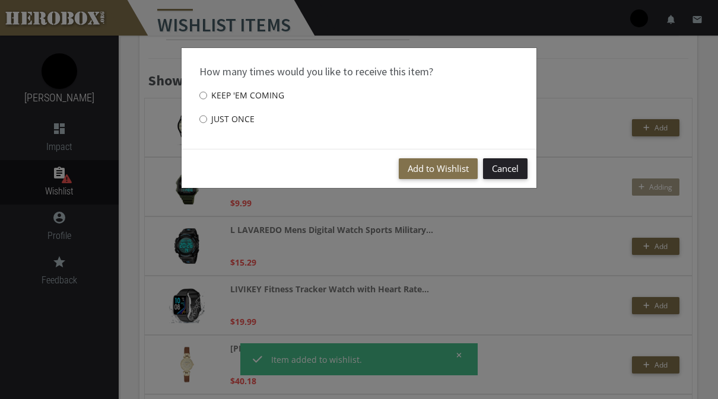
click at [229, 117] on label "Just once" at bounding box center [226, 119] width 55 height 24
click at [207, 117] on input "Just once" at bounding box center [203, 119] width 8 height 19
radio input "****"
click at [436, 164] on button "Add to Wishlist" at bounding box center [438, 168] width 79 height 21
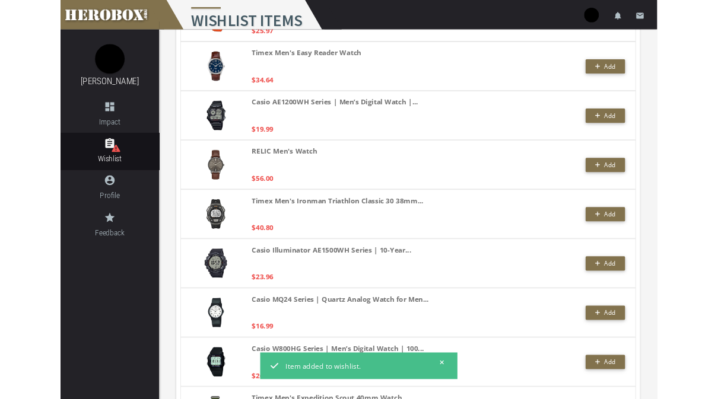
scroll to position [1175, 0]
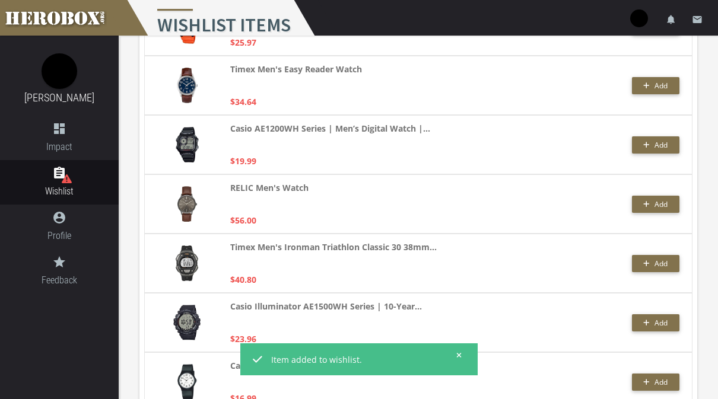
click at [653, 147] on span "Add" at bounding box center [655, 145] width 24 height 10
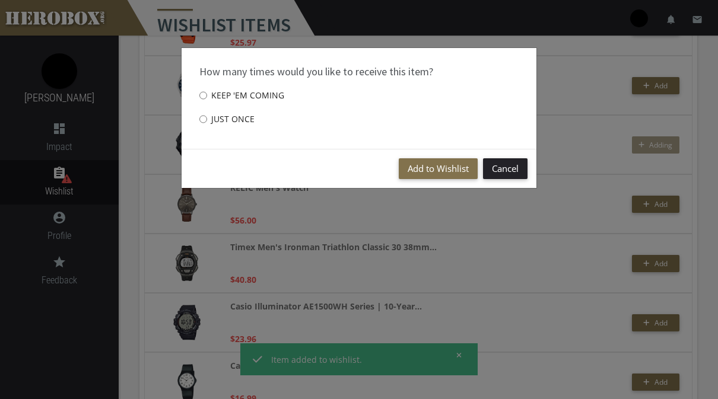
click at [245, 115] on label "Just once" at bounding box center [226, 119] width 55 height 24
click at [207, 115] on input "Just once" at bounding box center [203, 119] width 8 height 19
radio input "****"
click at [427, 166] on button "Add to Wishlist" at bounding box center [438, 168] width 79 height 21
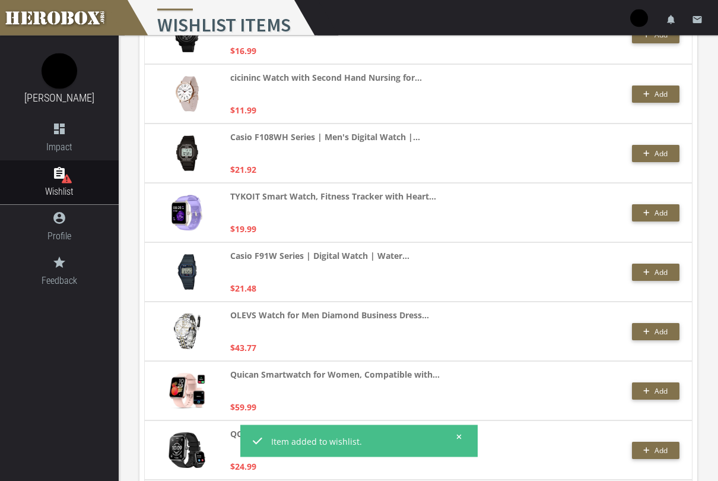
scroll to position [2067, 0]
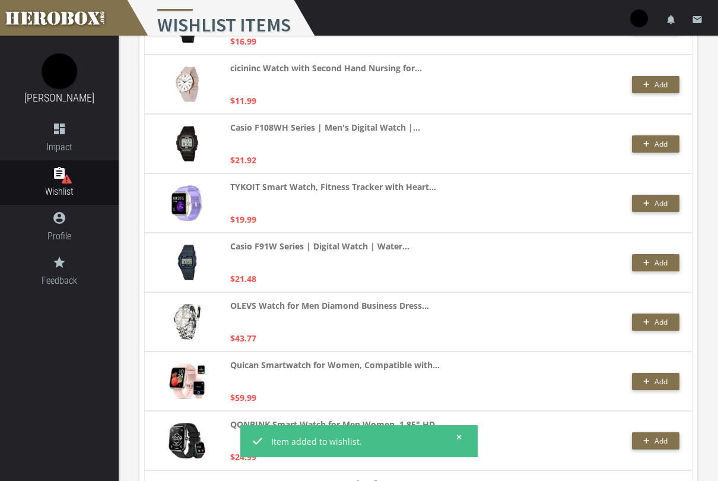
click at [656, 266] on span "Add" at bounding box center [660, 263] width 13 height 10
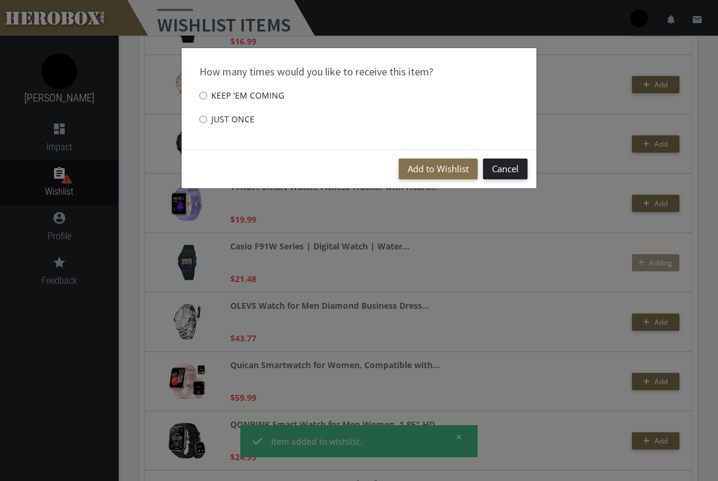
click at [227, 127] on label "Just once" at bounding box center [226, 119] width 55 height 24
click at [207, 127] on input "Just once" at bounding box center [203, 119] width 8 height 19
radio input "****"
click at [448, 170] on button "Add to Wishlist" at bounding box center [438, 168] width 79 height 21
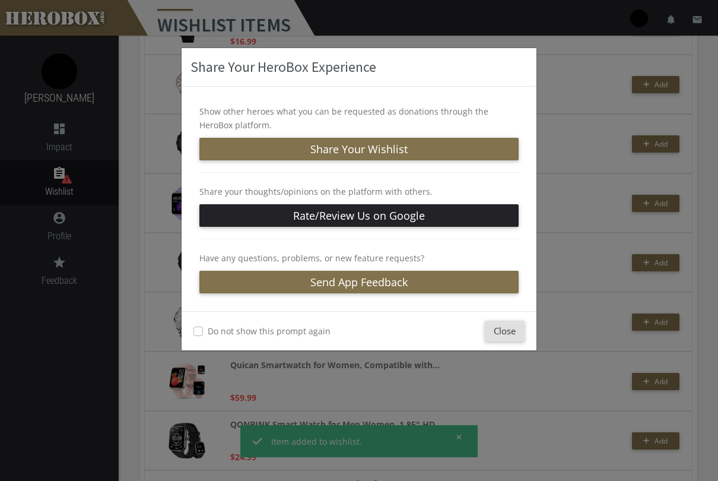
click at [504, 335] on button "Close" at bounding box center [505, 330] width 40 height 21
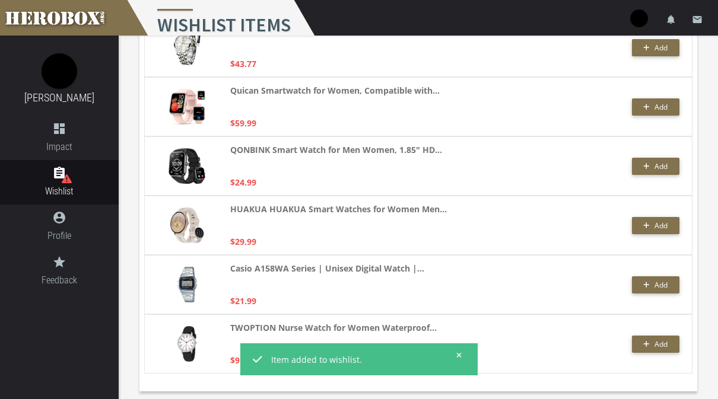
scroll to position [2346, 0]
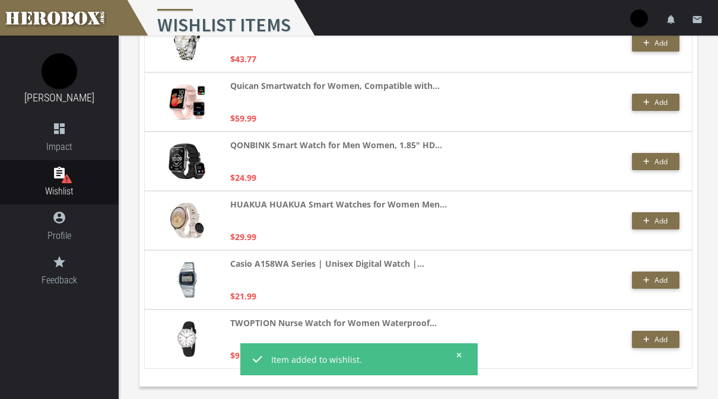
click at [648, 283] on span "Add" at bounding box center [655, 280] width 24 height 10
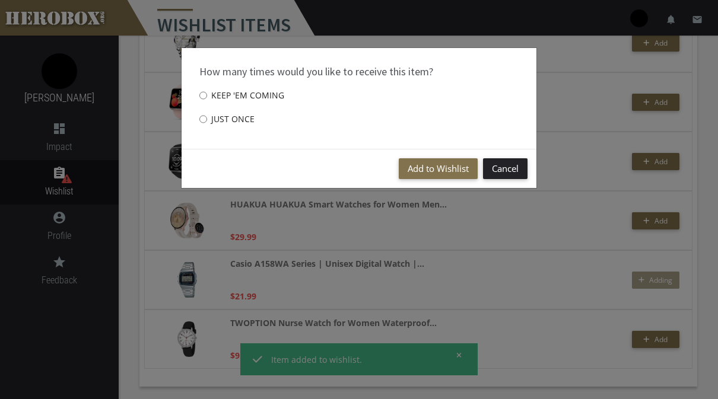
click at [241, 124] on label "Just once" at bounding box center [226, 119] width 55 height 24
click at [207, 124] on input "Just once" at bounding box center [203, 119] width 8 height 19
radio input "****"
click at [446, 169] on button "Add to Wishlist" at bounding box center [438, 168] width 79 height 21
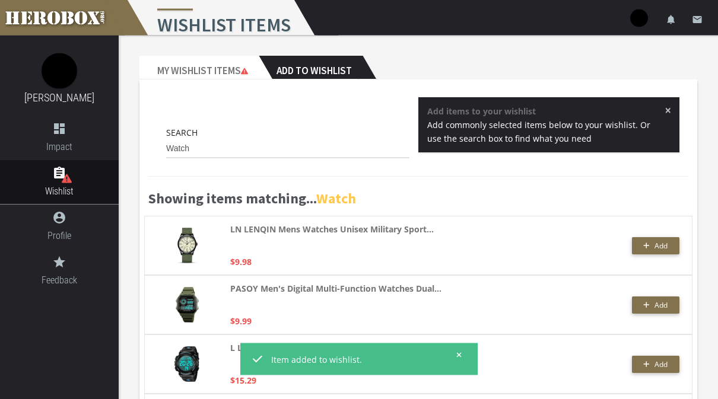
scroll to position [0, 0]
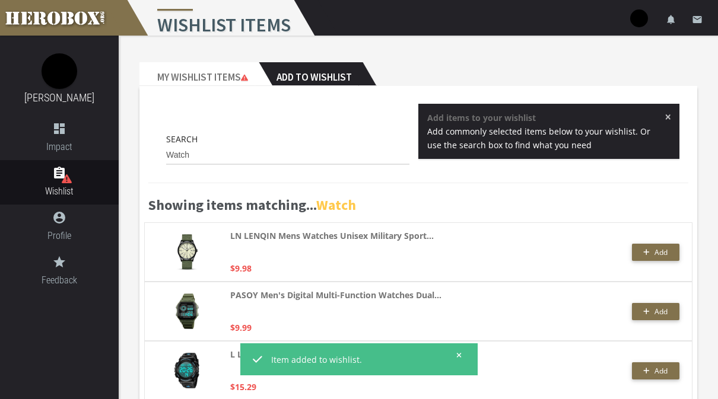
click at [333, 139] on div "Search Watch" at bounding box center [287, 148] width 243 height 33
click at [333, 148] on input "Watch" at bounding box center [287, 155] width 243 height 19
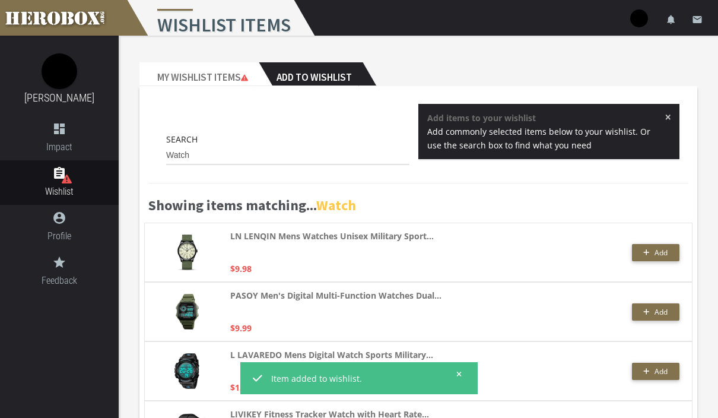
click at [329, 143] on div "Search Watch" at bounding box center [287, 148] width 243 height 33
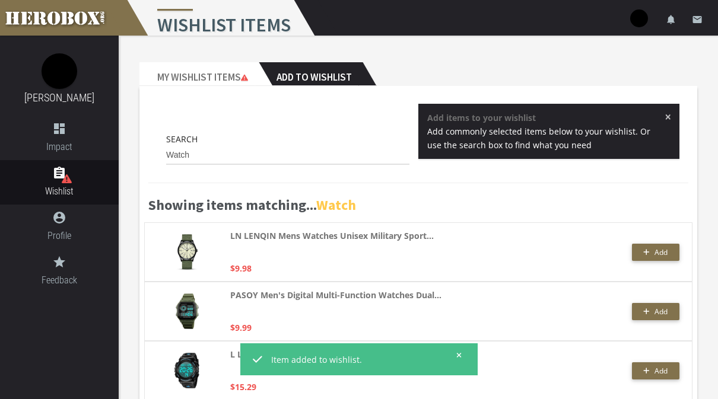
click at [341, 172] on div "Showing items matching... Watch" at bounding box center [418, 197] width 558 height 52
click at [349, 152] on input "Watch" at bounding box center [287, 155] width 243 height 19
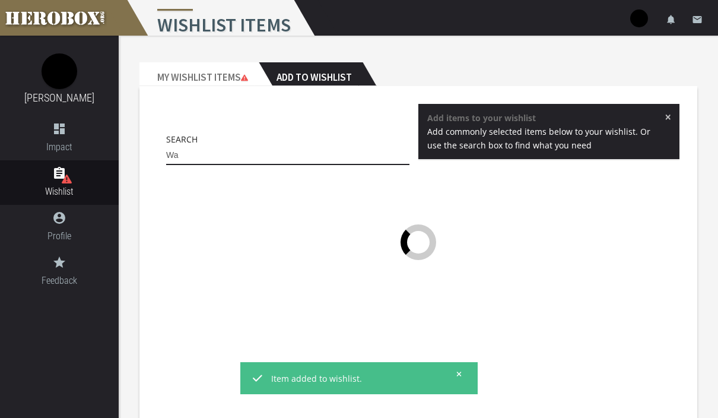
type input "W"
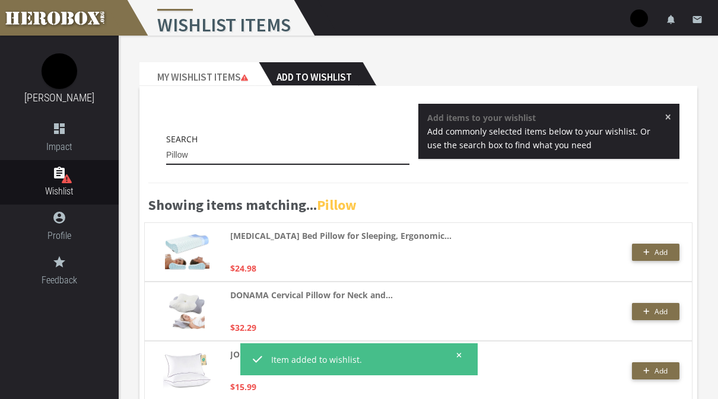
type input "Pillow"
click at [649, 253] on icon "button" at bounding box center [647, 253] width 6 height 6
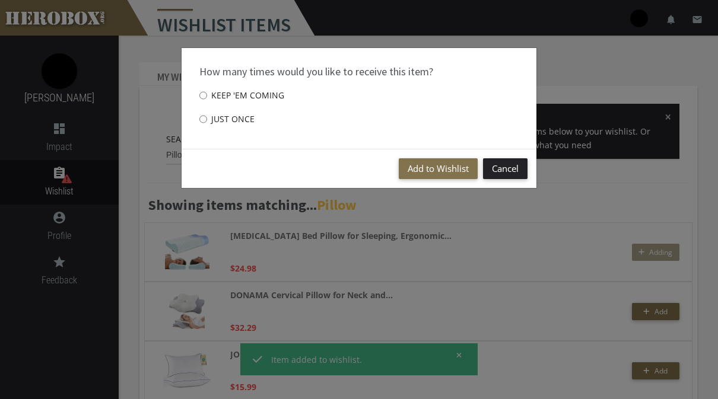
click at [227, 122] on label "Just once" at bounding box center [226, 119] width 55 height 24
click at [207, 122] on input "Just once" at bounding box center [203, 119] width 8 height 19
radio input "****"
click at [446, 176] on button "Add to Wishlist" at bounding box center [438, 168] width 79 height 21
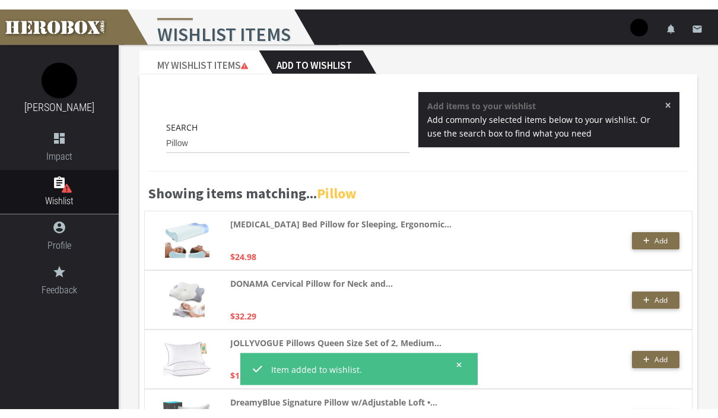
scroll to position [9, 0]
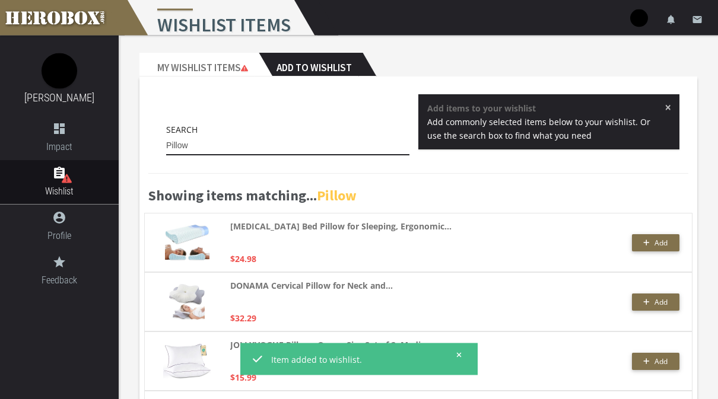
click at [339, 147] on input "Pillow" at bounding box center [287, 146] width 243 height 19
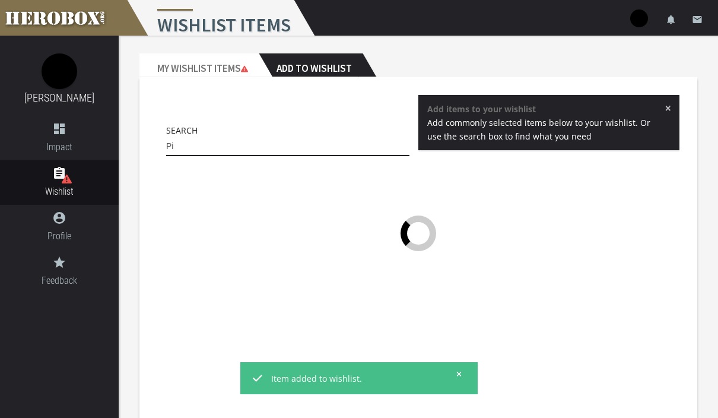
type input "P"
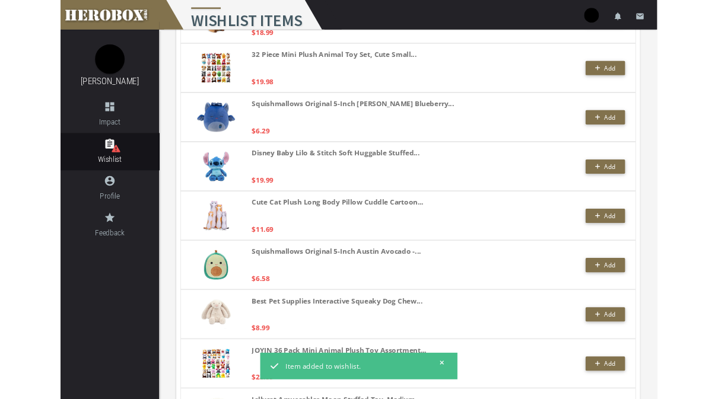
scroll to position [352, 0]
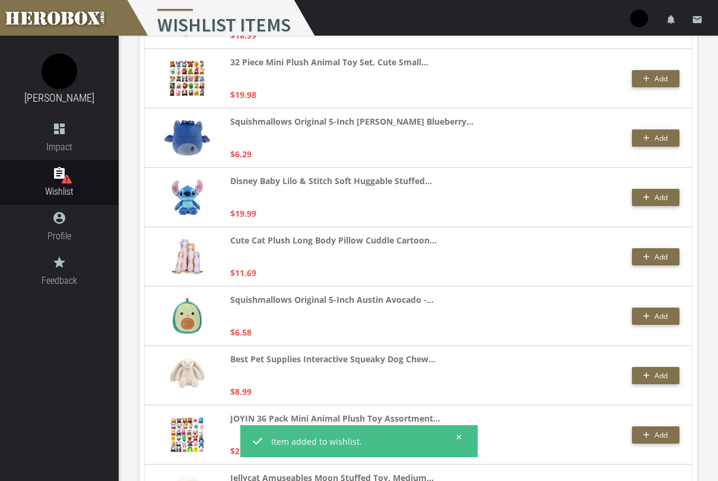
type input "Plushie"
click at [660, 255] on span "Add" at bounding box center [660, 257] width 13 height 10
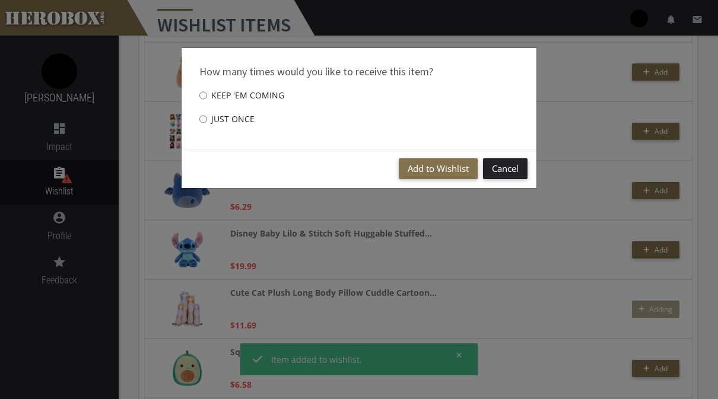
scroll to position [298, 0]
click at [217, 121] on label "Just once" at bounding box center [226, 119] width 55 height 24
click at [207, 121] on input "Just once" at bounding box center [203, 119] width 8 height 19
radio input "****"
click at [441, 170] on button "Add to Wishlist" at bounding box center [438, 168] width 79 height 21
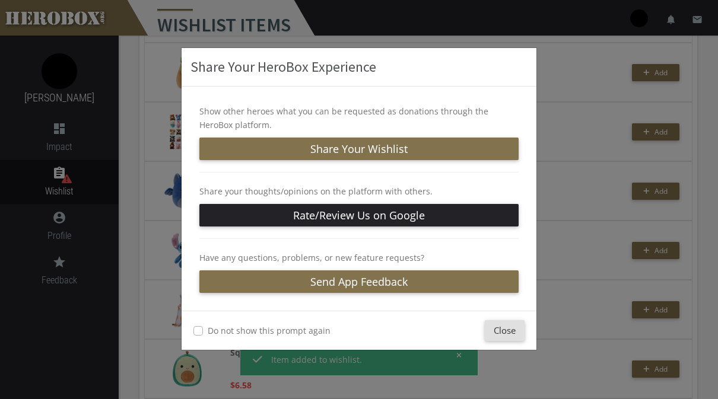
click at [505, 341] on button "Close" at bounding box center [505, 330] width 40 height 21
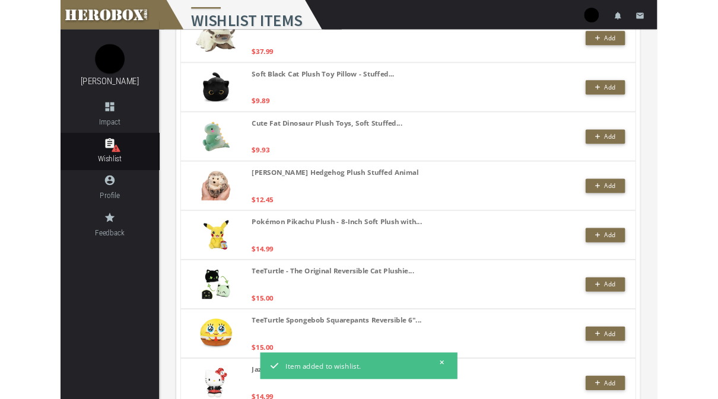
scroll to position [1367, 0]
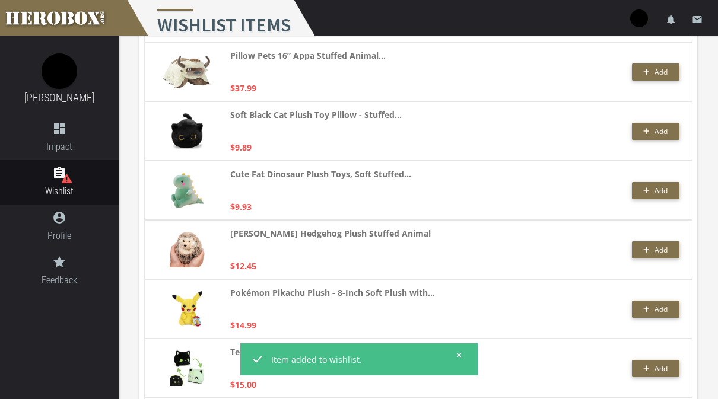
click at [654, 193] on span "Add" at bounding box center [660, 191] width 13 height 10
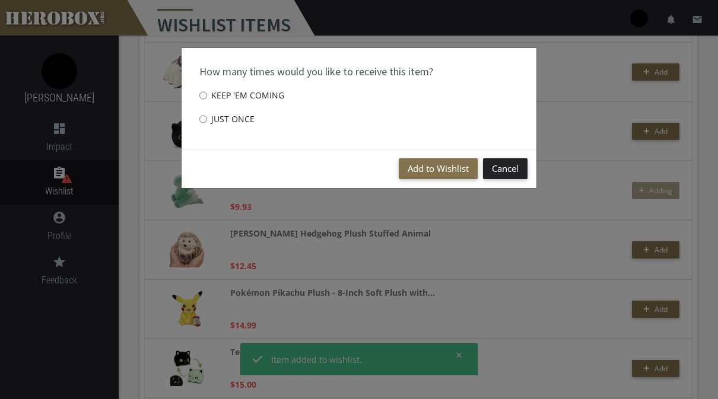
click at [226, 129] on label "Just once" at bounding box center [226, 119] width 55 height 24
click at [207, 129] on input "Just once" at bounding box center [203, 119] width 8 height 19
radio input "****"
click at [457, 165] on button "Add to Wishlist" at bounding box center [438, 168] width 79 height 21
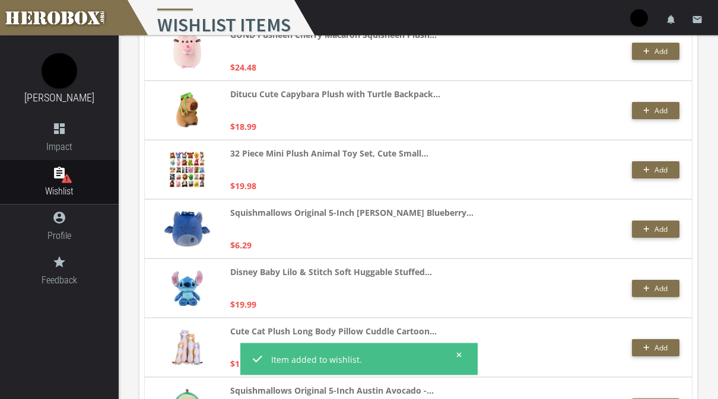
scroll to position [0, 0]
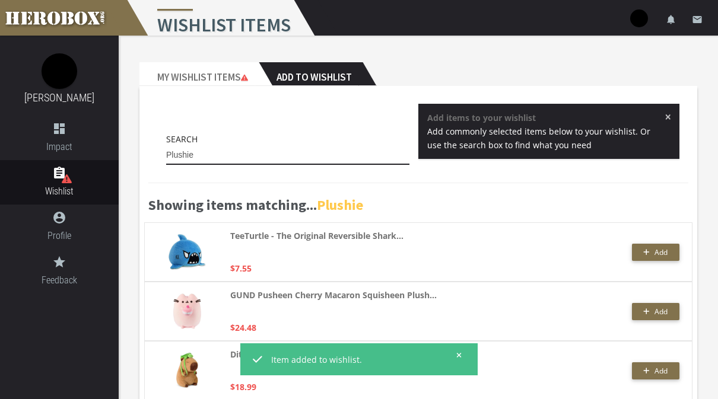
click at [329, 158] on input "Plushie" at bounding box center [287, 155] width 243 height 19
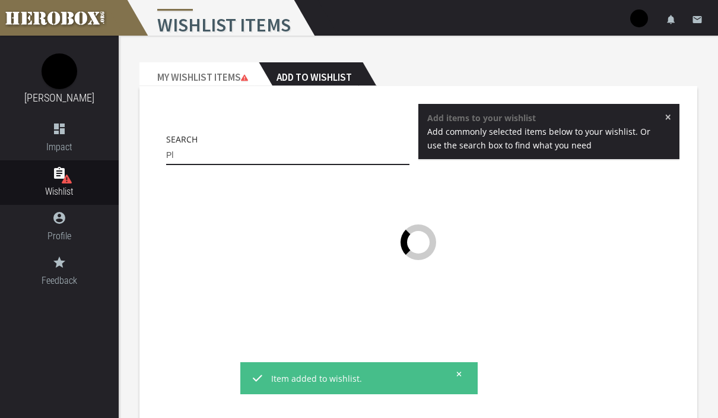
type input "P"
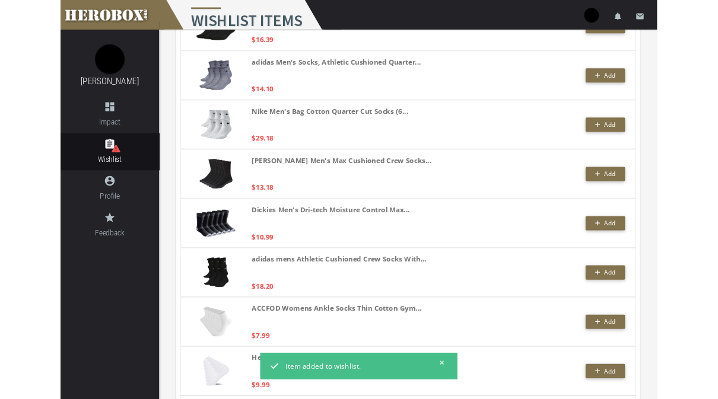
scroll to position [695, 0]
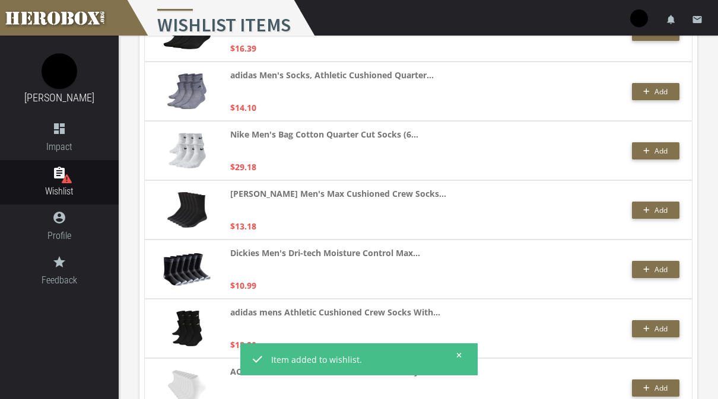
click at [652, 208] on span "Add" at bounding box center [655, 210] width 24 height 10
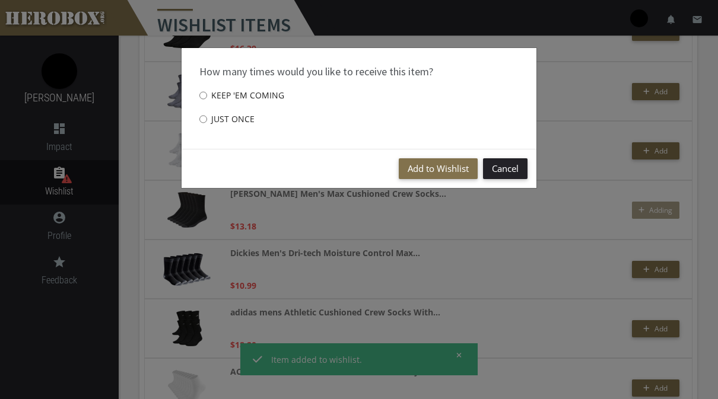
click at [430, 169] on button "Add to Wishlist" at bounding box center [438, 168] width 79 height 21
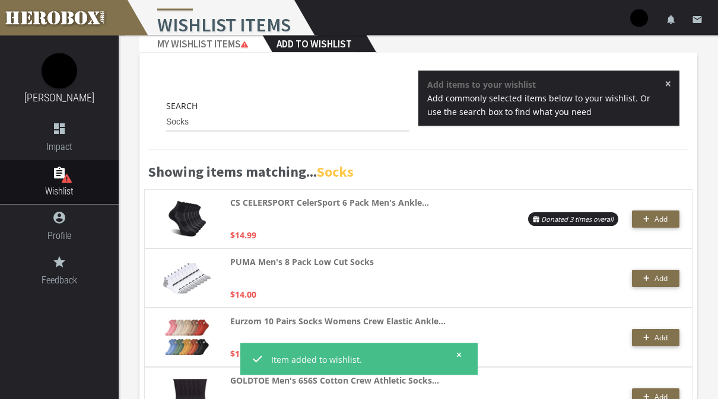
scroll to position [0, 0]
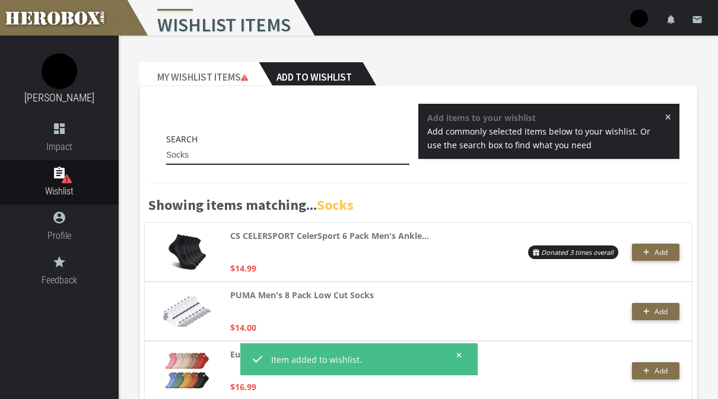
click at [300, 152] on input "Socks" at bounding box center [287, 155] width 243 height 19
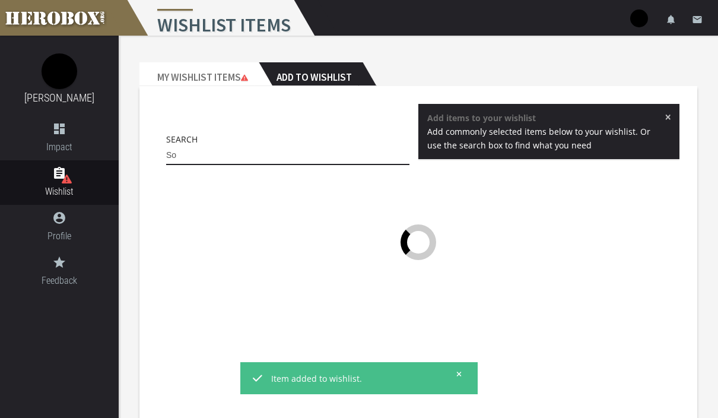
type input "S"
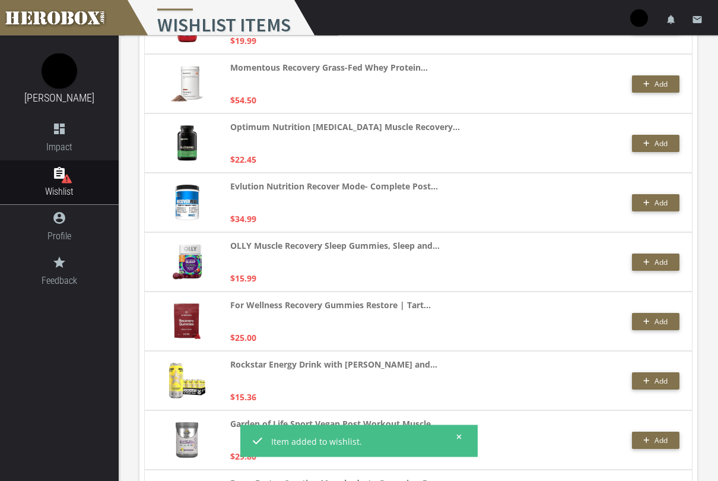
scroll to position [1903, 0]
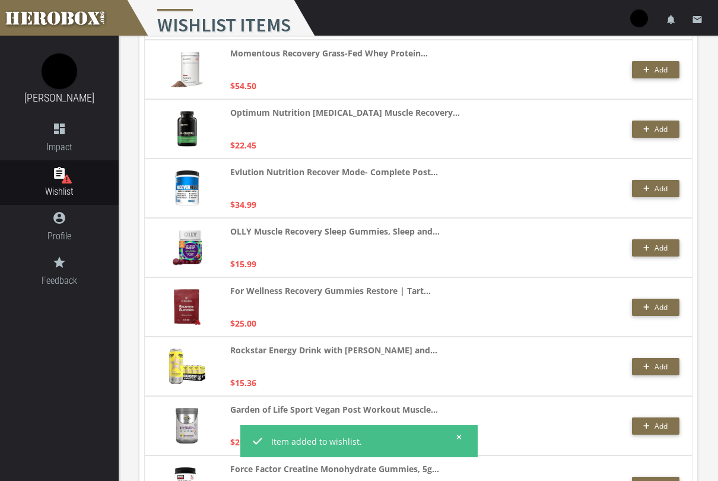
type input "Recovery"
click at [658, 241] on button "Add" at bounding box center [655, 247] width 47 height 17
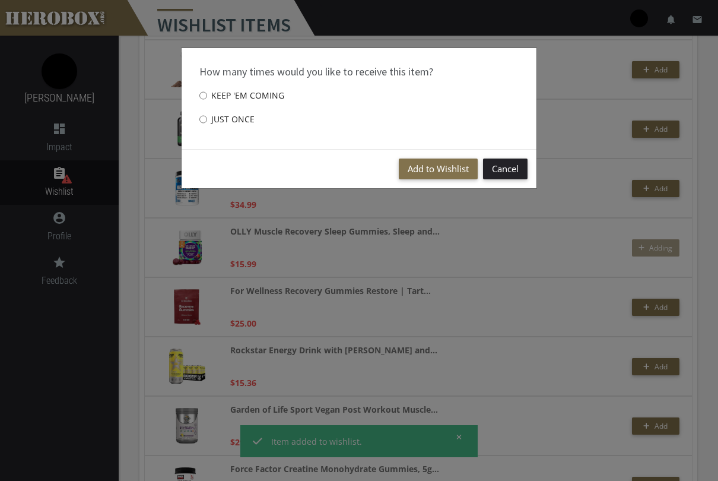
click at [445, 167] on button "Add to Wishlist" at bounding box center [438, 168] width 79 height 21
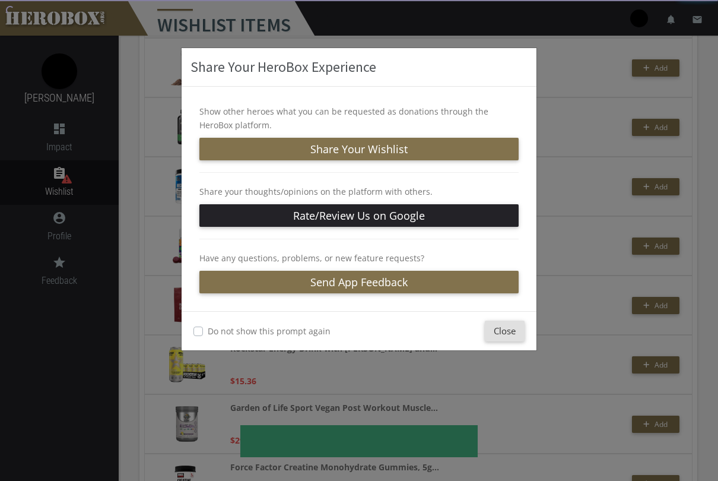
scroll to position [1927, 0]
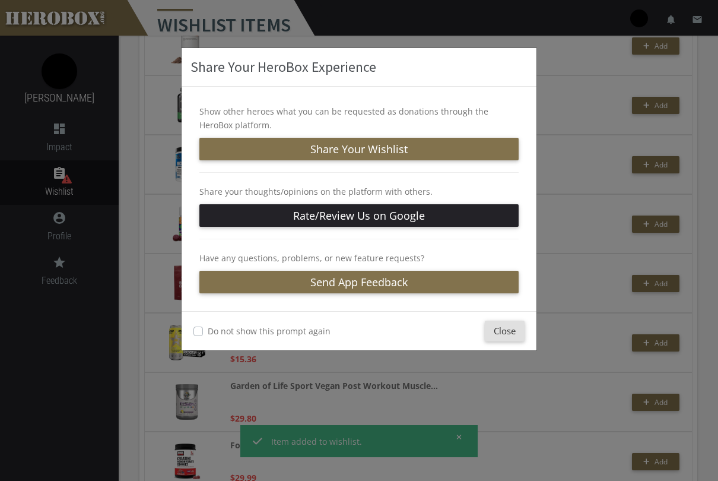
click at [509, 335] on button "Close" at bounding box center [505, 330] width 40 height 21
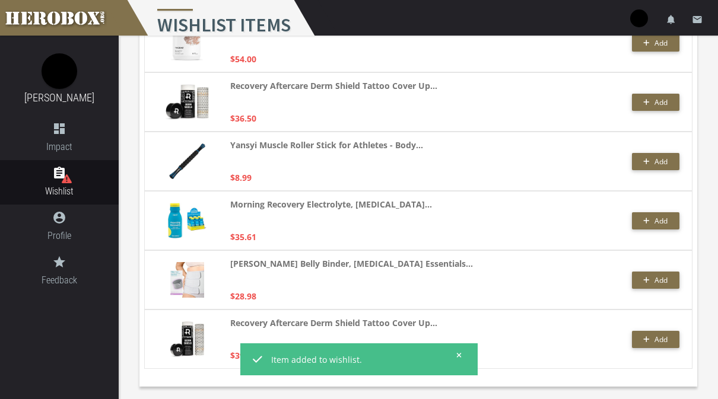
scroll to position [2524, 0]
click at [652, 168] on button "Add" at bounding box center [655, 161] width 47 height 17
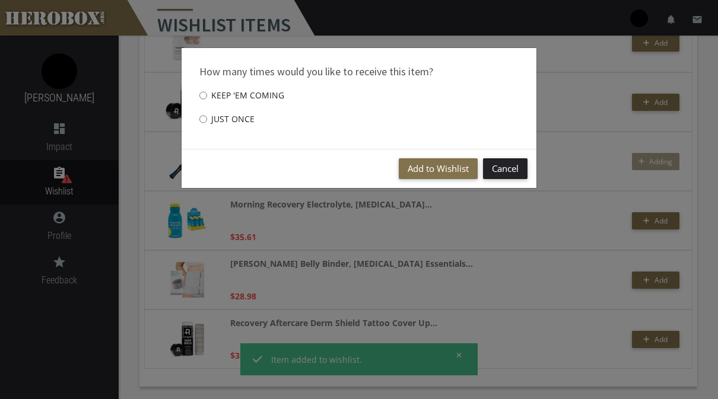
click at [239, 129] on label "Just once" at bounding box center [226, 119] width 55 height 24
click at [207, 129] on input "Just once" at bounding box center [203, 119] width 8 height 19
radio input "****"
click at [433, 176] on button "Add to Wishlist" at bounding box center [438, 168] width 79 height 21
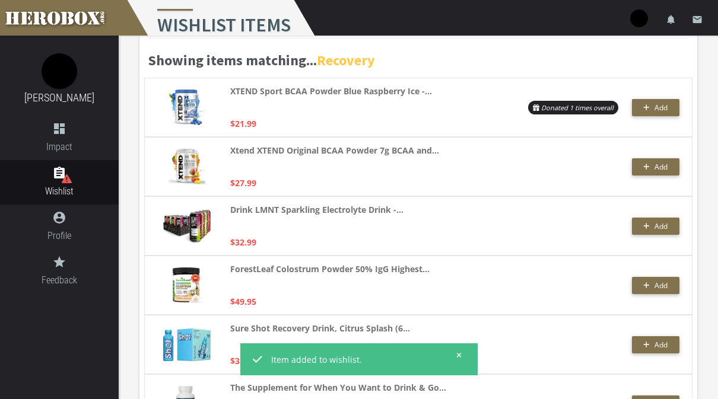
scroll to position [0, 0]
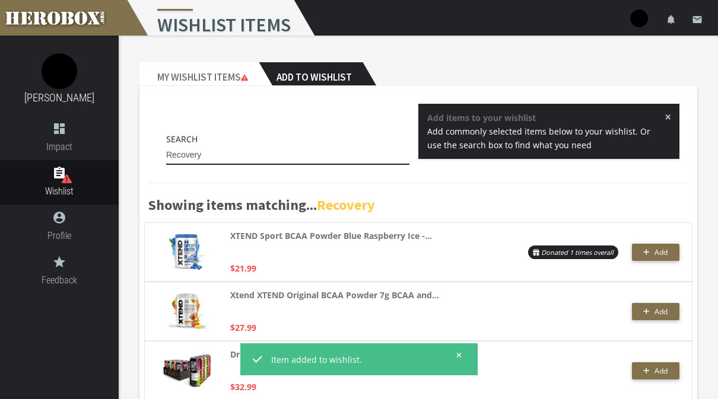
click at [357, 161] on input "Recovery" at bounding box center [287, 155] width 243 height 19
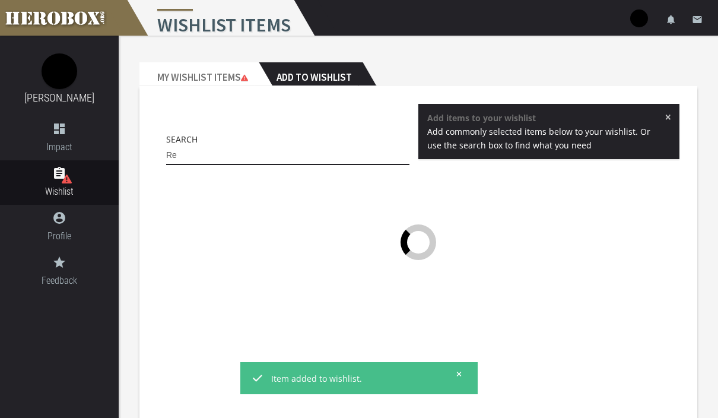
type input "R"
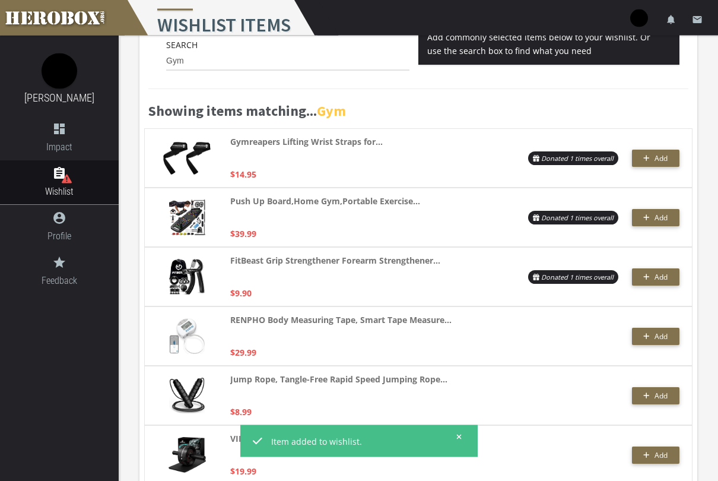
scroll to position [94, 0]
type input "Gym"
click at [659, 221] on span "Add" at bounding box center [660, 217] width 13 height 10
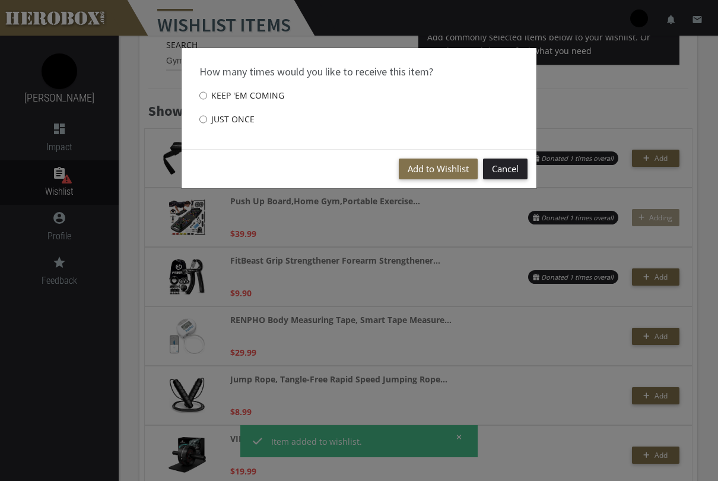
click at [242, 123] on label "Just once" at bounding box center [226, 119] width 55 height 24
click at [207, 123] on input "Just once" at bounding box center [203, 119] width 8 height 19
radio input "****"
click at [444, 168] on button "Add to Wishlist" at bounding box center [438, 168] width 79 height 21
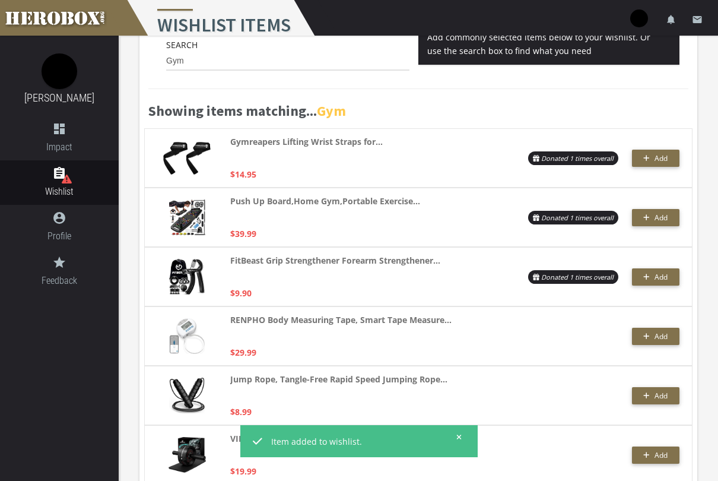
click at [665, 276] on span "Add" at bounding box center [660, 277] width 13 height 10
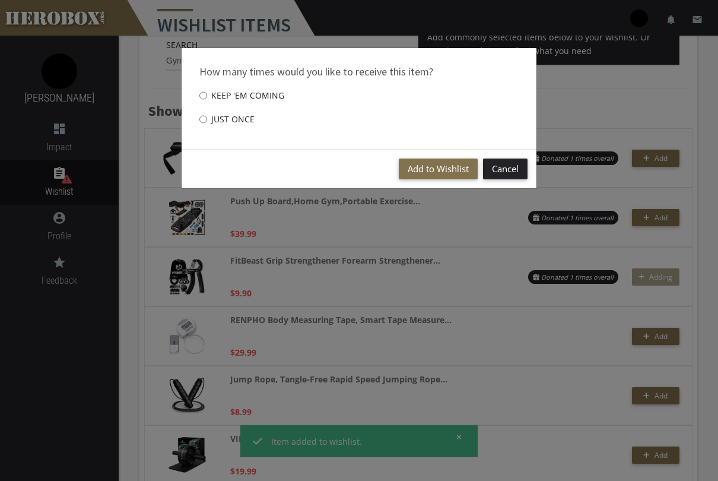
click at [271, 128] on div "How many times would you like to receive this item? Keep 'em coming Just once" at bounding box center [359, 98] width 355 height 101
click at [229, 126] on label "Just once" at bounding box center [226, 119] width 55 height 24
click at [207, 126] on input "Just once" at bounding box center [203, 119] width 8 height 19
radio input "****"
click at [446, 169] on button "Add to Wishlist" at bounding box center [438, 168] width 79 height 21
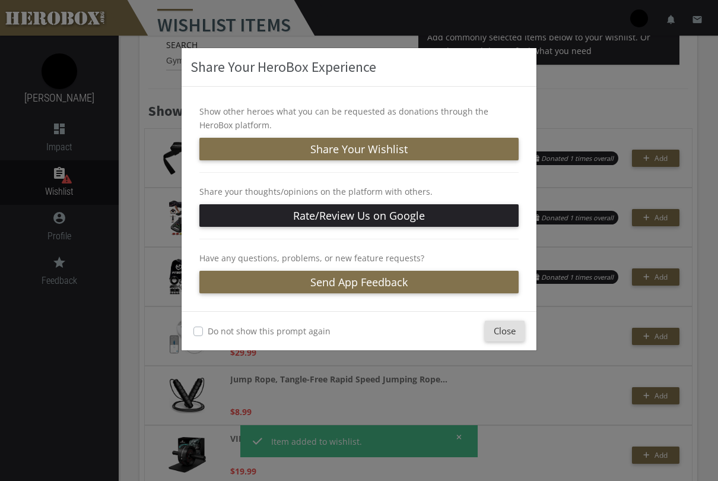
click at [510, 330] on button "Close" at bounding box center [505, 330] width 40 height 21
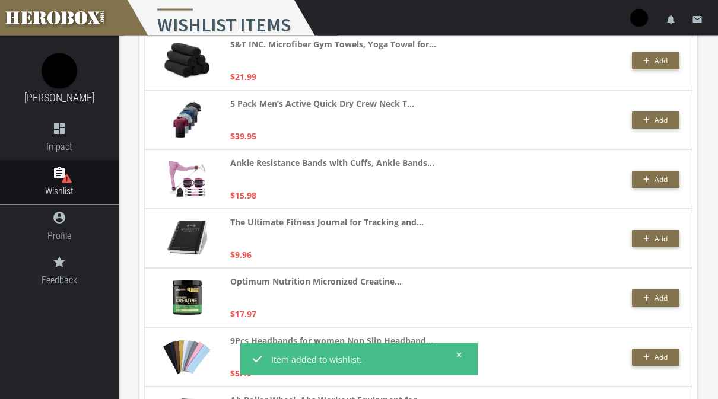
scroll to position [842, 0]
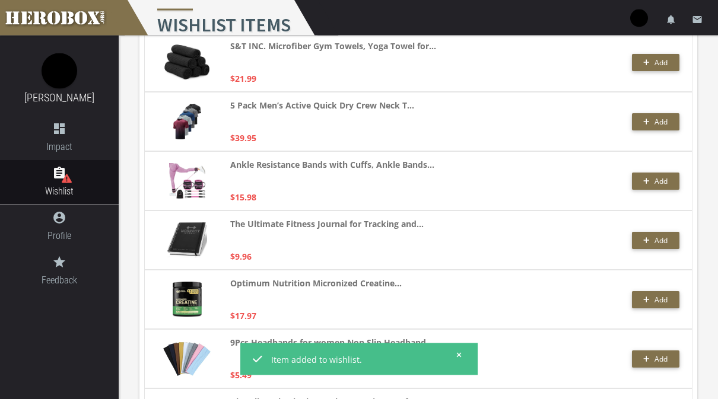
click at [663, 129] on button "Add" at bounding box center [655, 122] width 47 height 17
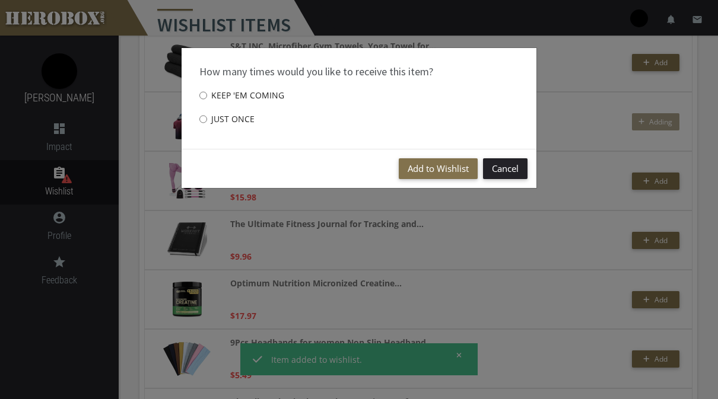
click at [433, 169] on button "Add to Wishlist" at bounding box center [438, 168] width 79 height 21
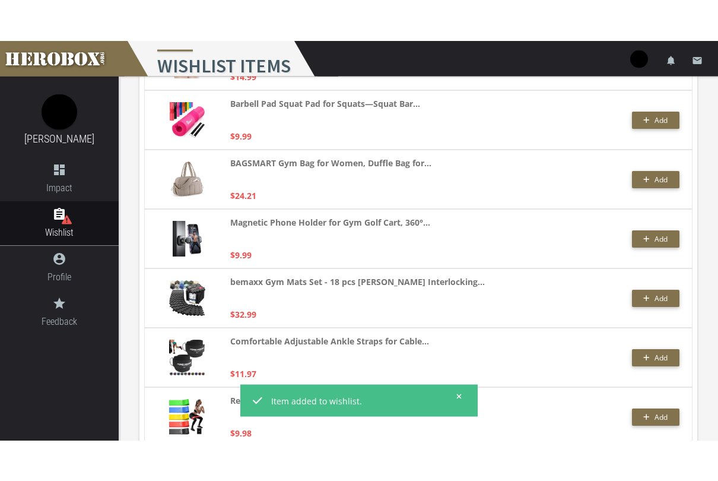
scroll to position [1538, 0]
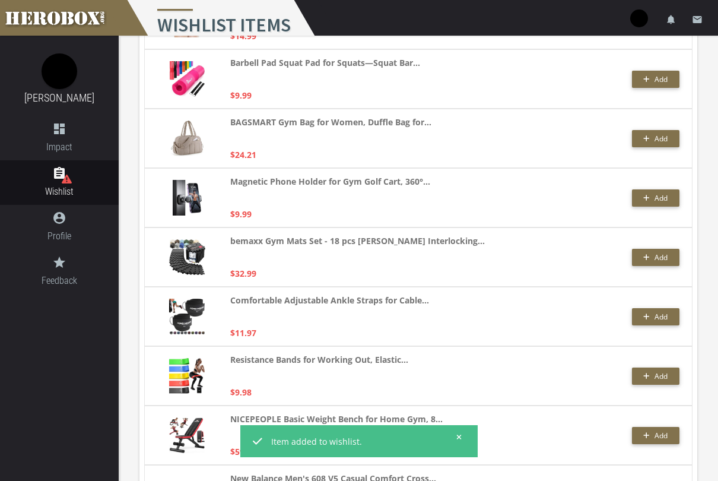
click at [656, 316] on span "Add" at bounding box center [660, 316] width 13 height 10
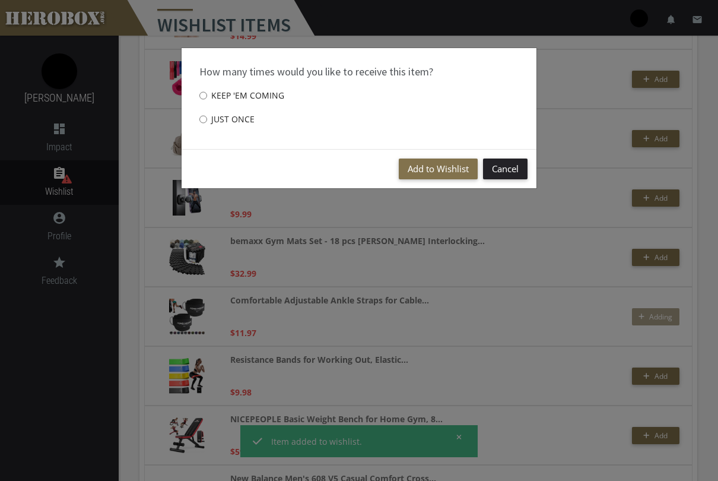
click at [441, 173] on button "Add to Wishlist" at bounding box center [438, 168] width 79 height 21
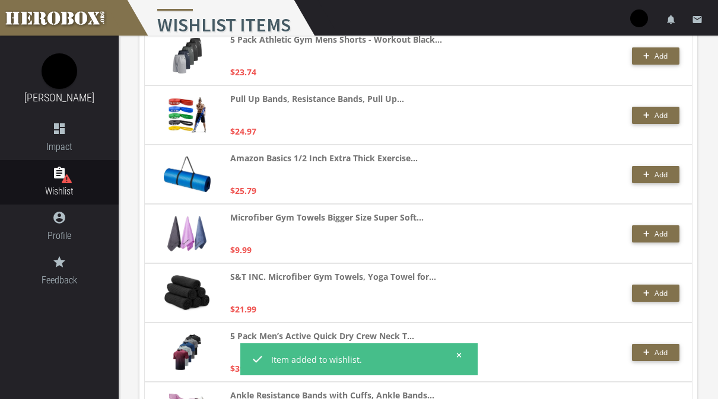
scroll to position [610, 0]
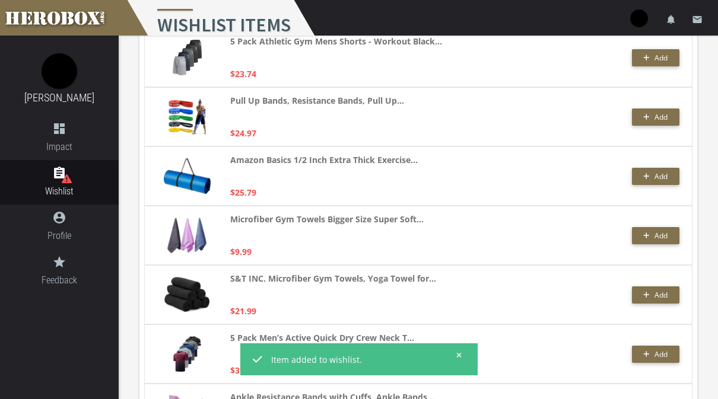
click at [657, 293] on span "Add" at bounding box center [660, 295] width 13 height 10
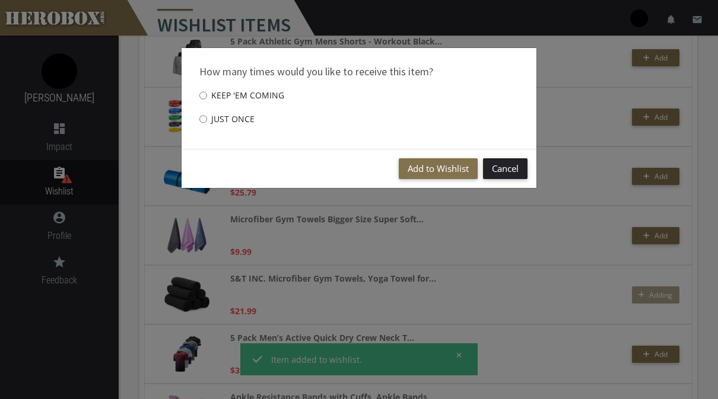
click at [438, 176] on button "Add to Wishlist" at bounding box center [438, 168] width 79 height 21
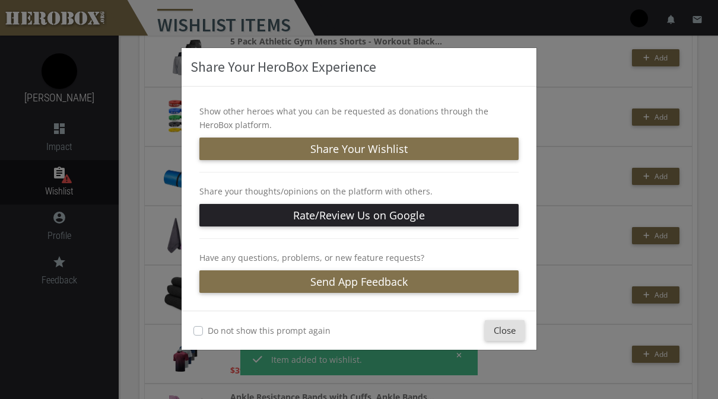
click at [576, 124] on div "Share Your HeroBox Experience Show other heroes what you can be requested as do…" at bounding box center [359, 199] width 718 height 399
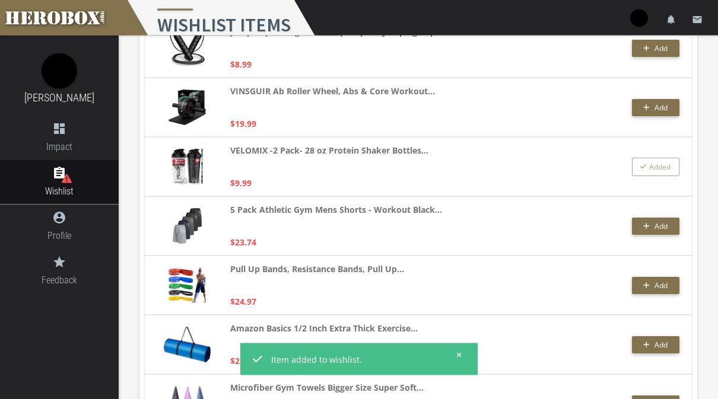
scroll to position [441, 0]
click at [662, 230] on span "Add" at bounding box center [660, 226] width 13 height 10
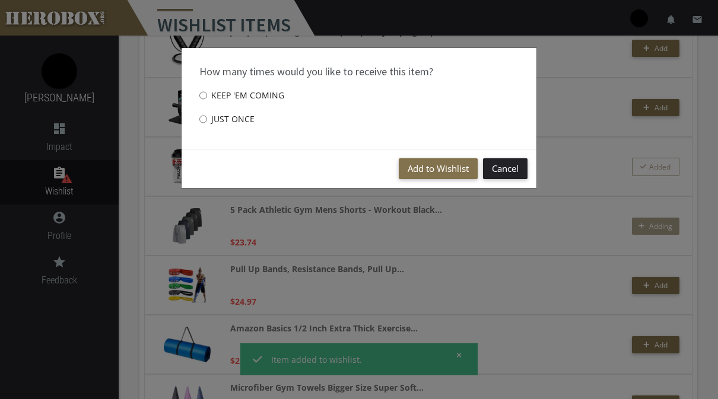
click at [446, 167] on button "Add to Wishlist" at bounding box center [438, 168] width 79 height 21
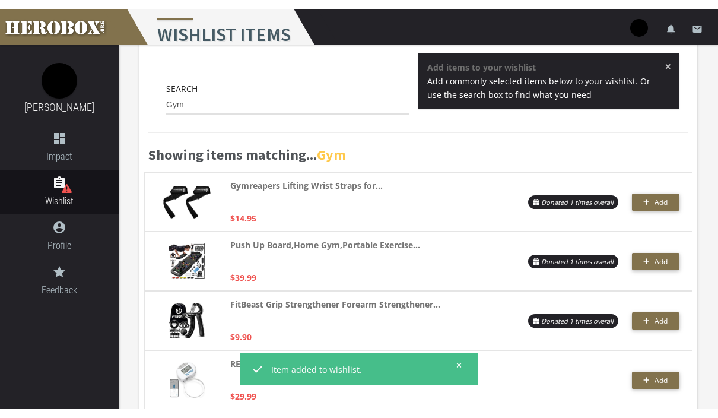
scroll to position [59, 0]
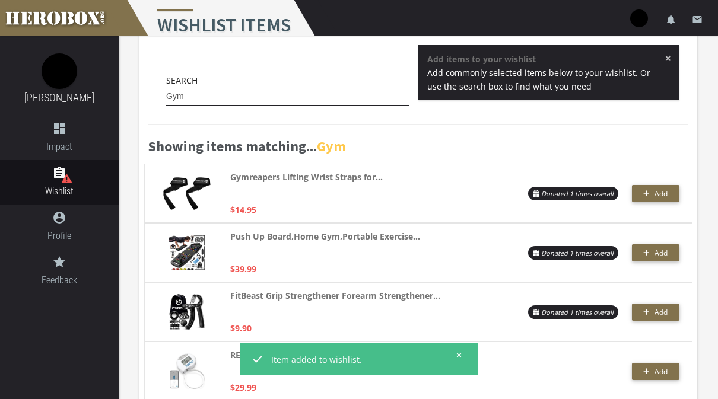
click at [333, 96] on input "Gym" at bounding box center [287, 96] width 243 height 19
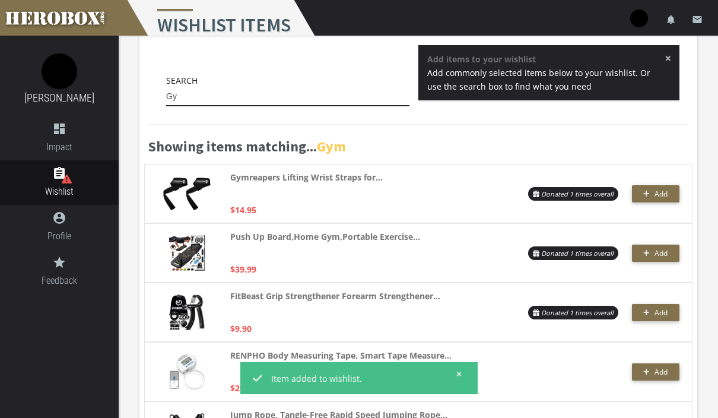
scroll to position [37, 0]
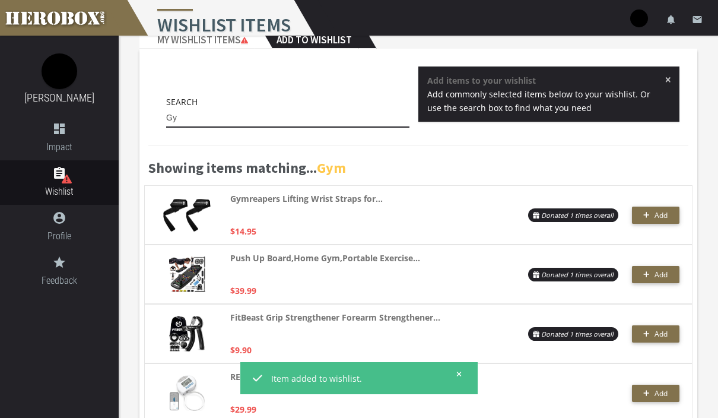
type input "G"
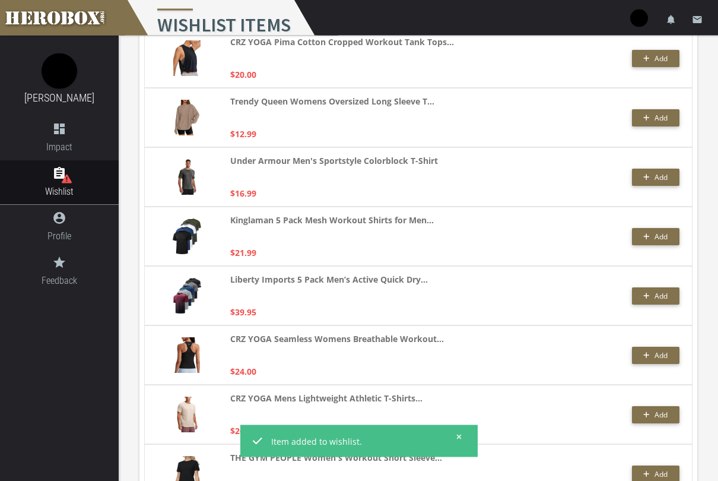
scroll to position [550, 0]
click at [654, 240] on span "Add" at bounding box center [660, 236] width 13 height 10
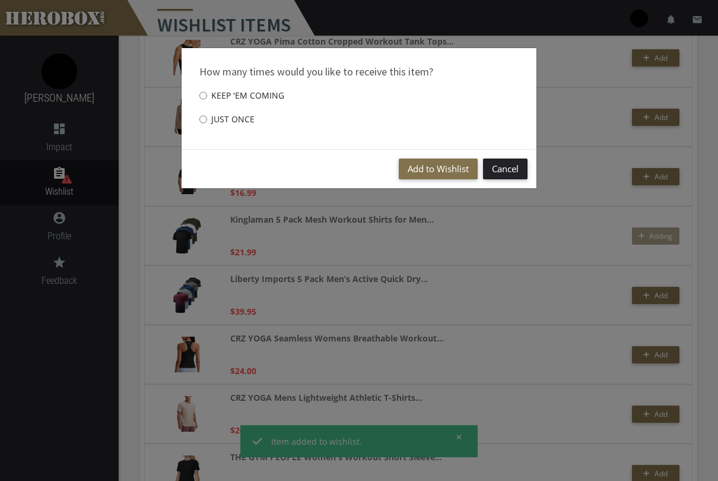
click at [443, 173] on button "Add to Wishlist" at bounding box center [438, 168] width 79 height 21
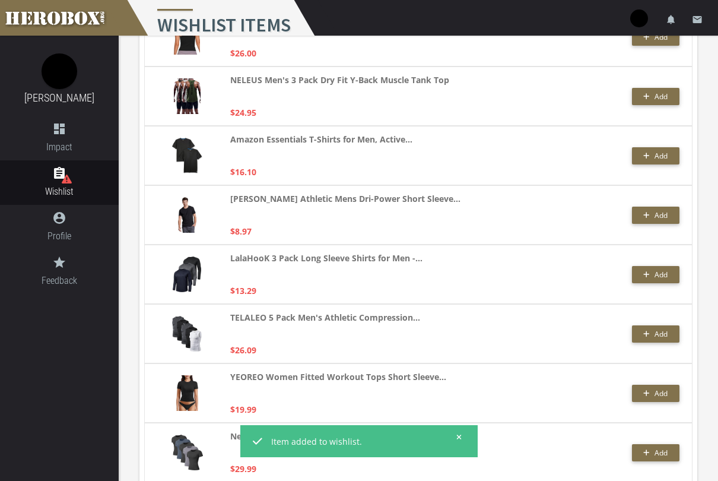
scroll to position [1809, 0]
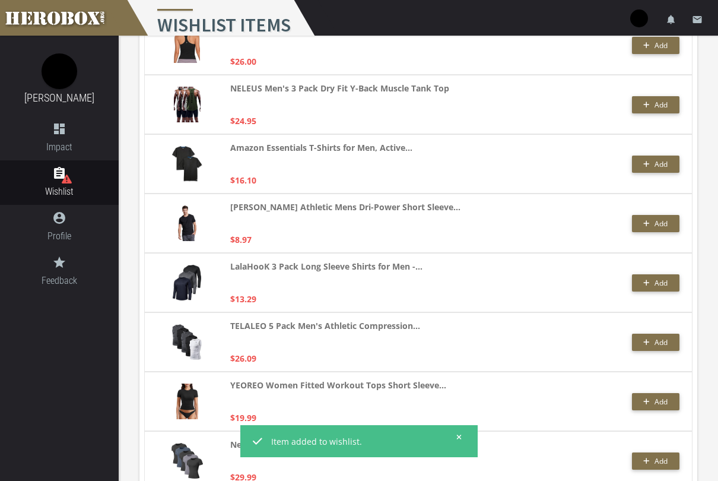
click at [667, 289] on button "Add" at bounding box center [655, 282] width 47 height 17
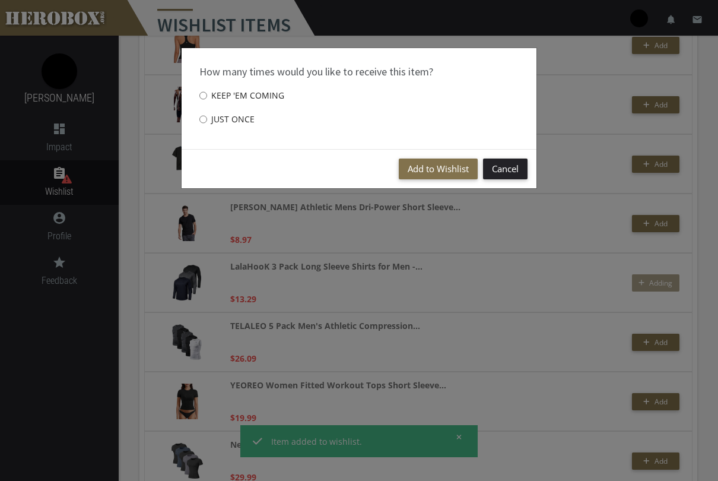
click at [446, 169] on button "Add to Wishlist" at bounding box center [438, 168] width 79 height 21
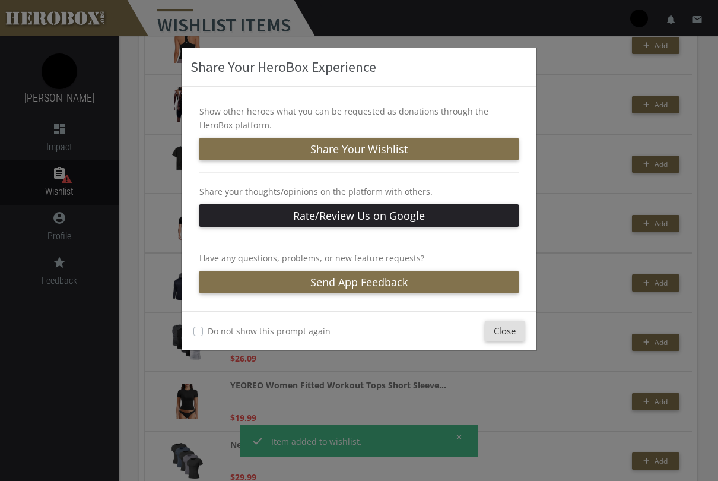
click at [498, 336] on button "Close" at bounding box center [505, 330] width 40 height 21
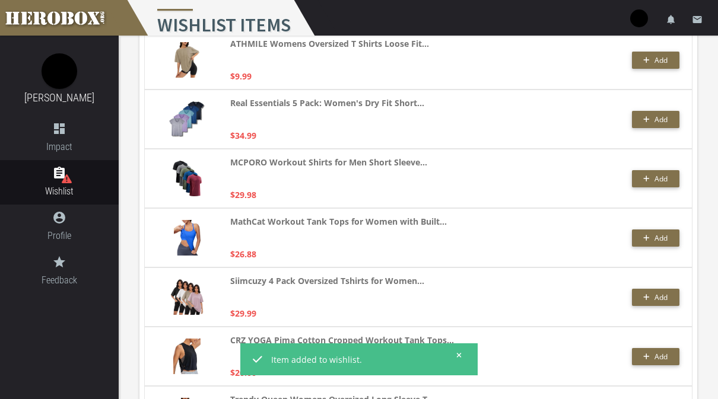
scroll to position [0, 0]
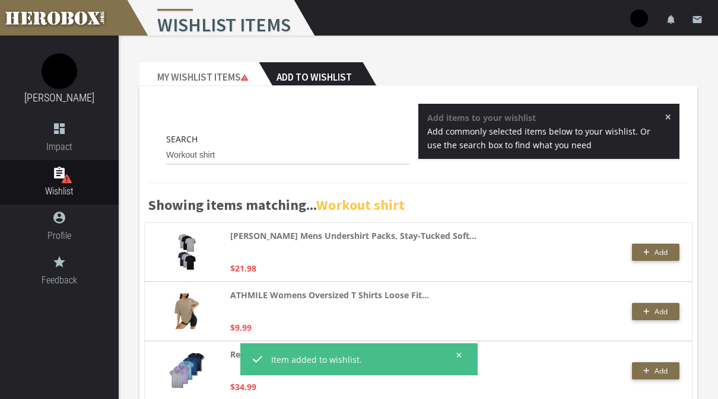
click at [670, 117] on span "×" at bounding box center [668, 117] width 7 height 12
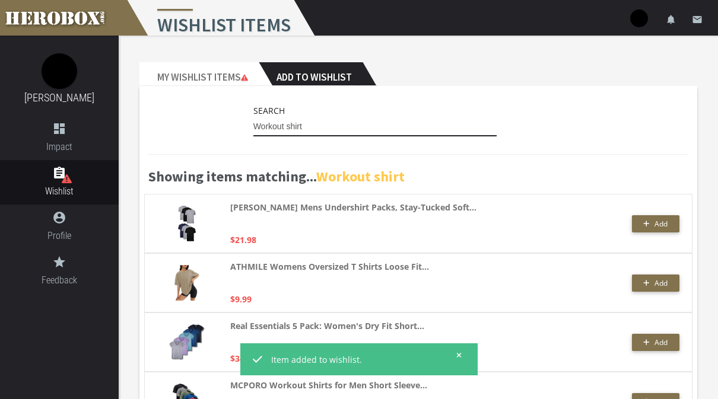
click at [450, 124] on input "Workout shirt" at bounding box center [374, 126] width 243 height 19
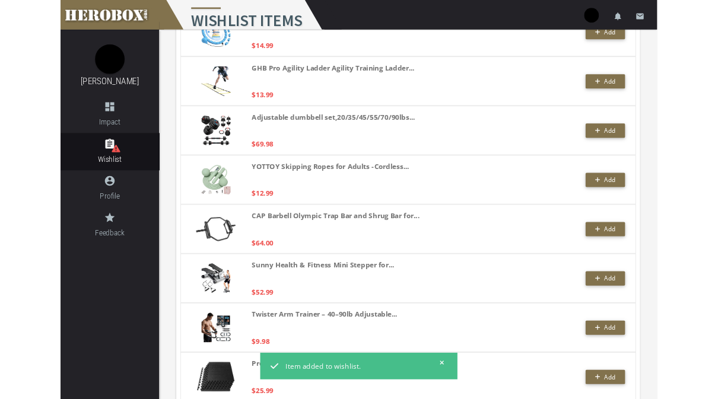
scroll to position [538, 0]
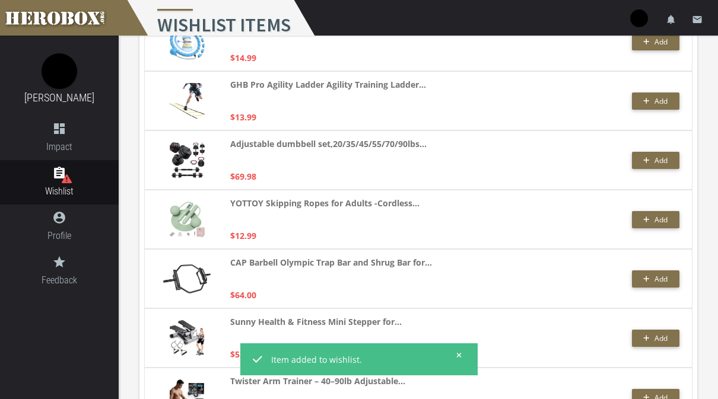
type input "Workout equipment"
click at [662, 160] on span "Add" at bounding box center [660, 160] width 13 height 10
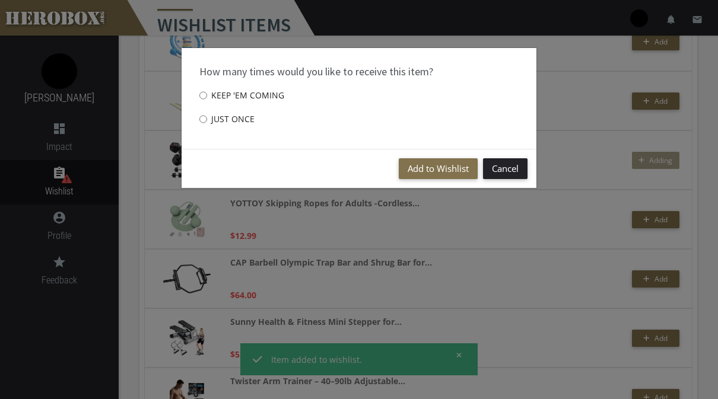
click at [231, 120] on label "Just once" at bounding box center [226, 119] width 55 height 24
click at [207, 120] on input "Just once" at bounding box center [203, 119] width 8 height 19
radio input "****"
click at [425, 164] on button "Add to Wishlist" at bounding box center [438, 168] width 79 height 21
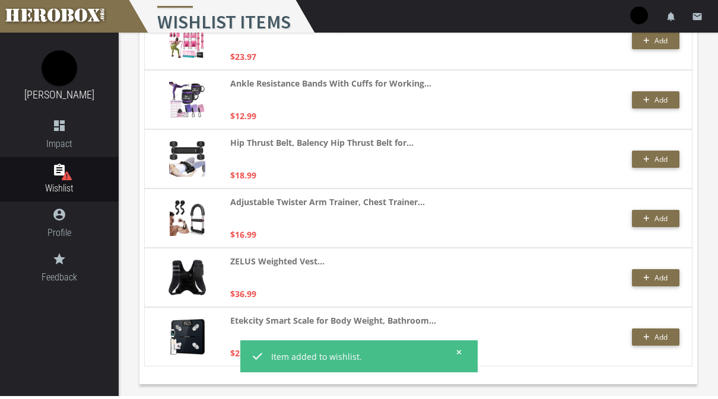
scroll to position [1606, 0]
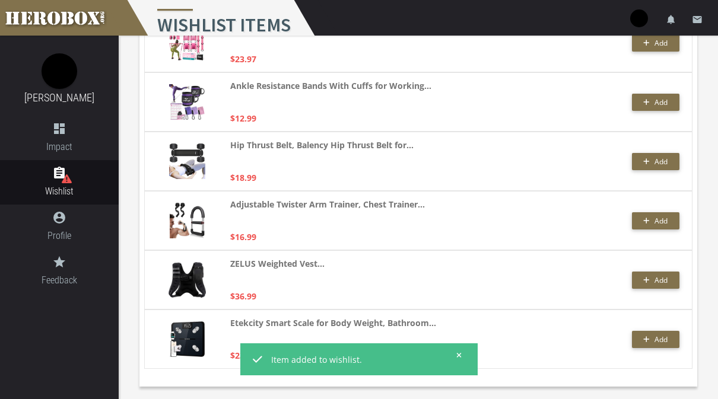
click at [653, 282] on span "Add" at bounding box center [655, 280] width 24 height 10
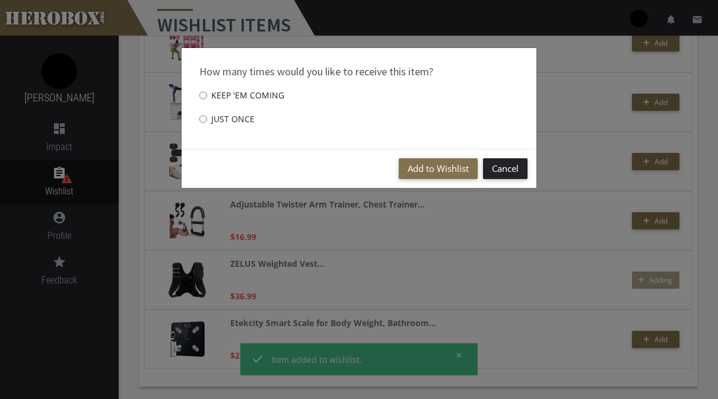
click at [244, 123] on label "Just once" at bounding box center [226, 119] width 55 height 24
click at [207, 123] on input "Just once" at bounding box center [203, 119] width 8 height 19
radio input "****"
click at [446, 169] on button "Add to Wishlist" at bounding box center [438, 168] width 79 height 21
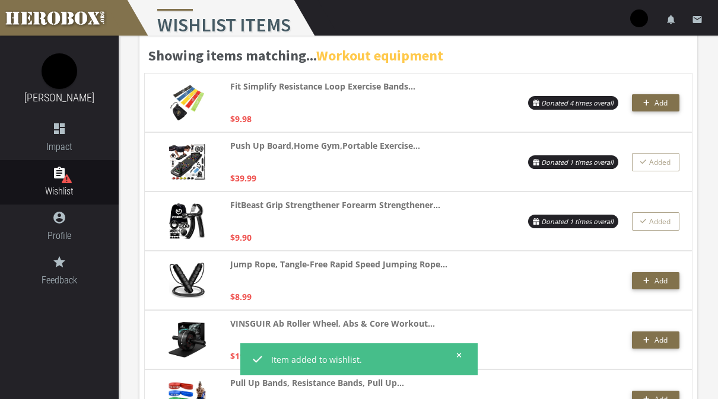
scroll to position [0, 0]
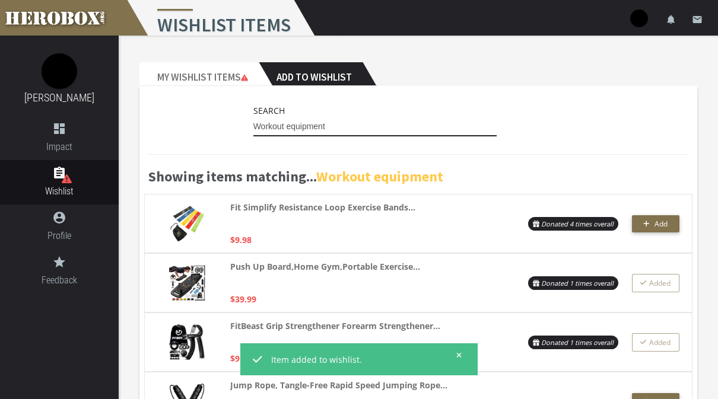
click at [423, 129] on input "Workout equipment" at bounding box center [374, 126] width 243 height 19
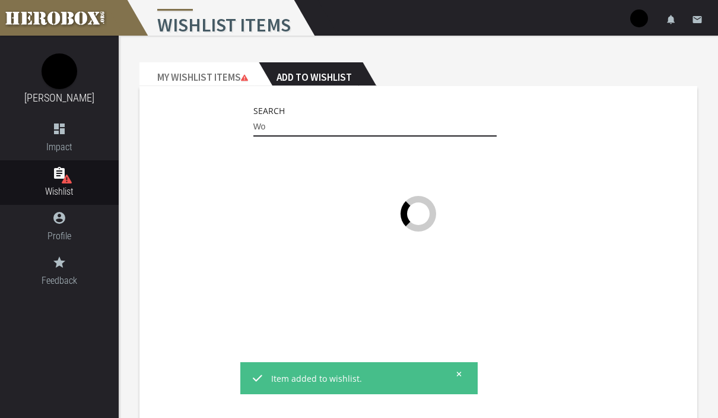
type input "W"
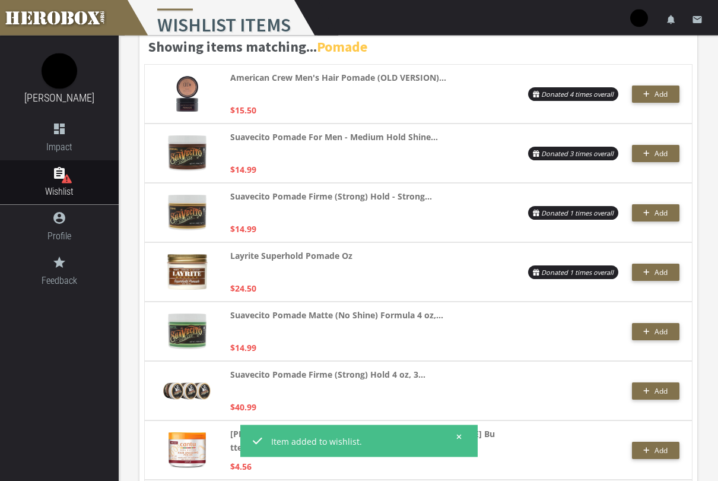
scroll to position [130, 0]
click at [661, 153] on span "Add" at bounding box center [660, 153] width 13 height 10
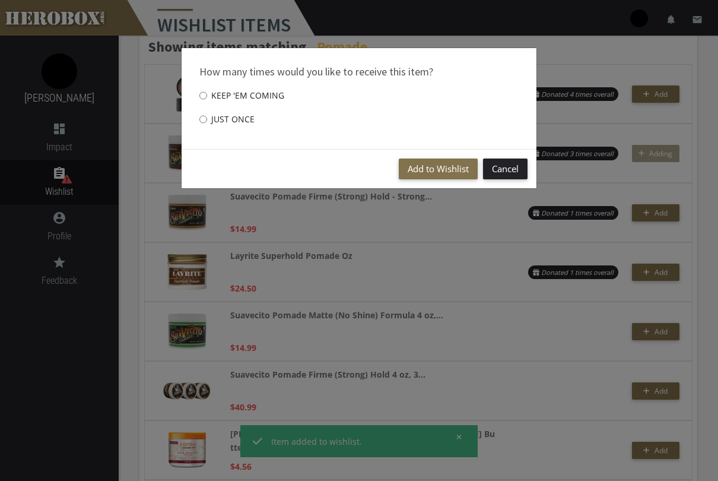
click at [438, 166] on button "Add to Wishlist" at bounding box center [438, 168] width 79 height 21
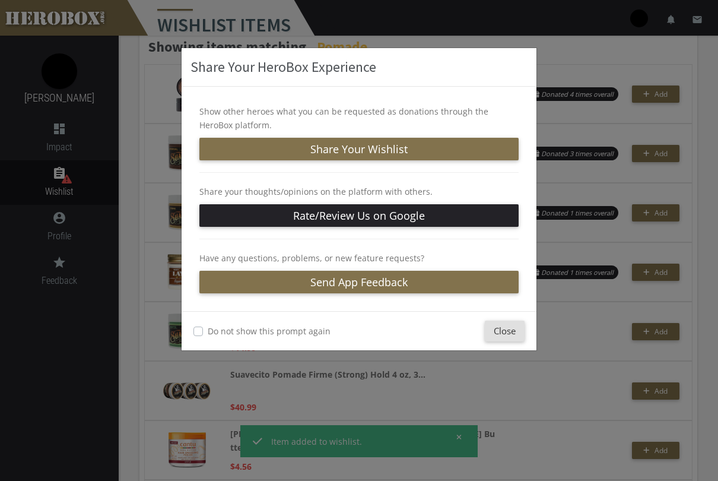
click at [514, 334] on button "Close" at bounding box center [505, 330] width 40 height 21
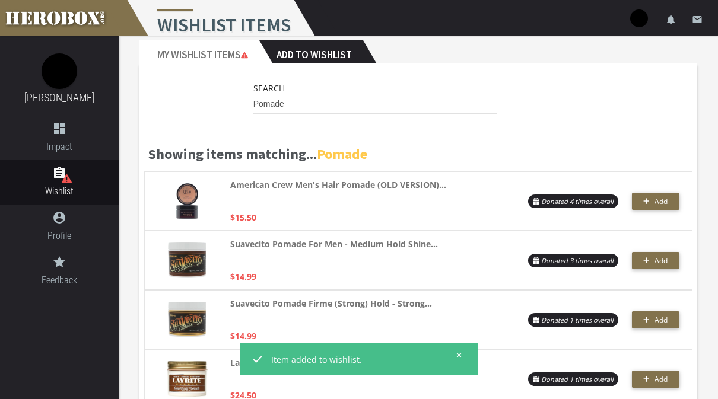
scroll to position [0, 0]
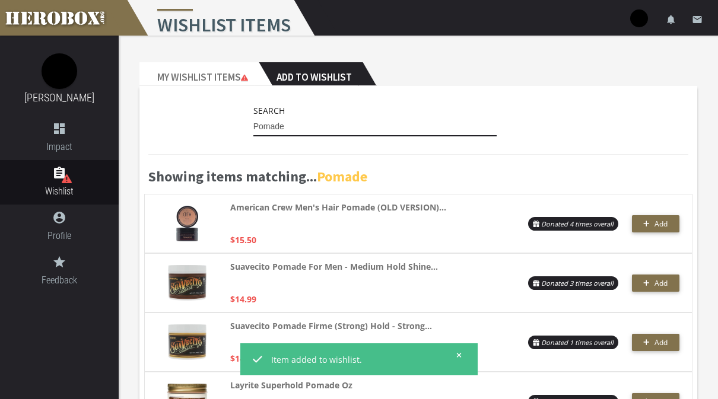
click at [368, 133] on input "Pomade" at bounding box center [374, 126] width 243 height 19
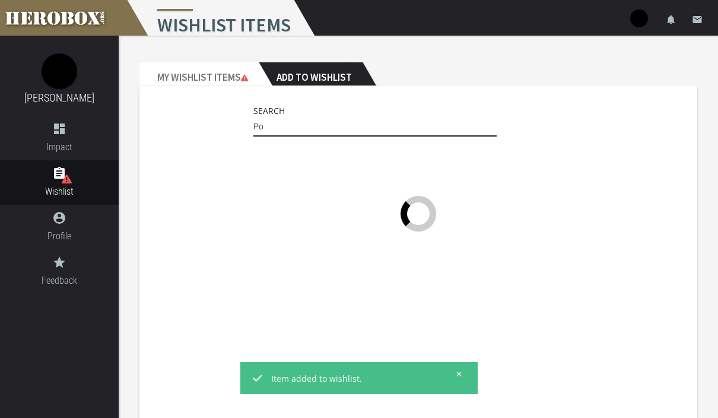
type input "P"
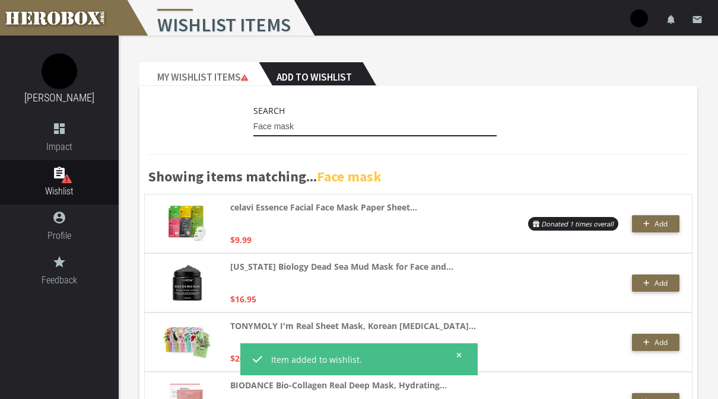
click at [444, 126] on input "Face mask" at bounding box center [374, 126] width 243 height 19
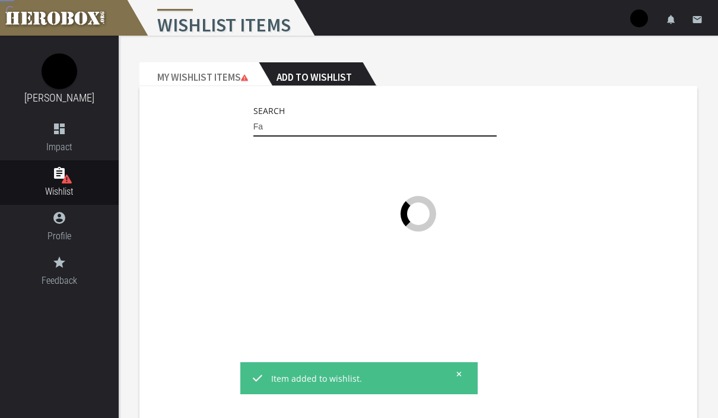
type input "F"
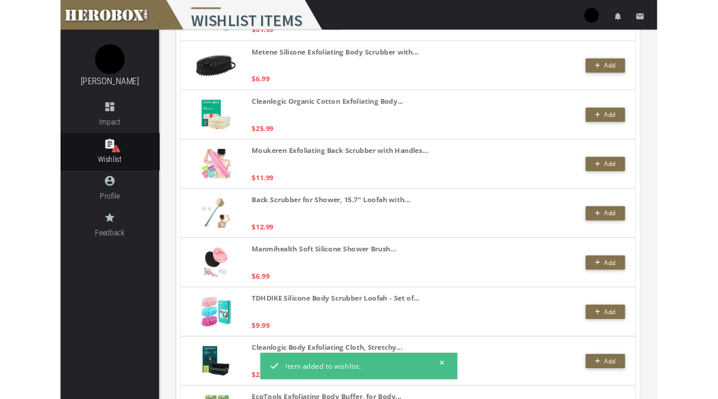
scroll to position [679, 0]
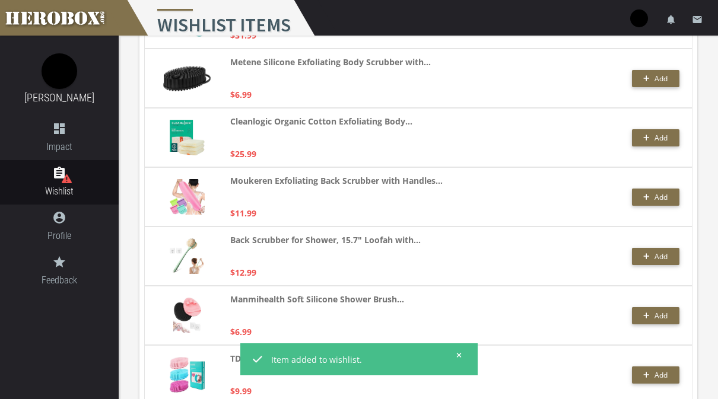
click at [665, 198] on span "Add" at bounding box center [660, 197] width 13 height 10
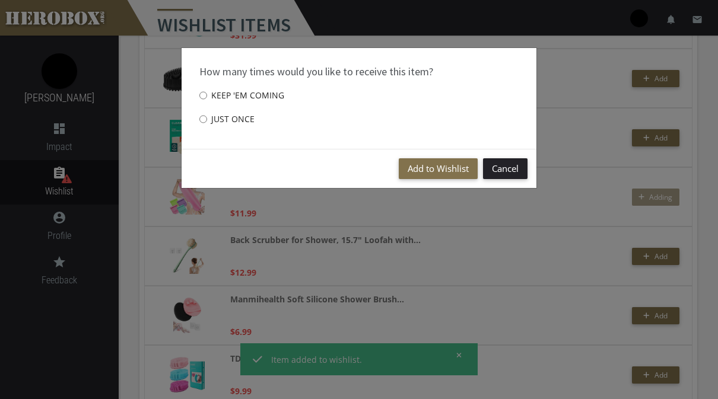
click at [443, 170] on button "Add to Wishlist" at bounding box center [438, 168] width 79 height 21
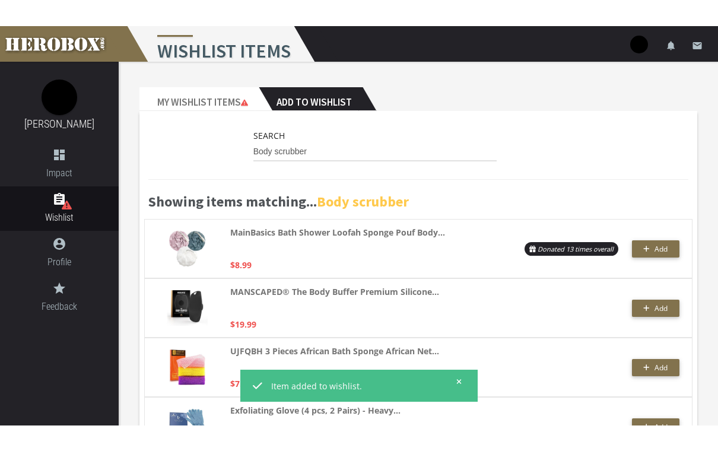
scroll to position [0, 0]
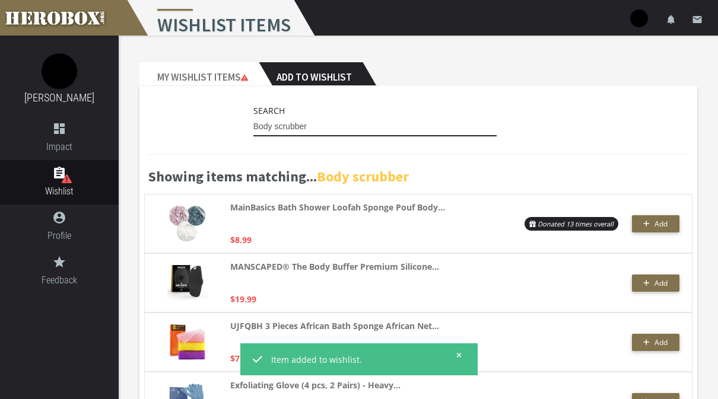
click at [425, 120] on input "Body scrubber" at bounding box center [374, 126] width 243 height 19
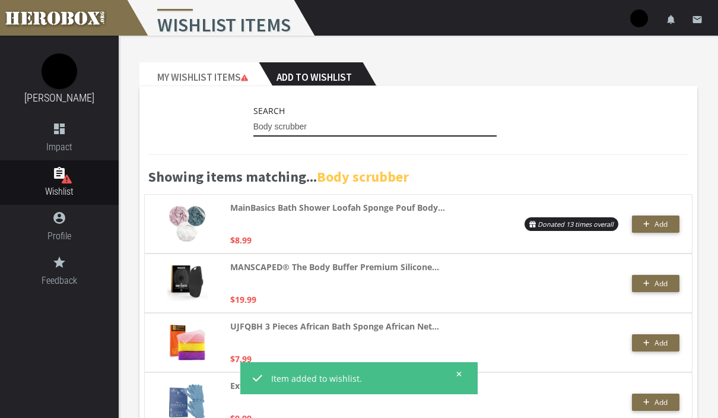
click at [425, 125] on input "Body scrubber" at bounding box center [374, 126] width 243 height 19
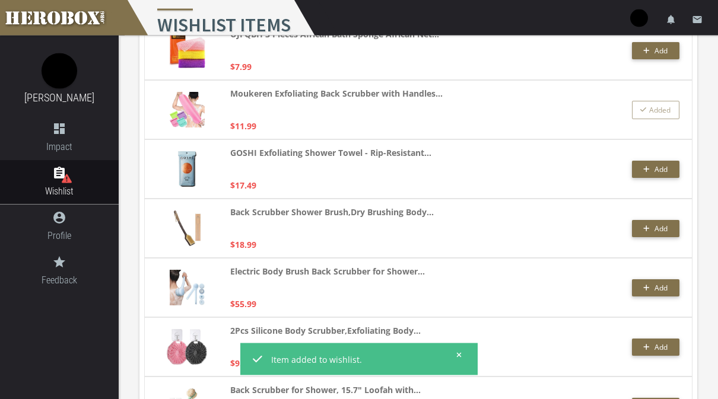
scroll to position [173, 0]
click at [668, 169] on button "Add" at bounding box center [655, 169] width 47 height 17
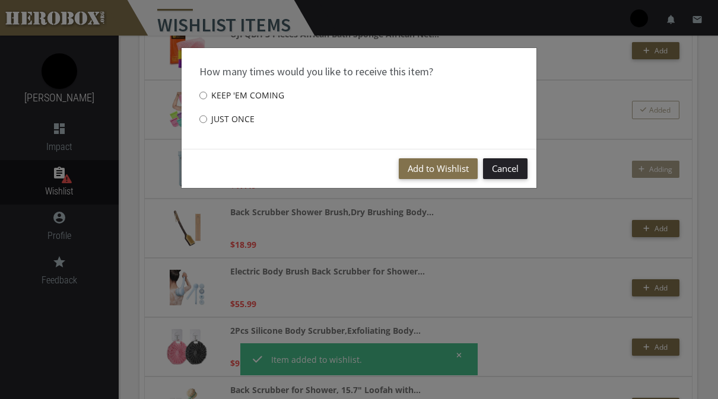
click at [432, 161] on button "Add to Wishlist" at bounding box center [438, 168] width 79 height 21
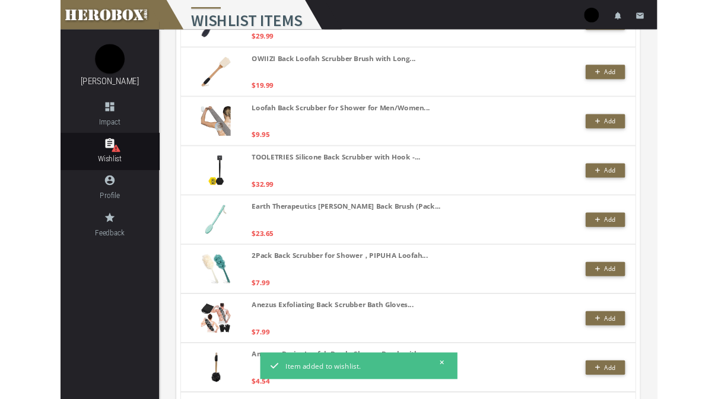
scroll to position [611, 0]
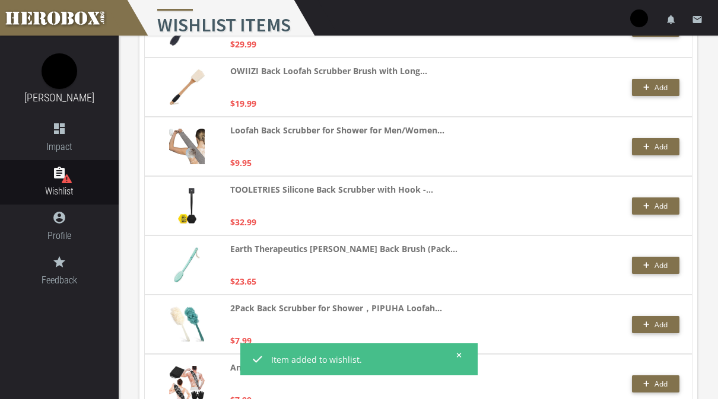
click at [655, 149] on span "Add" at bounding box center [660, 147] width 13 height 10
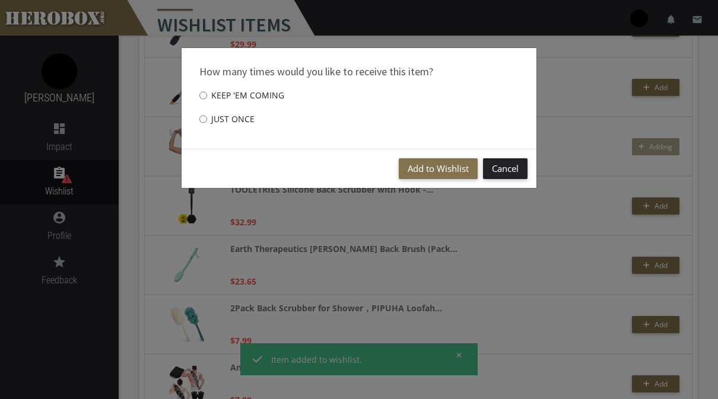
click at [452, 163] on button "Add to Wishlist" at bounding box center [438, 168] width 79 height 21
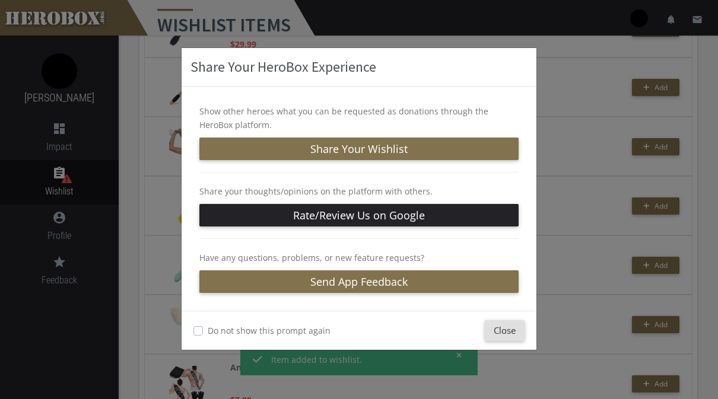
click at [509, 340] on button "Close" at bounding box center [505, 330] width 40 height 21
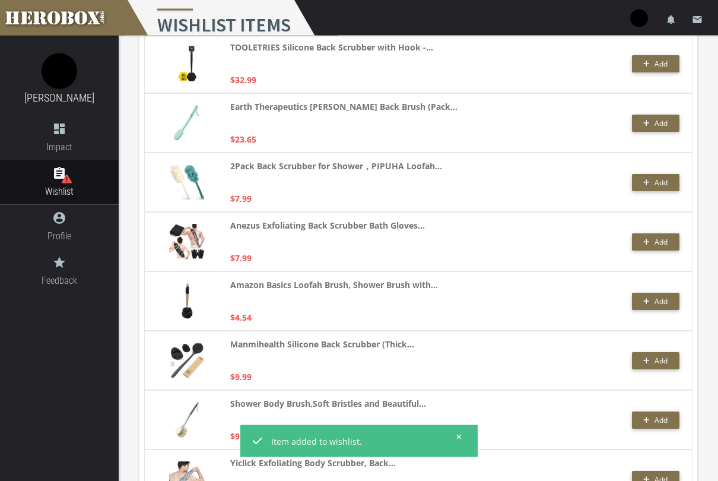
click at [655, 241] on span "Add" at bounding box center [660, 242] width 13 height 10
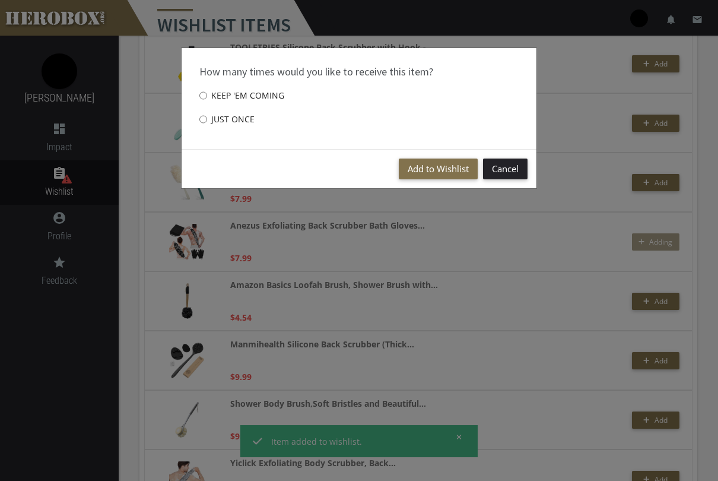
click at [432, 167] on button "Add to Wishlist" at bounding box center [438, 168] width 79 height 21
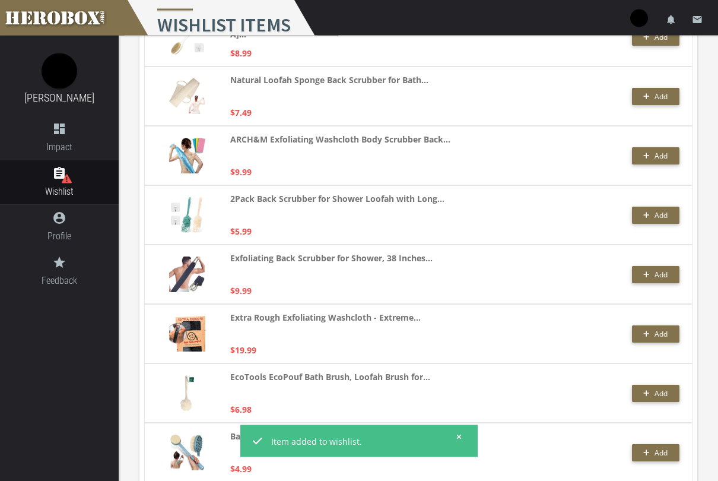
scroll to position [2087, 0]
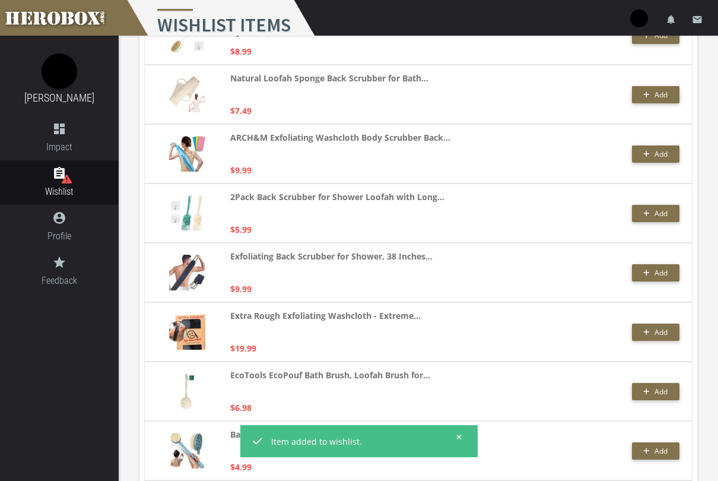
click at [659, 335] on span "Add" at bounding box center [660, 332] width 13 height 10
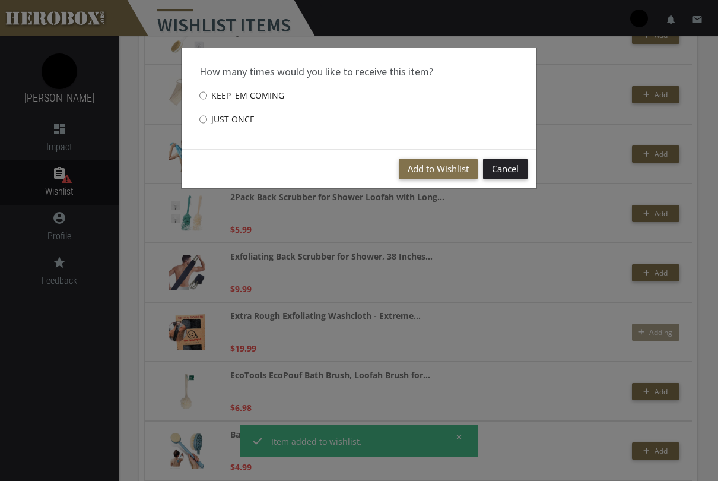
click at [449, 170] on button "Add to Wishlist" at bounding box center [438, 168] width 79 height 21
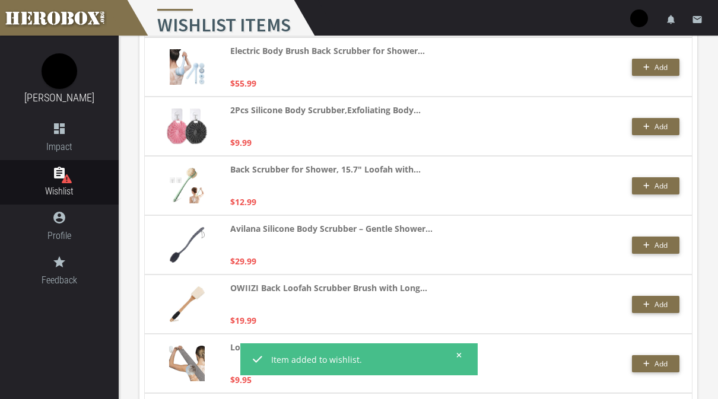
scroll to position [0, 0]
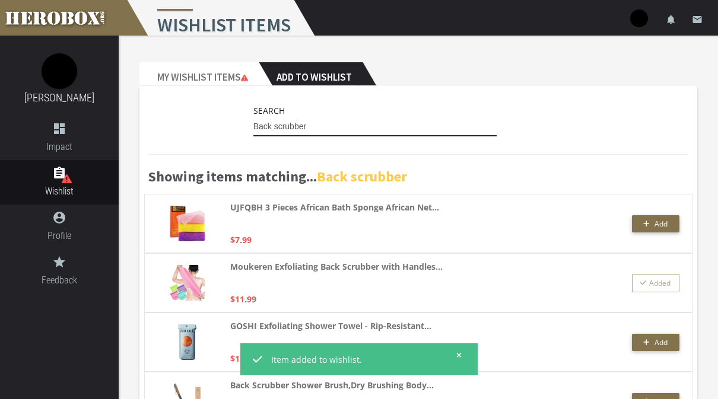
click at [414, 126] on input "Back scrubber" at bounding box center [374, 126] width 243 height 19
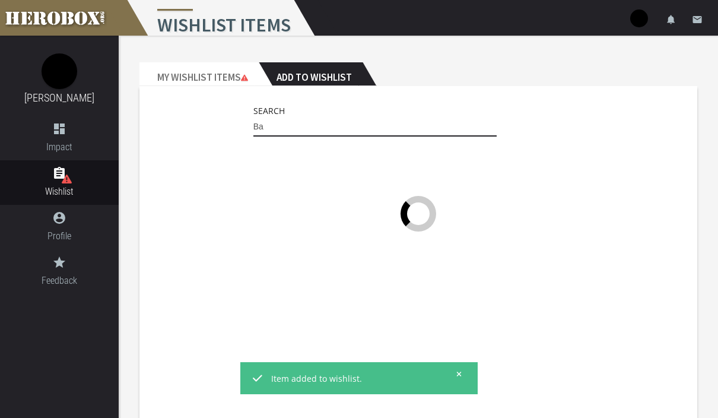
type input "B"
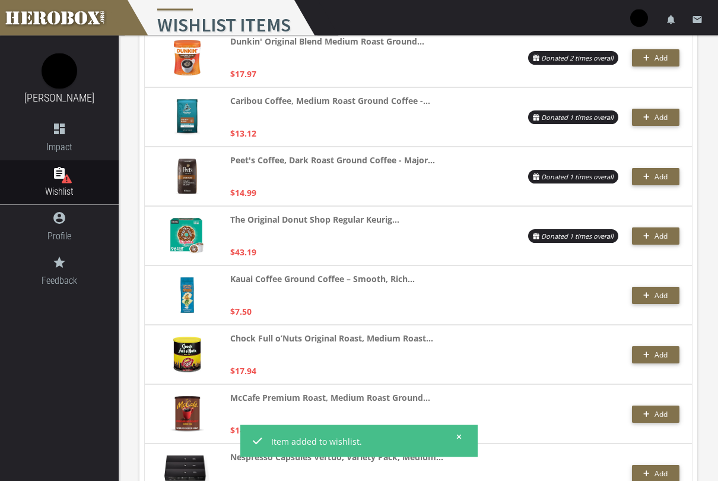
scroll to position [225, 0]
click at [656, 298] on span "Add" at bounding box center [660, 295] width 13 height 10
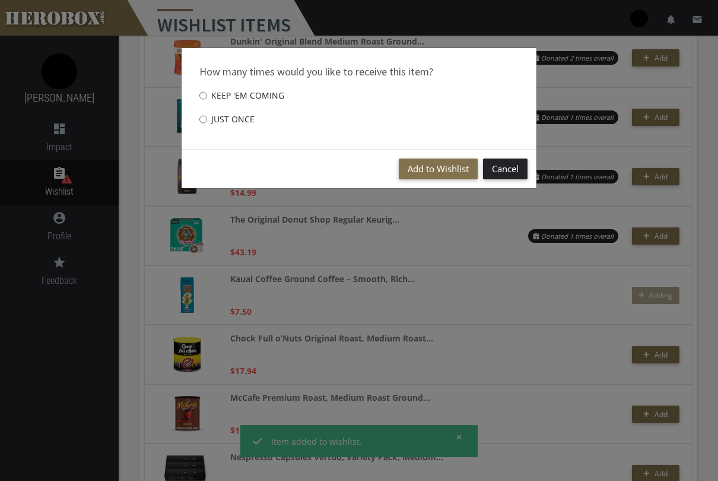
click at [443, 167] on button "Add to Wishlist" at bounding box center [438, 168] width 79 height 21
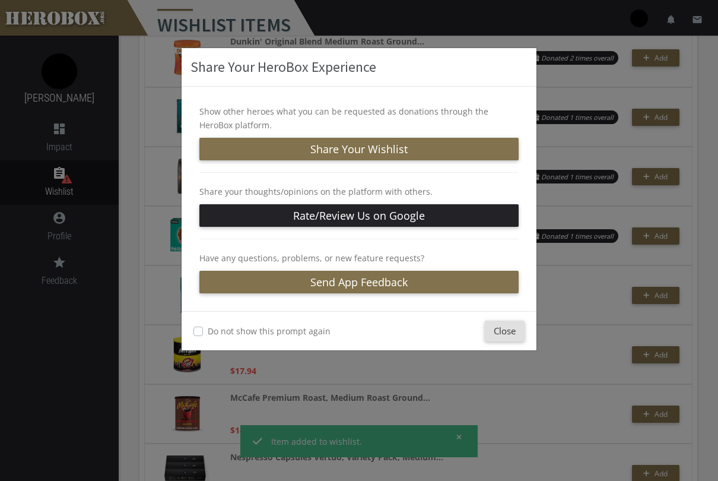
click at [508, 325] on button "Close" at bounding box center [505, 330] width 40 height 21
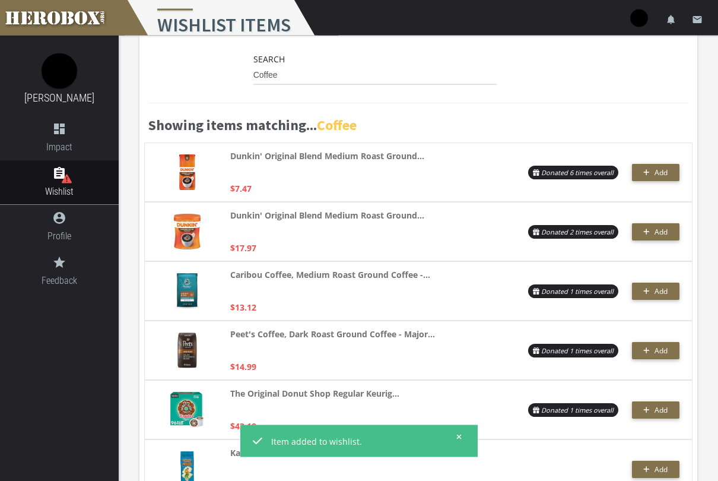
scroll to position [54, 0]
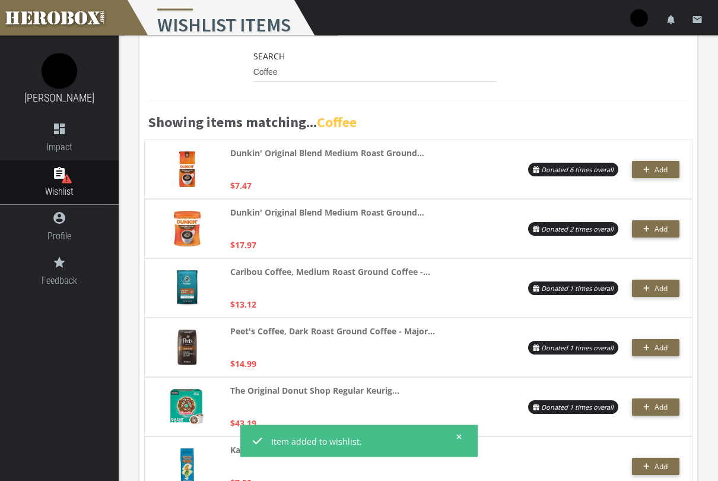
click at [665, 288] on span "Add" at bounding box center [660, 289] width 13 height 10
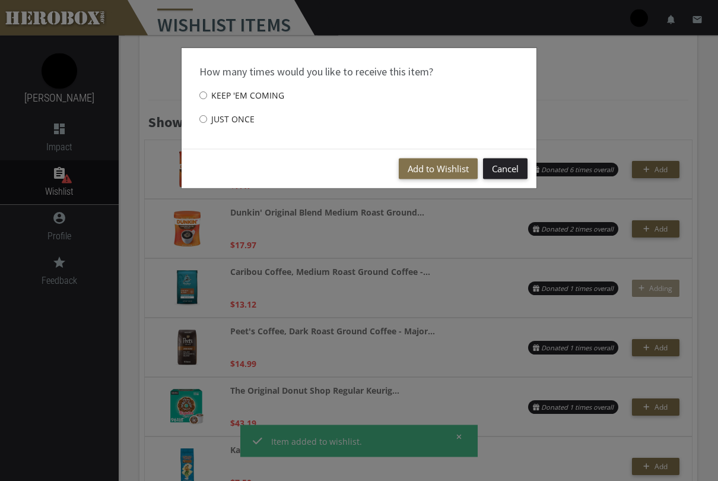
scroll to position [55, 0]
click at [452, 166] on button "Add to Wishlist" at bounding box center [438, 168] width 79 height 21
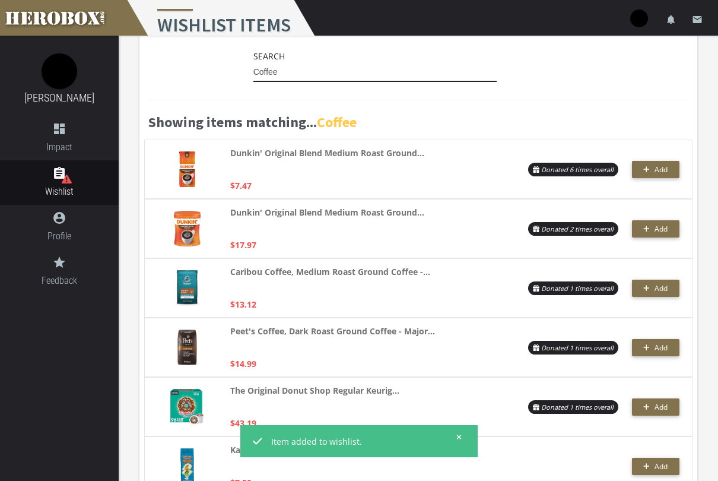
click at [436, 70] on input "Coffee" at bounding box center [374, 72] width 243 height 19
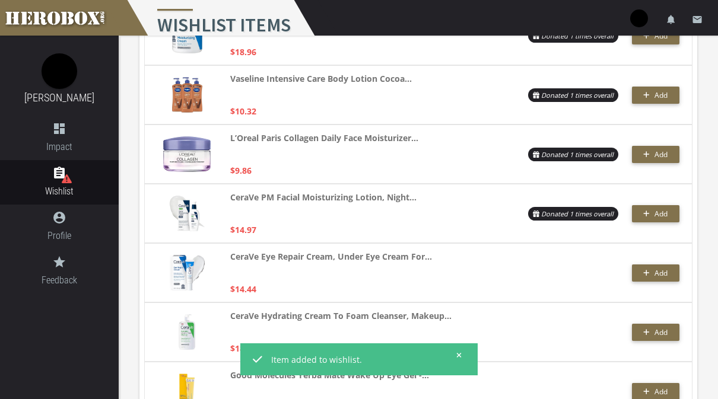
scroll to position [0, 0]
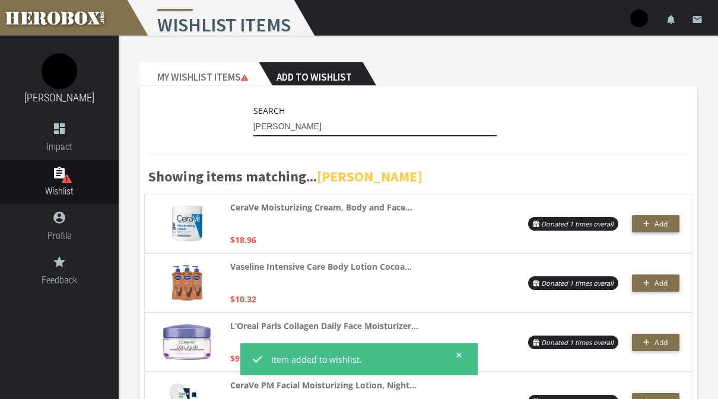
click at [258, 128] on input "[PERSON_NAME]" at bounding box center [374, 126] width 243 height 19
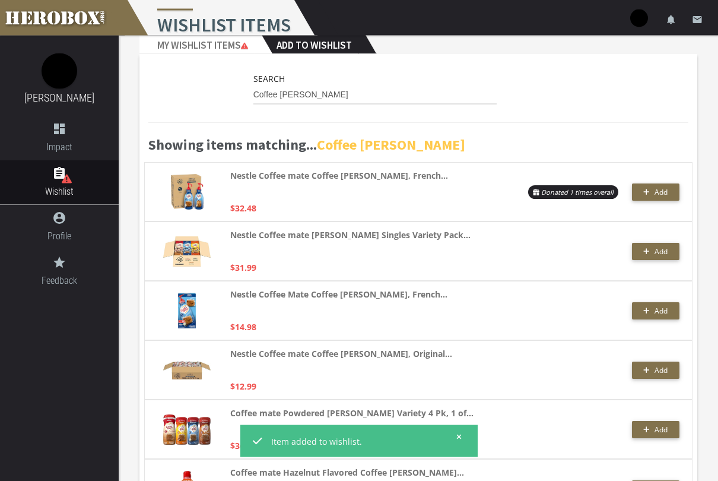
scroll to position [32, 0]
click at [661, 195] on span "Add" at bounding box center [660, 192] width 13 height 10
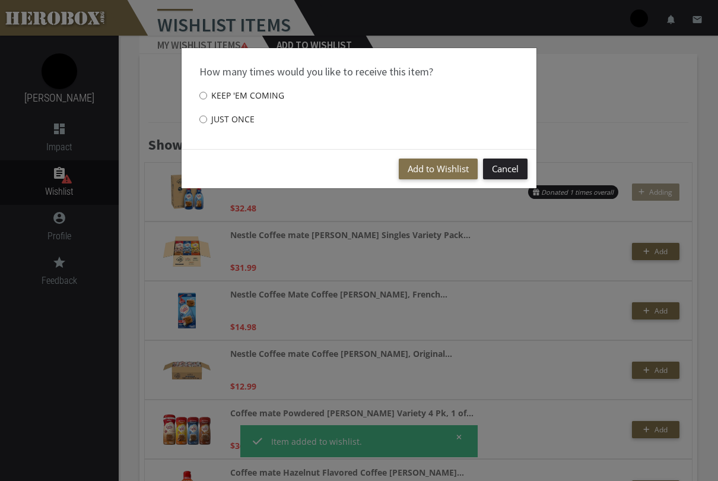
click at [447, 161] on button "Add to Wishlist" at bounding box center [438, 168] width 79 height 21
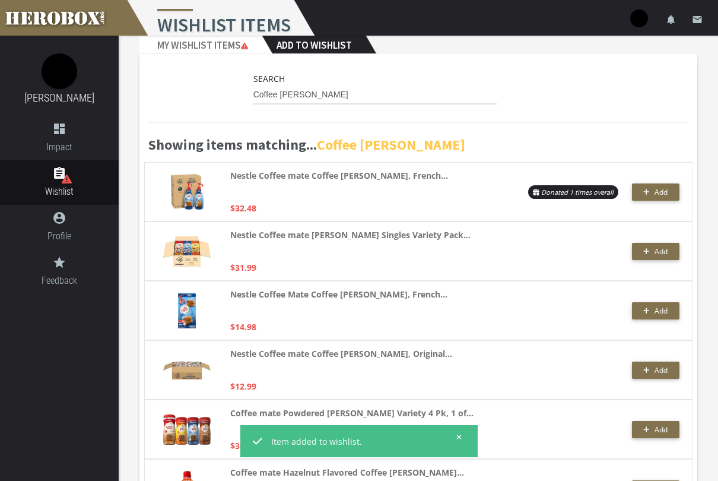
click at [661, 259] on button "Add" at bounding box center [655, 251] width 47 height 17
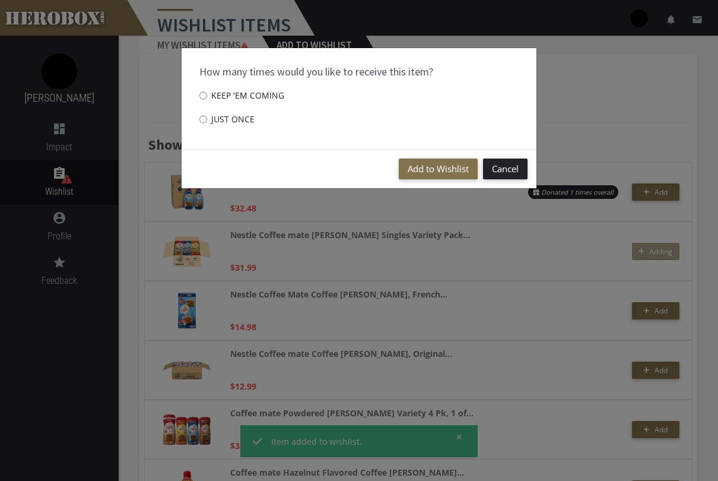
click at [441, 171] on button "Add to Wishlist" at bounding box center [438, 168] width 79 height 21
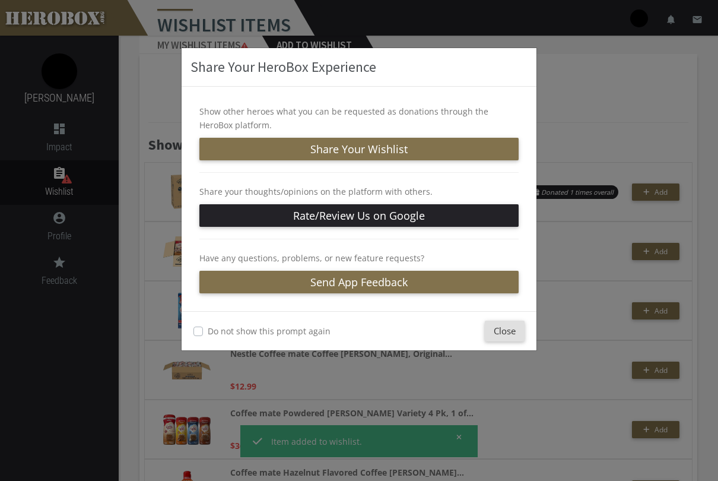
click at [506, 331] on button "Close" at bounding box center [505, 330] width 40 height 21
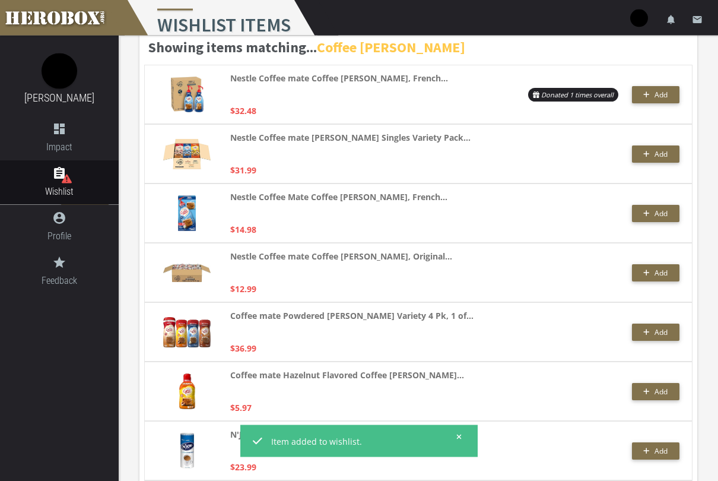
click at [658, 272] on span "Add" at bounding box center [660, 273] width 13 height 10
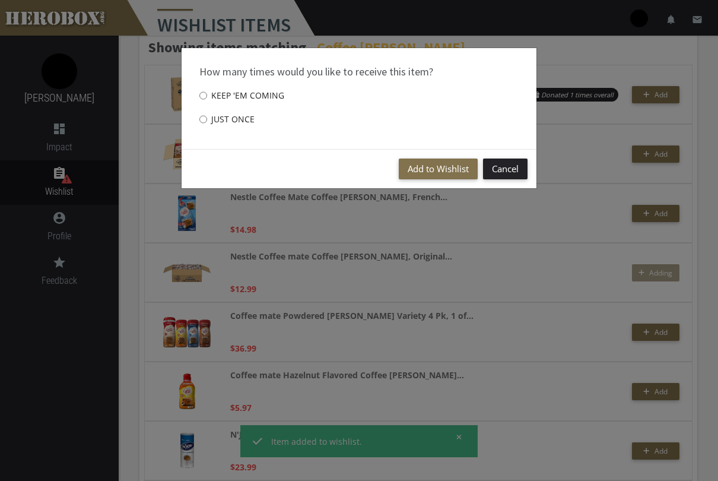
click at [438, 170] on button "Add to Wishlist" at bounding box center [438, 168] width 79 height 21
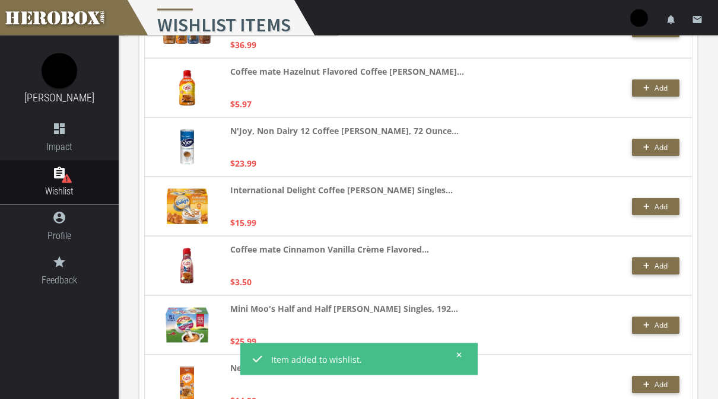
scroll to position [433, 0]
click at [655, 205] on span "Add" at bounding box center [660, 207] width 13 height 10
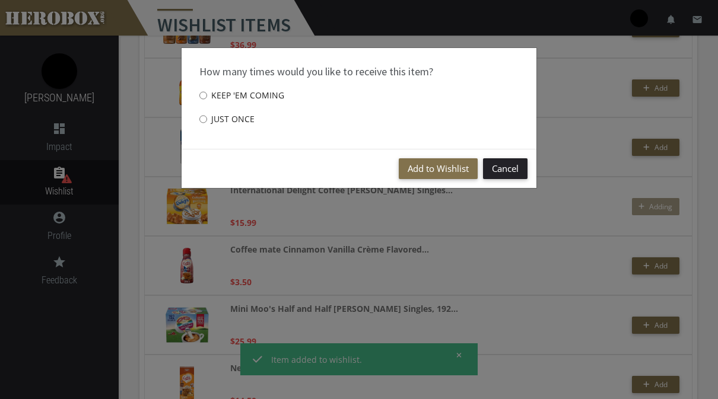
click at [446, 170] on button "Add to Wishlist" at bounding box center [438, 168] width 79 height 21
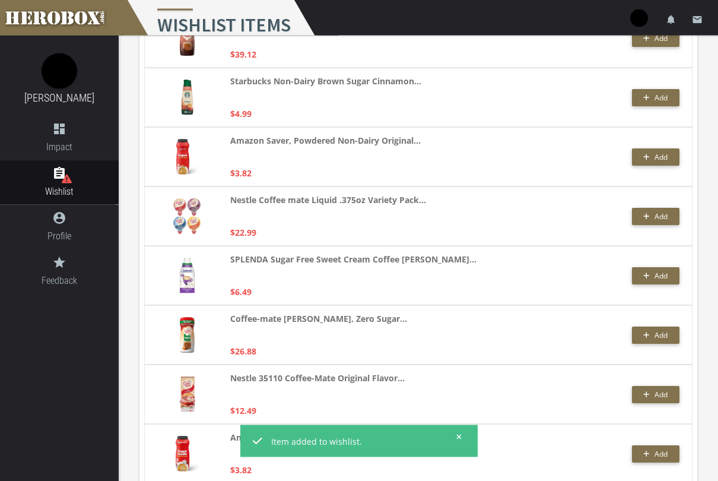
scroll to position [1960, 0]
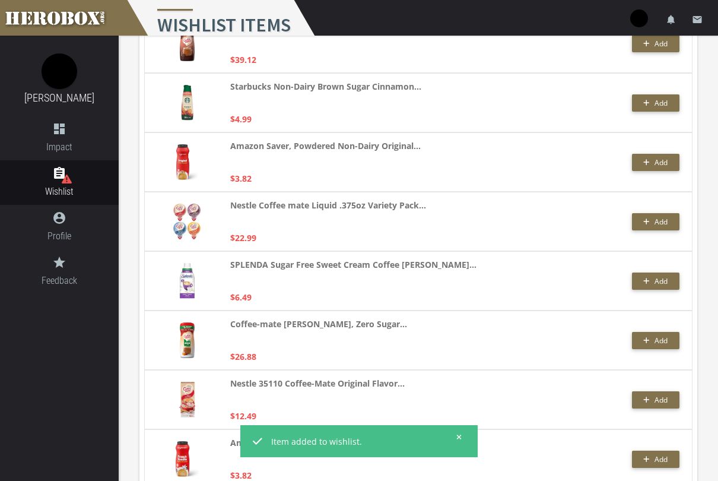
click at [655, 219] on span "Add" at bounding box center [660, 222] width 13 height 10
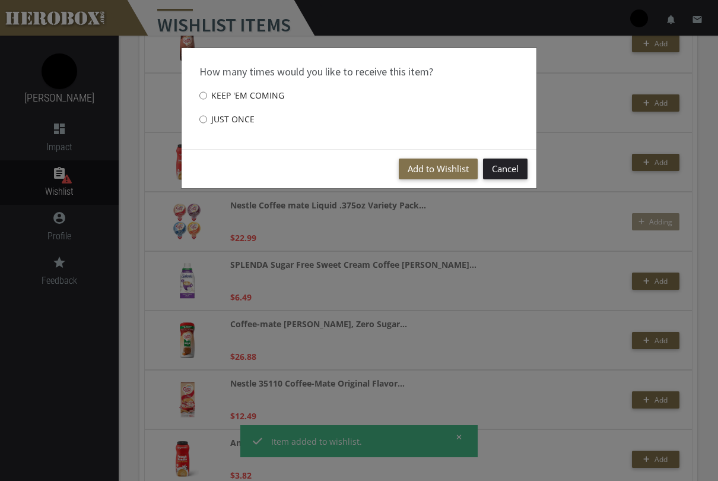
click at [443, 152] on div "Add to Wishlist Cancel" at bounding box center [359, 168] width 355 height 39
click at [442, 166] on button "Add to Wishlist" at bounding box center [438, 168] width 79 height 21
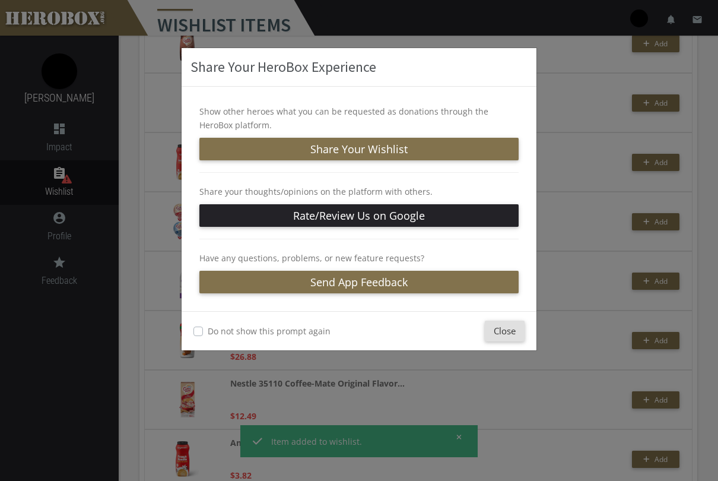
click at [499, 330] on button "Close" at bounding box center [505, 330] width 40 height 21
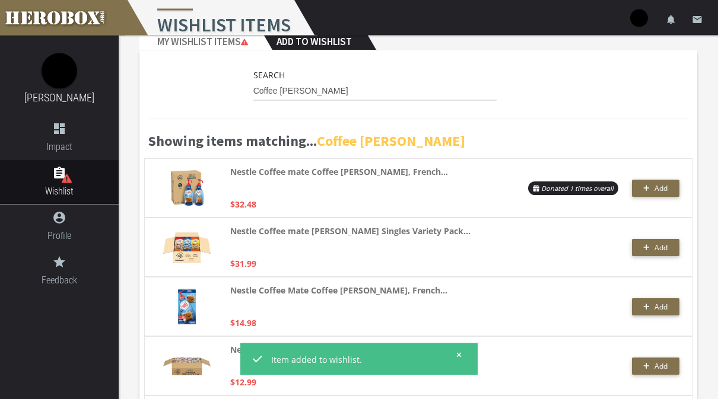
scroll to position [0, 0]
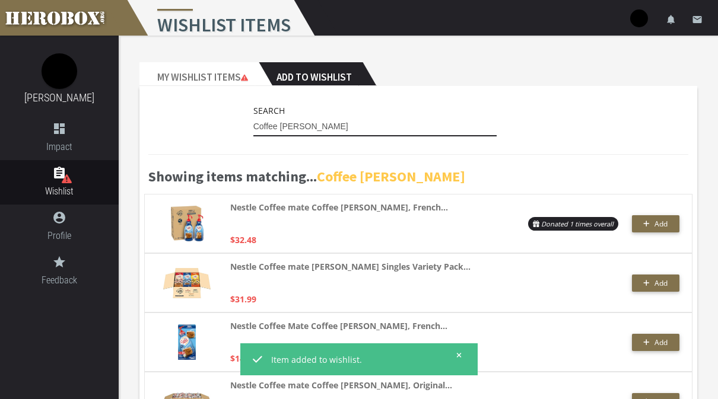
click at [419, 123] on input "Coffee [PERSON_NAME]" at bounding box center [374, 126] width 243 height 19
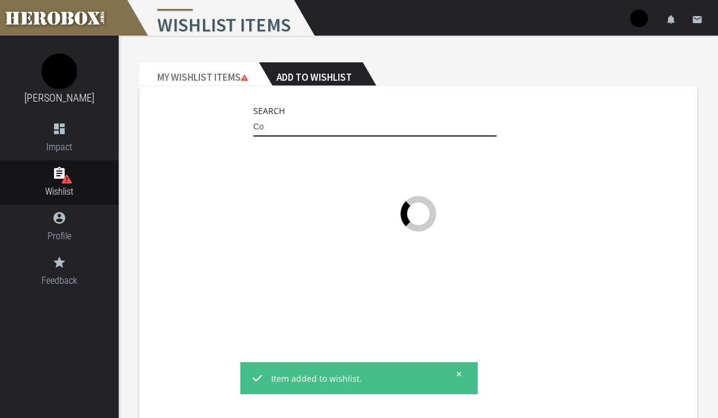
type input "C"
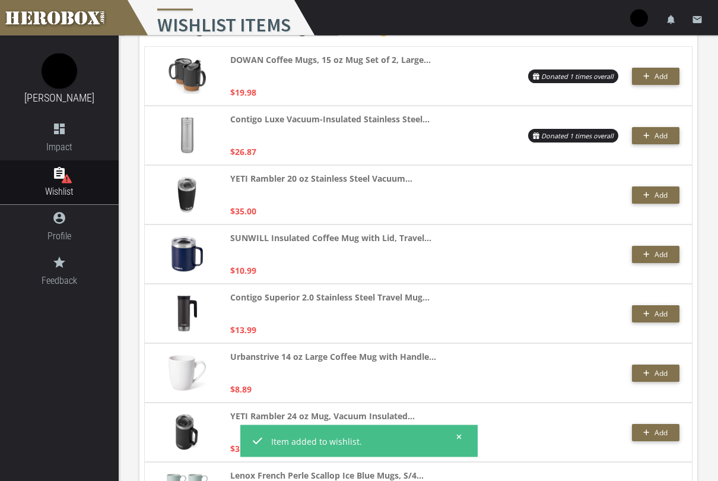
scroll to position [148, 0]
type input "Coffee mug"
click at [653, 309] on span "Add" at bounding box center [655, 314] width 24 height 10
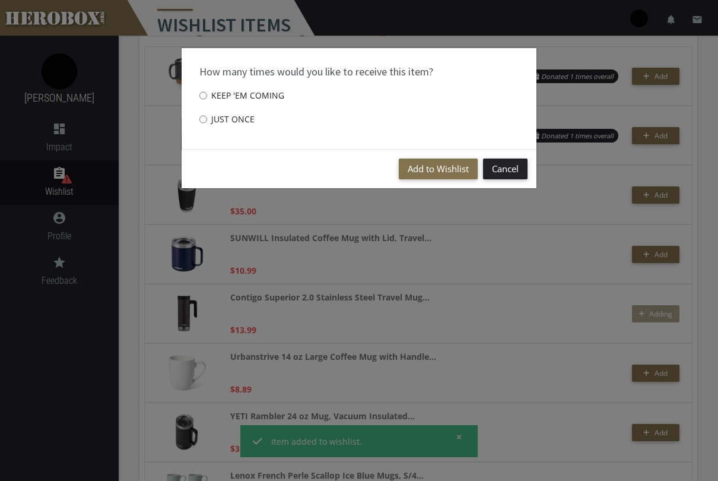
click at [240, 124] on label "Just once" at bounding box center [226, 119] width 55 height 24
click at [207, 124] on input "Just once" at bounding box center [203, 119] width 8 height 19
radio input "****"
click at [419, 171] on button "Add to Wishlist" at bounding box center [438, 168] width 79 height 21
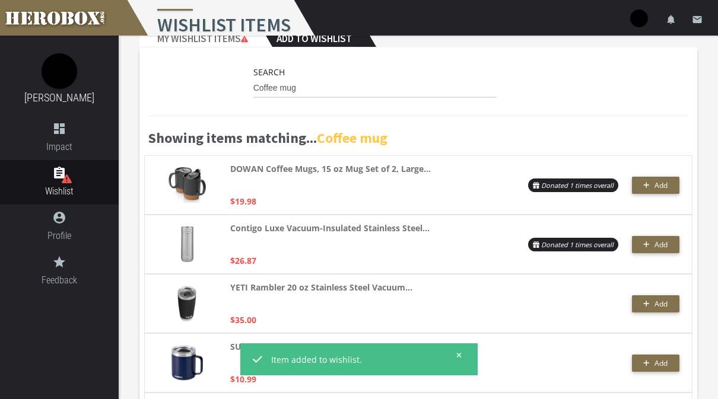
scroll to position [0, 0]
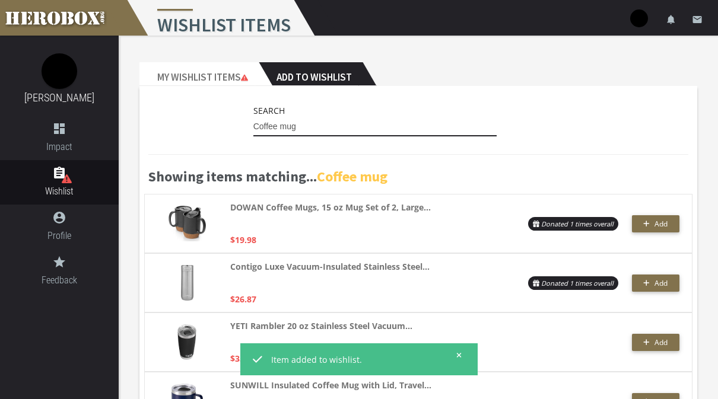
click at [461, 129] on input "Coffee mug" at bounding box center [374, 126] width 243 height 19
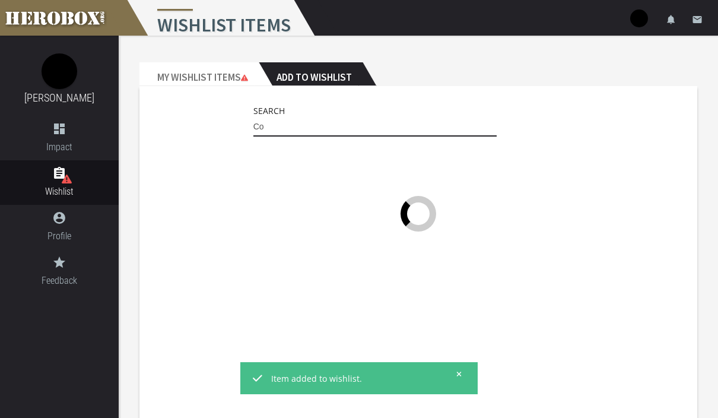
type input "C"
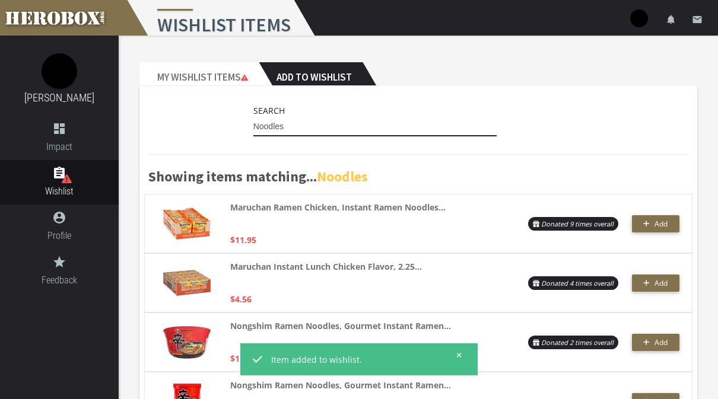
click at [400, 126] on input "Noodles" at bounding box center [374, 126] width 243 height 19
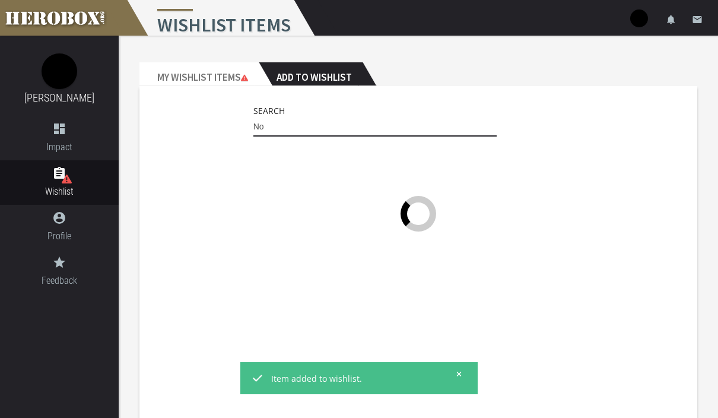
type input "N"
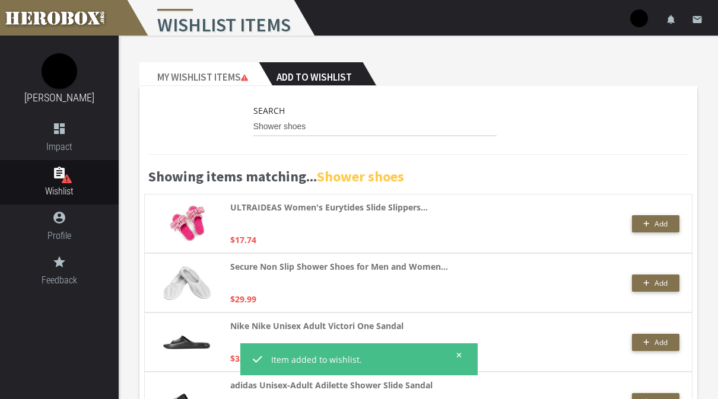
click at [336, 85] on h2 "Add to Wishlist" at bounding box center [311, 74] width 104 height 24
click at [378, 125] on input "Shower shoes" at bounding box center [374, 126] width 243 height 19
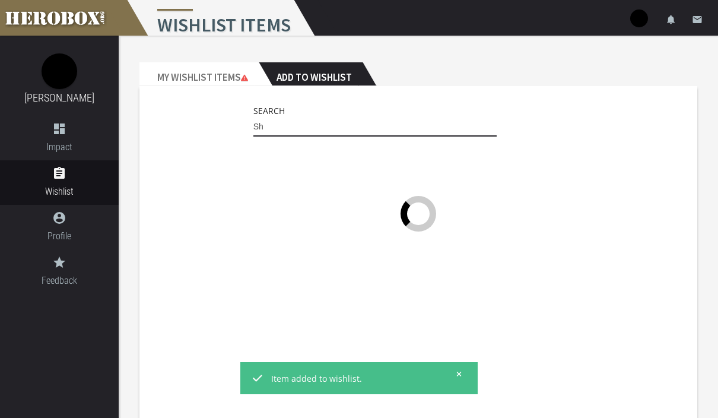
type input "S"
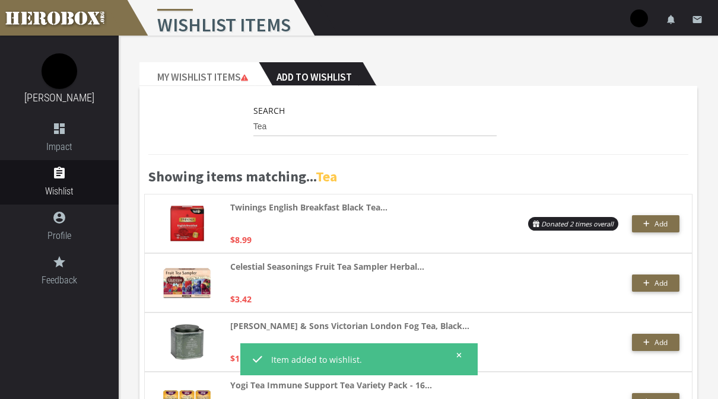
click at [667, 272] on div "Celestial Seasonings Fruit Tea Sampler Herbal... $3.42 Add" at bounding box center [418, 282] width 548 height 59
click at [647, 288] on span "Add" at bounding box center [655, 283] width 24 height 10
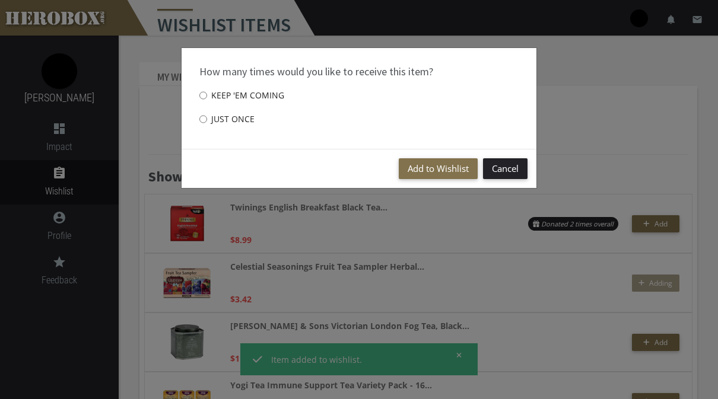
click at [441, 171] on button "Add to Wishlist" at bounding box center [438, 168] width 79 height 21
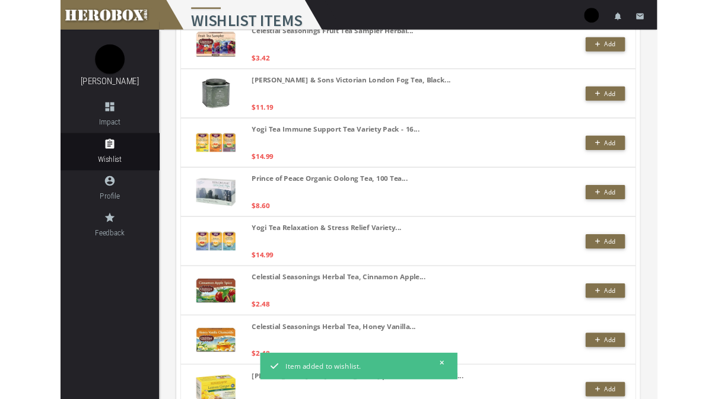
scroll to position [229, 0]
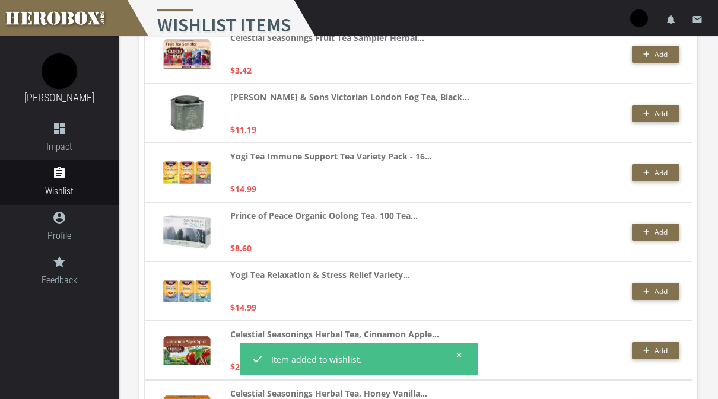
click at [655, 288] on span "Add" at bounding box center [660, 292] width 13 height 10
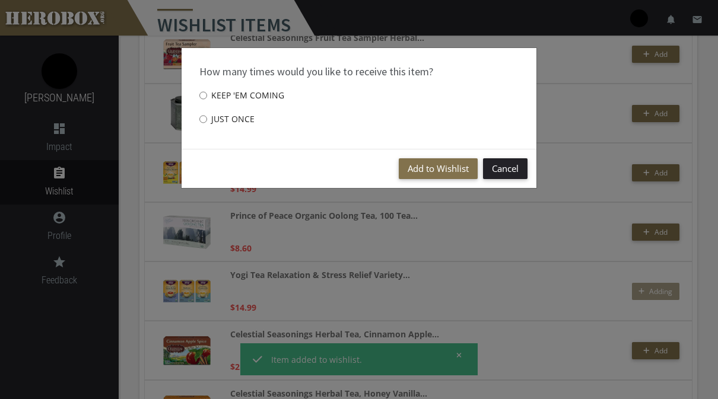
click at [447, 167] on button "Add to Wishlist" at bounding box center [438, 168] width 79 height 21
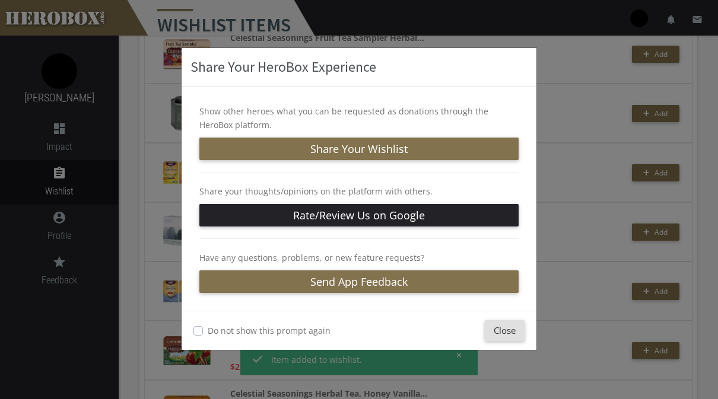
click at [513, 331] on button "Close" at bounding box center [505, 330] width 40 height 21
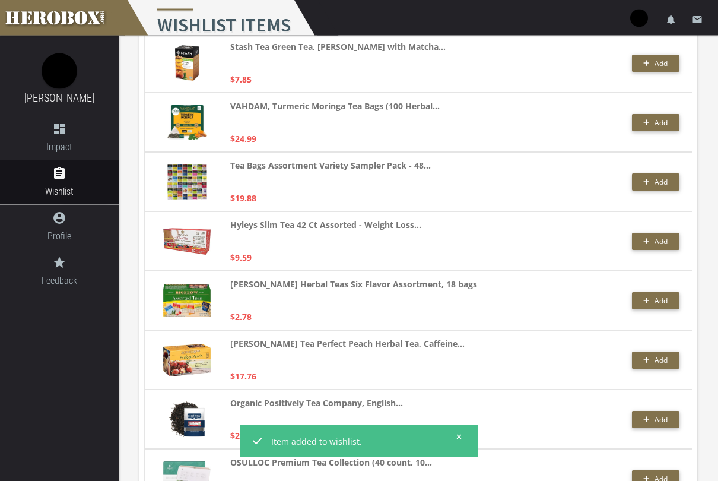
scroll to position [1099, 0]
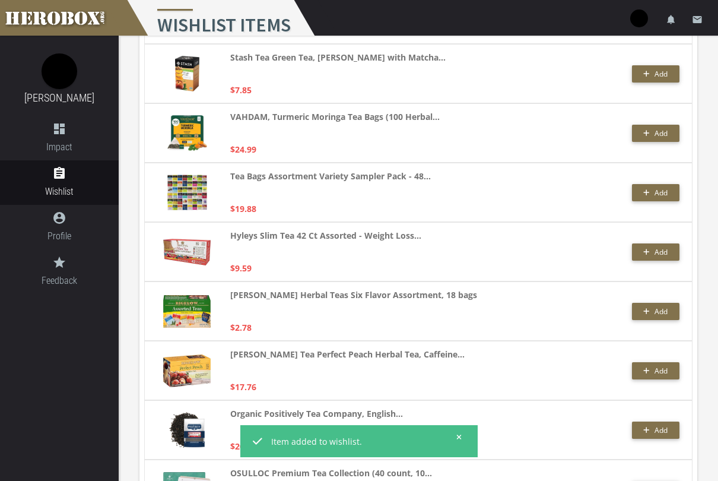
click at [659, 193] on span "Add" at bounding box center [660, 192] width 13 height 10
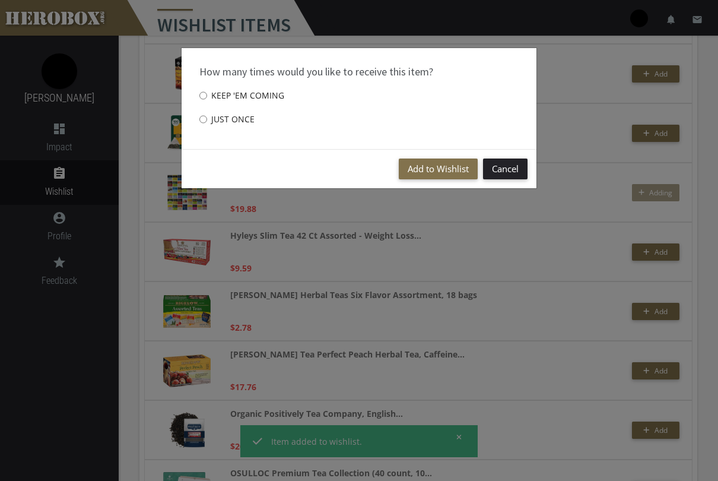
click at [447, 173] on button "Add to Wishlist" at bounding box center [438, 168] width 79 height 21
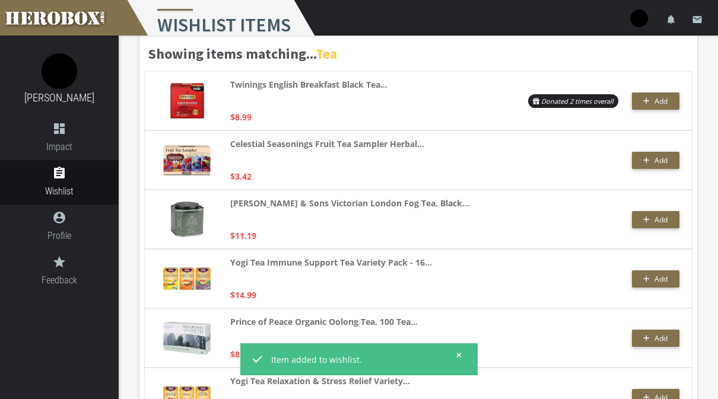
scroll to position [0, 0]
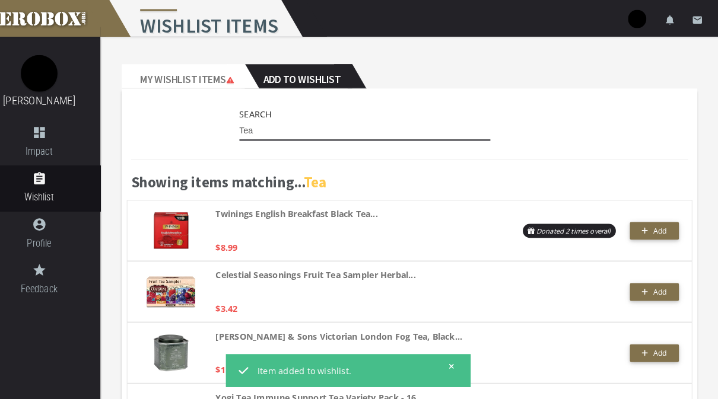
click at [408, 124] on input "Tea" at bounding box center [374, 126] width 243 height 19
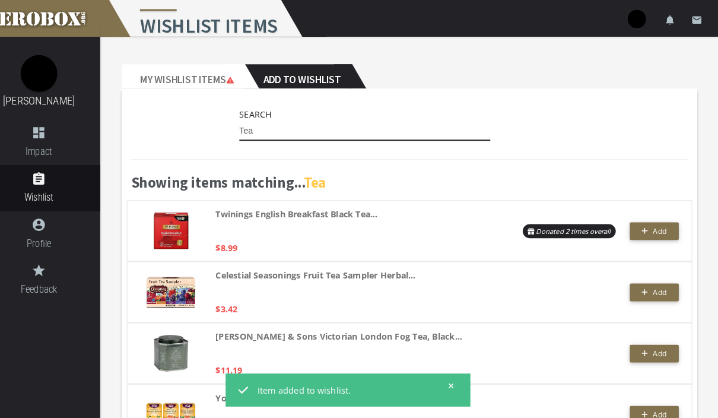
click at [413, 133] on input "Tea" at bounding box center [374, 126] width 243 height 19
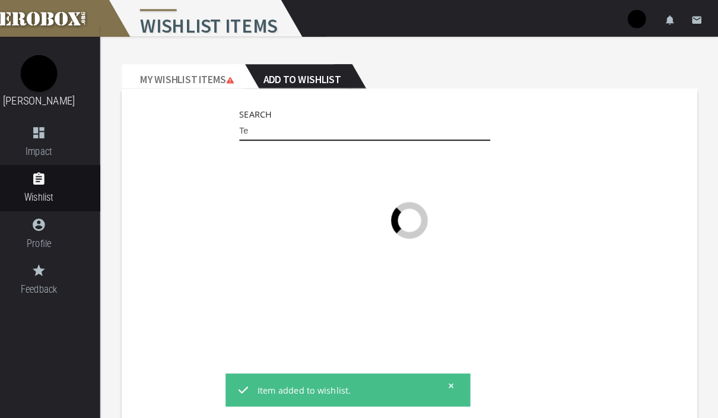
type input "T"
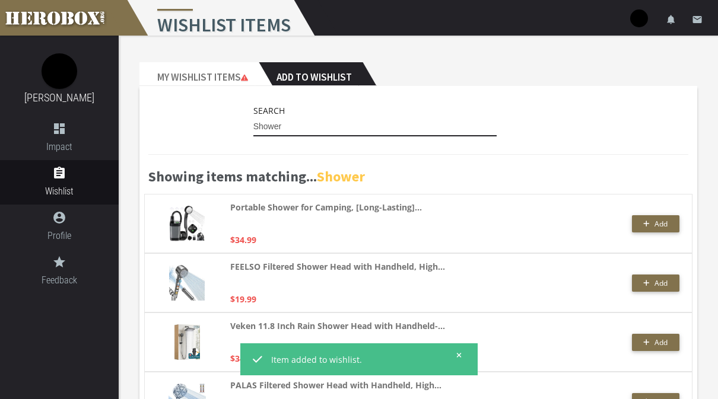
click at [400, 125] on input "Shower" at bounding box center [374, 126] width 243 height 19
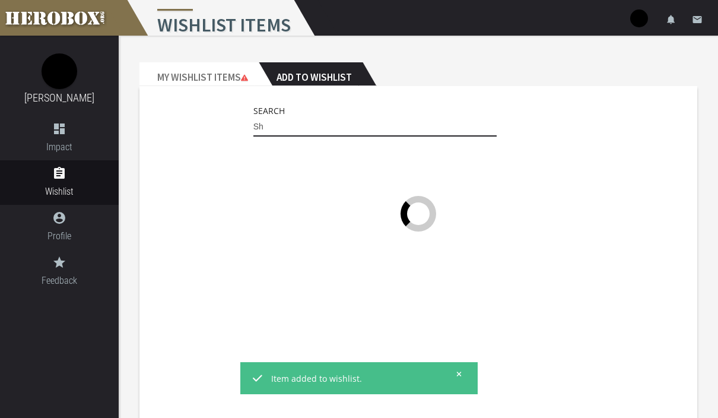
type input "S"
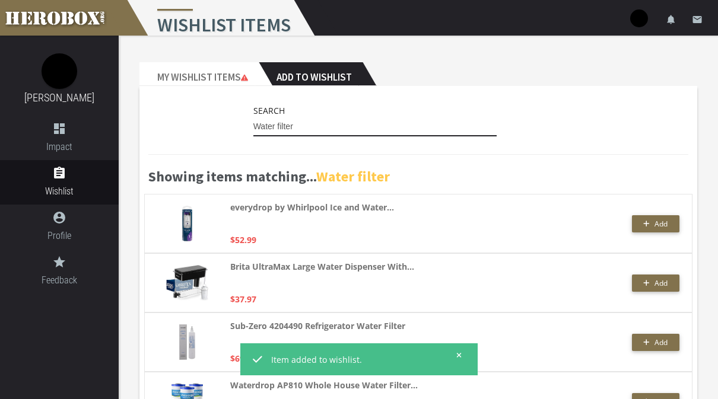
click at [354, 120] on input "Water filter" at bounding box center [374, 126] width 243 height 19
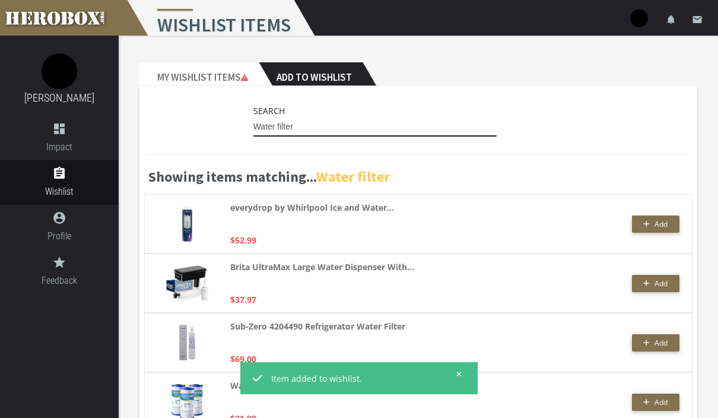
click at [386, 124] on input "Water filter" at bounding box center [374, 126] width 243 height 19
click at [404, 115] on div "Search Water filter" at bounding box center [374, 120] width 243 height 33
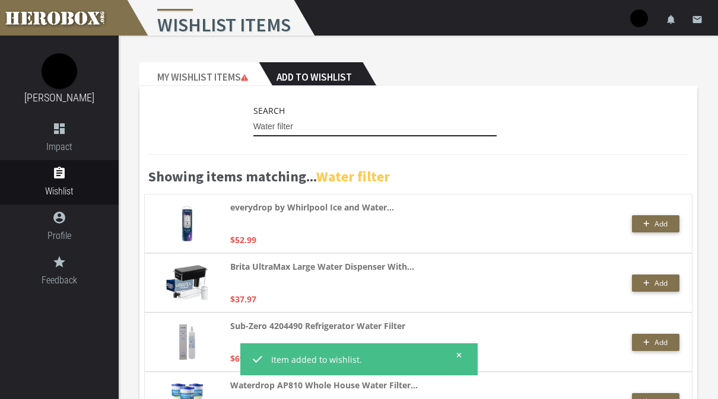
click at [402, 121] on input "Water filter" at bounding box center [374, 126] width 243 height 19
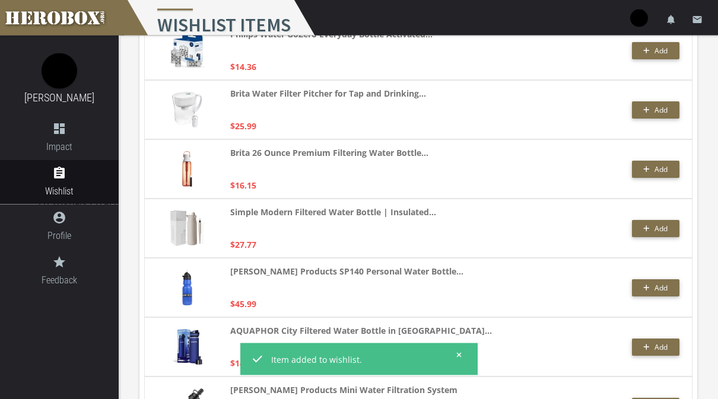
scroll to position [1538, 0]
type input "Water filter bottle"
click at [660, 230] on span "Add" at bounding box center [660, 229] width 13 height 10
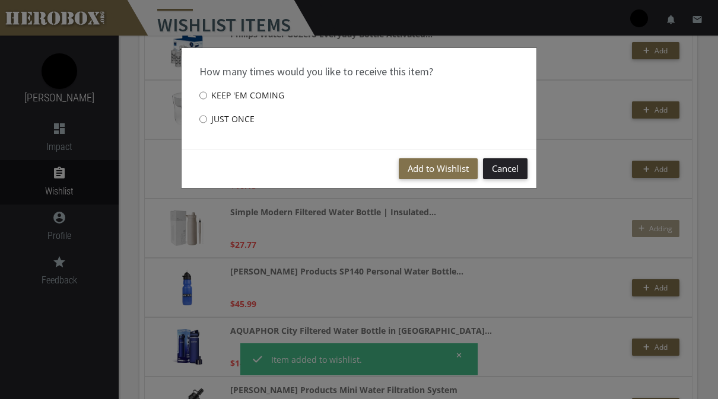
click at [228, 117] on label "Just once" at bounding box center [226, 119] width 55 height 24
click at [207, 117] on input "Just once" at bounding box center [203, 119] width 8 height 19
radio input "****"
click at [424, 169] on button "Add to Wishlist" at bounding box center [438, 168] width 79 height 21
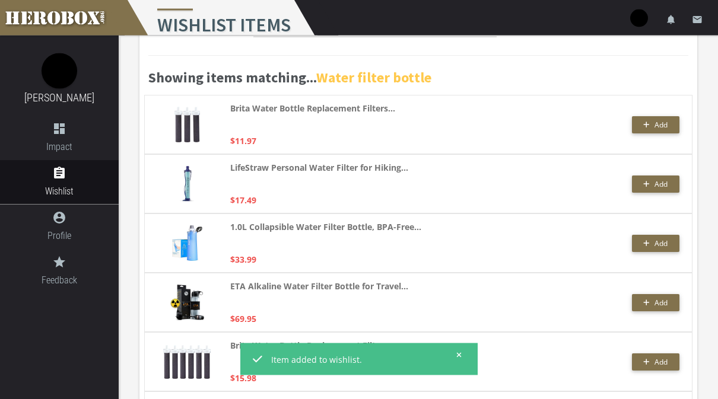
scroll to position [0, 0]
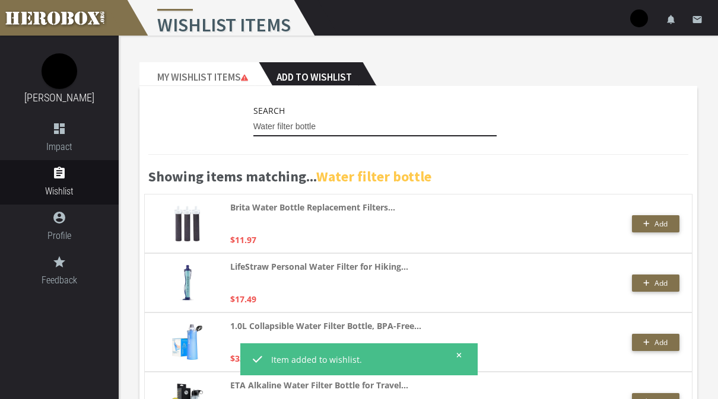
click at [423, 132] on input "Water filter bottle" at bounding box center [374, 126] width 243 height 19
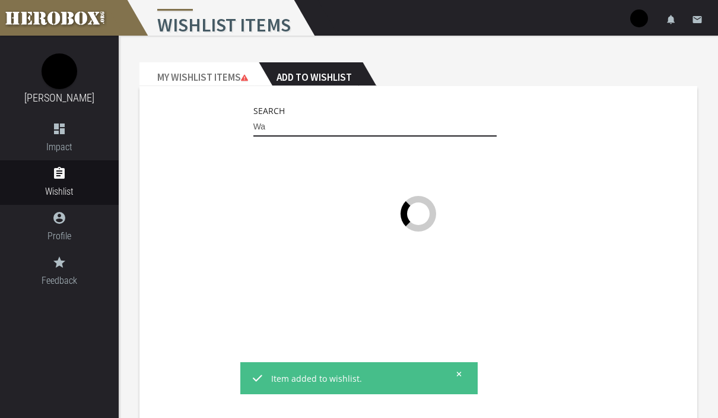
type input "W"
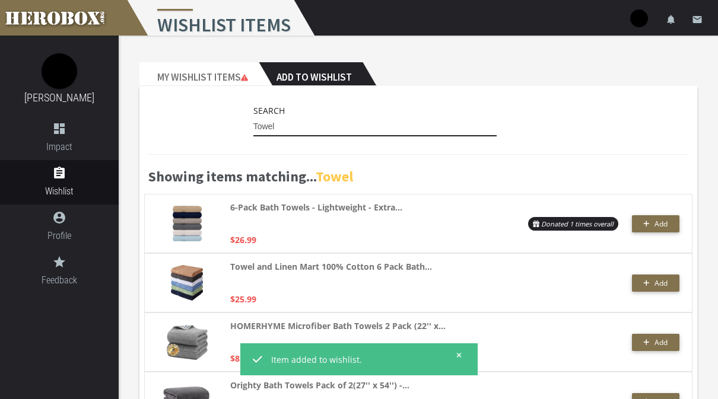
click at [412, 128] on input "Towel" at bounding box center [374, 126] width 243 height 19
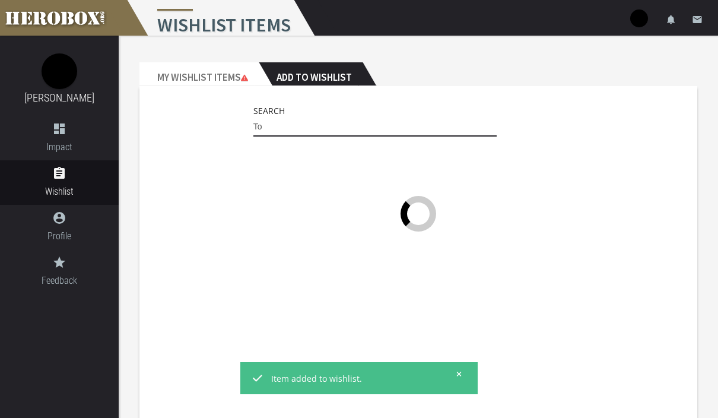
type input "T"
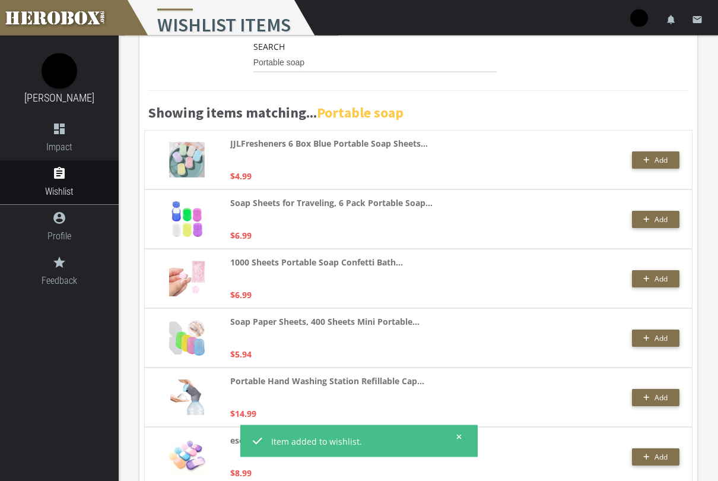
scroll to position [65, 0]
click at [660, 158] on span "Add" at bounding box center [660, 159] width 13 height 10
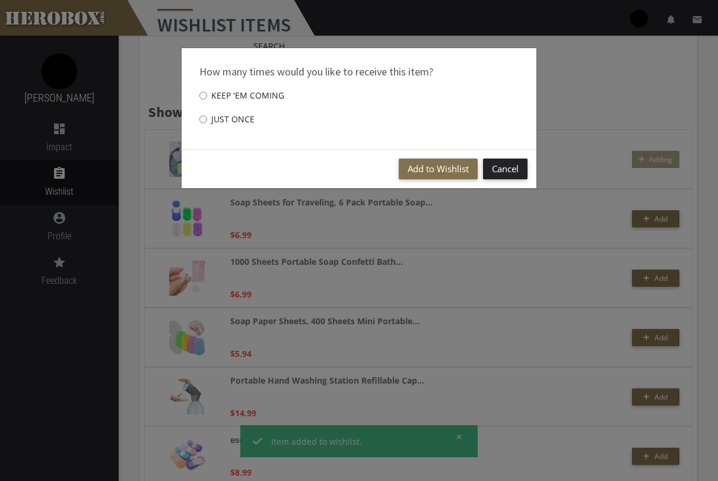
click at [447, 167] on button "Add to Wishlist" at bounding box center [438, 168] width 79 height 21
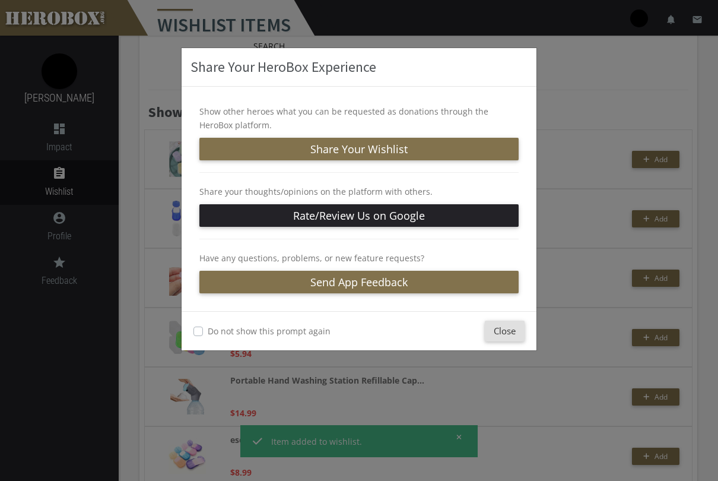
click at [503, 329] on button "Close" at bounding box center [505, 330] width 40 height 21
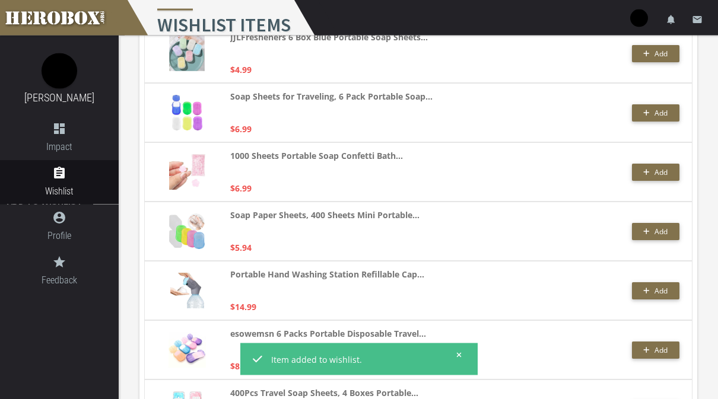
scroll to position [0, 0]
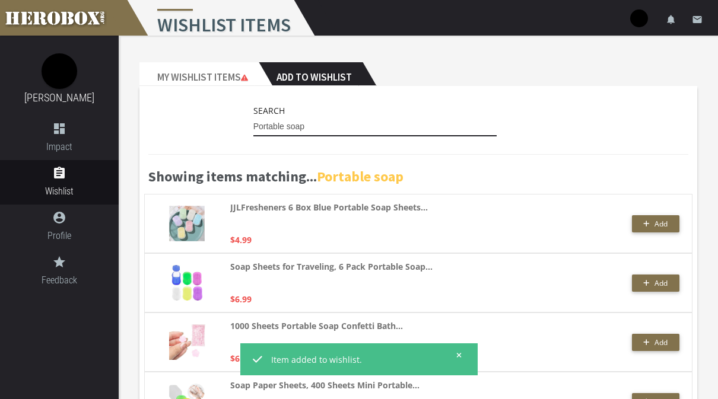
click at [425, 125] on input "Portable soap" at bounding box center [374, 126] width 243 height 19
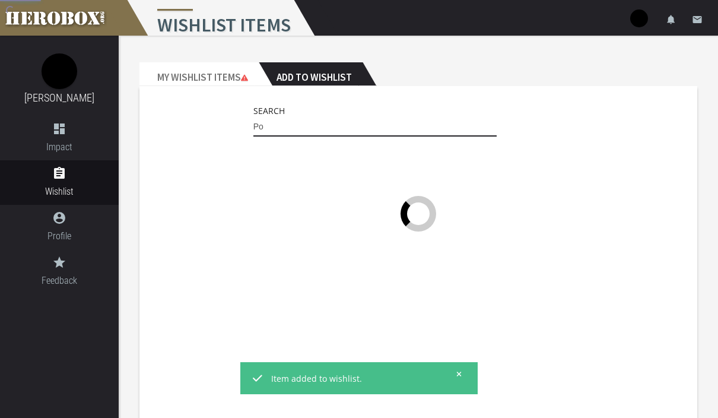
type input "P"
type input "T"
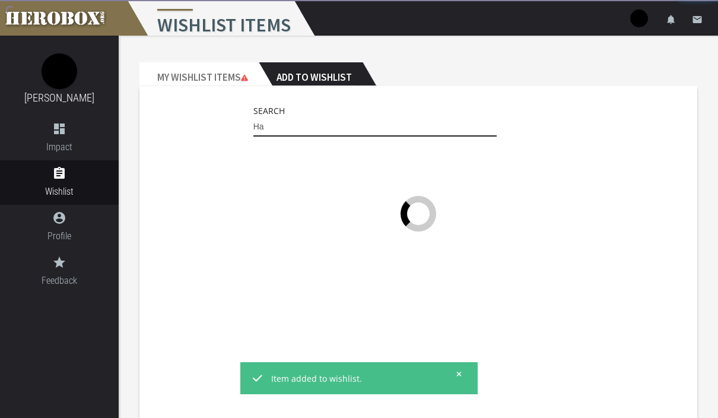
type input "H"
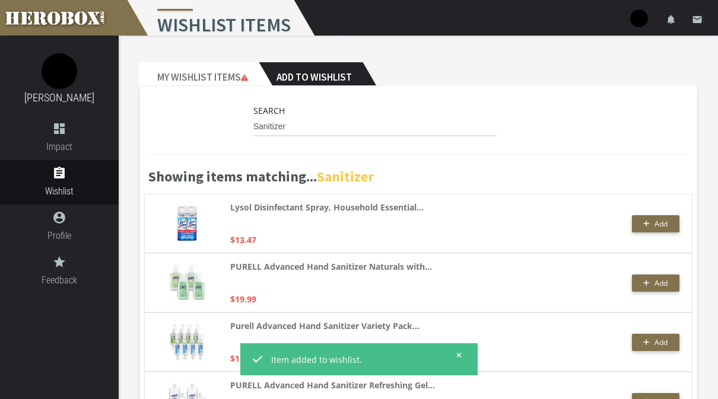
click at [660, 225] on span "Add" at bounding box center [660, 224] width 13 height 10
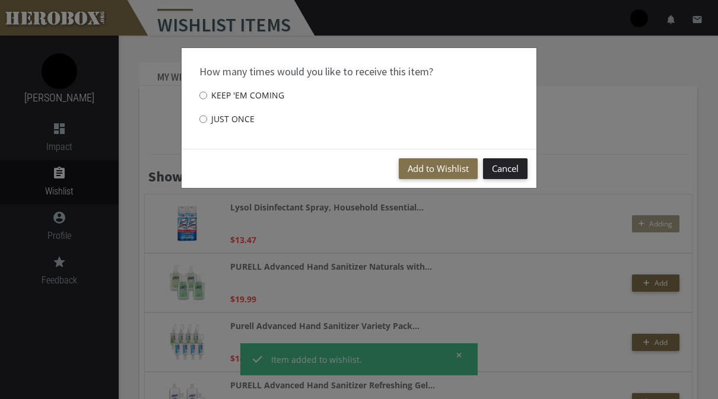
click at [442, 170] on button "Add to Wishlist" at bounding box center [438, 168] width 79 height 21
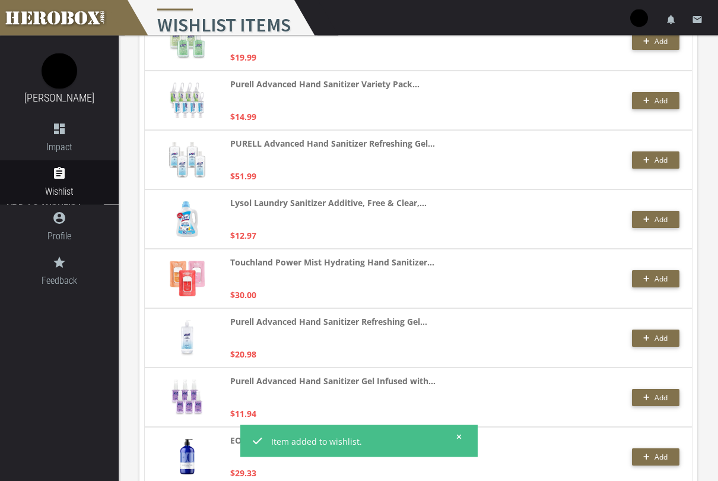
scroll to position [253, 0]
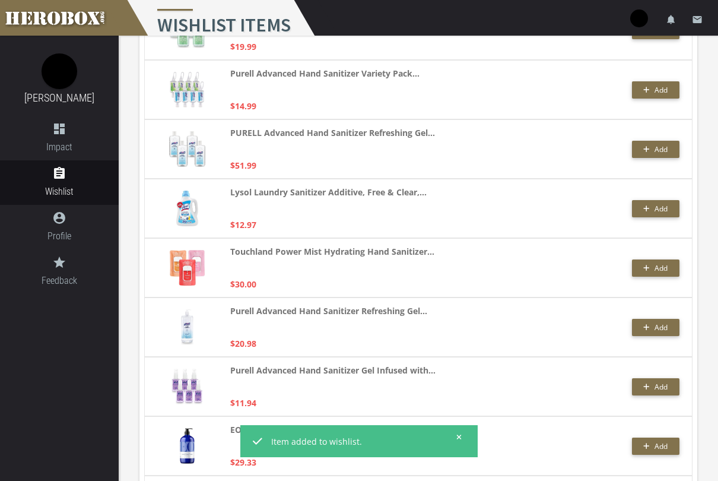
click at [653, 267] on span "Add" at bounding box center [655, 268] width 24 height 10
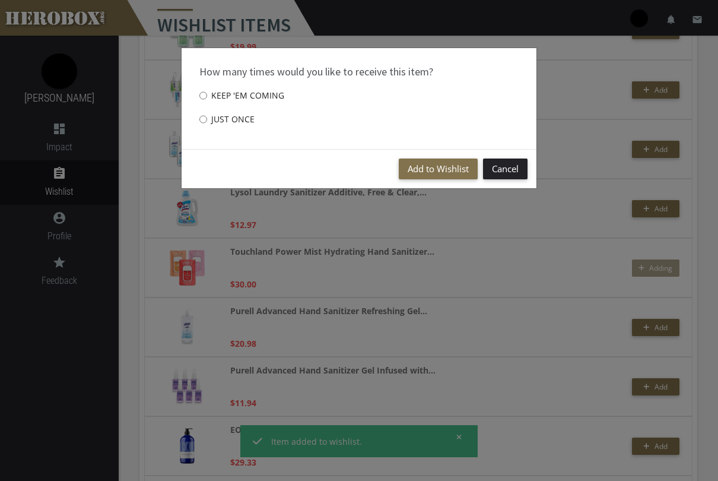
click at [441, 170] on button "Add to Wishlist" at bounding box center [438, 168] width 79 height 21
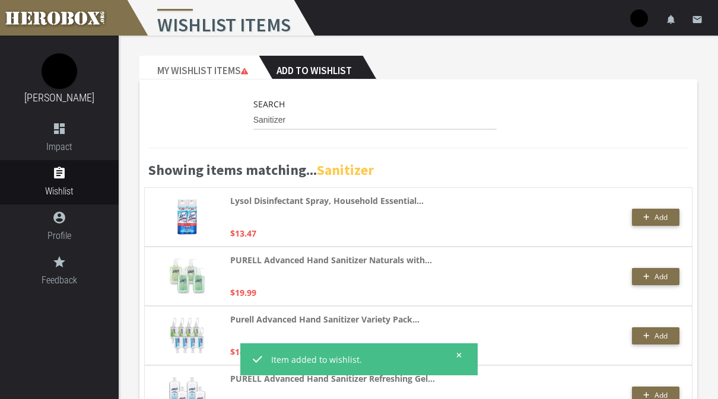
scroll to position [0, 0]
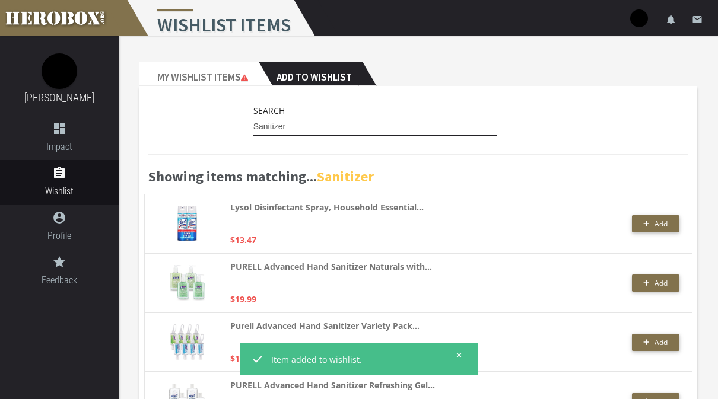
click at [426, 121] on input "Sanitizer" at bounding box center [374, 126] width 243 height 19
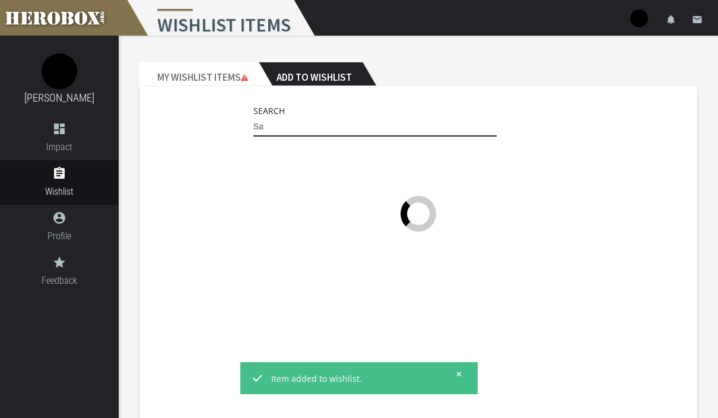
type input "S"
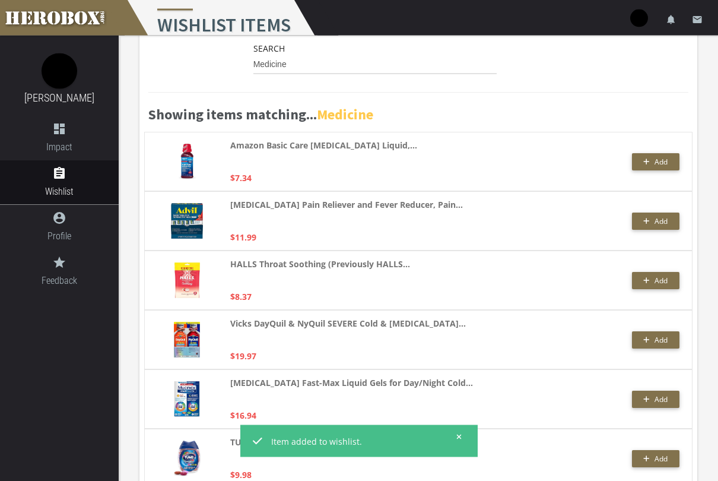
scroll to position [64, 0]
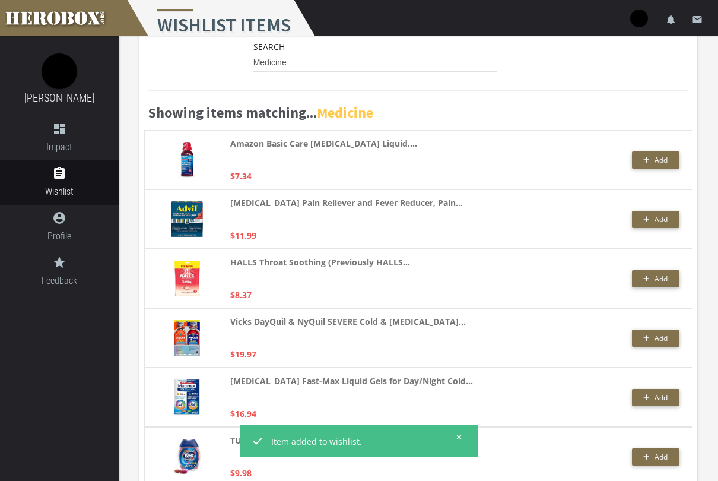
click at [651, 280] on span "Add" at bounding box center [655, 279] width 24 height 10
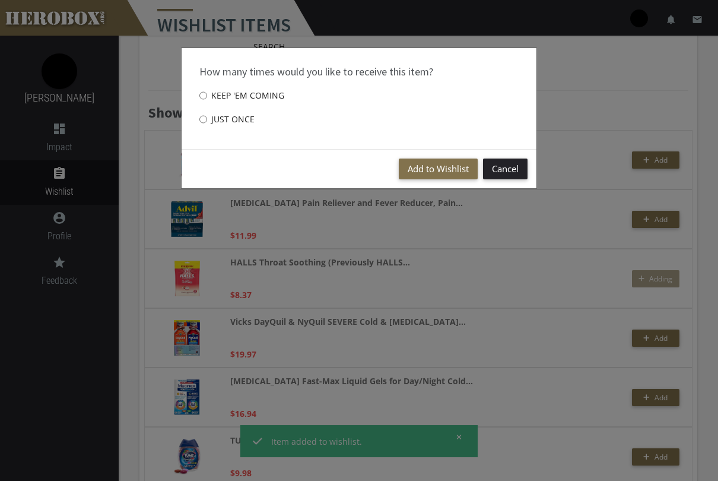
click at [430, 174] on button "Add to Wishlist" at bounding box center [438, 168] width 79 height 21
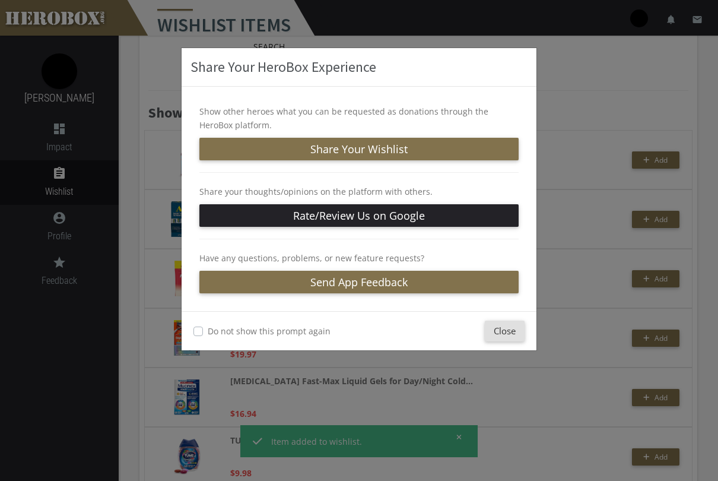
click at [513, 330] on button "Close" at bounding box center [505, 330] width 40 height 21
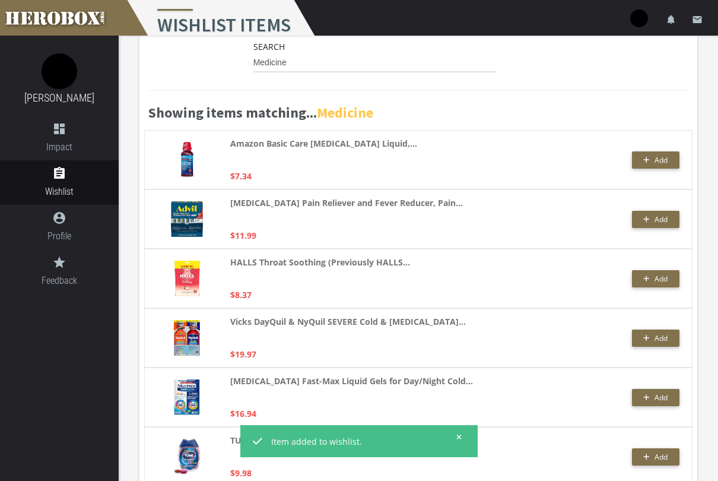
click at [666, 342] on span "Add" at bounding box center [660, 338] width 13 height 10
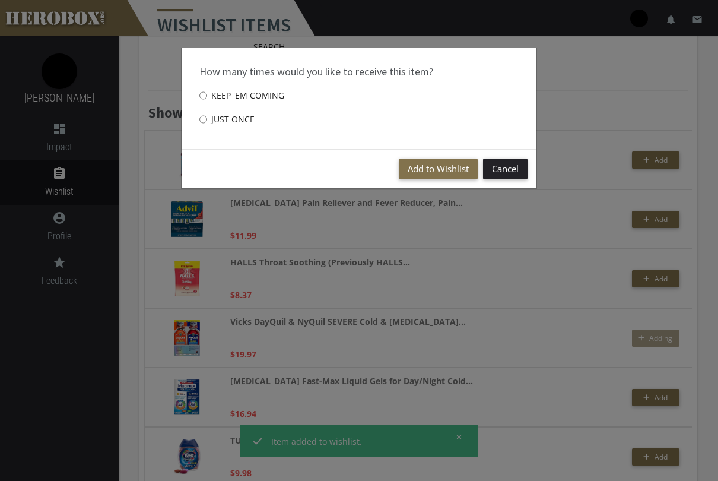
click at [428, 169] on button "Add to Wishlist" at bounding box center [438, 168] width 79 height 21
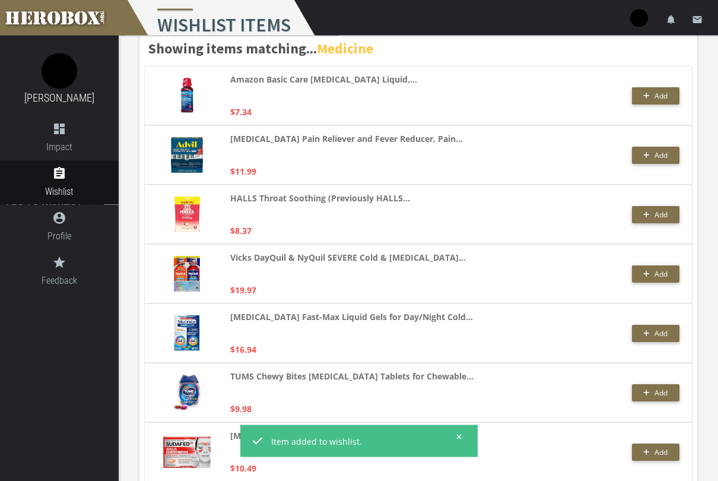
scroll to position [129, 0]
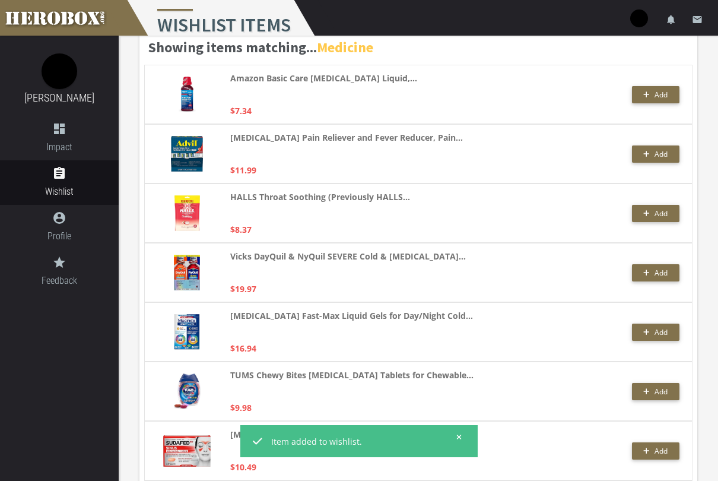
click at [656, 336] on span "Add" at bounding box center [660, 332] width 13 height 10
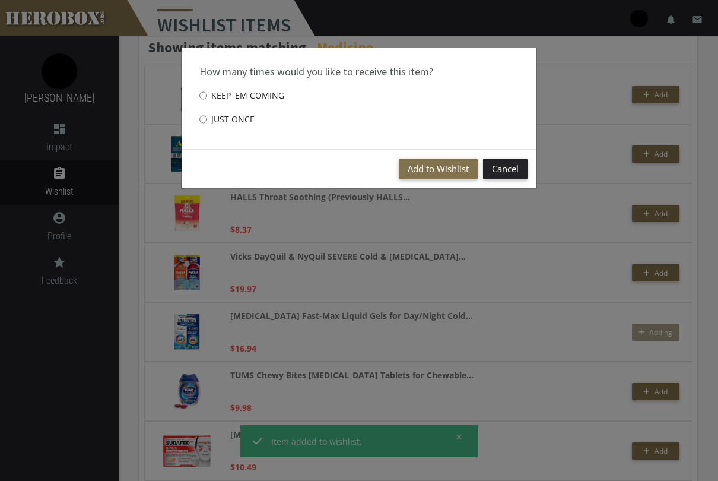
click at [412, 187] on div "Add to Wishlist Cancel" at bounding box center [359, 168] width 355 height 39
click at [434, 170] on button "Add to Wishlist" at bounding box center [438, 168] width 79 height 21
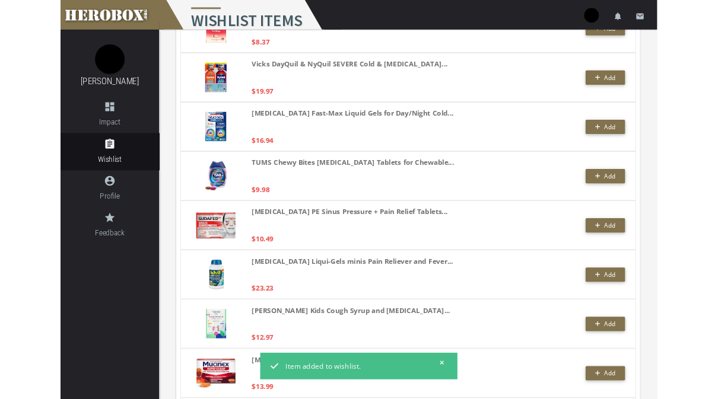
scroll to position [296, 0]
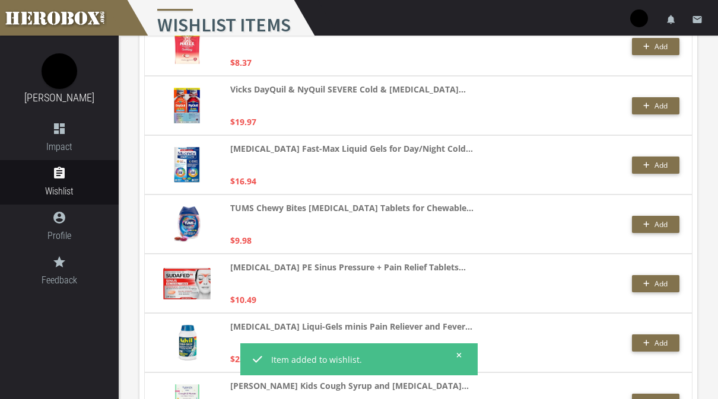
click at [658, 223] on span "Add" at bounding box center [660, 225] width 13 height 10
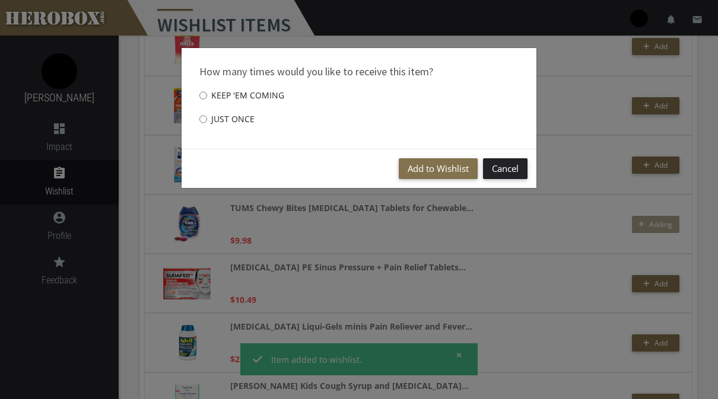
click at [444, 177] on button "Add to Wishlist" at bounding box center [438, 168] width 79 height 21
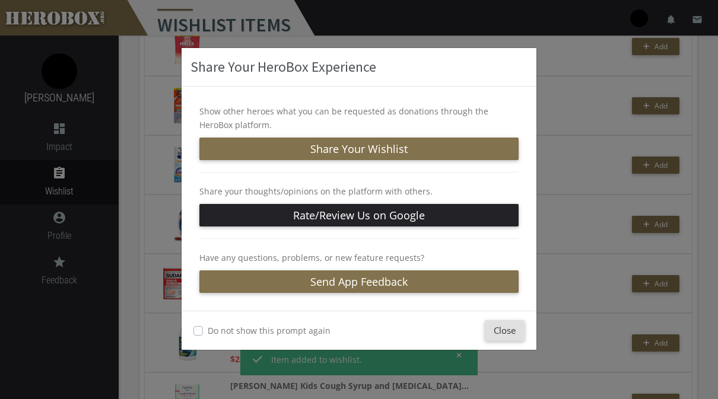
scroll to position [295, 0]
click at [516, 330] on button "Close" at bounding box center [505, 330] width 40 height 21
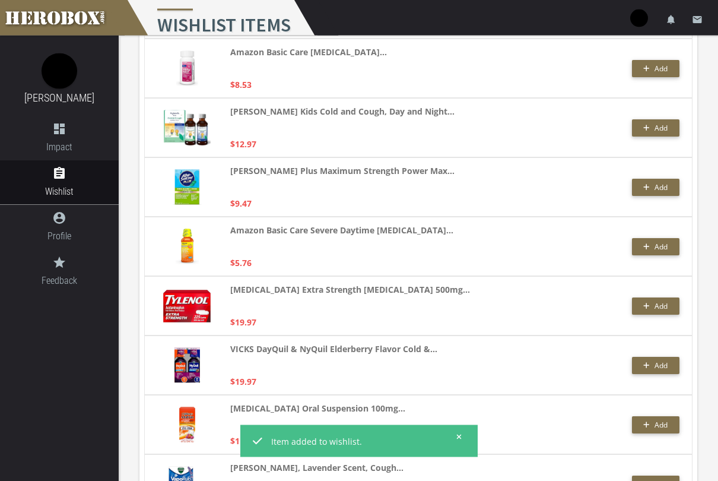
scroll to position [749, 0]
click at [669, 304] on button "Add" at bounding box center [655, 305] width 47 height 17
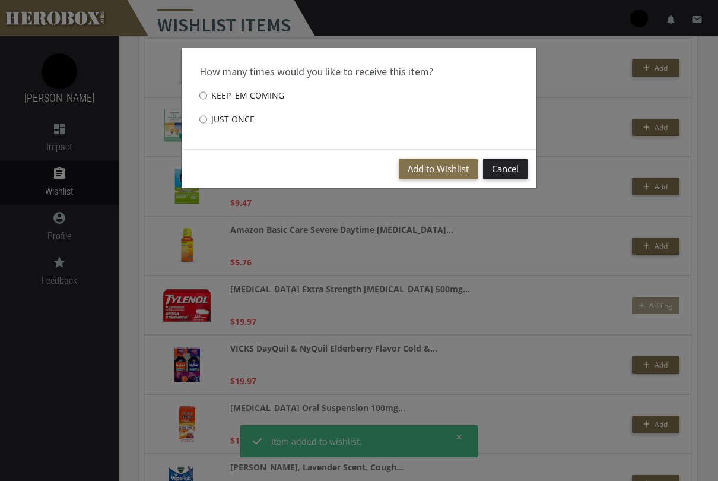
click at [450, 168] on button "Add to Wishlist" at bounding box center [438, 168] width 79 height 21
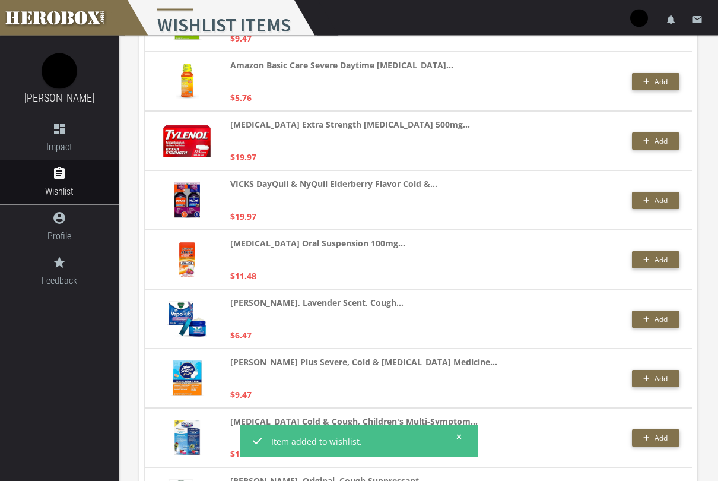
scroll to position [914, 0]
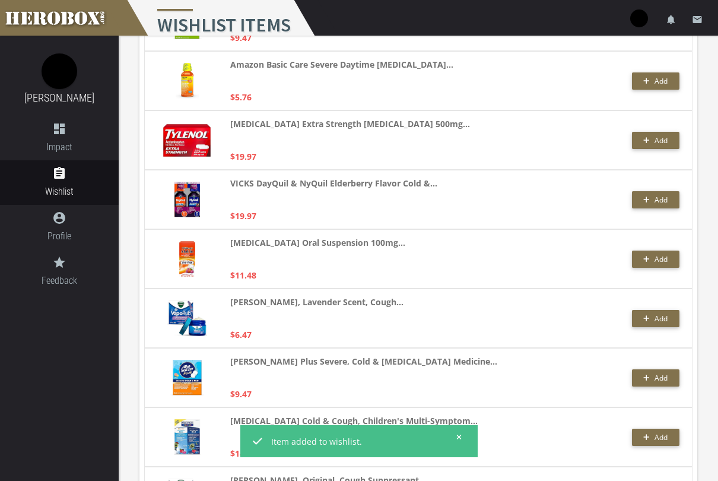
click at [655, 319] on span "Add" at bounding box center [660, 318] width 13 height 10
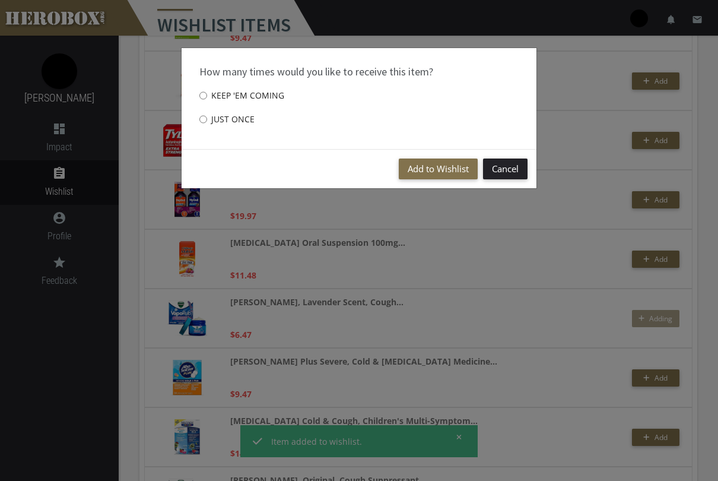
click at [444, 166] on button "Add to Wishlist" at bounding box center [438, 168] width 79 height 21
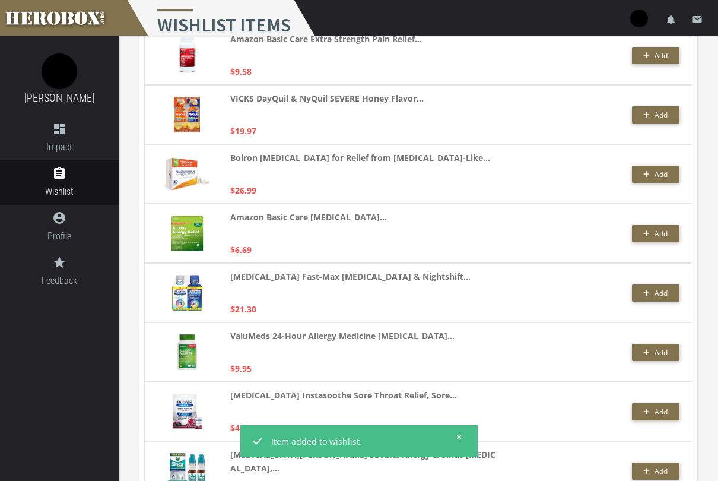
scroll to position [1481, 0]
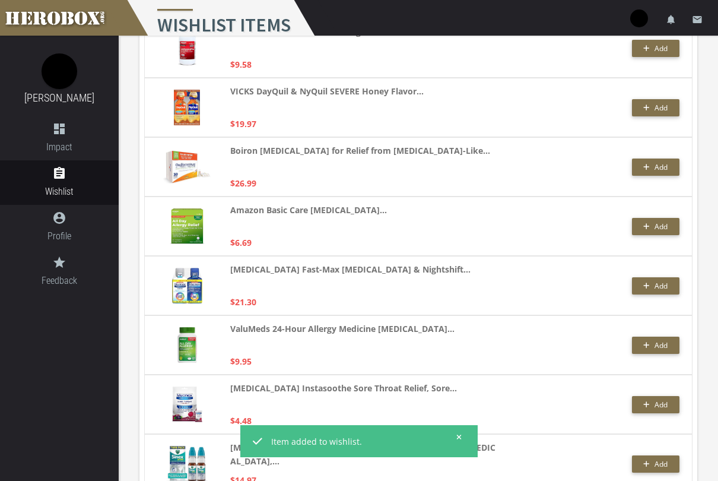
click at [663, 230] on span "Add" at bounding box center [660, 226] width 13 height 10
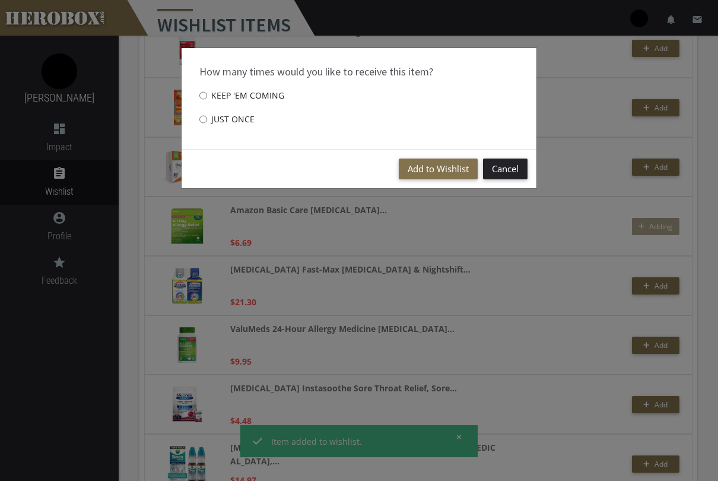
click at [462, 175] on button "Add to Wishlist" at bounding box center [438, 168] width 79 height 21
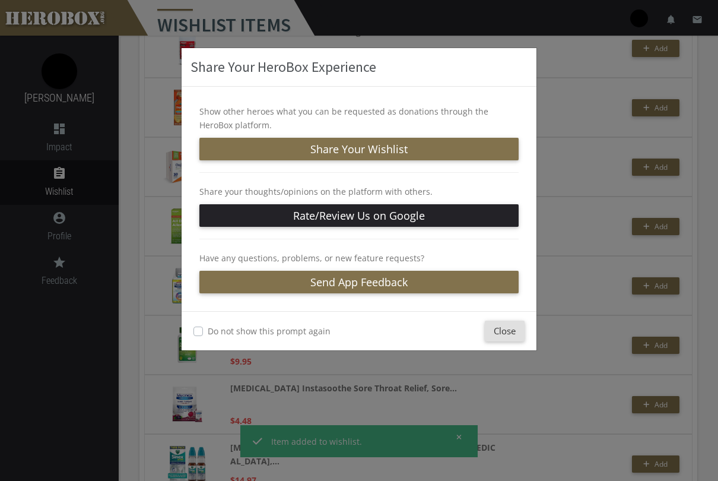
click at [514, 328] on button "Close" at bounding box center [505, 330] width 40 height 21
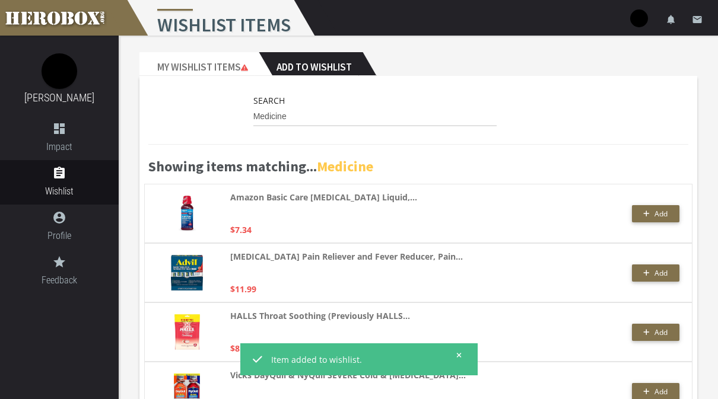
scroll to position [0, 0]
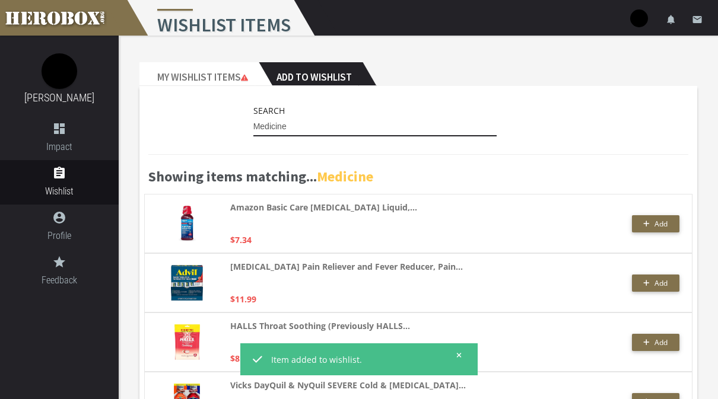
click at [398, 128] on input "Medicine" at bounding box center [374, 126] width 243 height 19
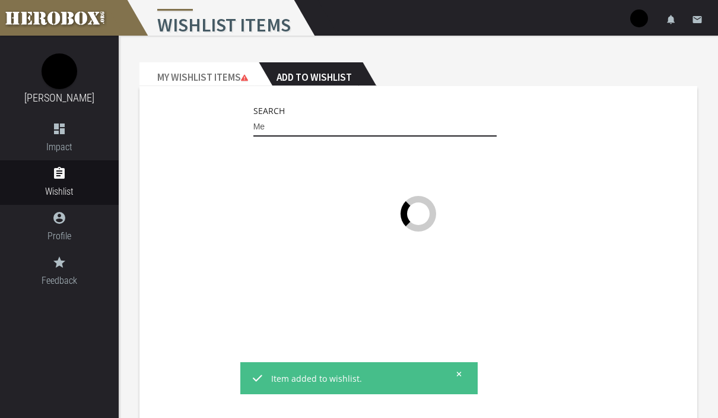
type input "M"
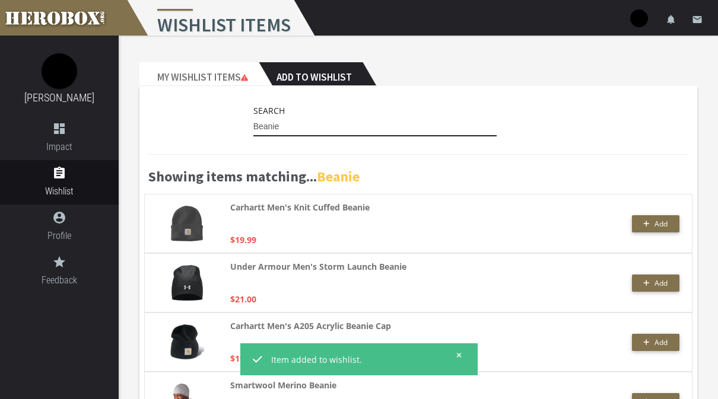
type input "Beanie"
click at [651, 227] on span "Add" at bounding box center [655, 224] width 24 height 10
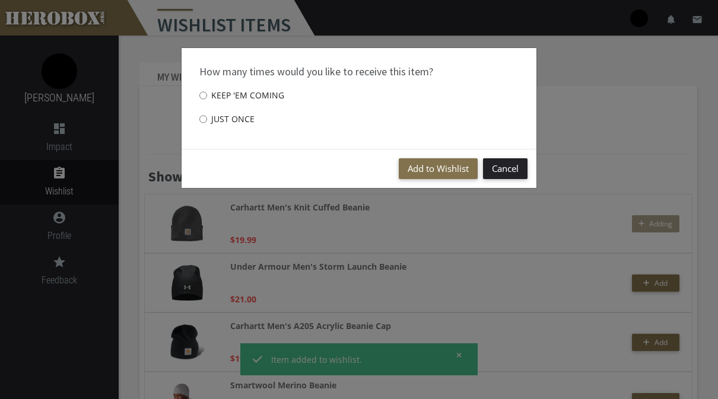
click at [238, 115] on label "Just once" at bounding box center [226, 119] width 55 height 24
click at [207, 115] on input "Just once" at bounding box center [203, 119] width 8 height 19
radio input "****"
click at [451, 171] on button "Add to Wishlist" at bounding box center [438, 168] width 79 height 21
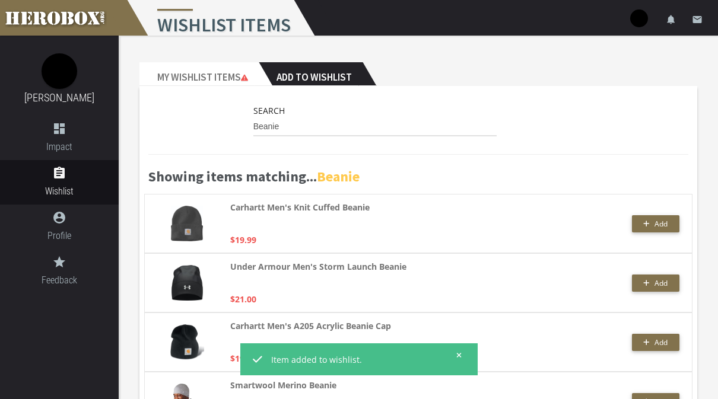
click at [53, 131] on icon "dashboard" at bounding box center [59, 129] width 119 height 14
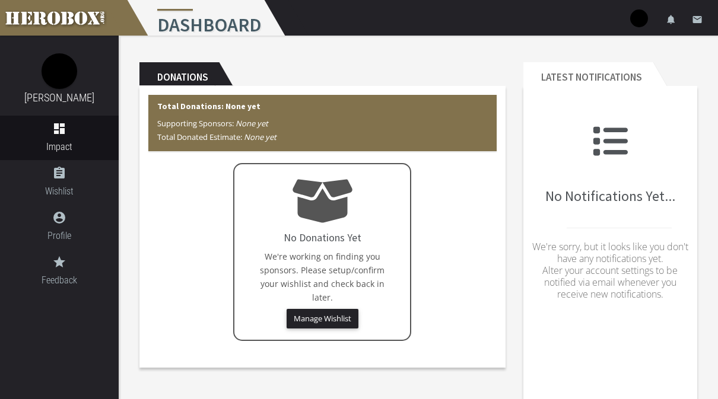
click at [52, 168] on icon "assignment" at bounding box center [59, 173] width 119 height 14
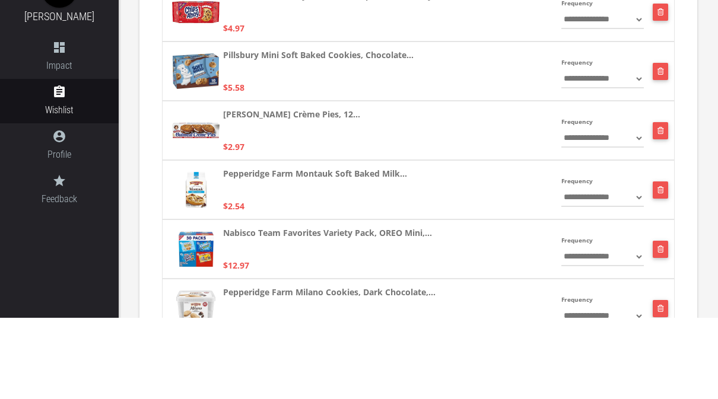
scroll to position [8289, 0]
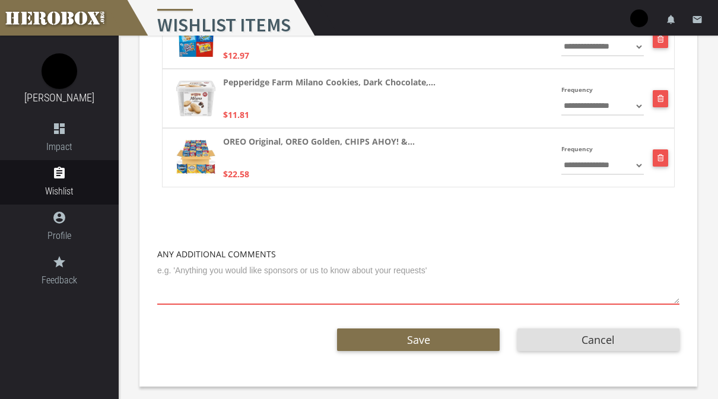
click at [433, 334] on button "Save" at bounding box center [418, 340] width 162 height 23
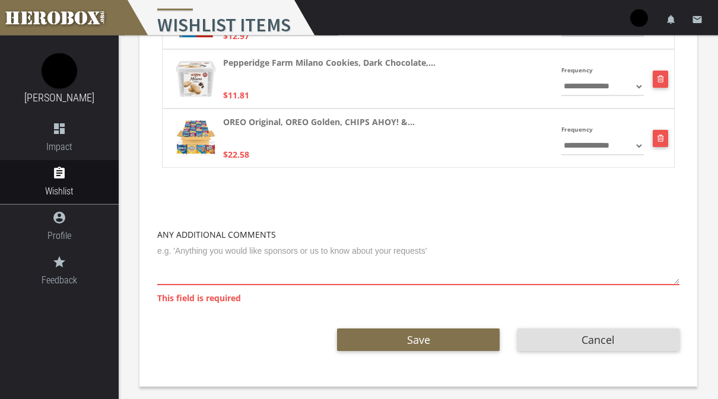
scroll to position [8308, 0]
click at [638, 26] on img at bounding box center [639, 18] width 18 height 18
click at [647, 15] on img at bounding box center [639, 18] width 18 height 18
click at [641, 23] on img at bounding box center [639, 18] width 18 height 18
click at [589, 73] on link "lock Logout" at bounding box center [603, 76] width 107 height 26
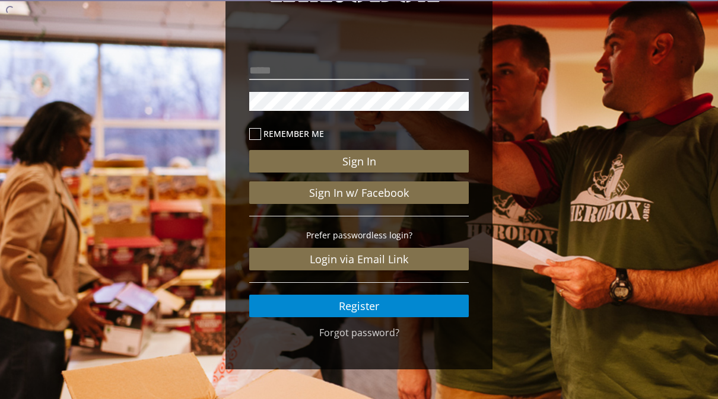
scroll to position [93, 0]
